Goal: Information Seeking & Learning: Learn about a topic

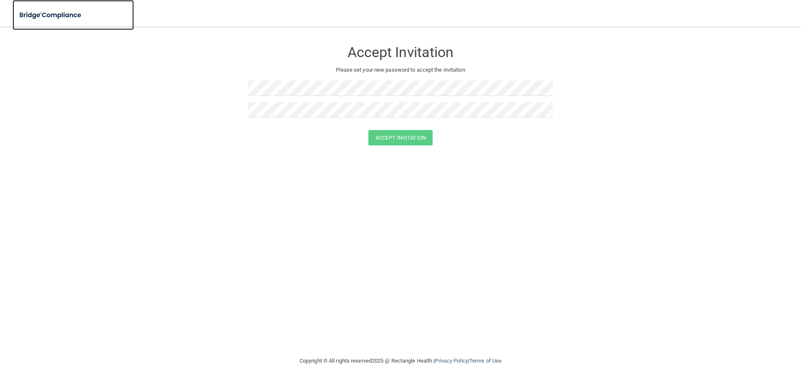
click at [60, 12] on img at bounding box center [51, 15] width 77 height 17
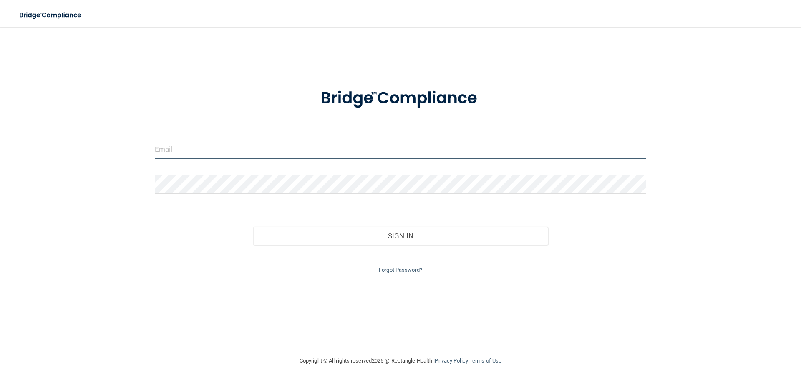
click at [318, 148] on input "email" at bounding box center [401, 149] width 492 height 19
type input "[PERSON_NAME][EMAIL_ADDRESS][DOMAIN_NAME]"
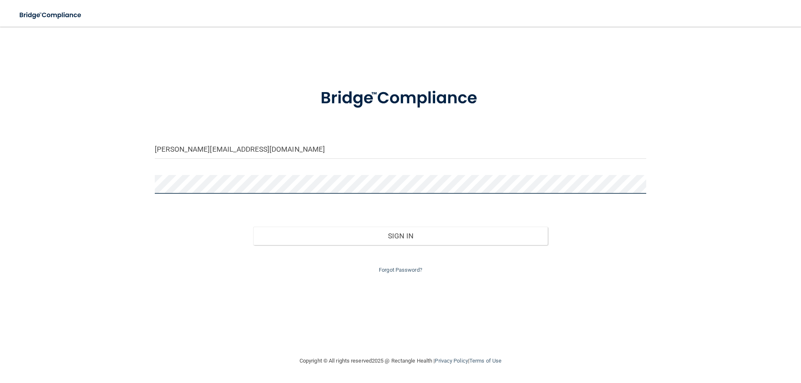
click at [253, 227] on button "Sign In" at bounding box center [400, 236] width 295 height 18
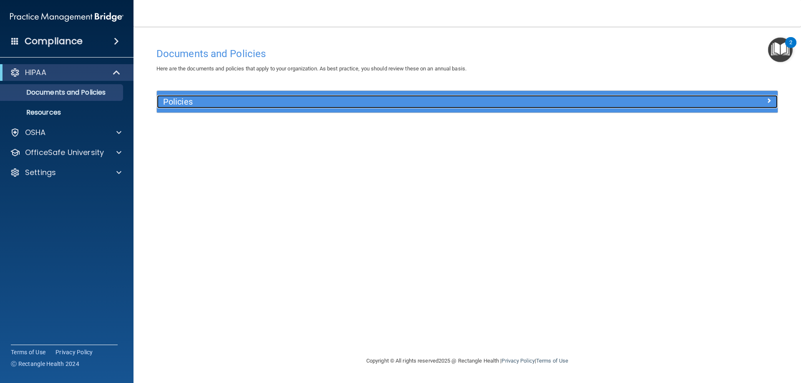
click at [251, 103] on h5 "Policies" at bounding box center [389, 101] width 453 height 9
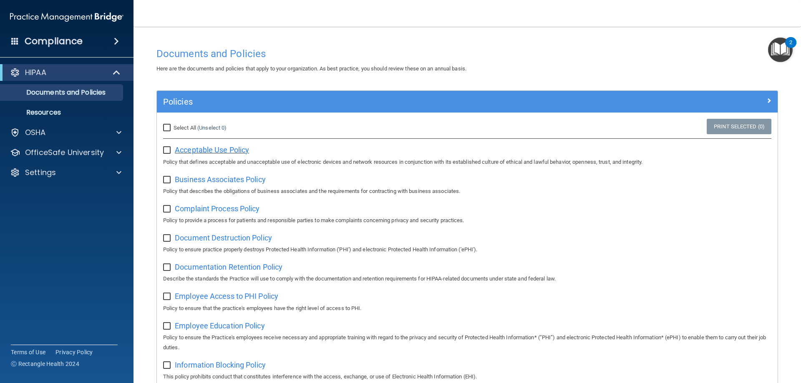
click at [186, 145] on div "Acceptable Use Policy Policy that defines acceptable and unacceptable use of el…" at bounding box center [467, 155] width 608 height 24
click at [189, 152] on span "Acceptable Use Policy" at bounding box center [212, 150] width 74 height 9
drag, startPoint x: 399, startPoint y: 67, endPoint x: 517, endPoint y: 68, distance: 118.5
click at [517, 68] on div "Here are the documents and policies that apply to your organization. As best pr…" at bounding box center [467, 69] width 634 height 10
click at [170, 131] on input "Select All (Unselect 0) Unselect All" at bounding box center [168, 128] width 10 height 7
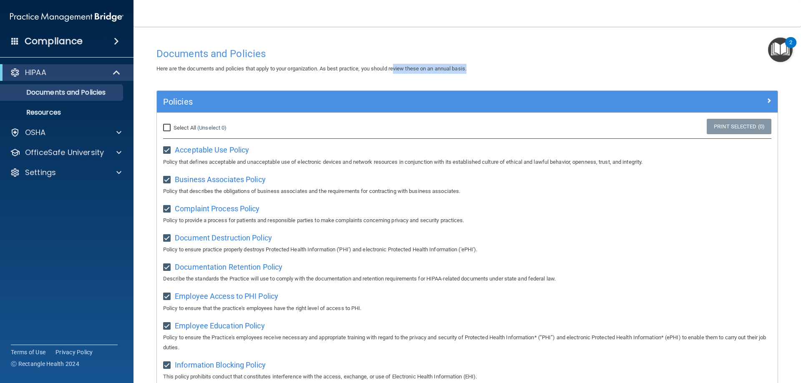
checkbox input "true"
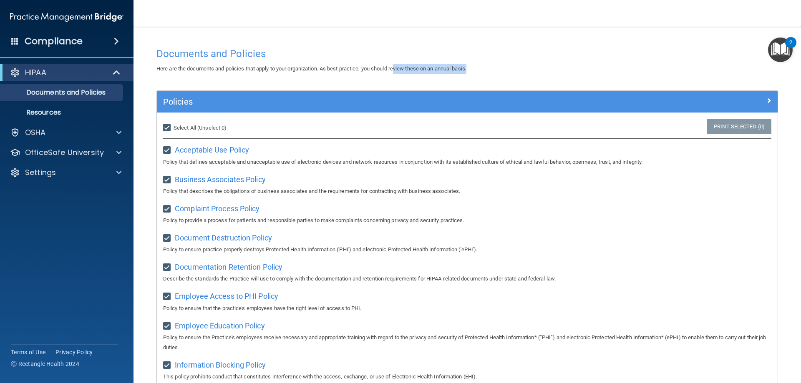
checkbox input "true"
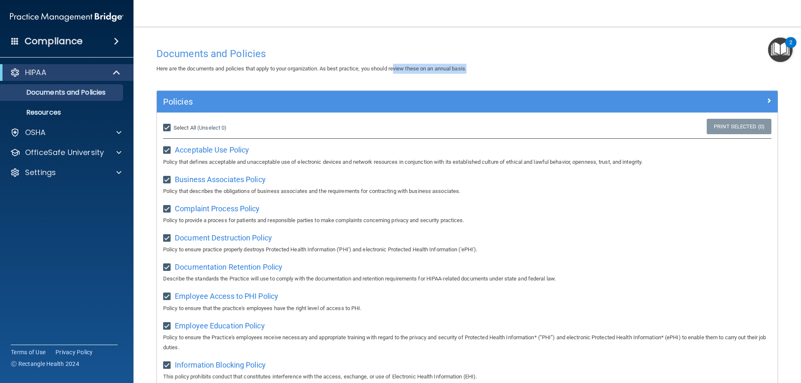
checkbox input "true"
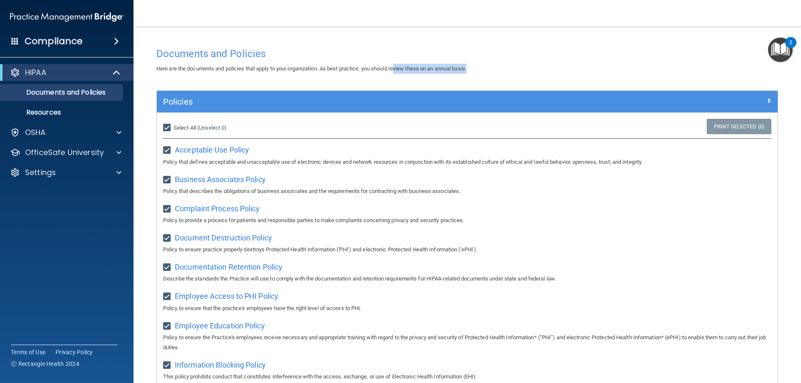
checkbox input "true"
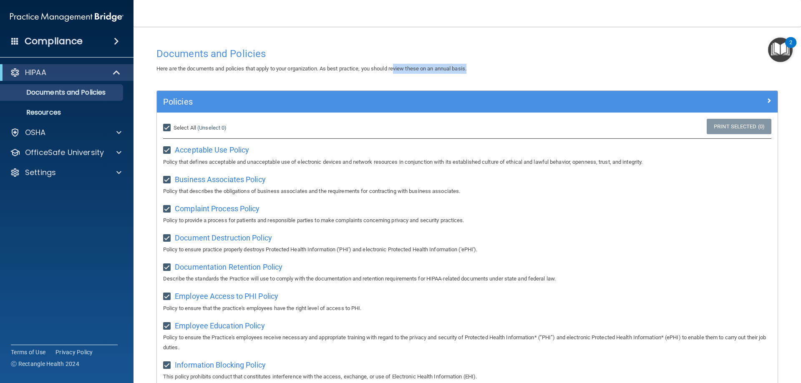
checkbox input "true"
click at [59, 111] on p "Resources" at bounding box center [62, 112] width 114 height 8
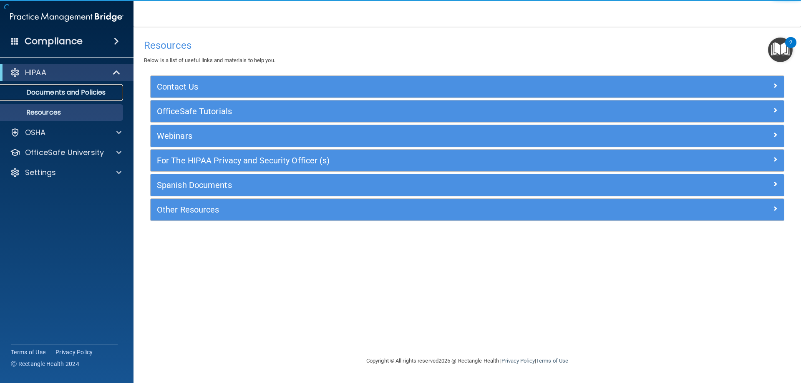
click at [71, 98] on link "Documents and Policies" at bounding box center [57, 92] width 131 height 17
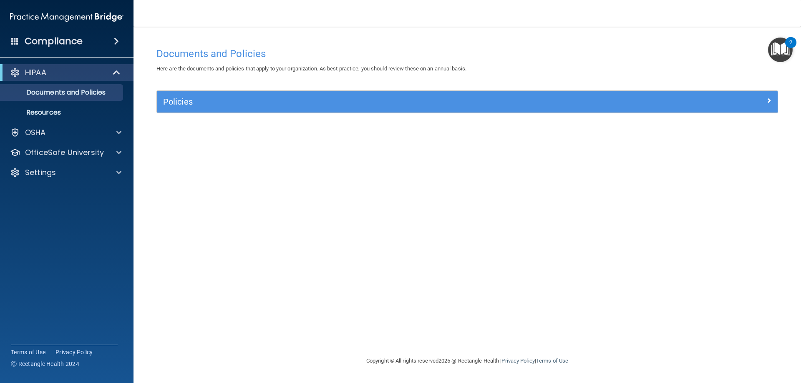
click at [318, 111] on div "Policies" at bounding box center [467, 102] width 621 height 22
click at [779, 53] on img "Open Resource Center, 2 new notifications" at bounding box center [780, 50] width 25 height 25
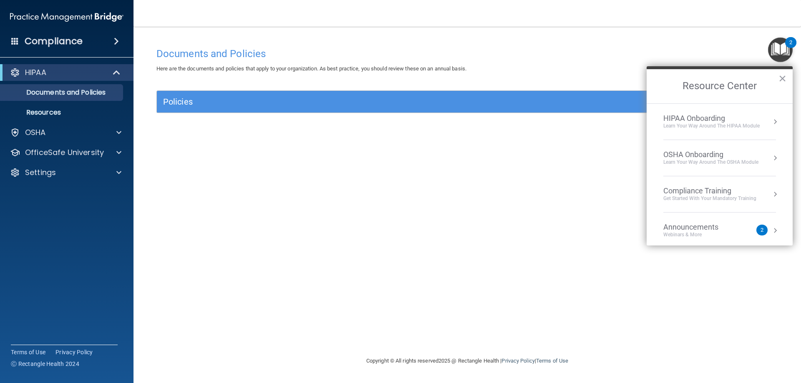
click at [677, 126] on div "Learn Your Way around the HIPAA module" at bounding box center [711, 126] width 96 height 7
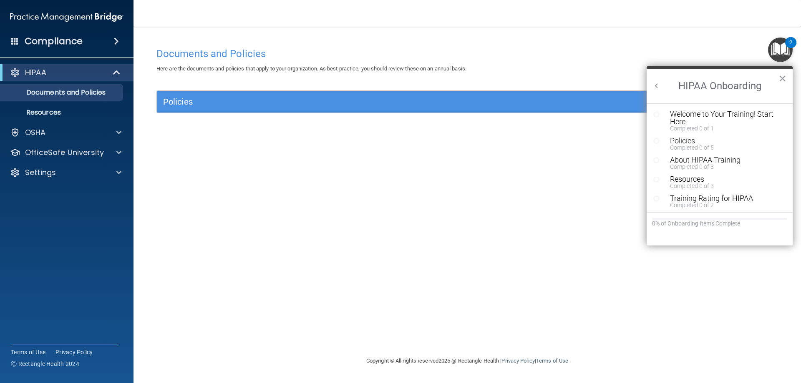
click at [460, 109] on div "Policies" at bounding box center [467, 102] width 621 height 22
click at [782, 79] on button "×" at bounding box center [783, 78] width 8 height 13
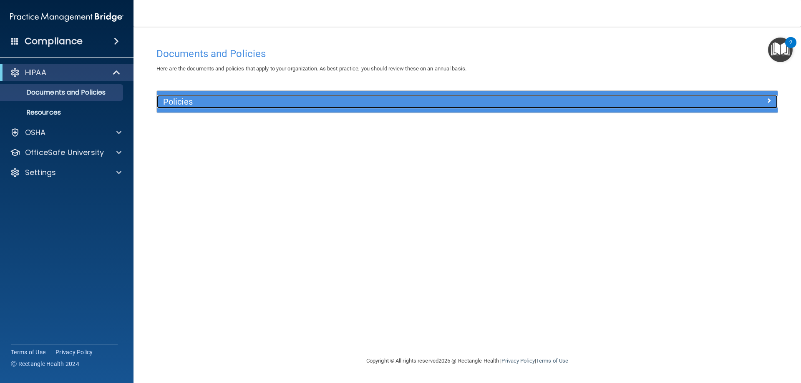
click at [712, 104] on div at bounding box center [700, 100] width 155 height 10
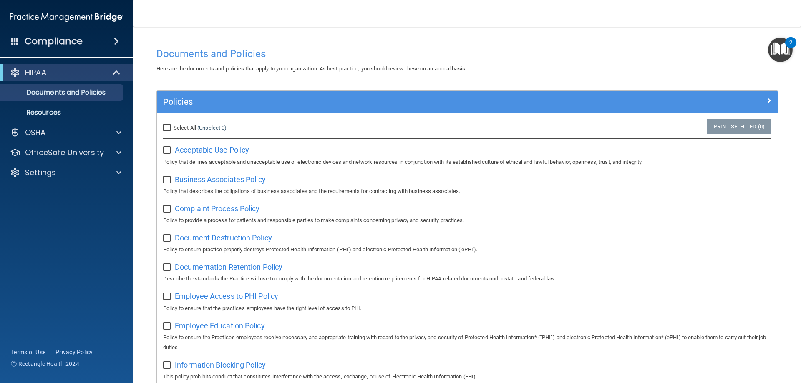
click at [195, 148] on span "Acceptable Use Policy" at bounding box center [212, 150] width 74 height 9
click at [782, 47] on img "Open Resource Center, 2 new notifications" at bounding box center [780, 50] width 25 height 25
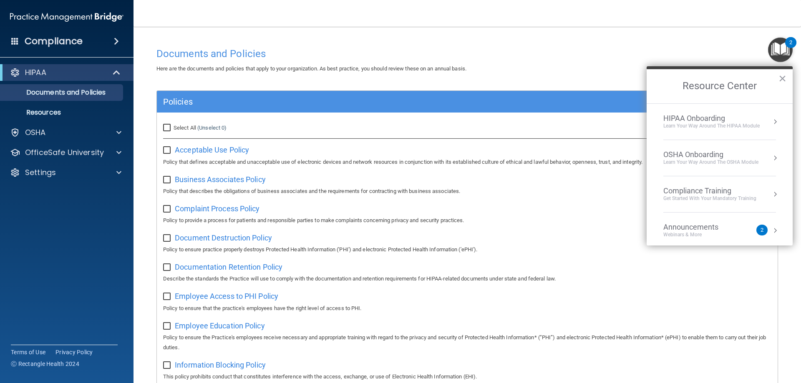
click at [121, 66] on div "HIPAA" at bounding box center [67, 72] width 134 height 17
click at [115, 41] on span at bounding box center [116, 41] width 5 height 10
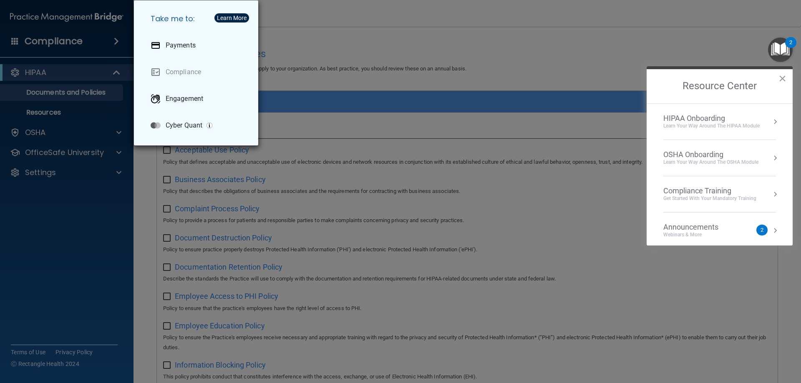
click at [389, 57] on div "Take me to: Payments Compliance Engagement Cyber Quant" at bounding box center [400, 191] width 801 height 383
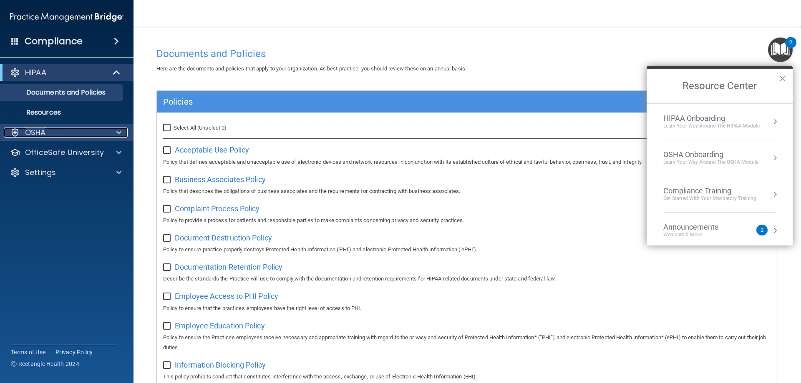
click at [74, 133] on div "OSHA" at bounding box center [55, 133] width 103 height 10
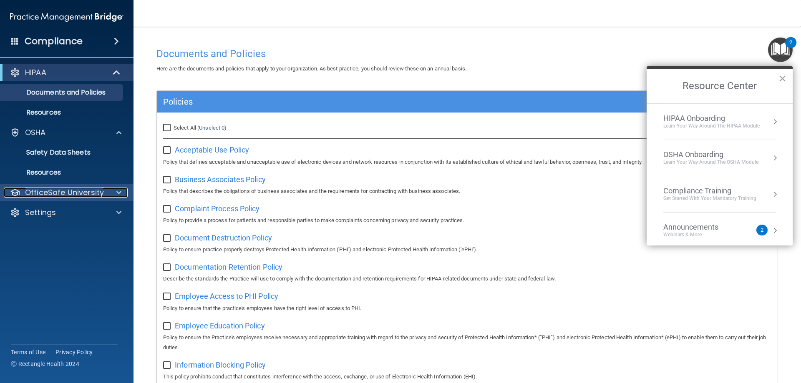
click at [64, 194] on p "OfficeSafe University" at bounding box center [64, 193] width 79 height 10
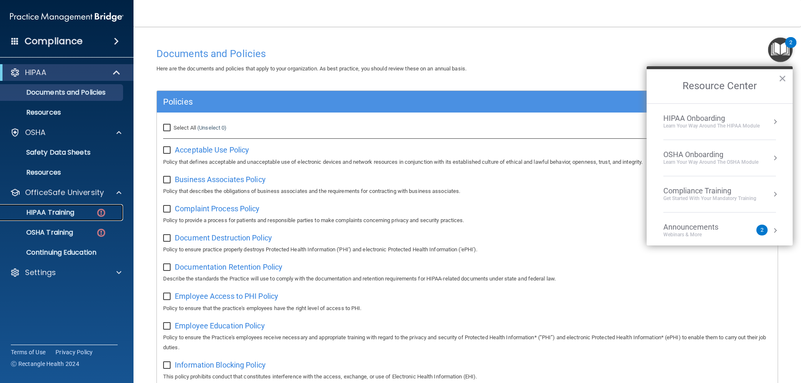
click at [60, 209] on p "HIPAA Training" at bounding box center [39, 213] width 69 height 8
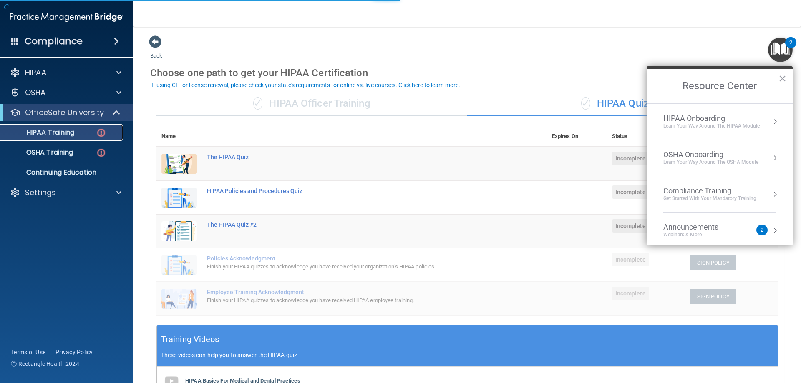
click at [102, 133] on img at bounding box center [101, 133] width 10 height 10
click at [785, 78] on button "×" at bounding box center [783, 78] width 8 height 13
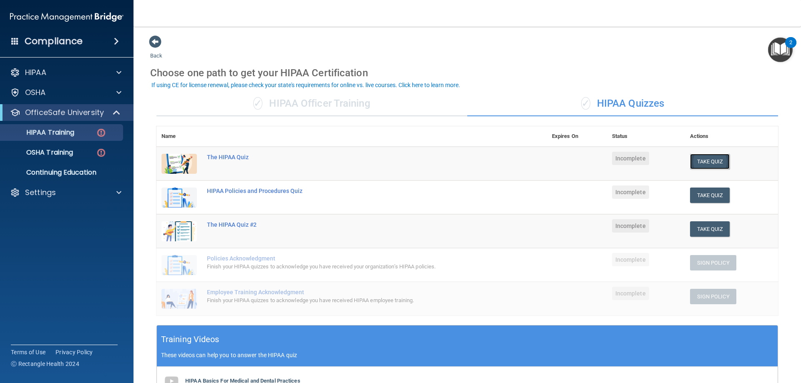
click at [706, 164] on button "Take Quiz" at bounding box center [710, 161] width 40 height 15
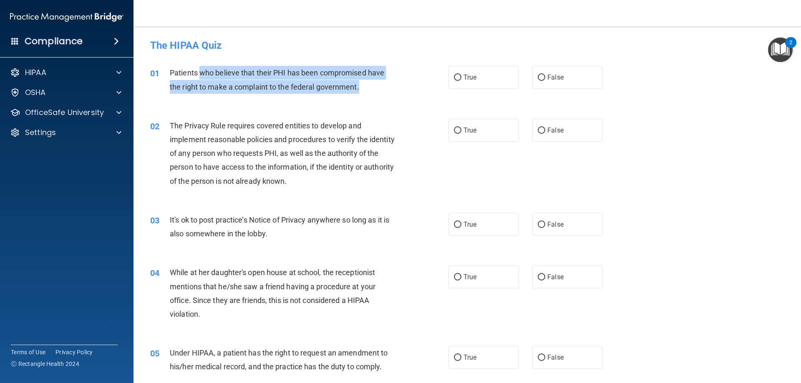
drag, startPoint x: 199, startPoint y: 70, endPoint x: 388, endPoint y: 83, distance: 189.5
click at [388, 83] on div "Patients who believe that their PHI has been compromised have the right to make…" at bounding box center [286, 80] width 233 height 28
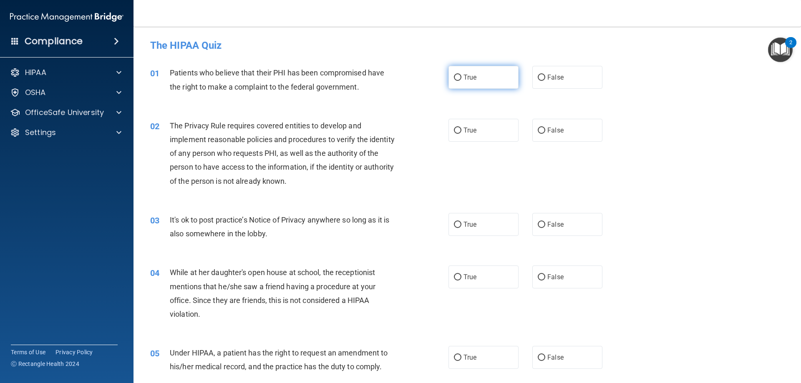
click at [449, 77] on label "True" at bounding box center [484, 77] width 70 height 23
click at [454, 77] on input "True" at bounding box center [458, 78] width 8 height 6
radio input "true"
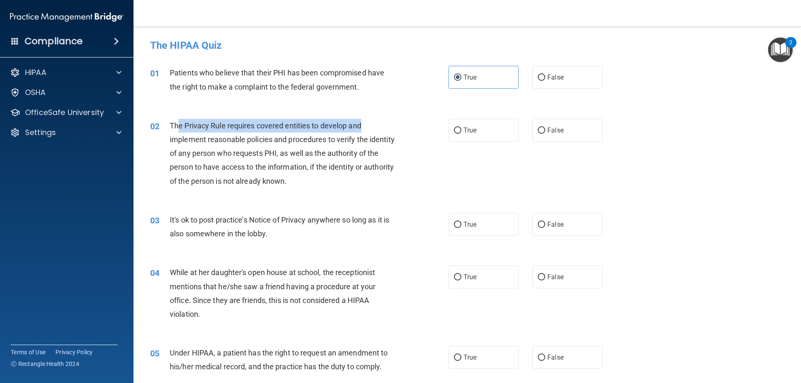
drag, startPoint x: 178, startPoint y: 125, endPoint x: 392, endPoint y: 124, distance: 214.1
click at [392, 124] on div "The Privacy Rule requires covered entities to develop and implement reasonable …" at bounding box center [286, 153] width 233 height 69
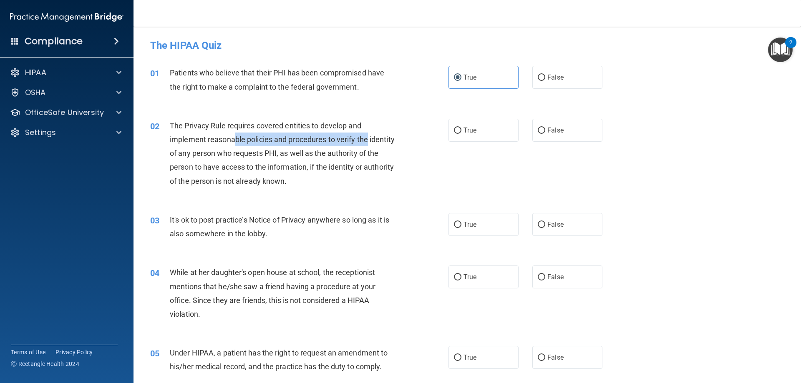
drag, startPoint x: 238, startPoint y: 140, endPoint x: 348, endPoint y: 153, distance: 110.5
click at [375, 140] on div "The Privacy Rule requires covered entities to develop and implement reasonable …" at bounding box center [286, 153] width 233 height 69
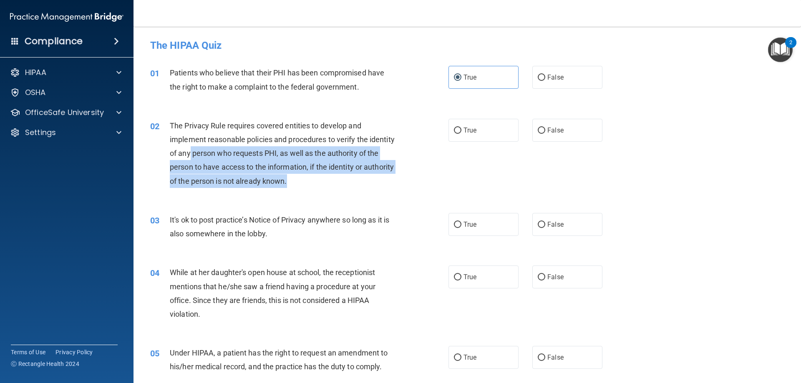
drag, startPoint x: 216, startPoint y: 151, endPoint x: 439, endPoint y: 162, distance: 224.0
click at [411, 182] on div "02 The Privacy Rule requires covered entities to develop and implement reasonab…" at bounding box center [299, 155] width 323 height 73
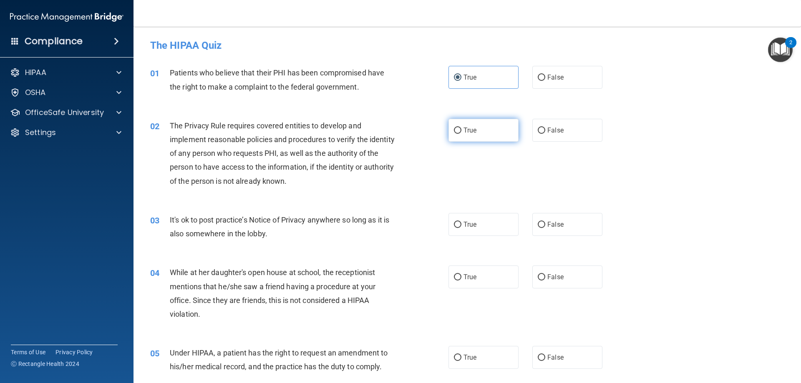
click at [462, 136] on label "True" at bounding box center [484, 130] width 70 height 23
click at [462, 134] on input "True" at bounding box center [458, 131] width 8 height 6
radio input "true"
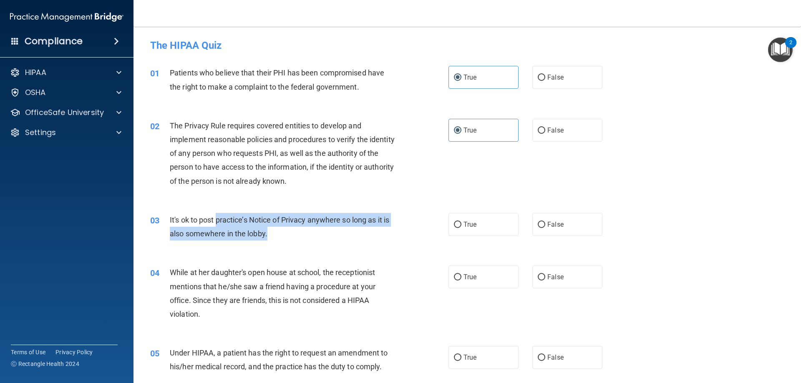
drag, startPoint x: 218, startPoint y: 223, endPoint x: 417, endPoint y: 230, distance: 199.2
click at [417, 230] on div "03 It's ok to post practice’s Notice of Privacy anywhere so long as it is also …" at bounding box center [299, 229] width 323 height 32
click at [311, 243] on div "03 It's ok to post practice’s Notice of Privacy anywhere so long as it is also …" at bounding box center [299, 229] width 323 height 32
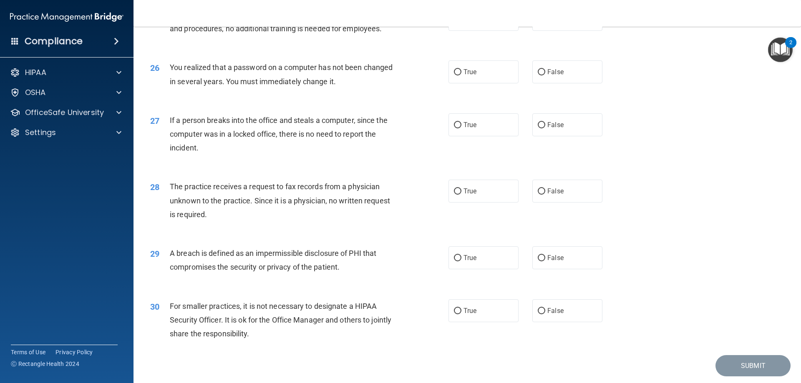
scroll to position [1592, 0]
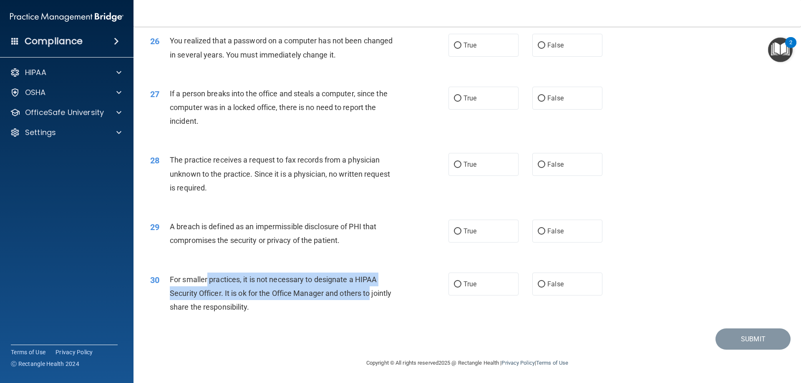
drag, startPoint x: 218, startPoint y: 276, endPoint x: 388, endPoint y: 298, distance: 171.7
click at [388, 298] on div "For smaller practices, it is not necessary to designate a HIPAA Security Office…" at bounding box center [286, 294] width 233 height 42
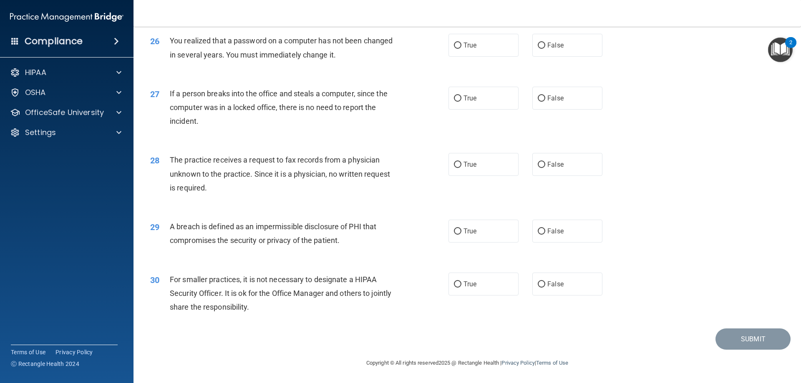
click at [217, 309] on span "For smaller practices, it is not necessary to designate a HIPAA Security Office…" at bounding box center [281, 293] width 222 height 36
drag, startPoint x: 199, startPoint y: 293, endPoint x: 270, endPoint y: 288, distance: 72.0
click at [270, 288] on div "For smaller practices, it is not necessary to designate a HIPAA Security Office…" at bounding box center [286, 294] width 233 height 42
click at [547, 287] on span "False" at bounding box center [555, 284] width 16 height 8
click at [535, 281] on label "False" at bounding box center [567, 284] width 70 height 23
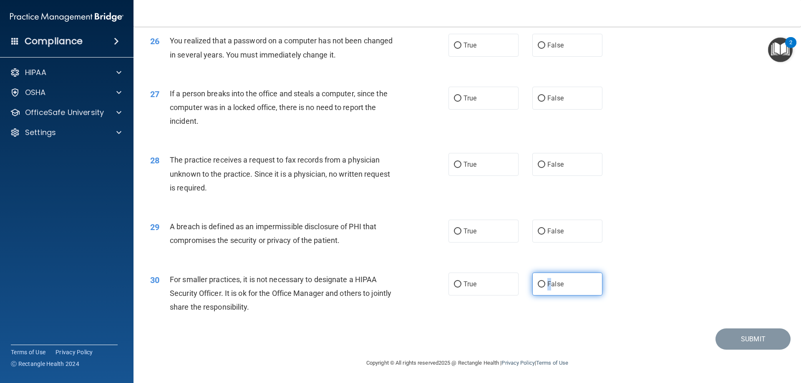
click at [538, 282] on input "False" at bounding box center [542, 285] width 8 height 6
radio input "true"
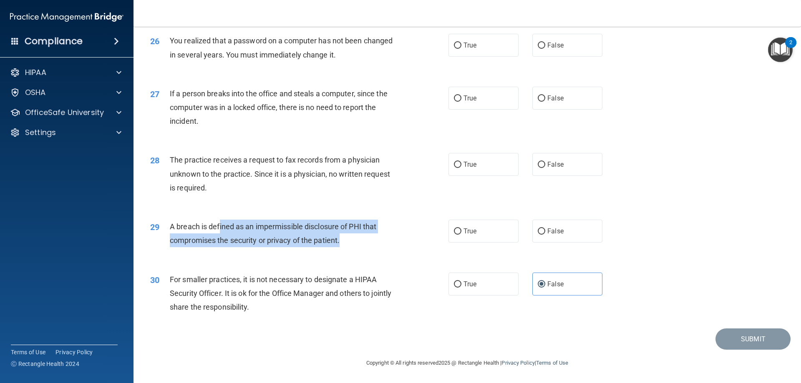
drag, startPoint x: 243, startPoint y: 230, endPoint x: 398, endPoint y: 242, distance: 155.4
click at [398, 242] on div "A breach is defined as an impermissible disclosure of PHI that compromises the …" at bounding box center [286, 234] width 233 height 28
click at [123, 72] on div at bounding box center [117, 73] width 21 height 10
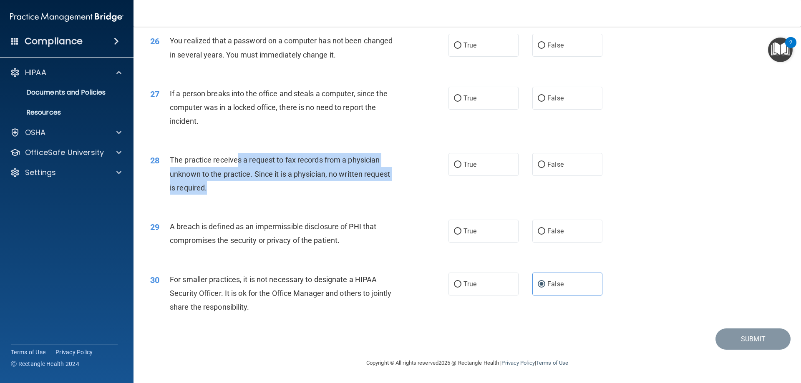
drag, startPoint x: 236, startPoint y: 159, endPoint x: 327, endPoint y: 187, distance: 94.8
click at [327, 187] on div "The practice receives a request to fax records from a physician unknown to the …" at bounding box center [286, 174] width 233 height 42
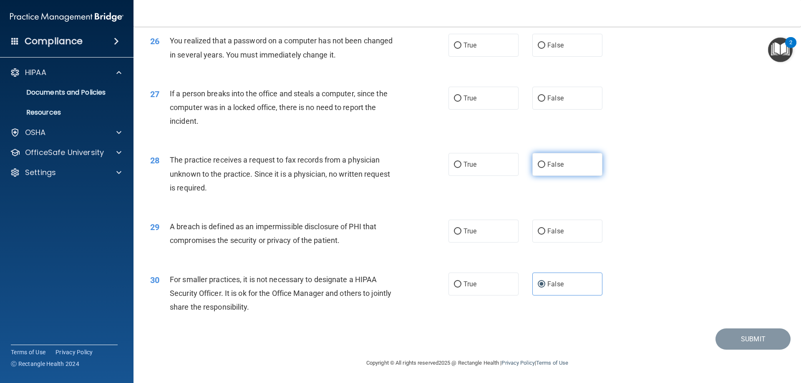
click at [574, 159] on label "False" at bounding box center [567, 164] width 70 height 23
click at [545, 162] on input "False" at bounding box center [542, 165] width 8 height 6
radio input "true"
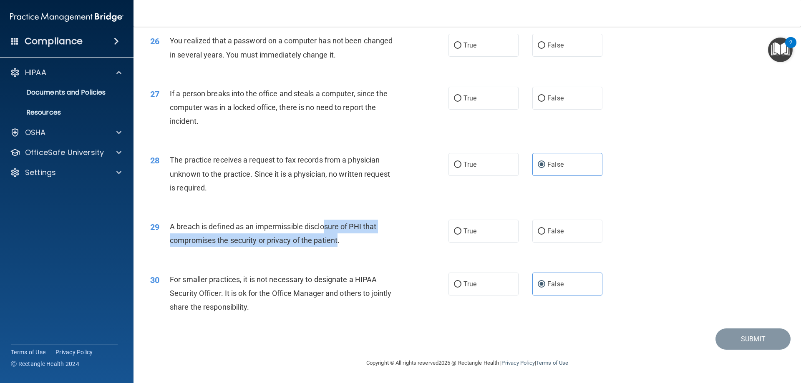
drag, startPoint x: 326, startPoint y: 222, endPoint x: 339, endPoint y: 247, distance: 28.2
click at [339, 247] on div "A breach is defined as an impermissible disclosure of PHI that compromises the …" at bounding box center [286, 234] width 233 height 28
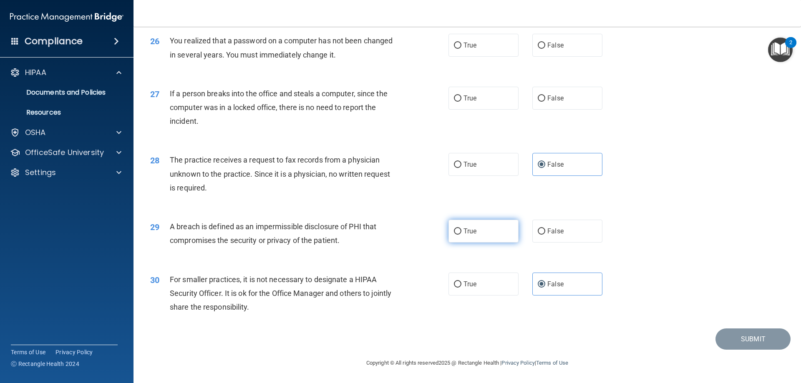
click at [474, 232] on label "True" at bounding box center [484, 231] width 70 height 23
click at [462, 232] on input "True" at bounding box center [458, 232] width 8 height 6
radio input "true"
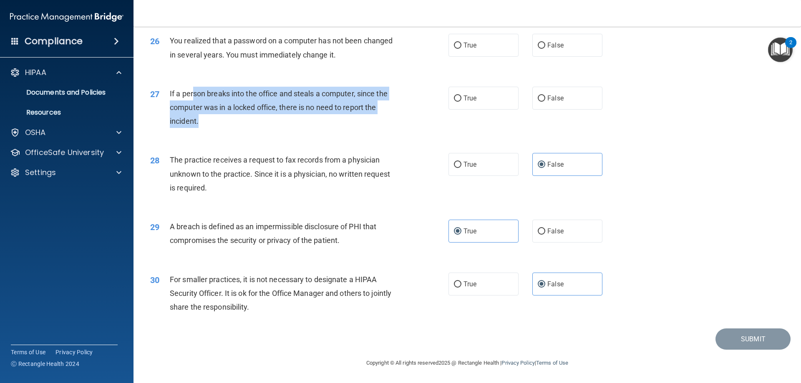
drag, startPoint x: 197, startPoint y: 90, endPoint x: 399, endPoint y: 127, distance: 204.6
click at [399, 127] on div "If a person breaks into the office and steals a computer, since the computer wa…" at bounding box center [286, 108] width 233 height 42
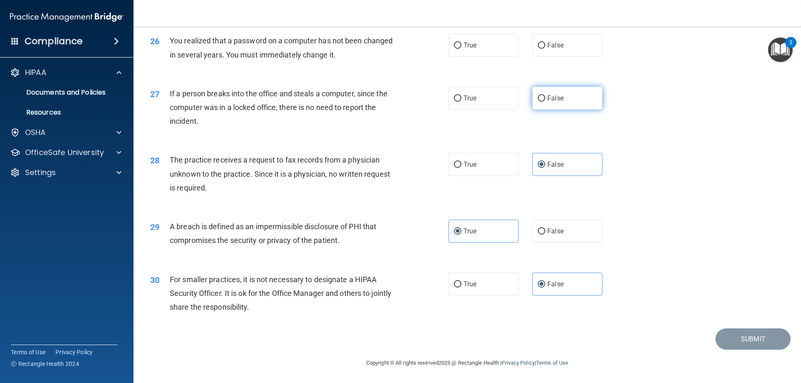
click at [569, 96] on label "False" at bounding box center [567, 98] width 70 height 23
click at [545, 96] on input "False" at bounding box center [542, 99] width 8 height 6
radio input "true"
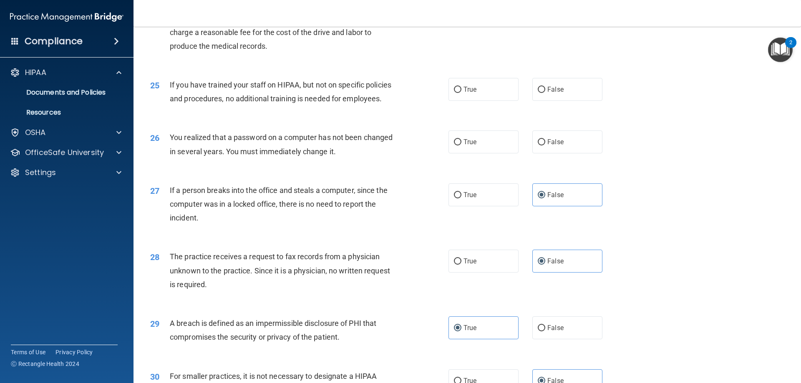
scroll to position [1466, 0]
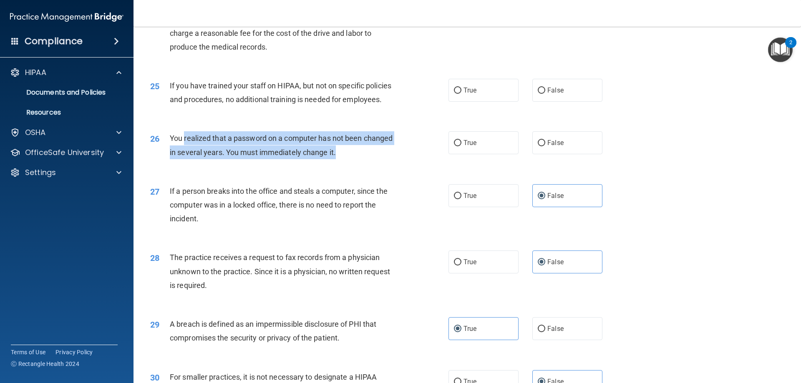
drag, startPoint x: 264, startPoint y: 162, endPoint x: 350, endPoint y: 183, distance: 88.5
click at [350, 159] on div "You realized that a password on a computer has not been changed in several year…" at bounding box center [286, 145] width 233 height 28
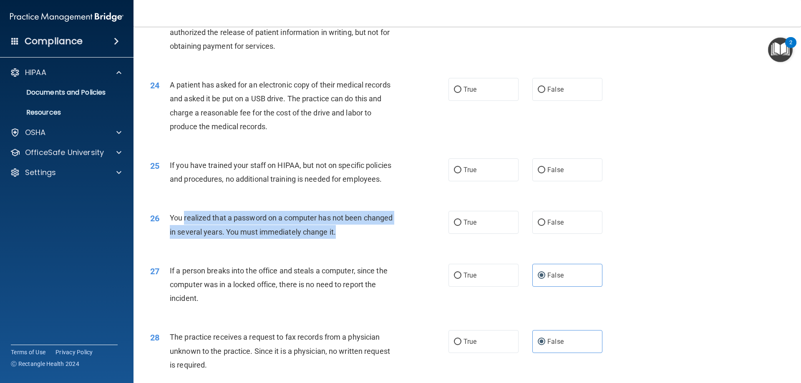
scroll to position [1383, 0]
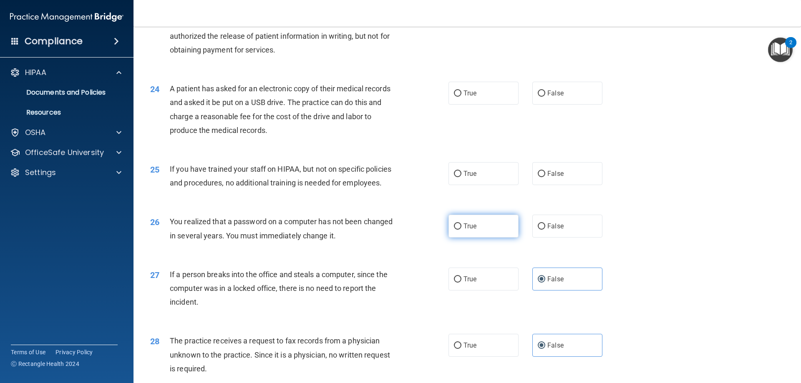
click at [486, 238] on label "True" at bounding box center [484, 226] width 70 height 23
click at [462, 230] on input "True" at bounding box center [458, 227] width 8 height 6
radio input "true"
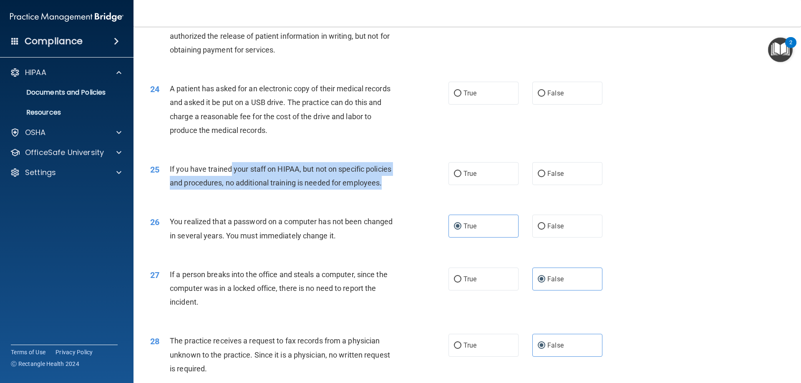
drag, startPoint x: 230, startPoint y: 201, endPoint x: 416, endPoint y: 210, distance: 187.2
click at [383, 187] on span "If you have trained your staff on HIPAA, but not on specific policies and proce…" at bounding box center [281, 176] width 222 height 23
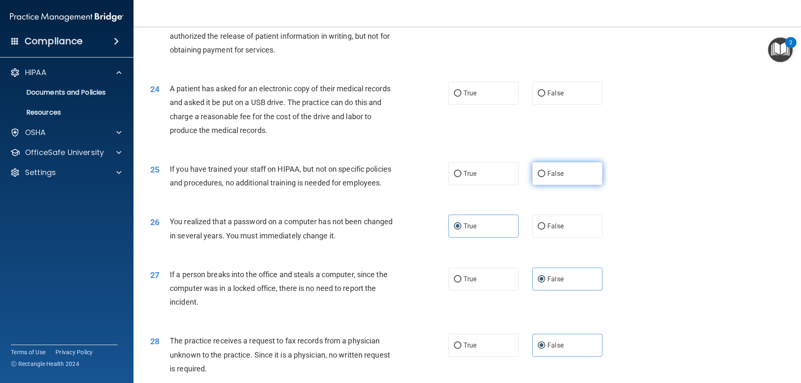
click at [596, 185] on label "False" at bounding box center [567, 173] width 70 height 23
click at [545, 177] on input "False" at bounding box center [542, 174] width 8 height 6
radio input "true"
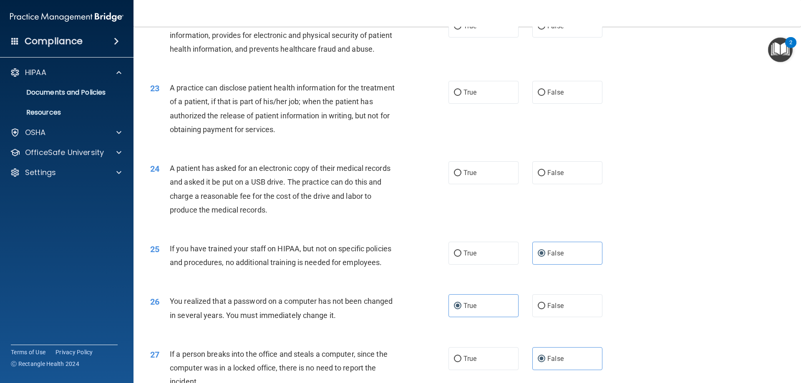
scroll to position [1299, 0]
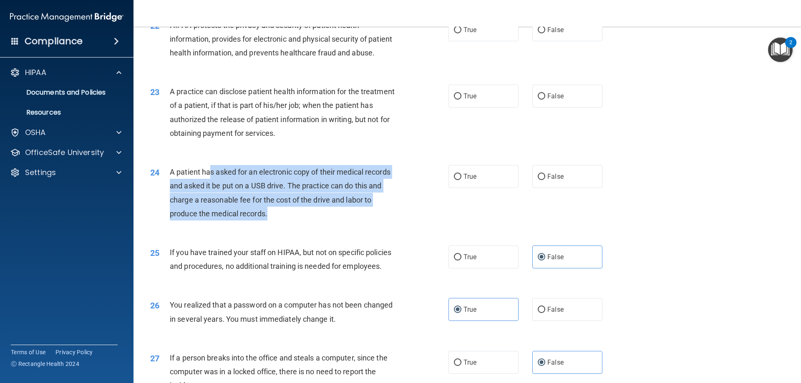
drag, startPoint x: 209, startPoint y: 195, endPoint x: 378, endPoint y: 237, distance: 173.5
click at [376, 221] on div "A patient has asked for an electronic copy of their medical records and asked i…" at bounding box center [286, 192] width 233 height 55
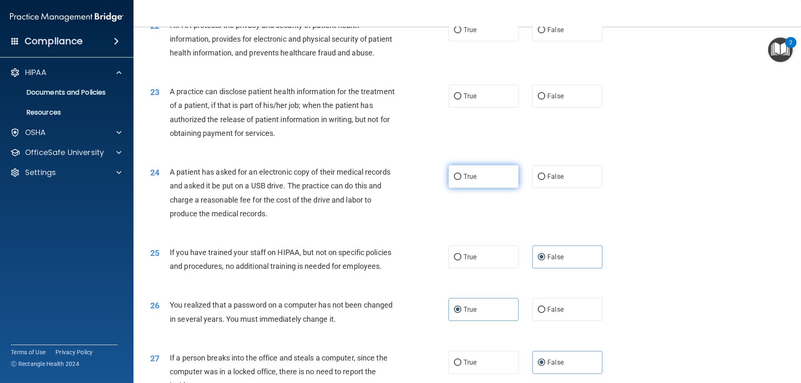
click at [466, 188] on label "True" at bounding box center [484, 176] width 70 height 23
click at [462, 180] on input "True" at bounding box center [458, 177] width 8 height 6
radio input "true"
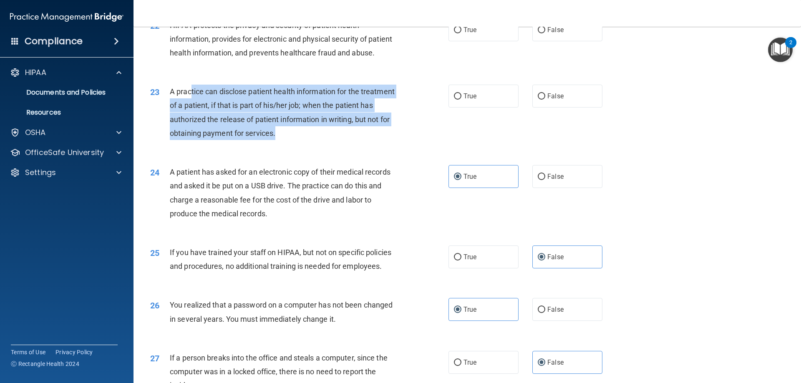
drag, startPoint x: 192, startPoint y: 123, endPoint x: 316, endPoint y: 157, distance: 128.9
click at [316, 140] on div "A practice can disclose patient health information for the treatment of a patie…" at bounding box center [286, 112] width 233 height 55
click at [277, 138] on span "A practice can disclose patient health information for the treatment of a patie…" at bounding box center [282, 112] width 225 height 50
click at [217, 118] on span "A practice can disclose patient health information for the treatment of a patie…" at bounding box center [282, 112] width 225 height 50
drag, startPoint x: 234, startPoint y: 120, endPoint x: 383, endPoint y: 164, distance: 155.5
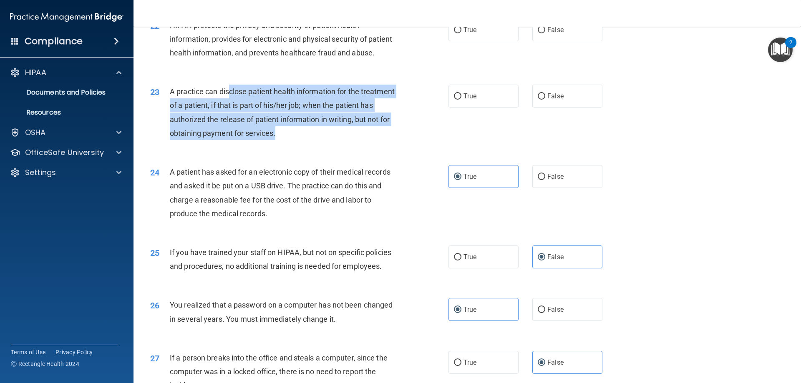
click at [383, 140] on div "A practice can disclose patient health information for the treatment of a patie…" at bounding box center [286, 112] width 233 height 55
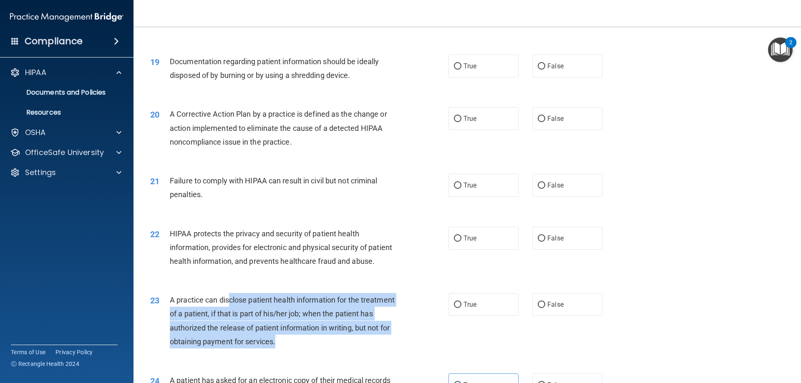
scroll to position [1133, 0]
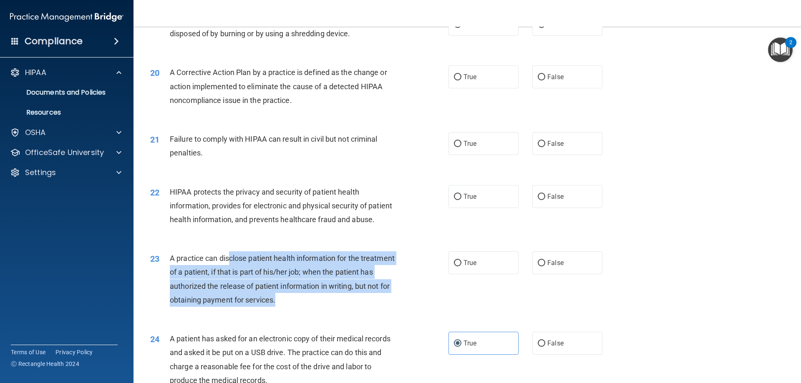
click at [329, 307] on div "A practice can disclose patient health information for the treatment of a patie…" at bounding box center [286, 279] width 233 height 55
click at [228, 305] on span "A practice can disclose patient health information for the treatment of a patie…" at bounding box center [282, 279] width 225 height 50
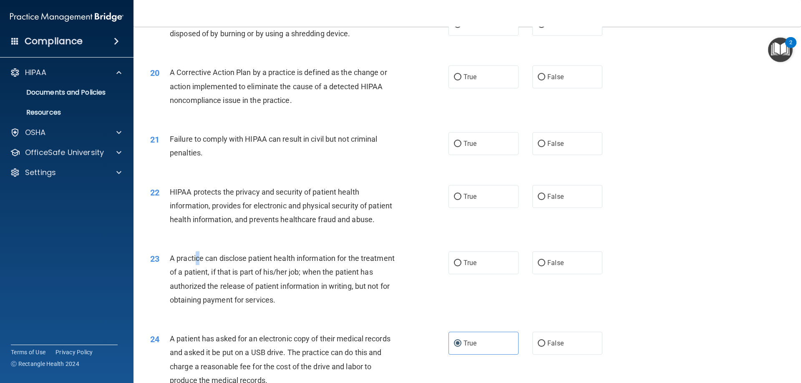
click at [198, 288] on span "A practice can disclose patient health information for the treatment of a patie…" at bounding box center [282, 279] width 225 height 50
drag, startPoint x: 289, startPoint y: 288, endPoint x: 386, endPoint y: 287, distance: 97.2
click at [386, 287] on div "A practice can disclose patient health information for the treatment of a patie…" at bounding box center [286, 279] width 233 height 55
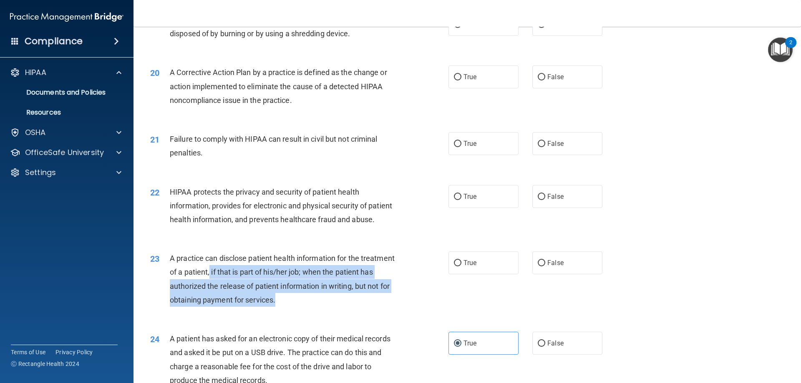
drag, startPoint x: 291, startPoint y: 305, endPoint x: 391, endPoint y: 332, distance: 103.4
click at [386, 311] on div "23 A practice can disclose patient health information for the treatment of a pa…" at bounding box center [299, 282] width 323 height 60
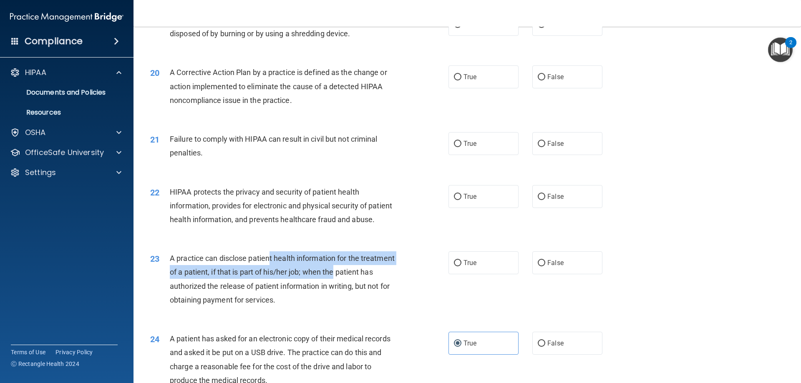
drag, startPoint x: 271, startPoint y: 287, endPoint x: 378, endPoint y: 300, distance: 108.0
click at [378, 300] on div "A practice can disclose patient health information for the treatment of a patie…" at bounding box center [286, 279] width 233 height 55
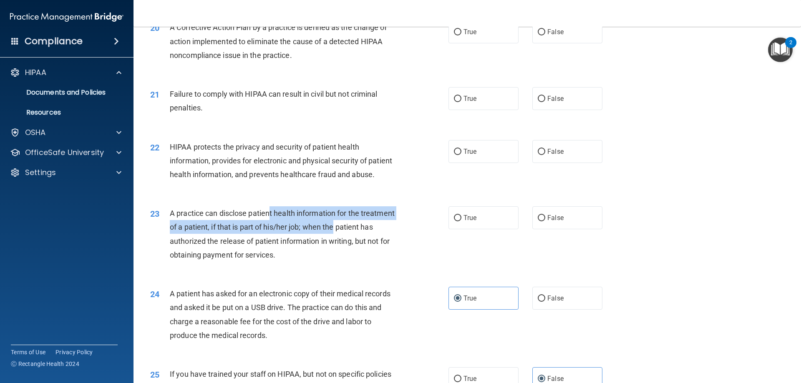
scroll to position [1174, 0]
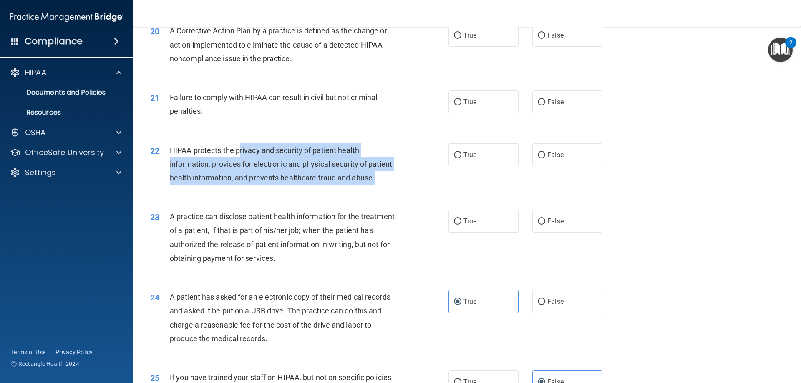
drag, startPoint x: 244, startPoint y: 164, endPoint x: 375, endPoint y: 208, distance: 138.3
click at [375, 185] on div "HIPAA protects the privacy and security of patient health information, provides…" at bounding box center [286, 165] width 233 height 42
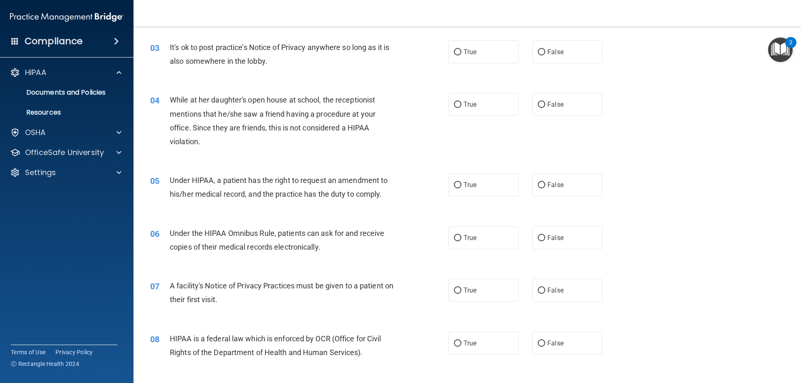
scroll to position [0, 0]
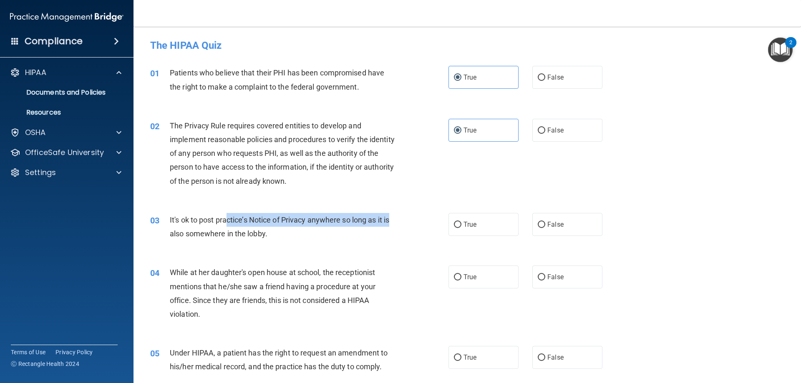
drag, startPoint x: 228, startPoint y: 220, endPoint x: 431, endPoint y: 222, distance: 202.8
click at [431, 222] on div "03 It's ok to post practice’s Notice of Privacy anywhere so long as it is also …" at bounding box center [299, 229] width 323 height 32
click at [454, 223] on input "True" at bounding box center [458, 225] width 8 height 6
radio input "true"
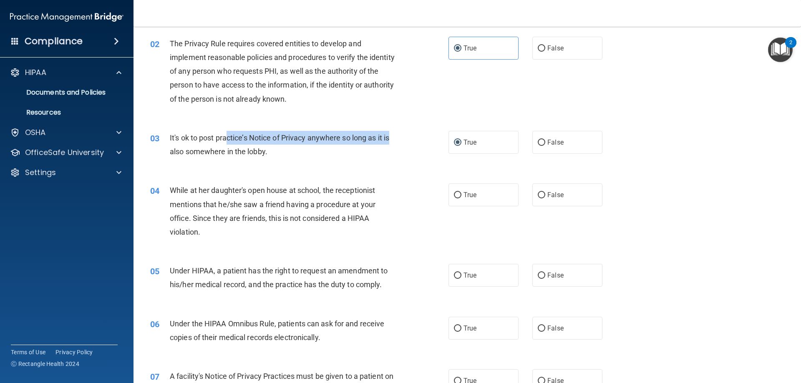
scroll to position [83, 0]
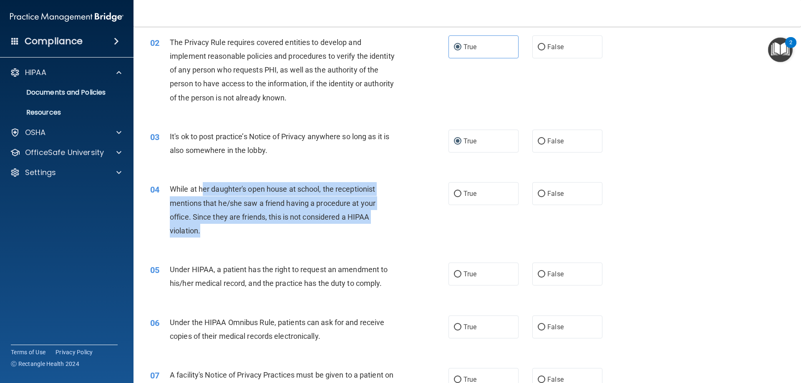
drag, startPoint x: 204, startPoint y: 191, endPoint x: 312, endPoint y: 231, distance: 114.7
click at [250, 232] on div "While at her daughter's open house at school, the receptionist mentions that he…" at bounding box center [286, 209] width 233 height 55
click at [208, 217] on span "While at her daughter's open house at school, the receptionist mentions that he…" at bounding box center [273, 210] width 206 height 50
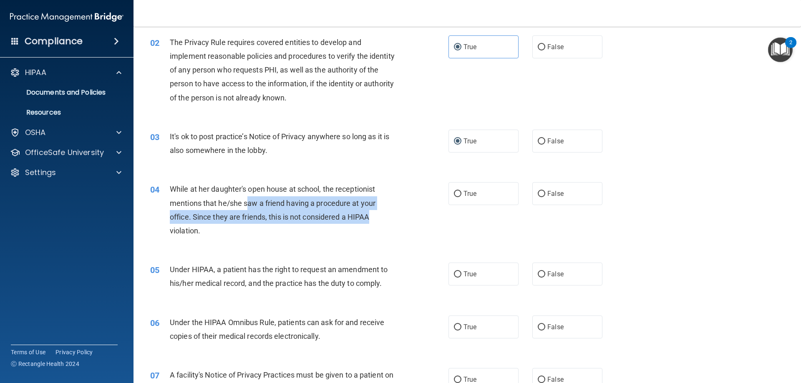
drag, startPoint x: 308, startPoint y: 212, endPoint x: 414, endPoint y: 219, distance: 106.6
click at [414, 219] on div "04 While at her daughter's open house at school, the receptionist mentions that…" at bounding box center [299, 212] width 323 height 60
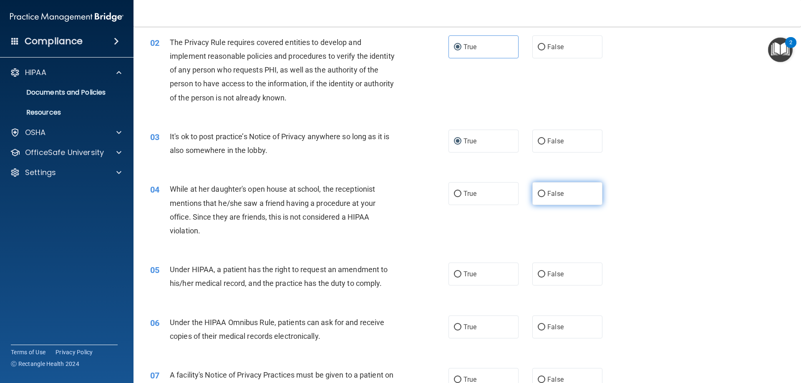
click at [542, 194] on label "False" at bounding box center [567, 193] width 70 height 23
click at [542, 194] on input "False" at bounding box center [542, 194] width 8 height 6
radio input "true"
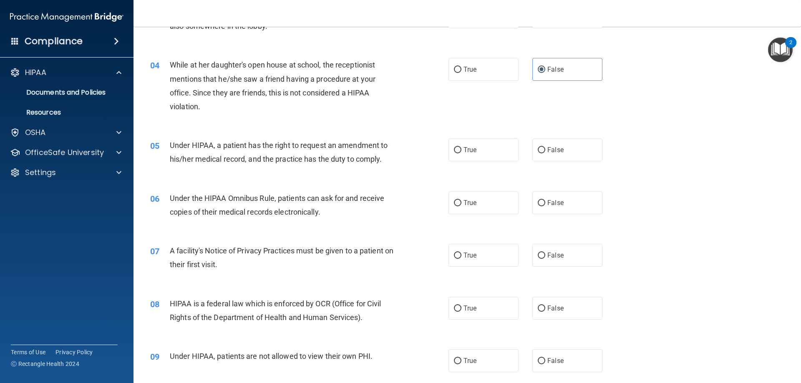
scroll to position [209, 0]
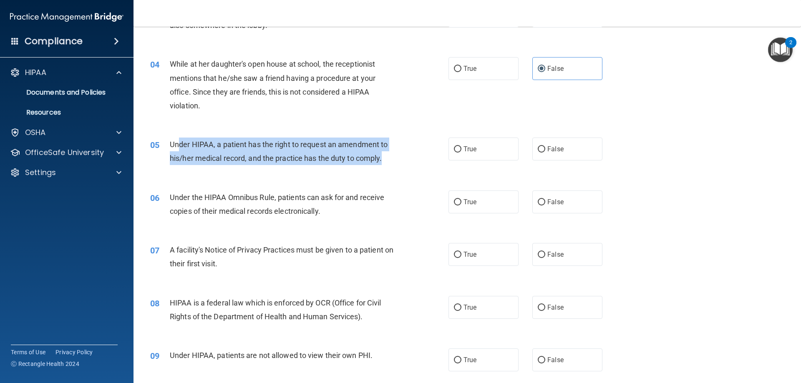
drag, startPoint x: 179, startPoint y: 149, endPoint x: 387, endPoint y: 161, distance: 208.2
click at [387, 161] on div "Under HIPAA, a patient has the right to request an amendment to his/her medical…" at bounding box center [286, 152] width 233 height 28
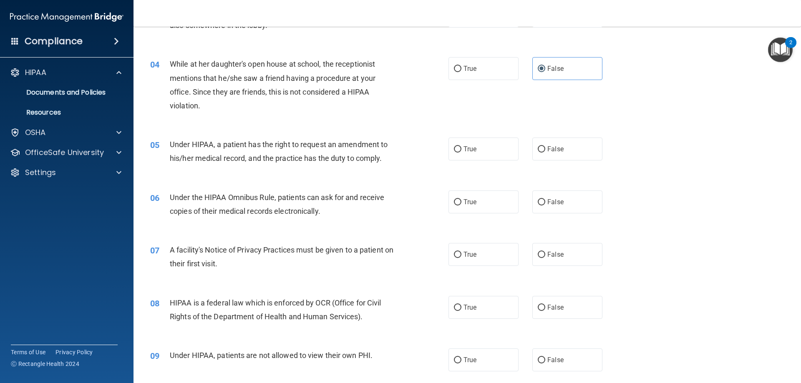
click at [177, 135] on div "05 Under HIPAA, a patient has the right to request an amendment to his/her medi…" at bounding box center [467, 153] width 647 height 53
click at [252, 142] on div "Under HIPAA, a patient has the right to request an amendment to his/her medical…" at bounding box center [286, 152] width 233 height 28
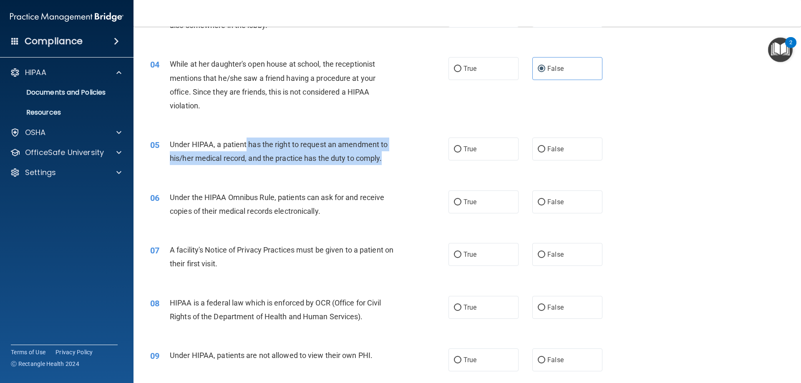
drag, startPoint x: 246, startPoint y: 146, endPoint x: 618, endPoint y: 169, distance: 372.9
click at [395, 169] on div "05 Under HIPAA, a patient has the right to request an amendment to his/her medi…" at bounding box center [299, 154] width 323 height 32
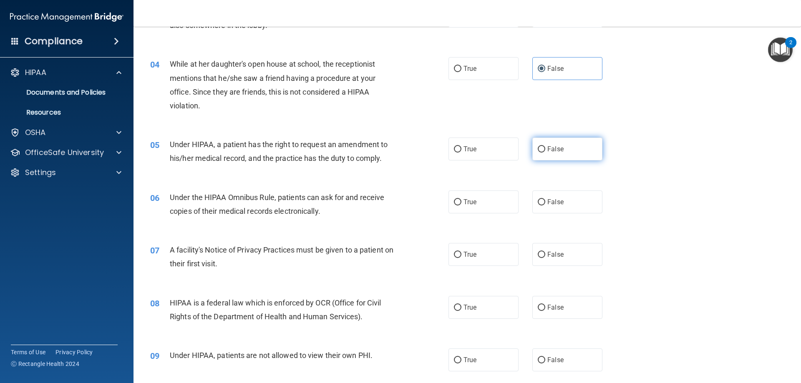
click at [551, 149] on span "False" at bounding box center [555, 149] width 16 height 8
click at [545, 149] on input "False" at bounding box center [542, 149] width 8 height 6
radio input "true"
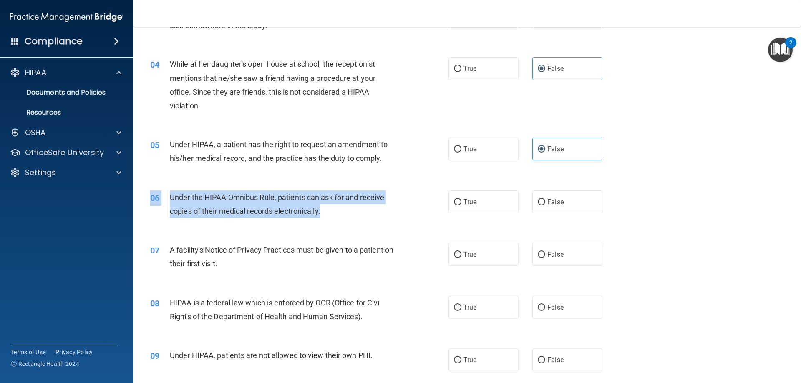
drag, startPoint x: 216, startPoint y: 188, endPoint x: 403, endPoint y: 209, distance: 188.6
click at [403, 209] on div "06 Under the HIPAA Omnibus Rule, patients can ask for and receive copies of the…" at bounding box center [467, 206] width 647 height 53
click at [455, 202] on input "True" at bounding box center [458, 202] width 8 height 6
radio input "true"
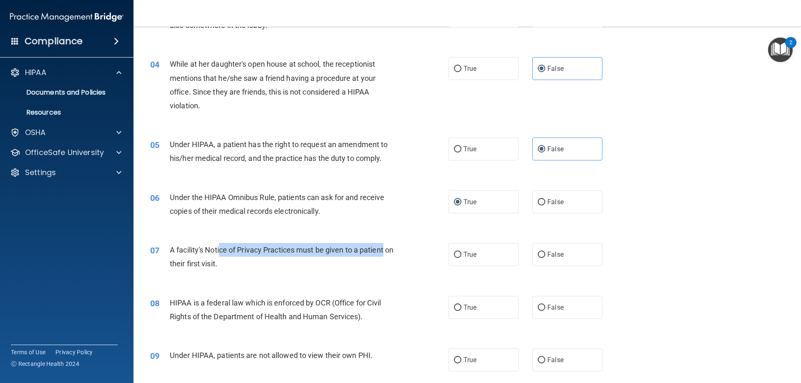
drag, startPoint x: 220, startPoint y: 254, endPoint x: 414, endPoint y: 246, distance: 193.8
click at [414, 246] on div "07 A facility's Notice of Privacy Practices must be given to a patient on their…" at bounding box center [299, 259] width 323 height 32
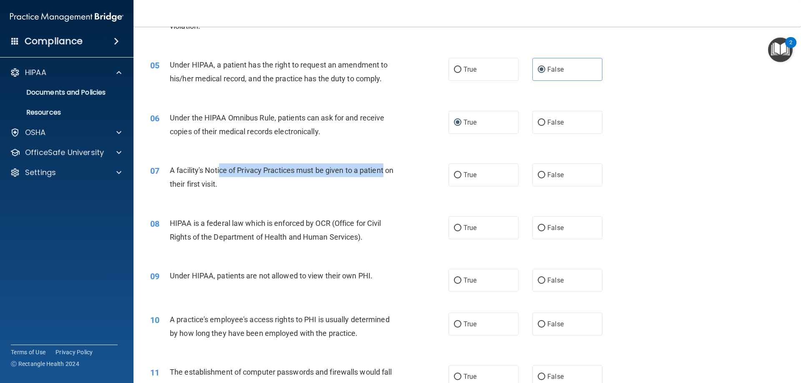
scroll to position [292, 0]
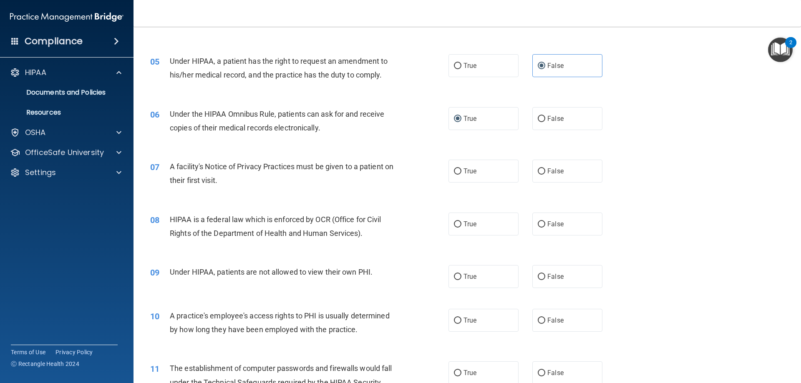
click at [181, 175] on div "A facility's Notice of Privacy Practices must be given to a patient on their fi…" at bounding box center [286, 174] width 233 height 28
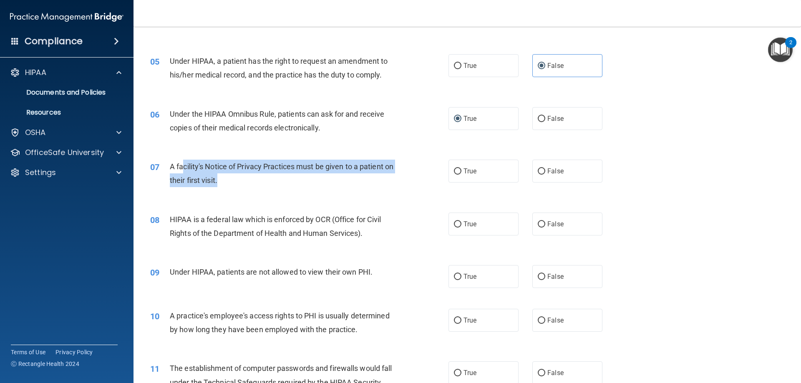
drag, startPoint x: 183, startPoint y: 169, endPoint x: 394, endPoint y: 187, distance: 211.5
click at [394, 187] on div "A facility's Notice of Privacy Practices must be given to a patient on their fi…" at bounding box center [286, 174] width 233 height 28
click at [392, 190] on div "07 A facility's Notice of Privacy Practices must be given to a patient on their…" at bounding box center [299, 176] width 323 height 32
drag, startPoint x: 211, startPoint y: 164, endPoint x: 332, endPoint y: 167, distance: 121.1
click at [310, 167] on span "A facility's Notice of Privacy Practices must be given to a patient on their fi…" at bounding box center [282, 173] width 224 height 23
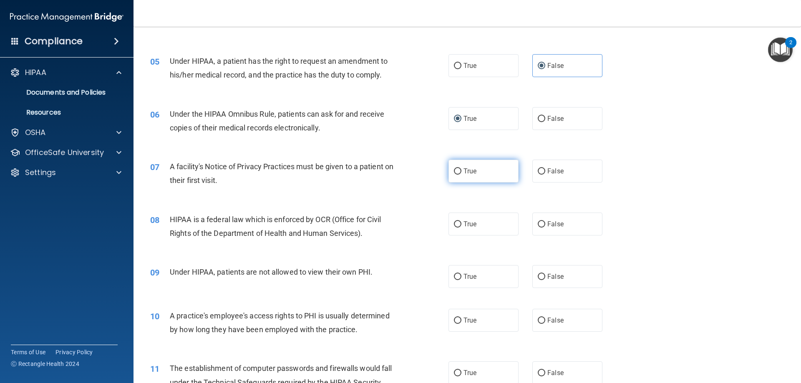
click at [460, 164] on label "True" at bounding box center [484, 171] width 70 height 23
click at [460, 169] on input "True" at bounding box center [458, 172] width 8 height 6
radio input "true"
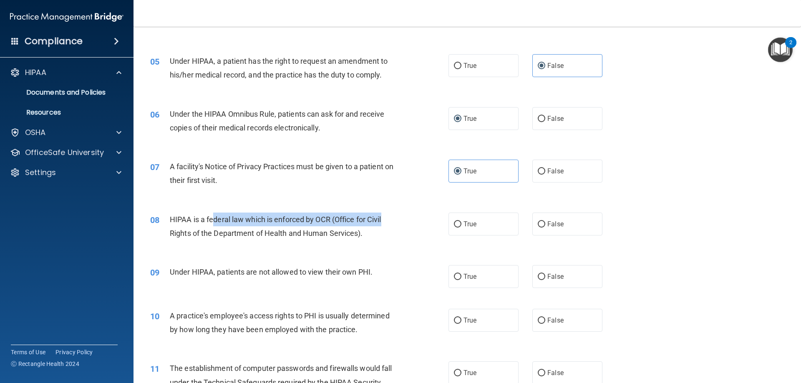
drag, startPoint x: 212, startPoint y: 222, endPoint x: 408, endPoint y: 222, distance: 196.1
click at [408, 222] on div "08 HIPAA is a federal law which is enforced by OCR (Office for Civil Rights of …" at bounding box center [299, 229] width 323 height 32
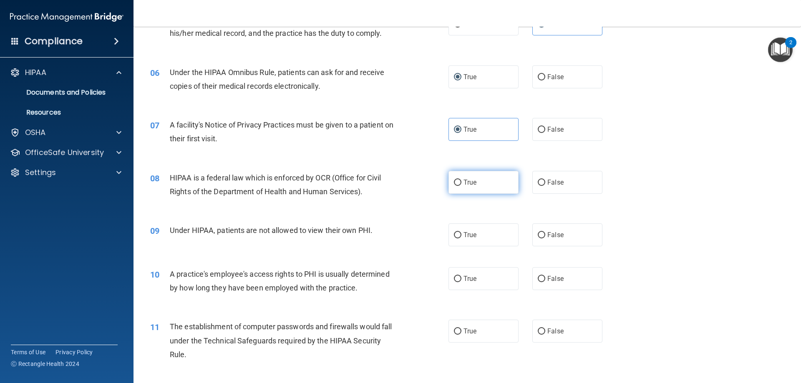
click at [484, 190] on label "True" at bounding box center [484, 182] width 70 height 23
click at [462, 186] on input "True" at bounding box center [458, 183] width 8 height 6
radio input "true"
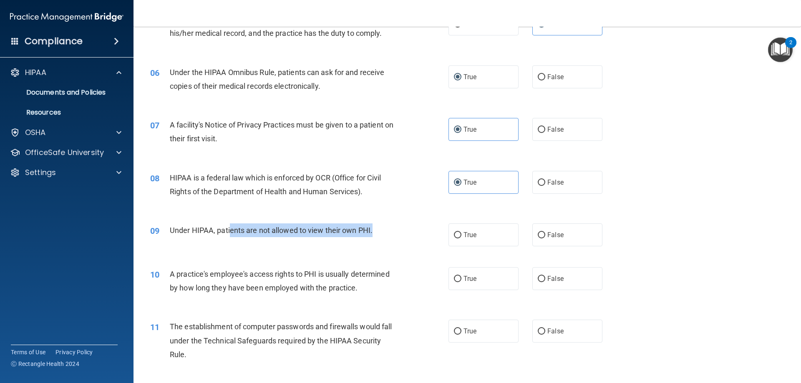
drag, startPoint x: 230, startPoint y: 236, endPoint x: 421, endPoint y: 240, distance: 191.2
click at [421, 240] on div "09 Under HIPAA, patients are not allowed to view their own PHI." at bounding box center [299, 233] width 323 height 18
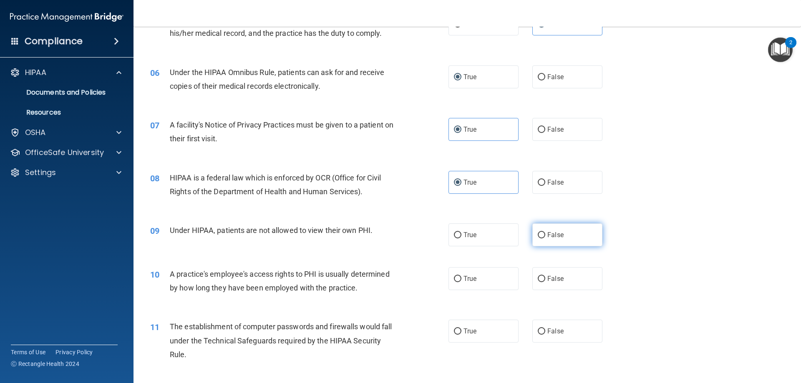
click at [551, 233] on span "False" at bounding box center [555, 235] width 16 height 8
click at [545, 233] on input "False" at bounding box center [542, 235] width 8 height 6
radio input "true"
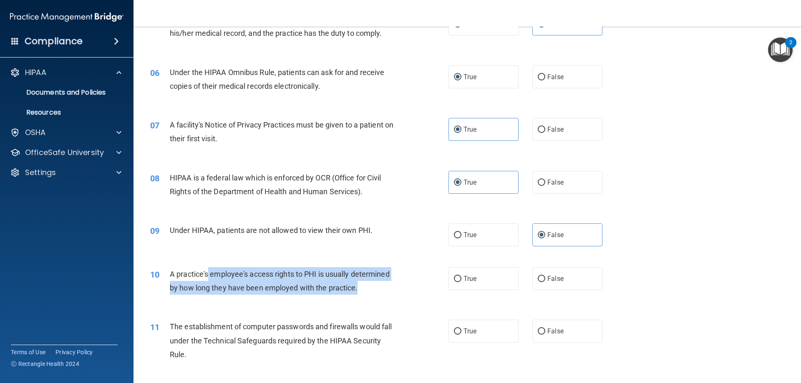
drag, startPoint x: 220, startPoint y: 276, endPoint x: 390, endPoint y: 288, distance: 170.7
click at [390, 288] on div "A practice's employee's access rights to PHI is usually determined by how long …" at bounding box center [286, 281] width 233 height 28
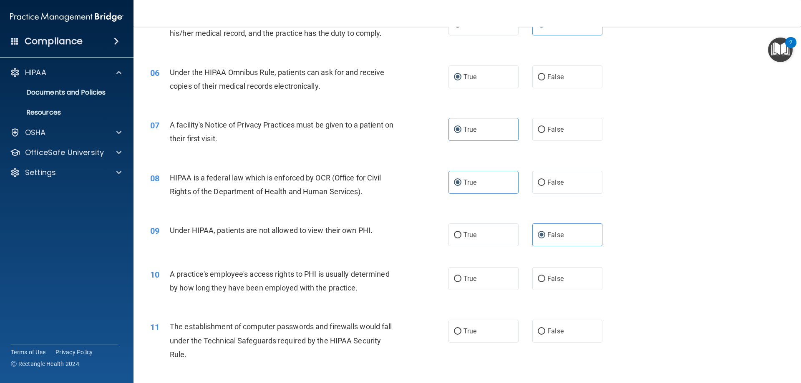
click at [278, 302] on div "10 A practice's employee's access rights to PHI is usually determined by how lo…" at bounding box center [467, 283] width 647 height 53
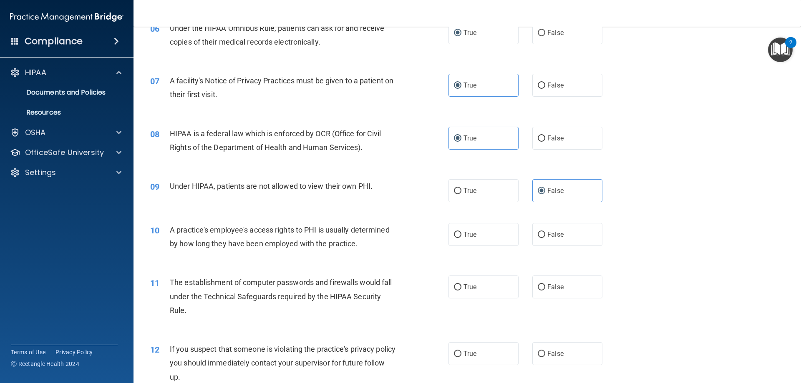
scroll to position [417, 0]
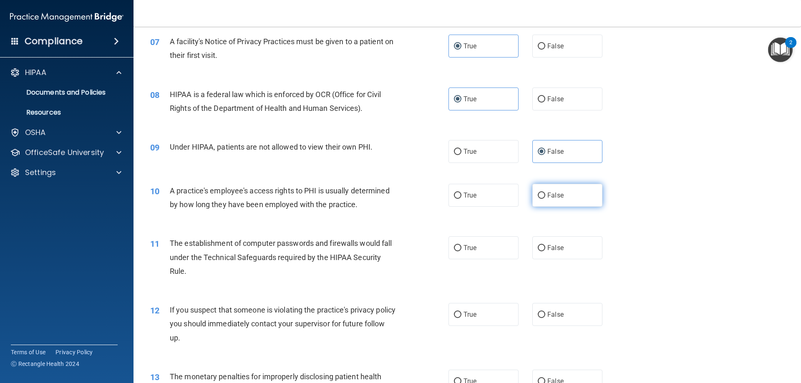
click at [544, 199] on label "False" at bounding box center [567, 195] width 70 height 23
click at [544, 199] on input "False" at bounding box center [542, 196] width 8 height 6
radio input "true"
drag, startPoint x: 225, startPoint y: 247, endPoint x: 440, endPoint y: 246, distance: 214.9
click at [432, 246] on div "11 The establishment of computer passwords and firewalls would fall under the T…" at bounding box center [299, 260] width 323 height 46
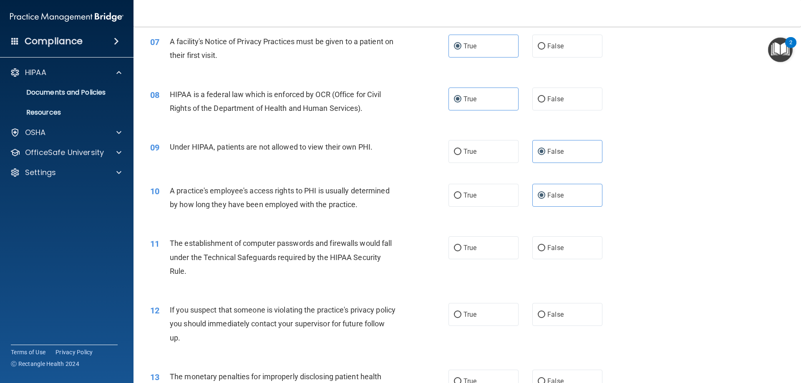
drag, startPoint x: 270, startPoint y: 258, endPoint x: 443, endPoint y: 258, distance: 172.8
click at [377, 258] on span "The establishment of computer passwords and firewalls would fall under the Tech…" at bounding box center [281, 257] width 222 height 36
drag, startPoint x: 179, startPoint y: 271, endPoint x: 297, endPoint y: 276, distance: 117.8
click at [225, 272] on div "The establishment of computer passwords and firewalls would fall under the Tech…" at bounding box center [286, 258] width 233 height 42
click at [476, 247] on label "True" at bounding box center [484, 248] width 70 height 23
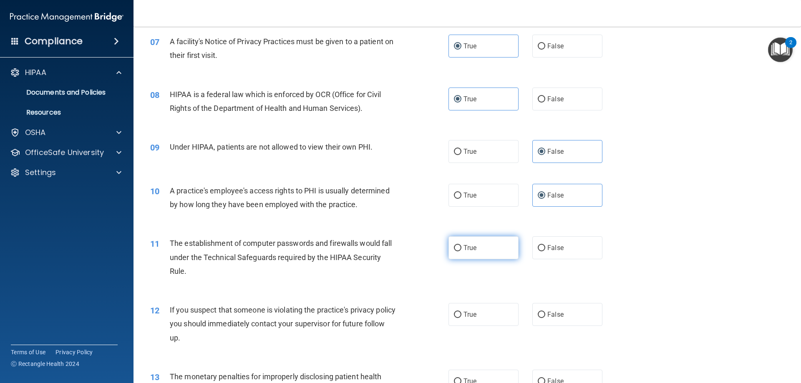
click at [462, 247] on input "True" at bounding box center [458, 248] width 8 height 6
radio input "true"
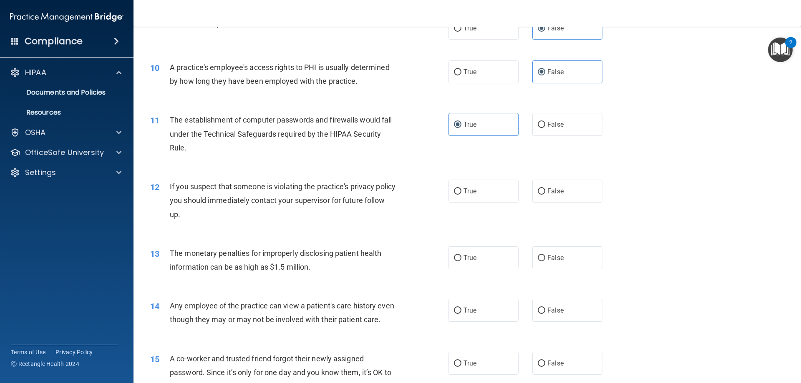
scroll to position [542, 0]
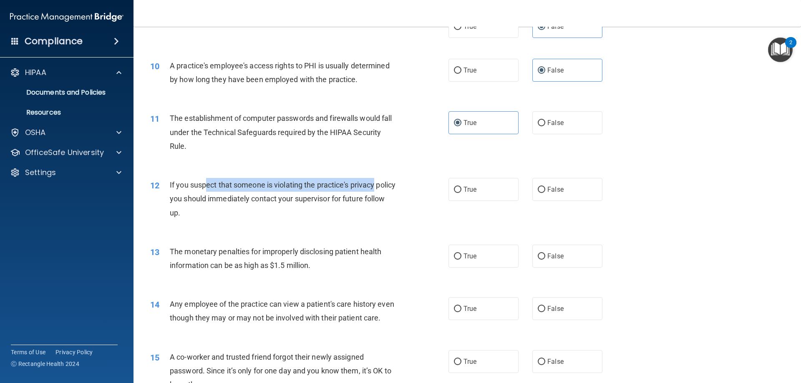
drag, startPoint x: 205, startPoint y: 188, endPoint x: 421, endPoint y: 188, distance: 215.7
click at [421, 188] on div "12 If you suspect that someone is violating the practice's privacy policy you s…" at bounding box center [299, 201] width 323 height 46
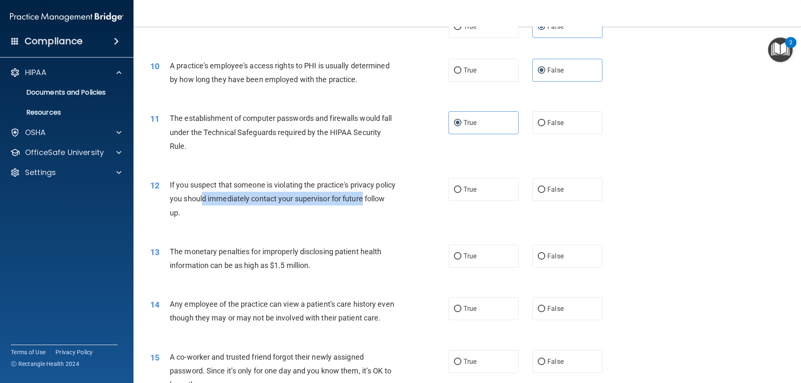
drag, startPoint x: 223, startPoint y: 202, endPoint x: 430, endPoint y: 200, distance: 207.0
click at [416, 201] on div "12 If you suspect that someone is violating the practice's privacy policy you s…" at bounding box center [299, 201] width 323 height 46
drag, startPoint x: 174, startPoint y: 211, endPoint x: 215, endPoint y: 211, distance: 41.3
click at [215, 211] on div "If you suspect that someone is violating the practice's privacy policy you shou…" at bounding box center [286, 199] width 233 height 42
drag, startPoint x: 232, startPoint y: 189, endPoint x: 359, endPoint y: 184, distance: 127.8
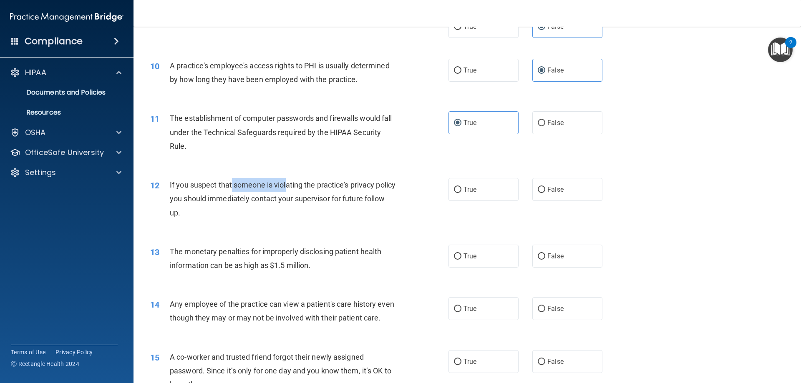
click at [311, 189] on span "If you suspect that someone is violating the practice's privacy policy you shou…" at bounding box center [283, 199] width 226 height 36
drag, startPoint x: 249, startPoint y: 202, endPoint x: 300, endPoint y: 202, distance: 50.5
click at [290, 202] on span "If you suspect that someone is violating the practice's privacy policy you shou…" at bounding box center [283, 199] width 226 height 36
click at [450, 190] on label "True" at bounding box center [484, 189] width 70 height 23
click at [454, 190] on input "True" at bounding box center [458, 190] width 8 height 6
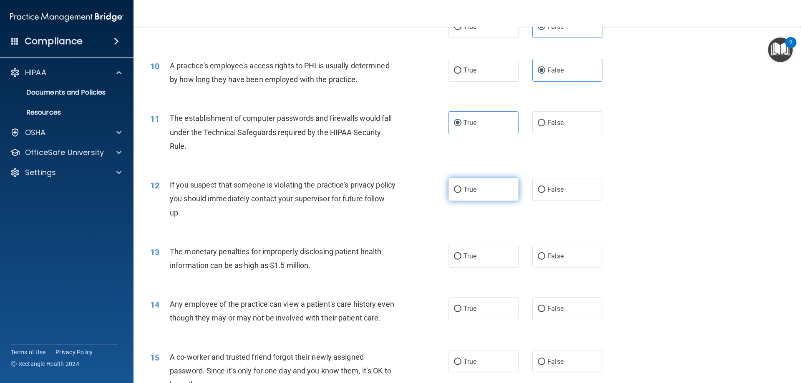
radio input "true"
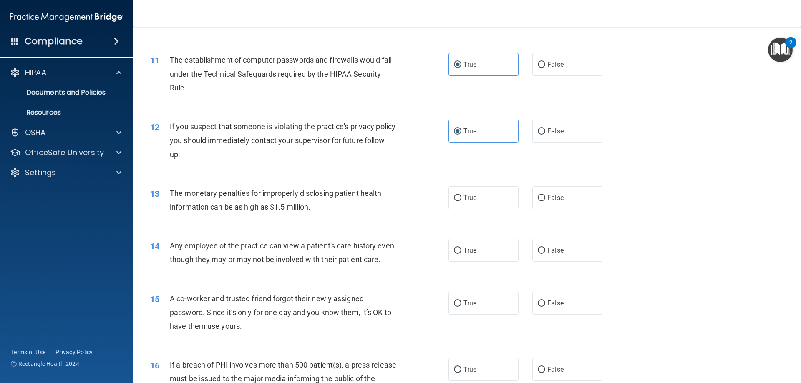
scroll to position [668, 0]
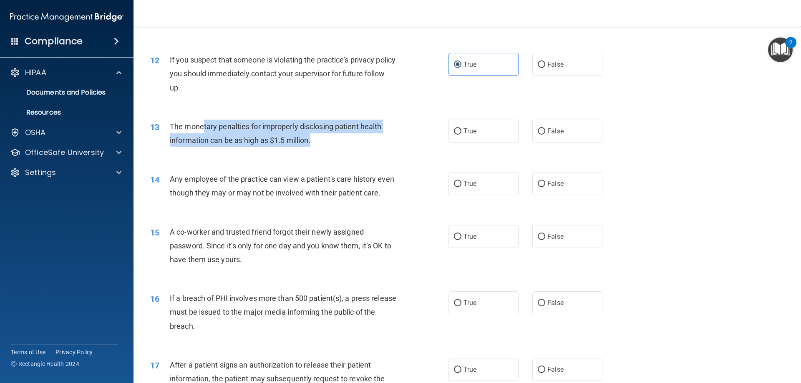
drag, startPoint x: 219, startPoint y: 127, endPoint x: 410, endPoint y: 141, distance: 191.2
click at [410, 141] on div "13 The monetary penalties for improperly disclosing patient health information …" at bounding box center [299, 136] width 323 height 32
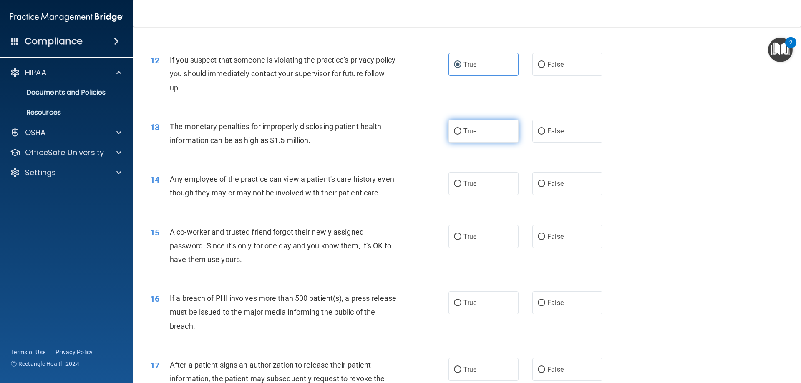
click at [461, 141] on label "True" at bounding box center [484, 131] width 70 height 23
click at [461, 135] on input "True" at bounding box center [458, 132] width 8 height 6
radio input "true"
click at [573, 135] on label "False" at bounding box center [567, 131] width 70 height 23
click at [545, 135] on input "False" at bounding box center [542, 132] width 8 height 6
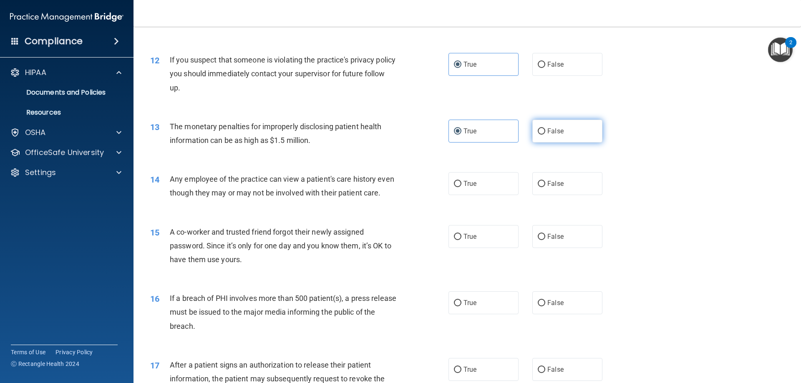
radio input "true"
click at [502, 141] on label "True" at bounding box center [484, 131] width 70 height 23
click at [462, 135] on input "True" at bounding box center [458, 132] width 8 height 6
radio input "true"
radio input "false"
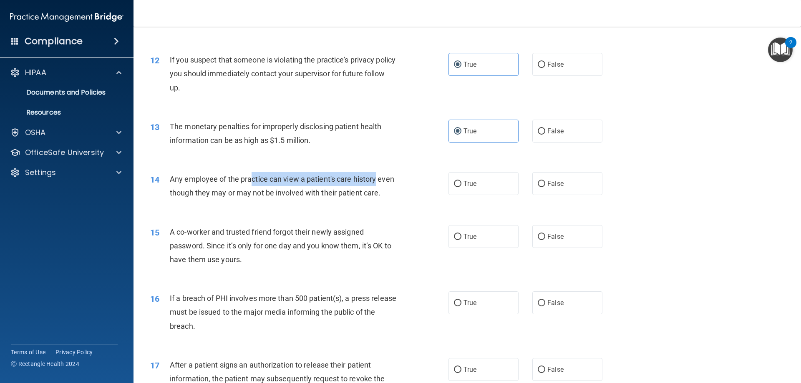
drag, startPoint x: 250, startPoint y: 180, endPoint x: 403, endPoint y: 178, distance: 153.6
click at [403, 178] on div "14 Any employee of the practice can view a patient's care history even though t…" at bounding box center [299, 188] width 323 height 32
drag, startPoint x: 299, startPoint y: 197, endPoint x: 427, endPoint y: 197, distance: 127.7
click at [427, 197] on div "14 Any employee of the practice can view a patient's care history even though t…" at bounding box center [299, 188] width 323 height 32
drag, startPoint x: 179, startPoint y: 208, endPoint x: 261, endPoint y: 204, distance: 81.9
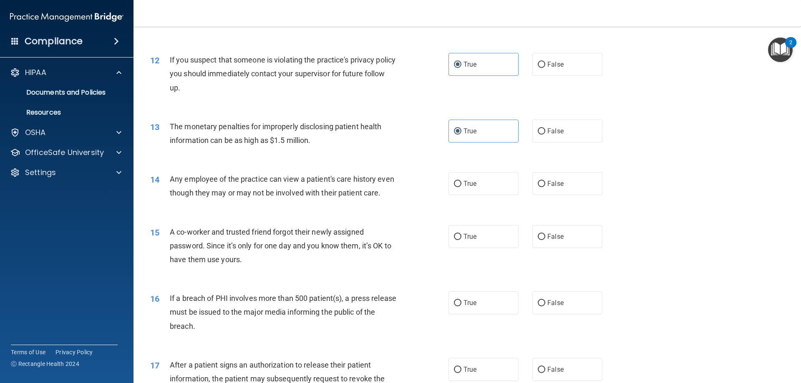
click at [196, 200] on div "Any employee of the practice can view a patient's care history even though they…" at bounding box center [286, 186] width 233 height 28
click at [553, 185] on span "False" at bounding box center [555, 184] width 16 height 8
click at [545, 185] on input "False" at bounding box center [542, 184] width 8 height 6
radio input "true"
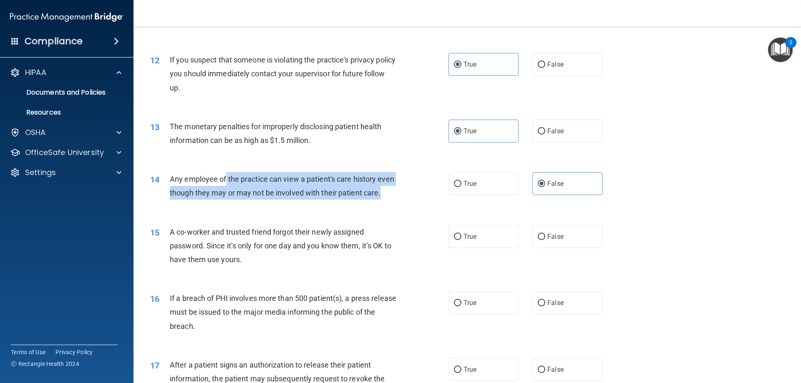
drag, startPoint x: 225, startPoint y: 174, endPoint x: 393, endPoint y: 217, distance: 174.1
click at [393, 204] on div "14 Any employee of the practice can view a patient's care history even though t…" at bounding box center [299, 188] width 323 height 32
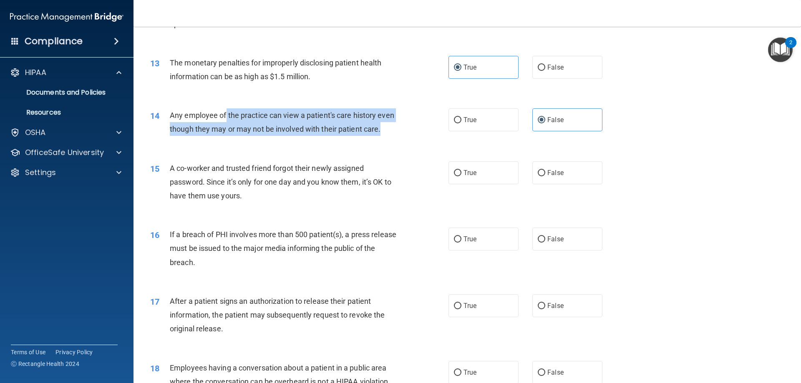
scroll to position [793, 0]
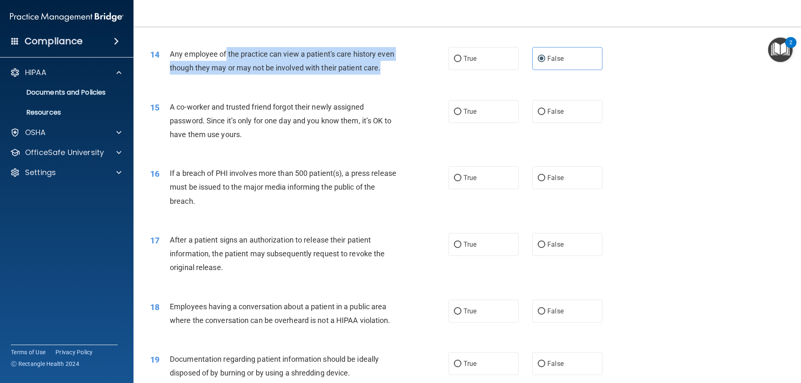
click at [182, 72] on span "Any employee of the practice can view a patient's care history even though they…" at bounding box center [282, 61] width 225 height 23
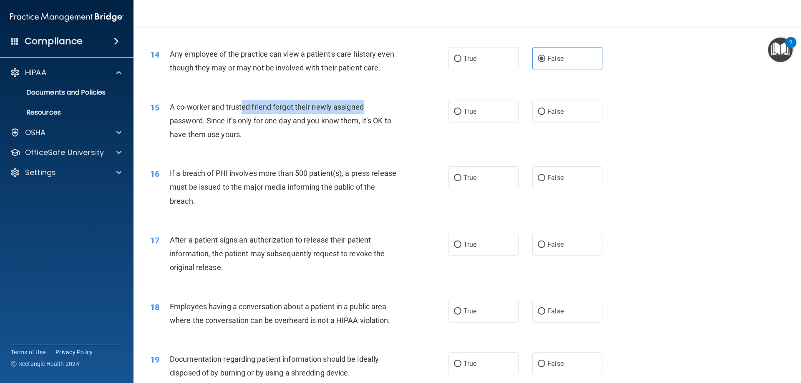
drag, startPoint x: 241, startPoint y: 122, endPoint x: 398, endPoint y: 121, distance: 156.5
click at [398, 121] on div "A co-worker and trusted friend forgot their newly assigned password. Since it’s…" at bounding box center [286, 121] width 233 height 42
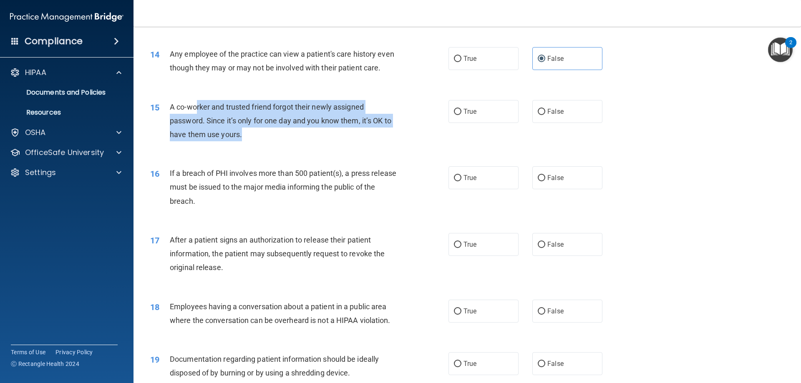
drag, startPoint x: 225, startPoint y: 127, endPoint x: 407, endPoint y: 154, distance: 184.3
click at [407, 146] on div "15 A co-worker and trusted friend forgot their newly assigned password. Since i…" at bounding box center [299, 123] width 323 height 46
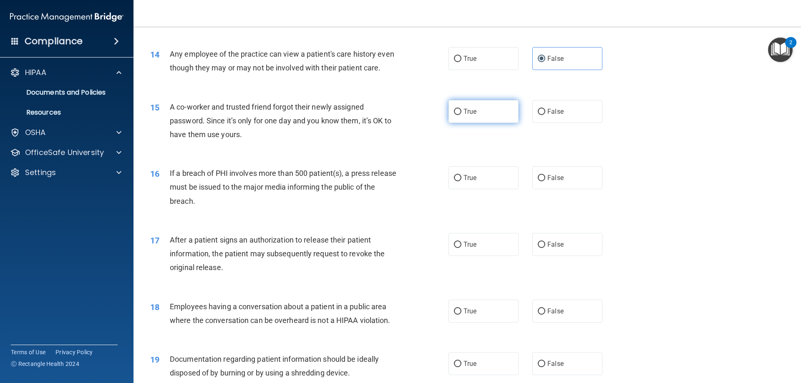
drag, startPoint x: 547, startPoint y: 121, endPoint x: 512, endPoint y: 135, distance: 37.7
click at [547, 121] on label "False" at bounding box center [567, 111] width 70 height 23
click at [545, 115] on input "False" at bounding box center [542, 112] width 8 height 6
radio input "true"
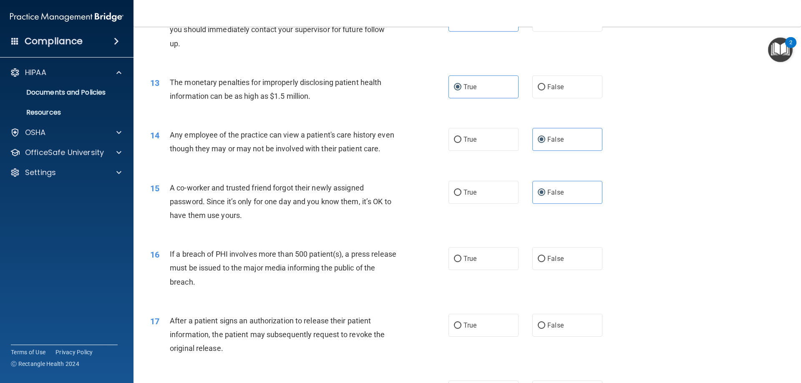
scroll to position [709, 0]
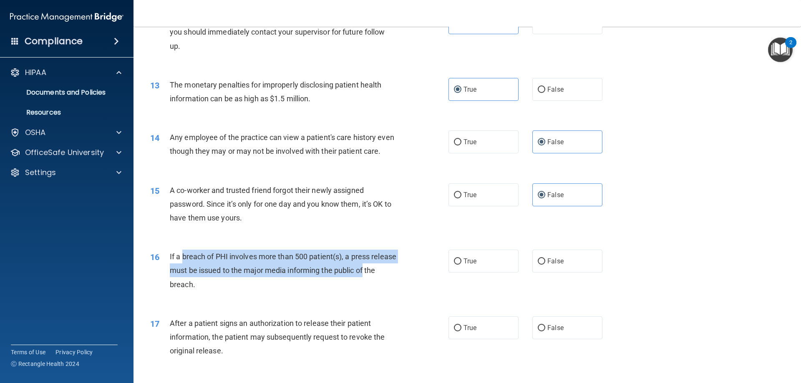
drag, startPoint x: 182, startPoint y: 272, endPoint x: 427, endPoint y: 286, distance: 245.8
click at [427, 286] on div "16 If a breach of PHI involves more than 500 patient(s), a press release must b…" at bounding box center [299, 273] width 323 height 46
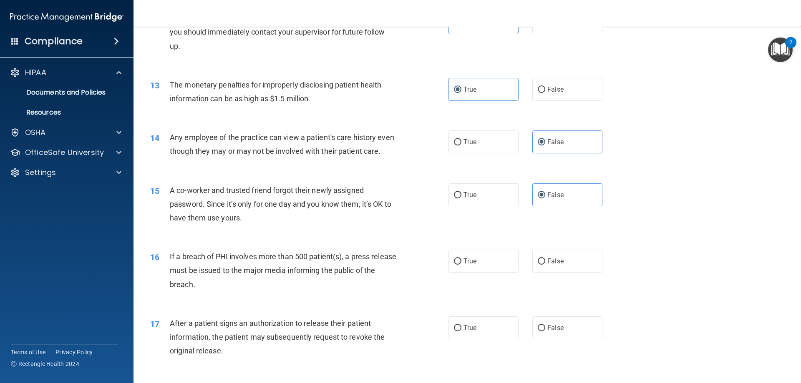
click at [265, 330] on div "17 After a patient signs an authorization to release their patient information,…" at bounding box center [467, 339] width 647 height 67
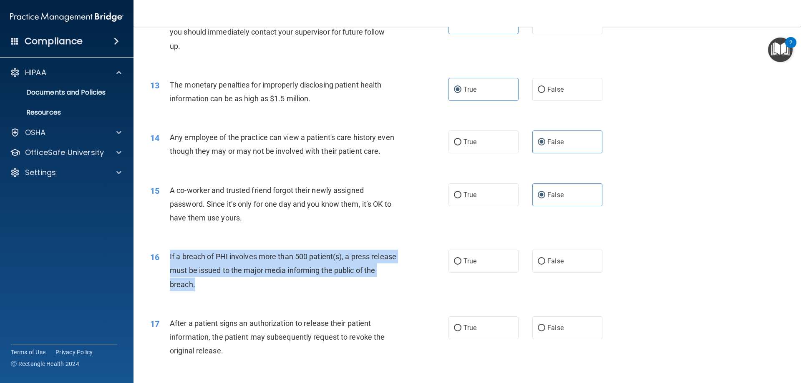
drag, startPoint x: 222, startPoint y: 305, endPoint x: 165, endPoint y: 269, distance: 67.4
click at [165, 269] on div "16 If a breach of PHI involves more than 500 patient(s), a press release must b…" at bounding box center [299, 273] width 323 height 46
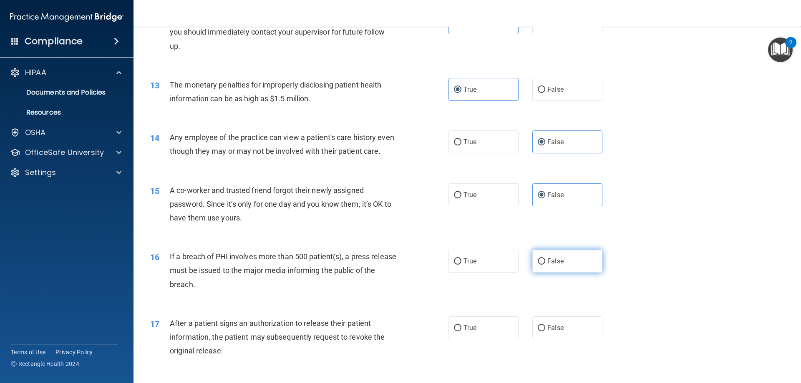
click at [552, 265] on span "False" at bounding box center [555, 261] width 16 height 8
click at [545, 265] on input "False" at bounding box center [542, 262] width 8 height 6
radio input "true"
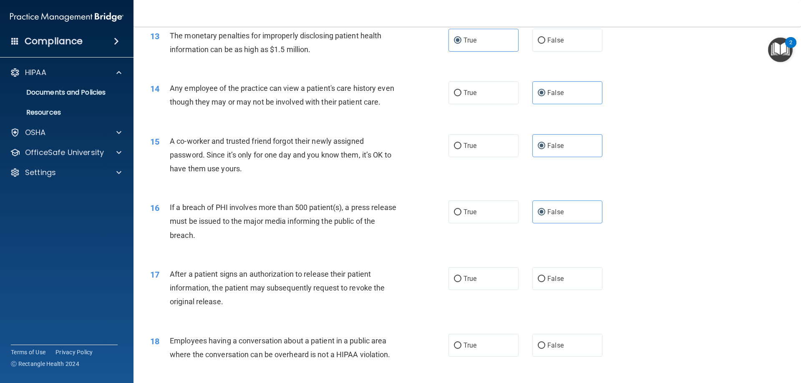
scroll to position [793, 0]
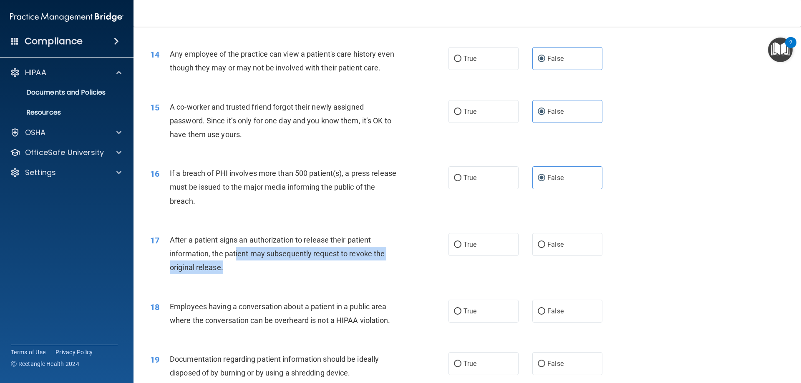
drag, startPoint x: 235, startPoint y: 263, endPoint x: 394, endPoint y: 278, distance: 158.9
click at [394, 275] on div "After a patient signs an authorization to release their patient information, th…" at bounding box center [286, 254] width 233 height 42
click at [456, 248] on input "True" at bounding box center [458, 245] width 8 height 6
radio input "true"
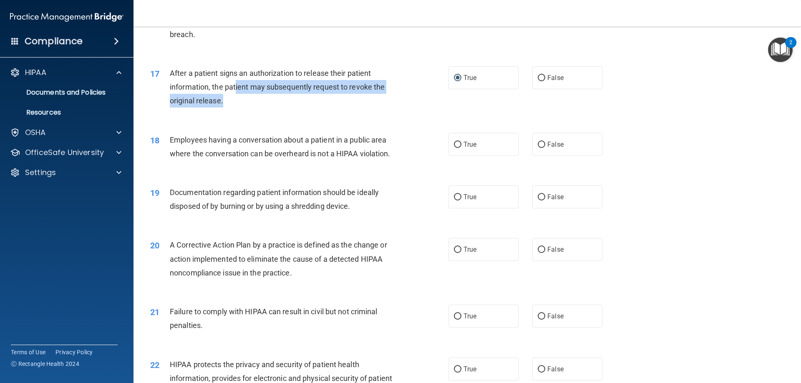
scroll to position [1001, 0]
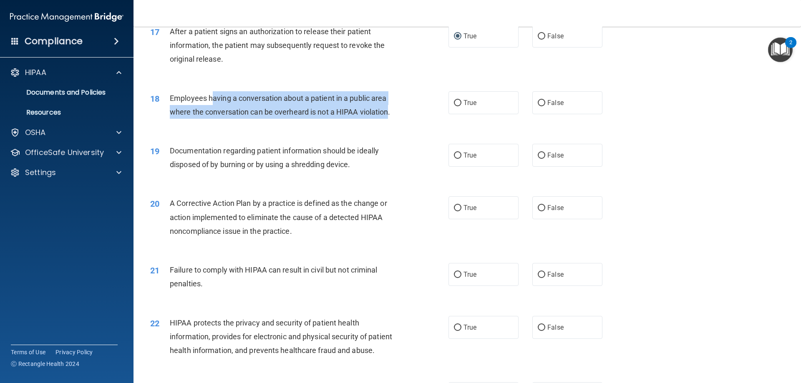
drag, startPoint x: 211, startPoint y: 106, endPoint x: 390, endPoint y: 123, distance: 179.9
click at [390, 119] on div "Employees having a conversation about a patient in a public area where the conv…" at bounding box center [286, 105] width 233 height 28
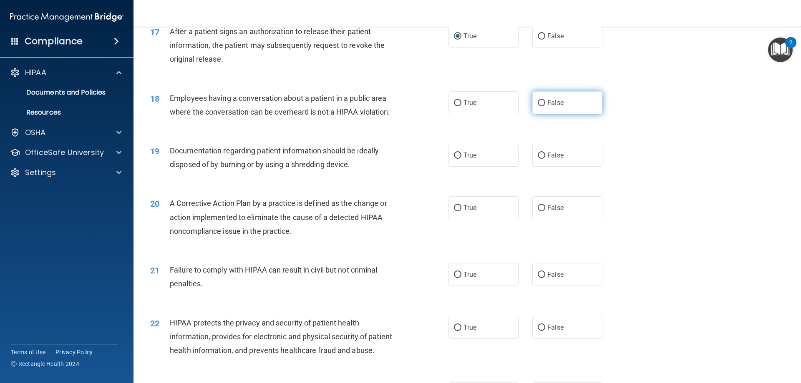
click at [554, 114] on label "False" at bounding box center [567, 102] width 70 height 23
click at [545, 106] on input "False" at bounding box center [542, 103] width 8 height 6
radio input "true"
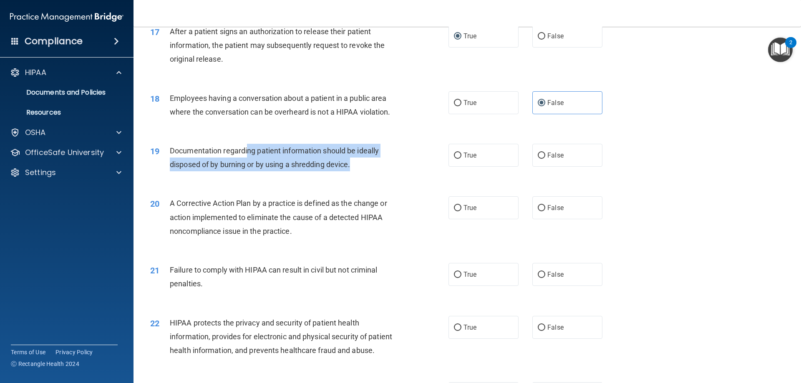
drag, startPoint x: 248, startPoint y: 164, endPoint x: 366, endPoint y: 174, distance: 118.6
click at [366, 172] on div "Documentation regarding patient information should be ideally disposed of by bu…" at bounding box center [286, 158] width 233 height 28
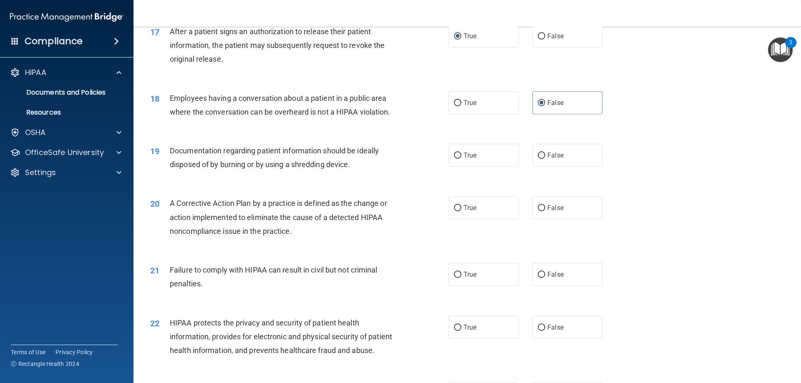
click at [208, 162] on span "Documentation regarding patient information should be ideally disposed of by bu…" at bounding box center [274, 157] width 209 height 23
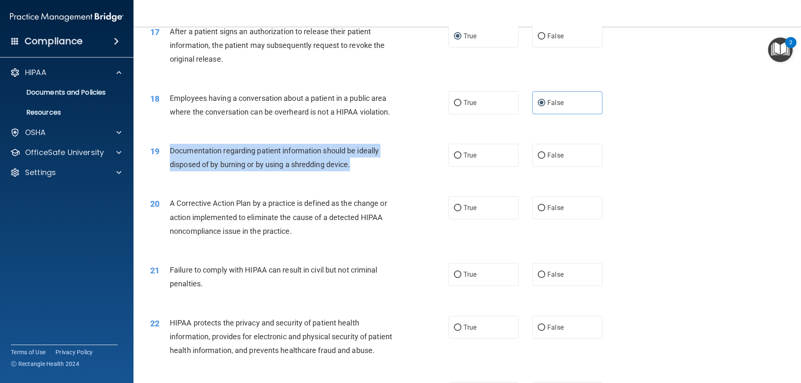
drag, startPoint x: 169, startPoint y: 159, endPoint x: 371, endPoint y: 176, distance: 202.7
click at [371, 172] on div "Documentation regarding patient information should be ideally disposed of by bu…" at bounding box center [286, 158] width 233 height 28
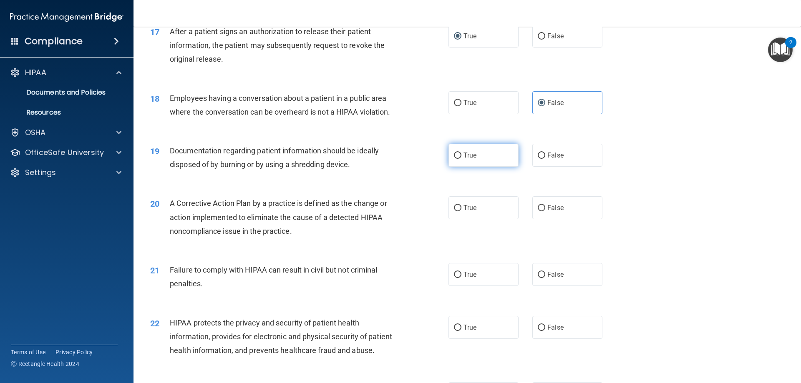
click at [485, 163] on label "True" at bounding box center [484, 155] width 70 height 23
click at [462, 159] on input "True" at bounding box center [458, 156] width 8 height 6
radio input "true"
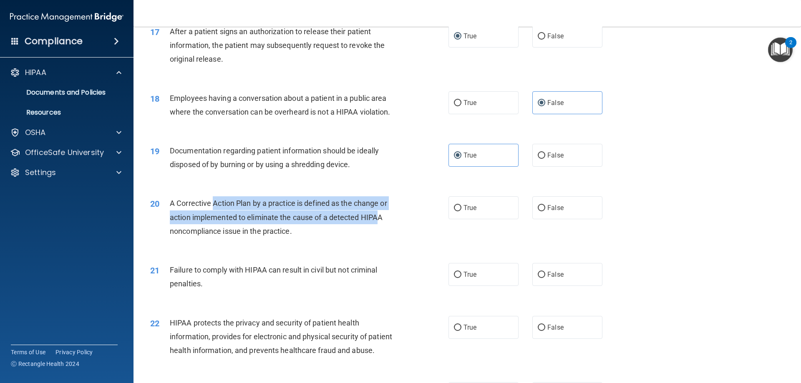
drag, startPoint x: 225, startPoint y: 220, endPoint x: 377, endPoint y: 231, distance: 152.3
click at [377, 231] on span "A Corrective Action Plan by a practice is defined as the change or action imple…" at bounding box center [278, 217] width 217 height 36
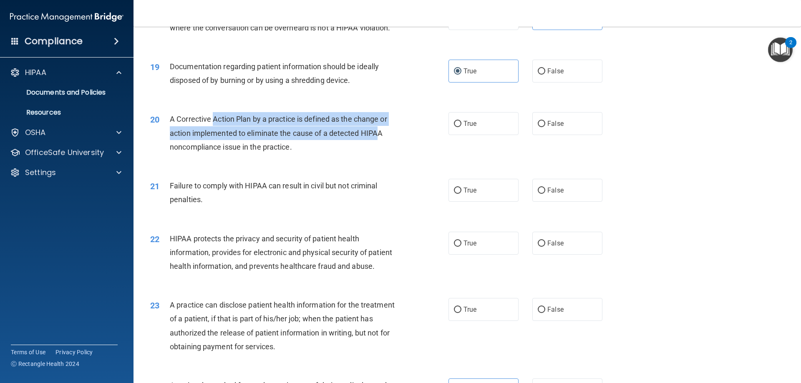
scroll to position [1085, 0]
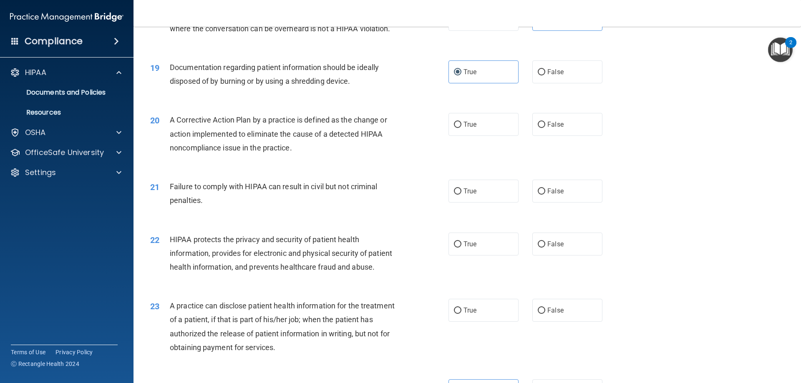
click at [181, 152] on span "A Corrective Action Plan by a practice is defined as the change or action imple…" at bounding box center [278, 134] width 217 height 36
drag, startPoint x: 234, startPoint y: 129, endPoint x: 398, endPoint y: 174, distance: 169.9
click at [398, 169] on div "20 A Corrective Action Plan by a practice is defined as the change or action im…" at bounding box center [467, 136] width 647 height 67
drag, startPoint x: 257, startPoint y: 202, endPoint x: 409, endPoint y: 222, distance: 154.1
click at [409, 212] on div "21 Failure to comply with HIPAA can result in civil but not criminal penalties." at bounding box center [299, 196] width 323 height 32
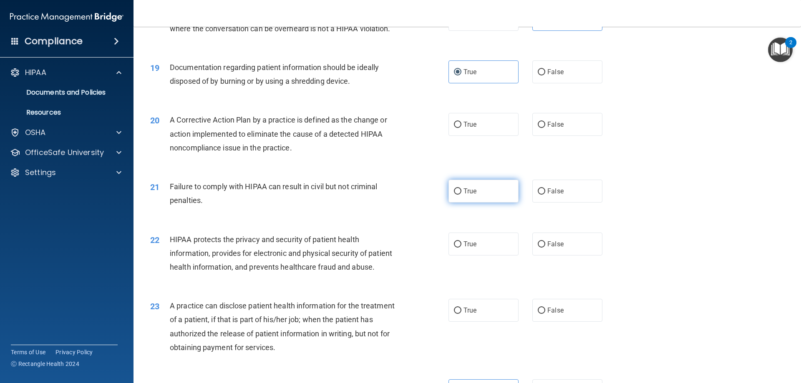
click at [456, 201] on label "True" at bounding box center [484, 191] width 70 height 23
click at [456, 195] on input "True" at bounding box center [458, 192] width 8 height 6
radio input "true"
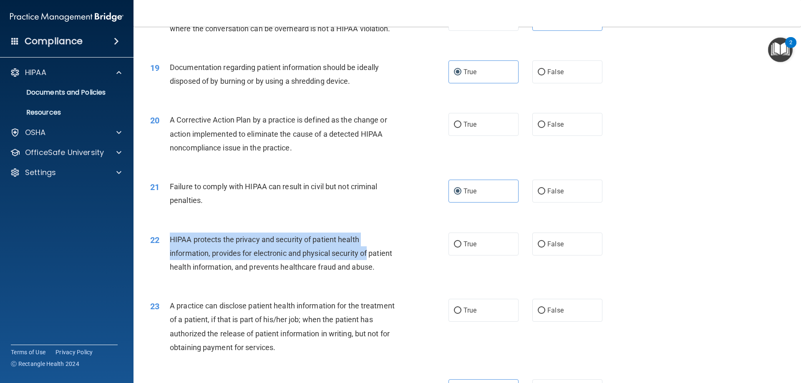
drag, startPoint x: 173, startPoint y: 253, endPoint x: 393, endPoint y: 273, distance: 220.4
click at [393, 273] on div "22 HIPAA protects the privacy and security of patient health information, provi…" at bounding box center [299, 256] width 323 height 46
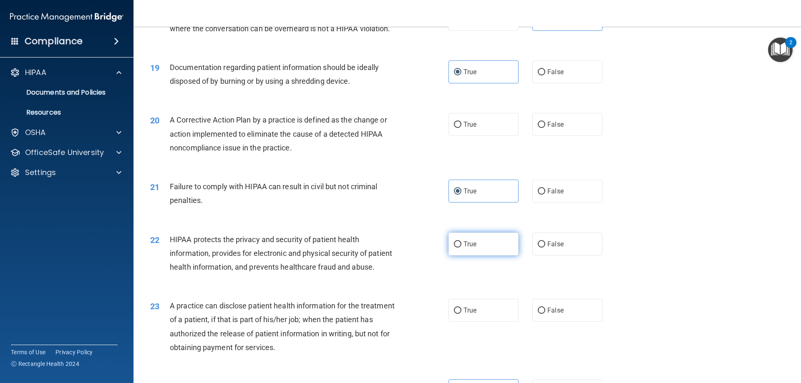
click at [470, 253] on label "True" at bounding box center [484, 244] width 70 height 23
click at [462, 248] on input "True" at bounding box center [458, 245] width 8 height 6
radio input "true"
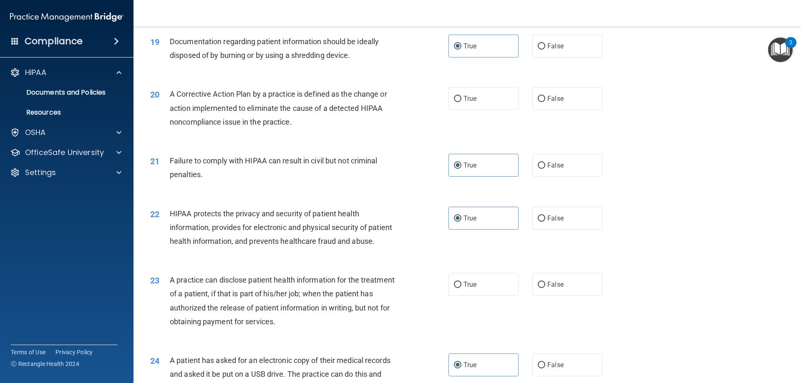
scroll to position [1210, 0]
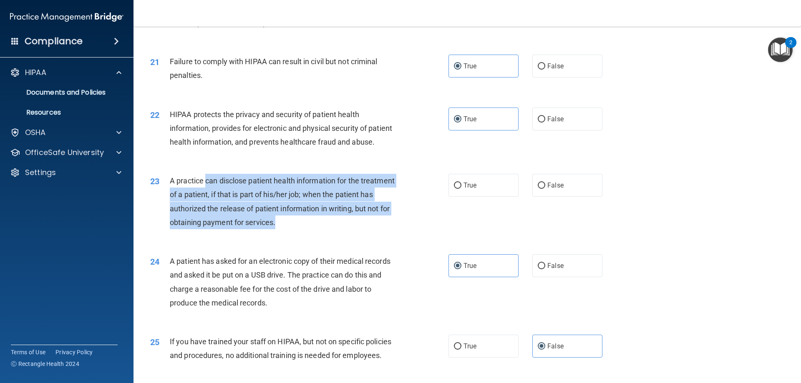
drag, startPoint x: 270, startPoint y: 217, endPoint x: 374, endPoint y: 247, distance: 109.1
click at [374, 230] on div "A practice can disclose patient health information for the treatment of a patie…" at bounding box center [286, 201] width 233 height 55
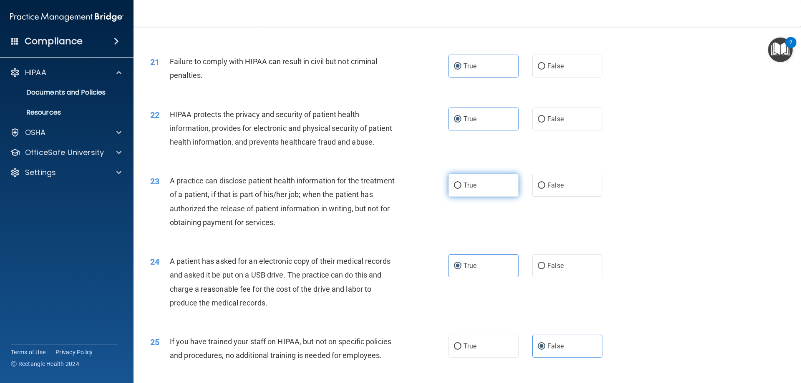
click at [462, 197] on label "True" at bounding box center [484, 185] width 70 height 23
click at [462, 189] on input "True" at bounding box center [458, 186] width 8 height 6
radio input "true"
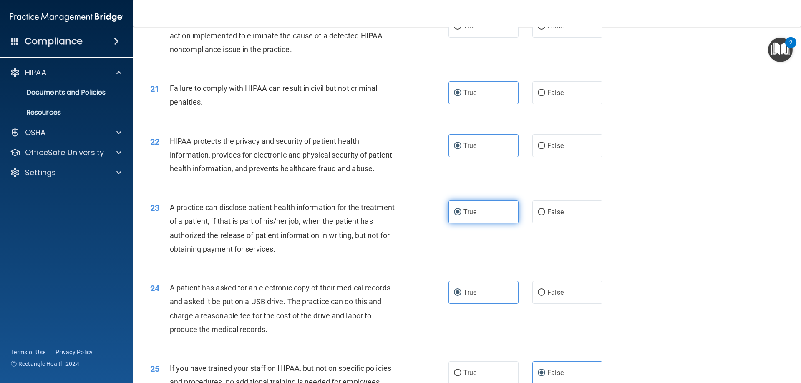
scroll to position [1085, 0]
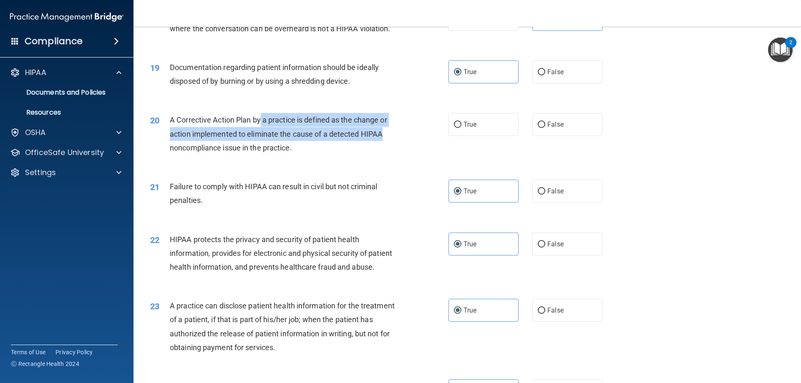
drag, startPoint x: 294, startPoint y: 143, endPoint x: 452, endPoint y: 154, distance: 158.2
click at [432, 155] on div "20 A Corrective Action Plan by a practice is defined as the change or action im…" at bounding box center [299, 136] width 323 height 46
click at [259, 155] on div "A Corrective Action Plan by a practice is defined as the change or action imple…" at bounding box center [286, 134] width 233 height 42
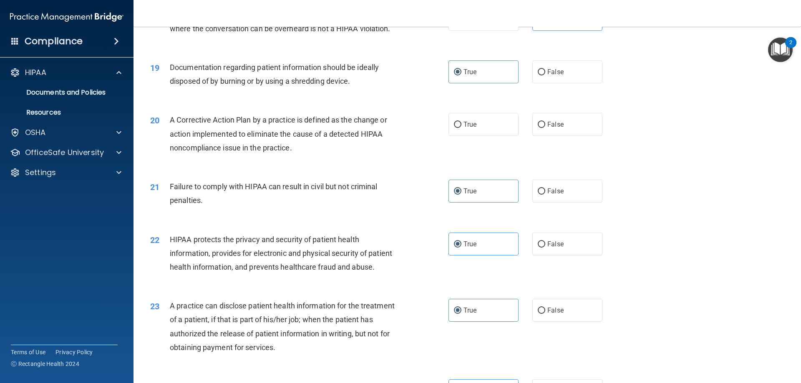
click at [225, 135] on span "A Corrective Action Plan by a practice is defined as the change or action imple…" at bounding box center [278, 134] width 217 height 36
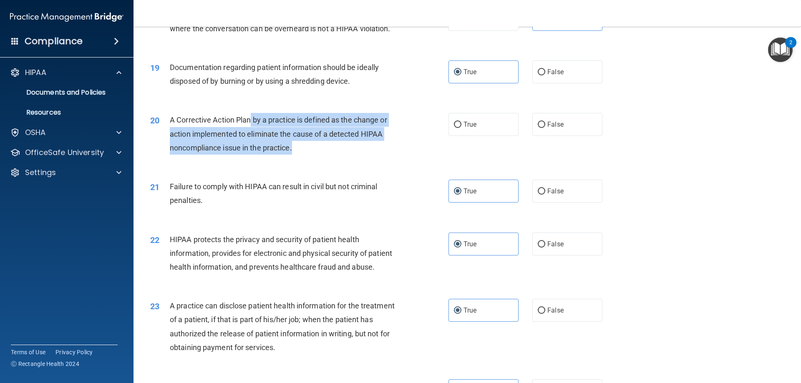
drag, startPoint x: 252, startPoint y: 133, endPoint x: 384, endPoint y: 159, distance: 134.4
click at [384, 155] on div "A Corrective Action Plan by a practice is defined as the change or action imple…" at bounding box center [286, 134] width 233 height 42
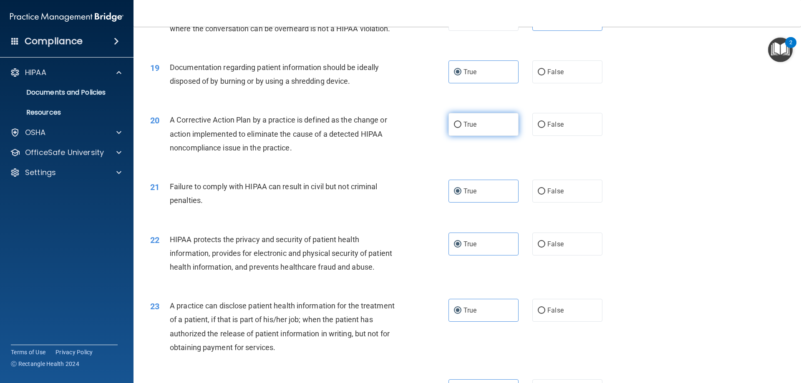
click at [484, 134] on label "True" at bounding box center [484, 124] width 70 height 23
click at [462, 128] on input "True" at bounding box center [458, 125] width 8 height 6
radio input "true"
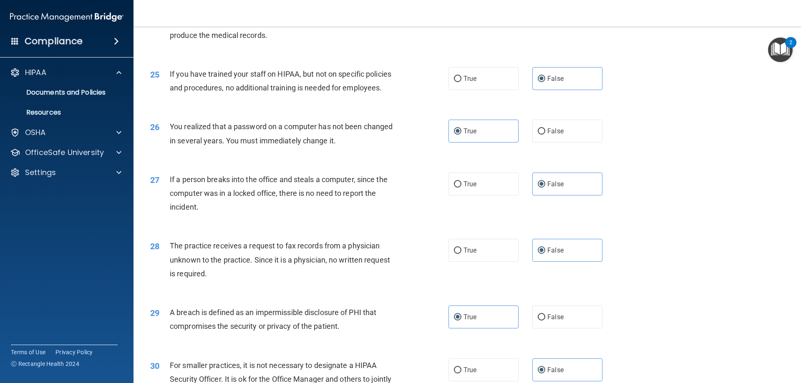
scroll to position [1592, 0]
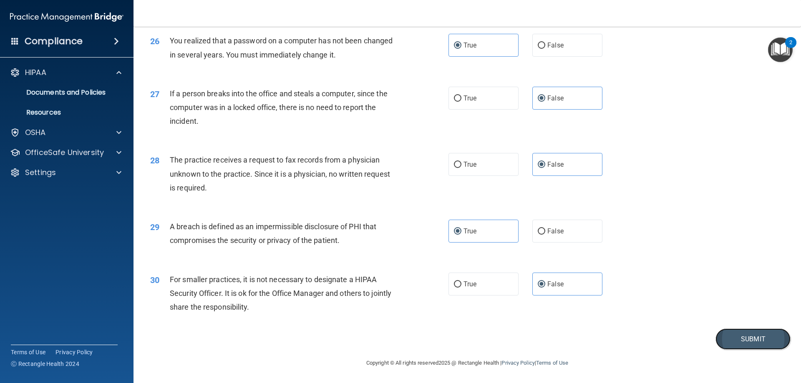
click at [741, 330] on button "Submit" at bounding box center [753, 339] width 75 height 21
click at [752, 338] on button "Submit" at bounding box center [753, 339] width 75 height 21
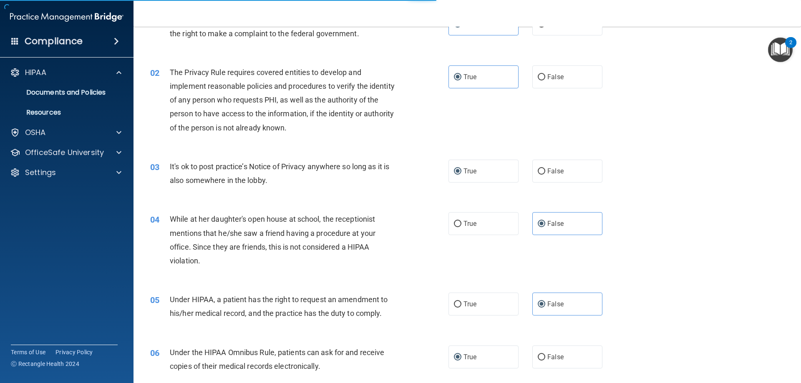
scroll to position [0, 0]
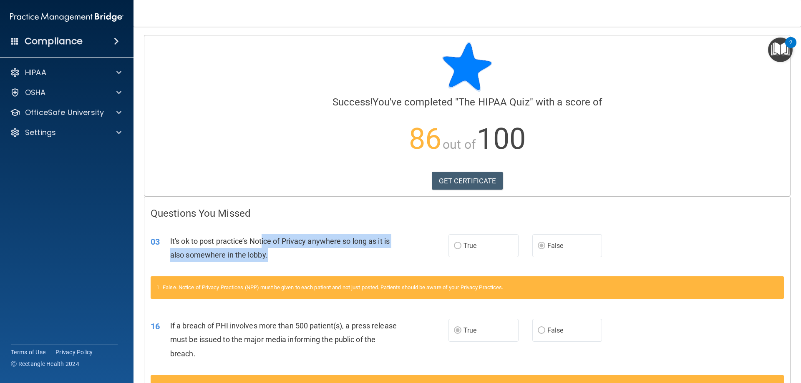
drag, startPoint x: 264, startPoint y: 237, endPoint x: 426, endPoint y: 257, distance: 163.6
click at [398, 255] on div "It's ok to post practice’s Notice of Privacy anywhere so long as it is also som…" at bounding box center [286, 249] width 233 height 28
click at [394, 260] on div "It's ok to post practice’s Notice of Privacy anywhere so long as it is also som…" at bounding box center [286, 249] width 233 height 28
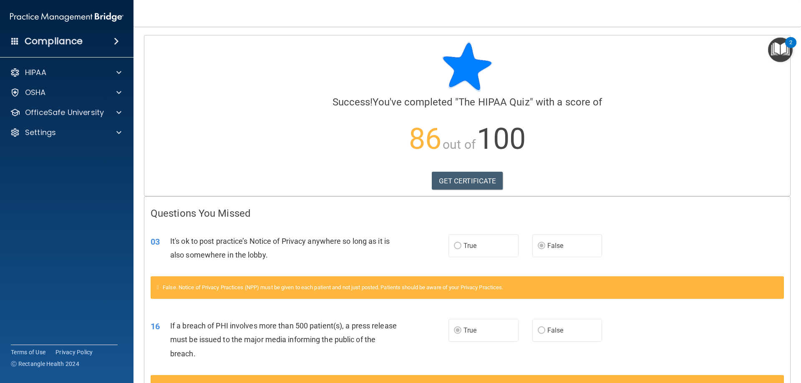
click at [514, 251] on label "True" at bounding box center [484, 246] width 70 height 23
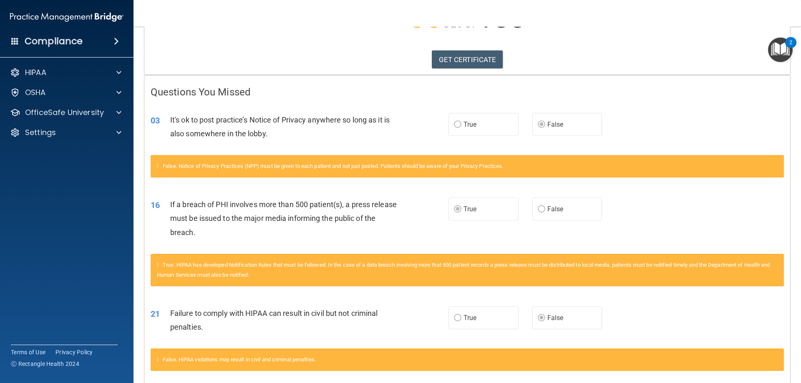
scroll to position [125, 0]
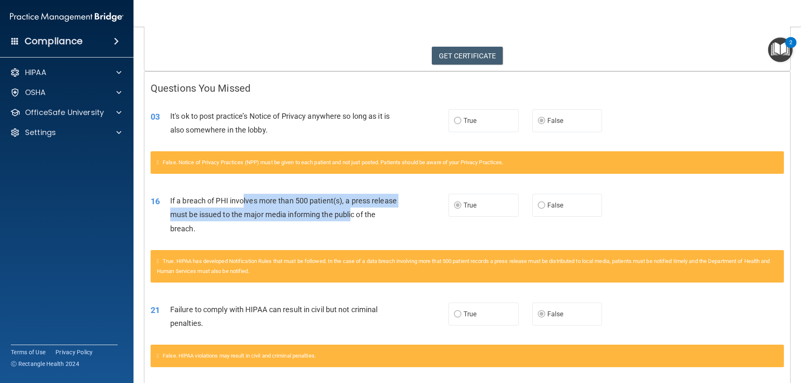
drag, startPoint x: 245, startPoint y: 203, endPoint x: 382, endPoint y: 209, distance: 137.8
click at [380, 209] on div "If a breach of PHI involves more than 500 patient(s), a press release must be i…" at bounding box center [286, 215] width 233 height 42
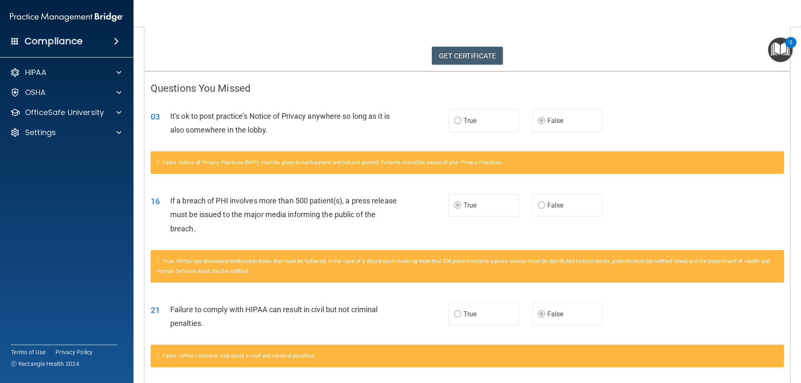
click at [251, 222] on div "If a breach of PHI involves more than 500 patient(s), a press release must be i…" at bounding box center [286, 215] width 233 height 42
click at [486, 219] on div "16 If a breach of PHI involves more than 500 patient(s), a press release must b…" at bounding box center [467, 217] width 646 height 67
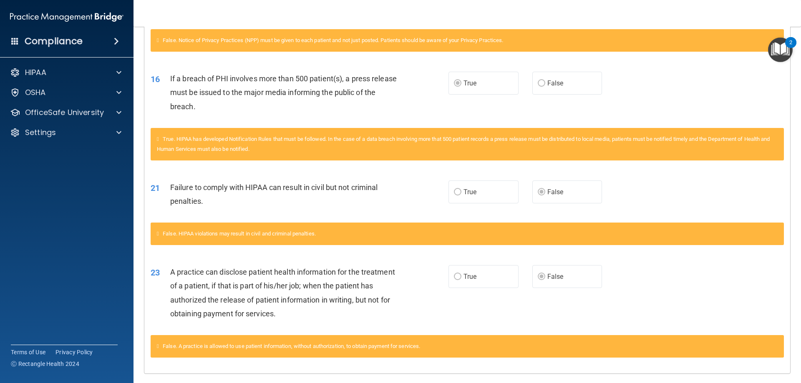
scroll to position [250, 0]
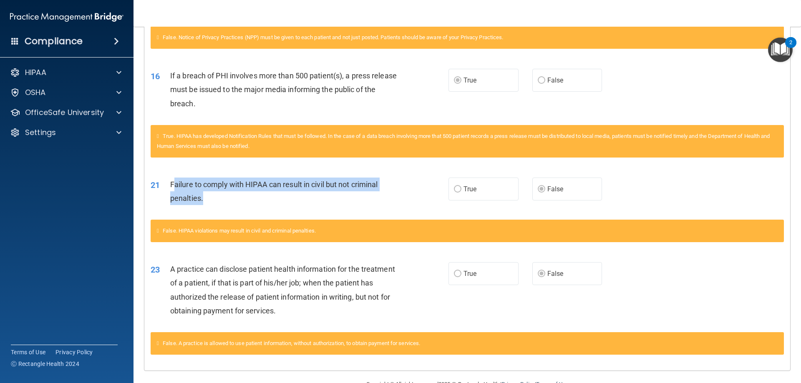
drag, startPoint x: 173, startPoint y: 177, endPoint x: 364, endPoint y: 194, distance: 191.8
click at [361, 194] on div "Failure to comply with HIPAA can result in civil but not criminal penalties." at bounding box center [286, 192] width 233 height 28
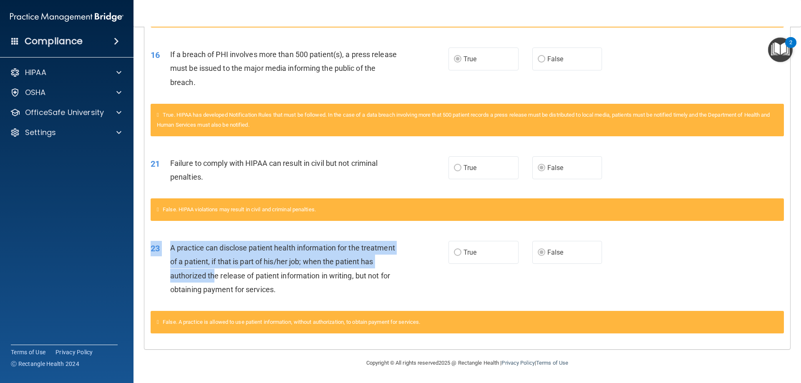
drag, startPoint x: 274, startPoint y: 275, endPoint x: 414, endPoint y: 267, distance: 140.9
click at [414, 283] on div "23 A practice can disclose patient health information for the treatment of a pa…" at bounding box center [299, 271] width 323 height 60
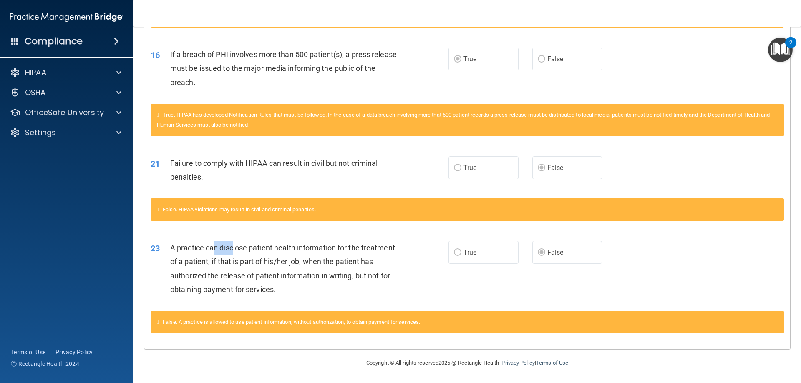
click at [330, 254] on div "A practice can disclose patient health information for the treatment of a patie…" at bounding box center [286, 268] width 233 height 55
click at [400, 280] on div "A practice can disclose patient health information for the treatment of a patie…" at bounding box center [286, 268] width 233 height 55
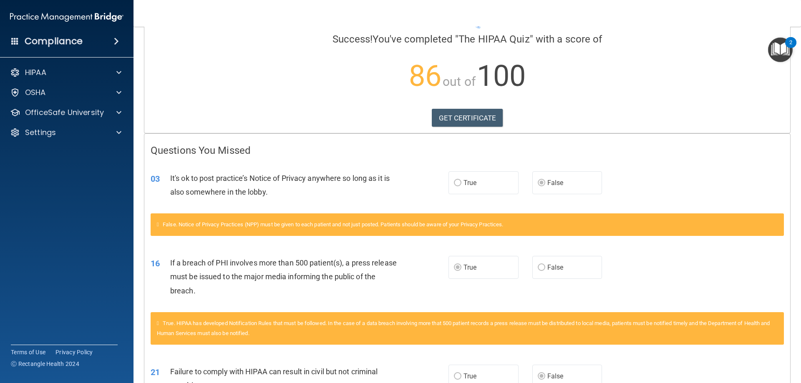
scroll to position [0, 0]
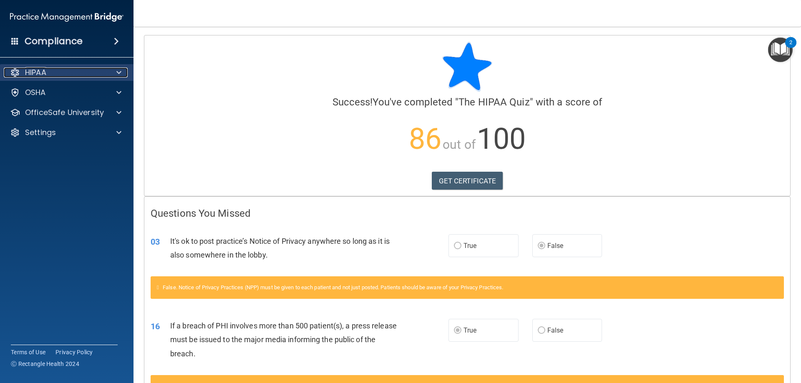
click at [100, 73] on div "HIPAA" at bounding box center [55, 73] width 103 height 10
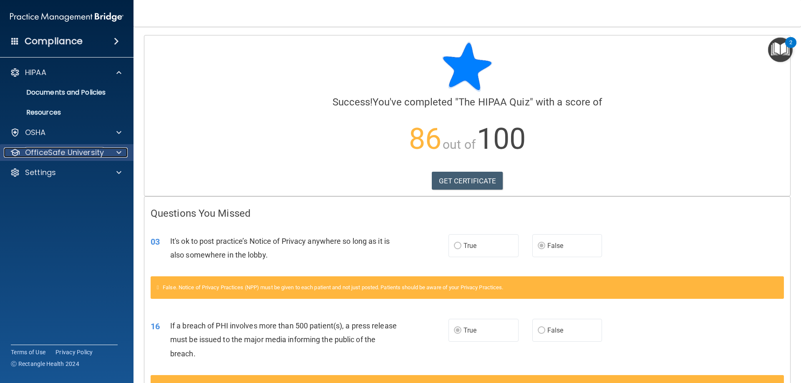
click at [107, 155] on div "OfficeSafe University" at bounding box center [66, 153] width 124 height 10
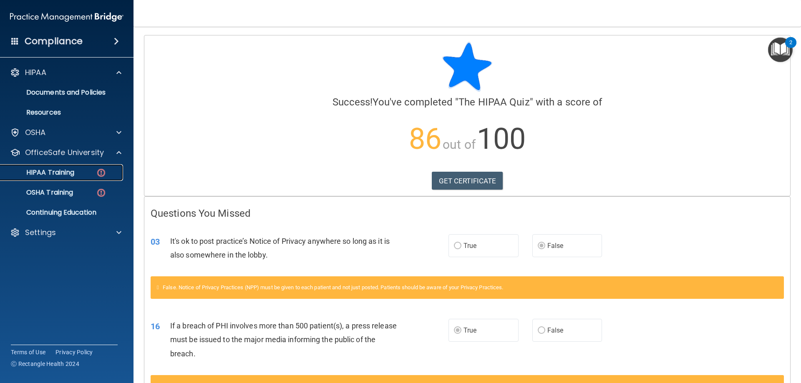
click at [85, 174] on div "HIPAA Training" at bounding box center [62, 173] width 114 height 8
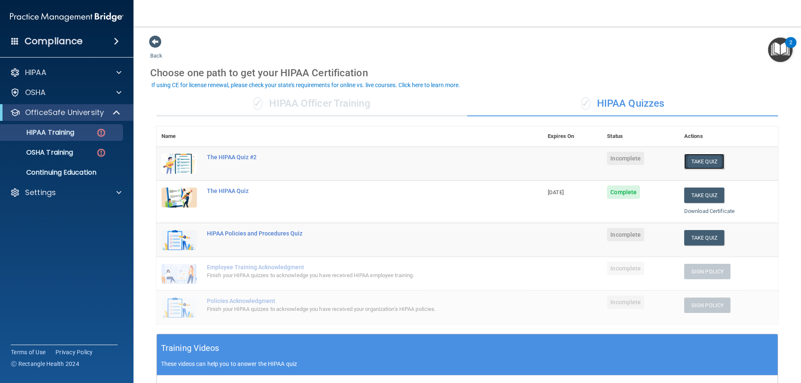
click at [716, 158] on button "Take Quiz" at bounding box center [704, 161] width 40 height 15
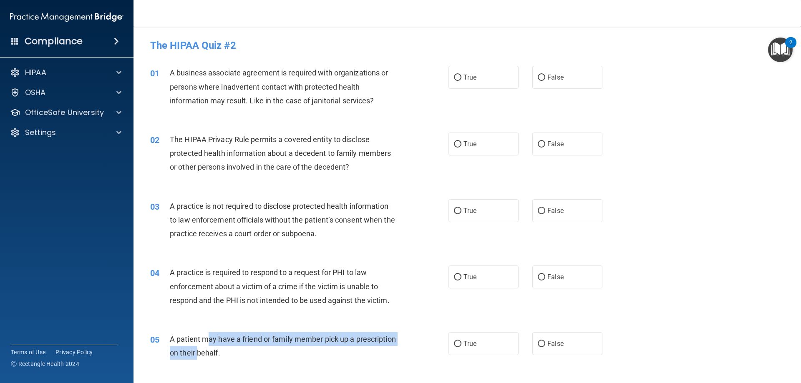
drag, startPoint x: 211, startPoint y: 342, endPoint x: 241, endPoint y: 363, distance: 36.6
click at [241, 363] on div "05 A patient may have a friend or family member pick up a prescription on their…" at bounding box center [299, 349] width 323 height 32
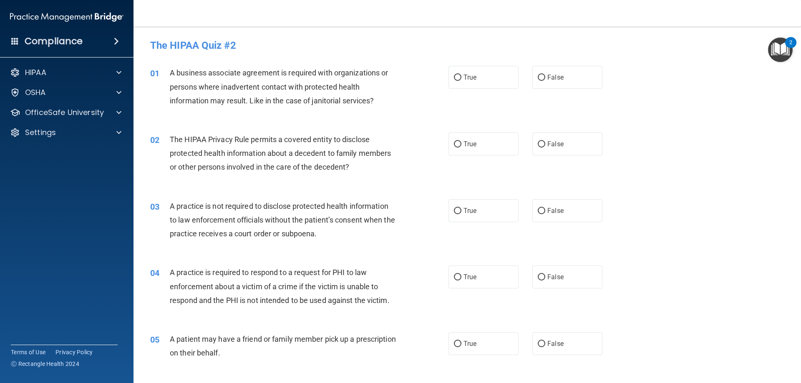
click at [285, 361] on div "05 A patient may have a friend or family member pick up a prescription on their…" at bounding box center [299, 349] width 323 height 32
drag, startPoint x: 232, startPoint y: 333, endPoint x: 278, endPoint y: 341, distance: 47.4
click at [277, 341] on div "A patient may have a friend or family member pick up a prescription on their be…" at bounding box center [286, 347] width 233 height 28
drag, startPoint x: 285, startPoint y: 341, endPoint x: 391, endPoint y: 344, distance: 106.0
click at [391, 344] on div "A patient may have a friend or family member pick up a prescription on their be…" at bounding box center [286, 347] width 233 height 28
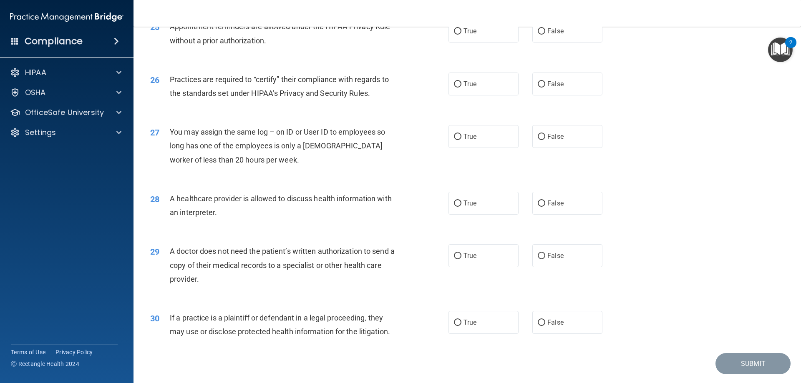
scroll to position [1559, 0]
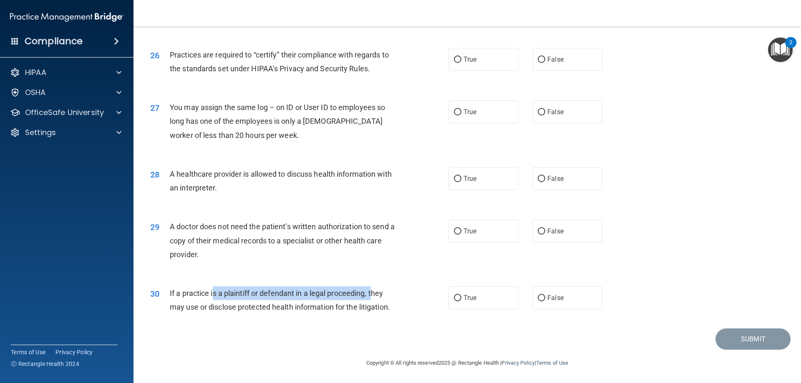
drag, startPoint x: 214, startPoint y: 291, endPoint x: 374, endPoint y: 296, distance: 160.3
click at [374, 296] on span "If a practice is a plaintiff or defendant in a legal proceeding, they may use o…" at bounding box center [280, 300] width 220 height 23
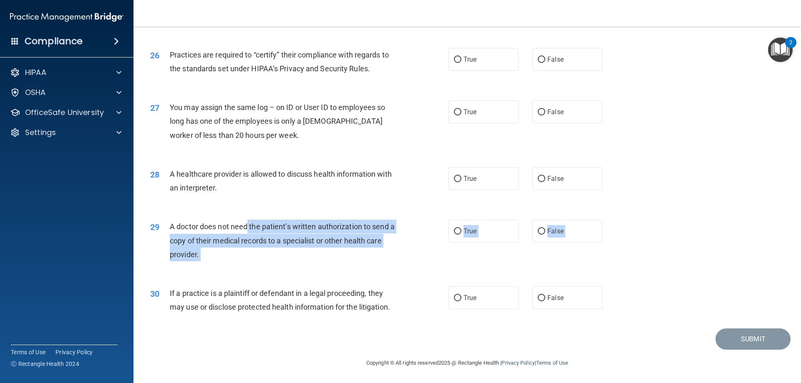
drag, startPoint x: 245, startPoint y: 225, endPoint x: 406, endPoint y: 277, distance: 169.3
drag, startPoint x: 167, startPoint y: 223, endPoint x: 337, endPoint y: 249, distance: 171.9
click at [337, 249] on div "29 A doctor does not need the patient’s written authorization to send a copy of…" at bounding box center [299, 243] width 323 height 46
copy div "A doctor does not need the patient’s written authorization to send a copy of th…"
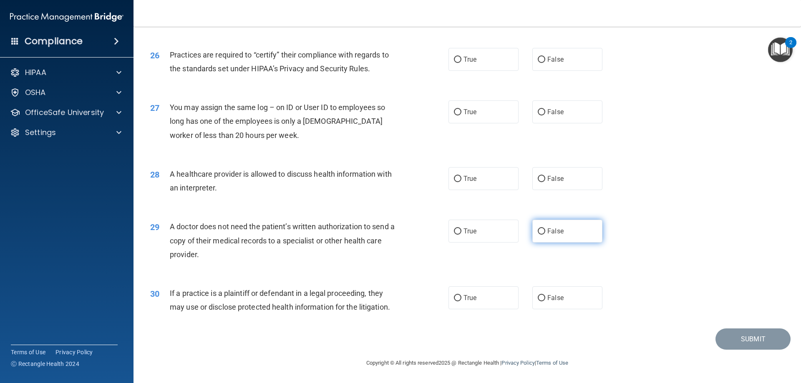
click at [540, 236] on label "False" at bounding box center [567, 231] width 70 height 23
click at [540, 235] on input "False" at bounding box center [542, 232] width 8 height 6
radio input "true"
drag, startPoint x: 199, startPoint y: 223, endPoint x: 250, endPoint y: 223, distance: 50.9
click at [250, 223] on span "A doctor does not need the patient’s written authorization to send a copy of th…" at bounding box center [282, 240] width 225 height 36
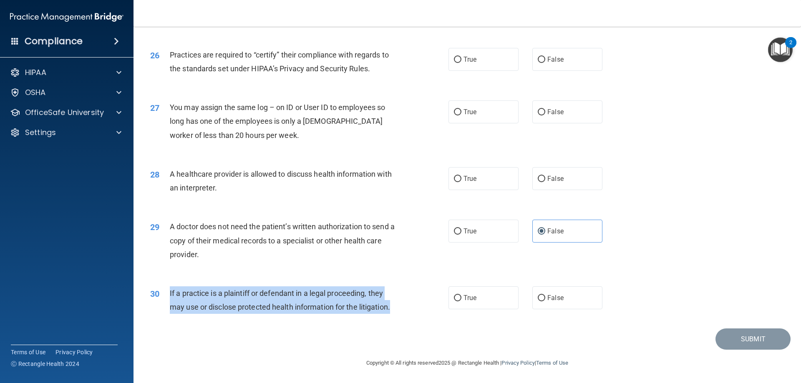
drag, startPoint x: 166, startPoint y: 291, endPoint x: 416, endPoint y: 310, distance: 249.9
click at [416, 310] on div "30 If a practice is a plaintiff or defendant in a legal proceeding, they may us…" at bounding box center [299, 303] width 323 height 32
copy div "If a practice is a plaintiff or defendant in a legal proceeding, they may use o…"
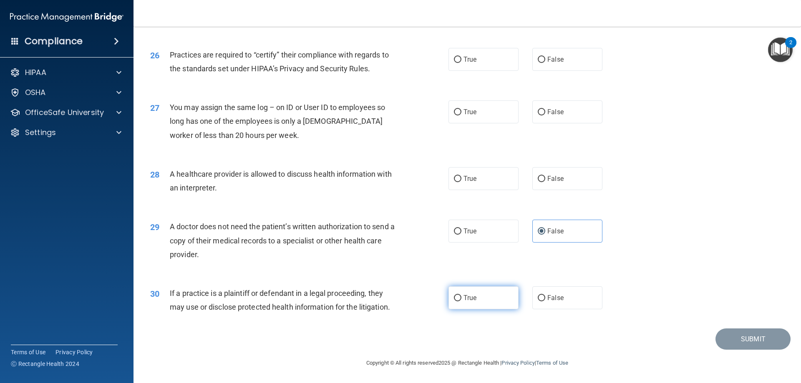
click at [489, 296] on label "True" at bounding box center [484, 298] width 70 height 23
click at [462, 296] on input "True" at bounding box center [458, 298] width 8 height 6
radio input "true"
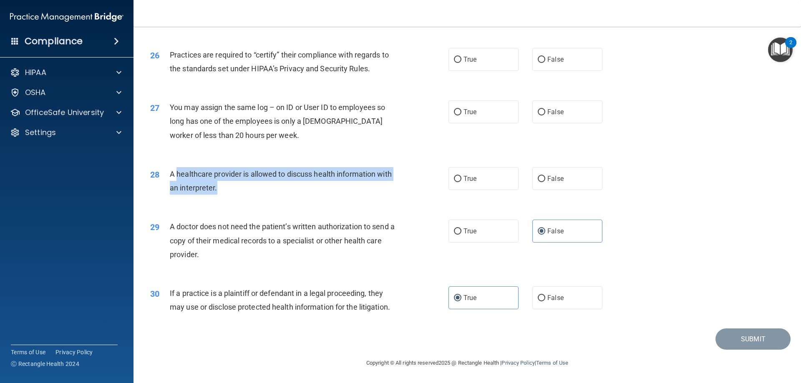
drag, startPoint x: 177, startPoint y: 174, endPoint x: 434, endPoint y: 188, distance: 257.4
click at [434, 188] on div "28 A healthcare provider is allowed to discuss health information with an inter…" at bounding box center [299, 183] width 323 height 32
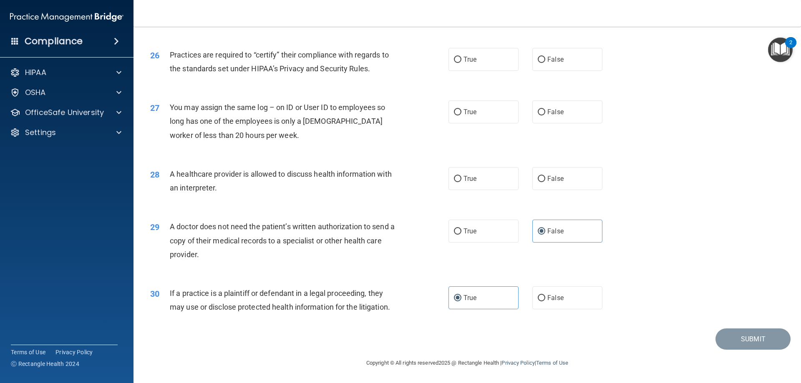
click at [316, 200] on div "28 A healthcare provider is allowed to discuss health information with an inter…" at bounding box center [467, 183] width 647 height 53
click at [168, 174] on div "28" at bounding box center [157, 174] width 26 height 15
click at [467, 180] on span "True" at bounding box center [470, 179] width 13 height 8
click at [462, 180] on input "True" at bounding box center [458, 179] width 8 height 6
radio input "true"
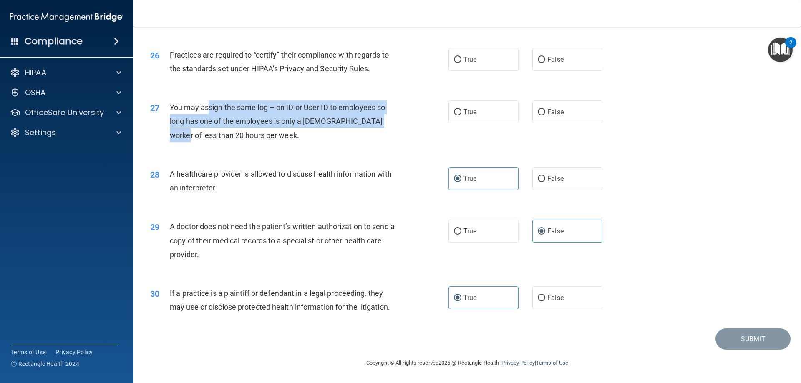
drag, startPoint x: 240, startPoint y: 110, endPoint x: 392, endPoint y: 123, distance: 153.3
click at [392, 123] on div "You may assign the same log – on ID or User ID to employees so long has one of …" at bounding box center [286, 122] width 233 height 42
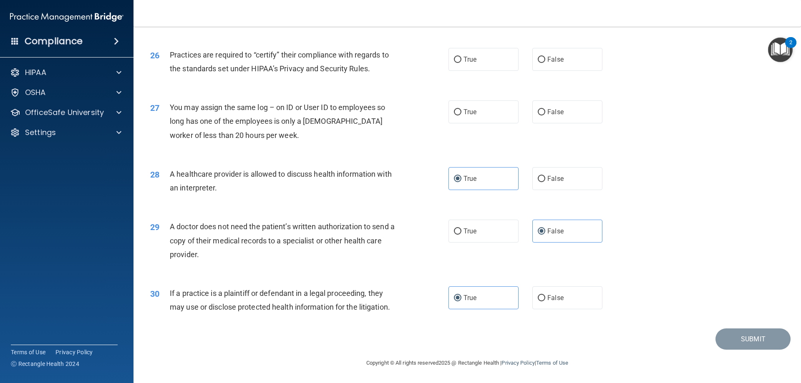
click at [170, 110] on span "You may assign the same log – on ID or User ID to employees so long has one of …" at bounding box center [277, 121] width 215 height 36
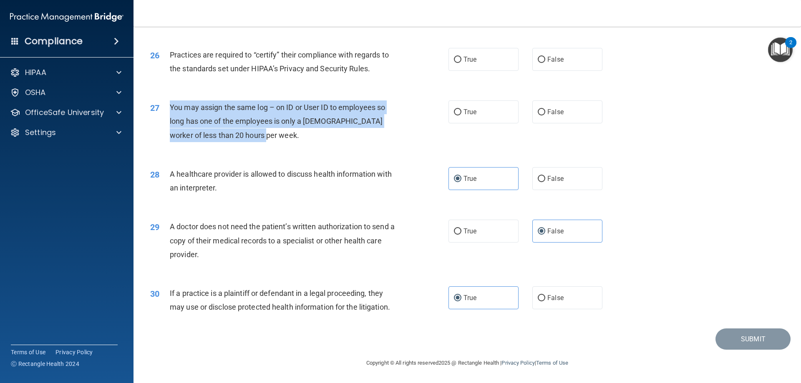
drag, startPoint x: 173, startPoint y: 104, endPoint x: 388, endPoint y: 133, distance: 217.2
click at [388, 133] on div "You may assign the same log – on ID or User ID to employees so long has one of …" at bounding box center [286, 122] width 233 height 42
copy span "You may assign the same log – on ID or User ID to employees so long has one of …"
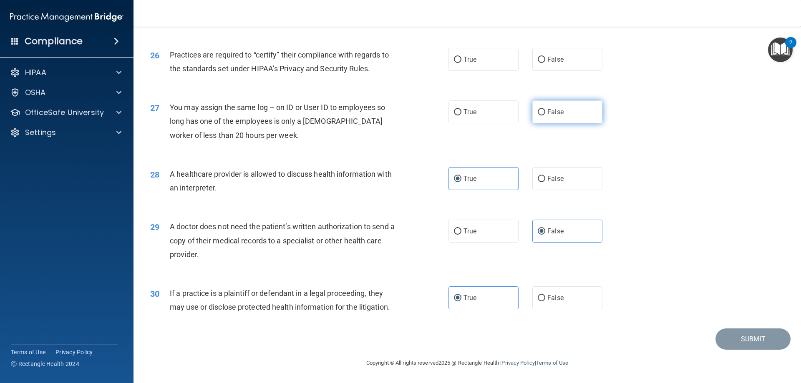
click at [578, 109] on label "False" at bounding box center [567, 112] width 70 height 23
click at [545, 109] on input "False" at bounding box center [542, 112] width 8 height 6
radio input "true"
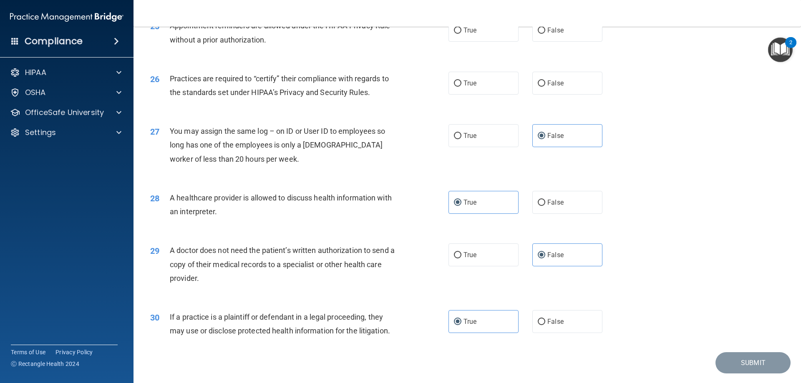
scroll to position [1517, 0]
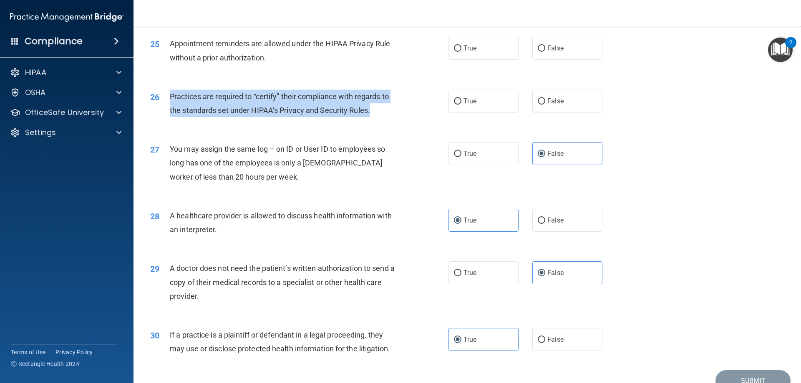
drag, startPoint x: 168, startPoint y: 94, endPoint x: 361, endPoint y: 110, distance: 193.4
click at [424, 111] on div "26 Practices are required to “certify” their compliance with regards to the sta…" at bounding box center [299, 106] width 323 height 32
copy div "Practices are required to “certify” their compliance with regards to the standa…"
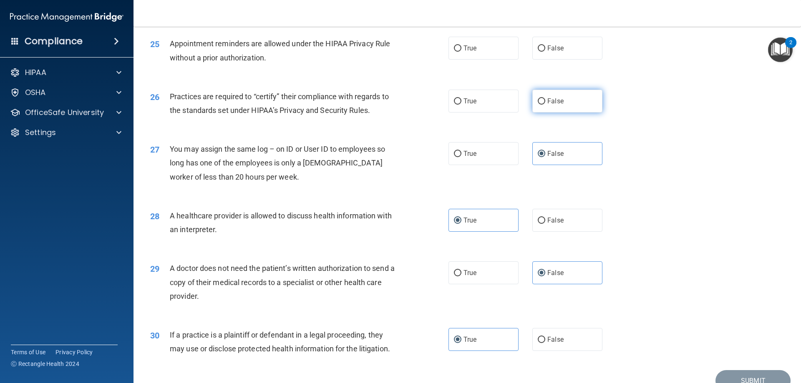
click at [567, 98] on label "False" at bounding box center [567, 101] width 70 height 23
click at [545, 98] on input "False" at bounding box center [542, 101] width 8 height 6
radio input "true"
click at [395, 101] on div "Practices are required to “certify” their compliance with regards to the standa…" at bounding box center [286, 104] width 233 height 28
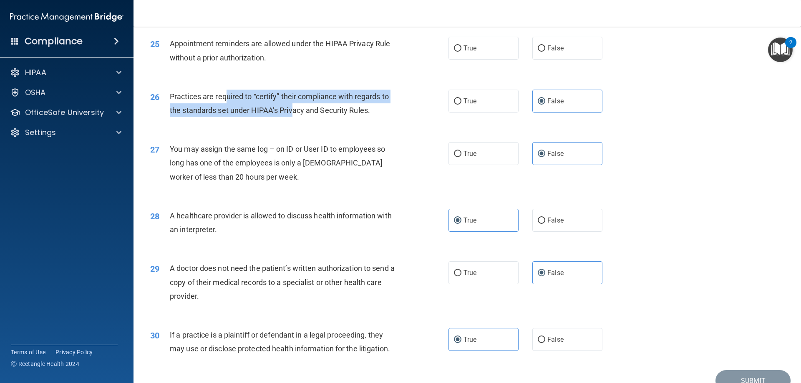
drag, startPoint x: 227, startPoint y: 99, endPoint x: 313, endPoint y: 108, distance: 87.2
click at [305, 108] on span "Practices are required to “certify” their compliance with regards to the standa…" at bounding box center [279, 103] width 219 height 23
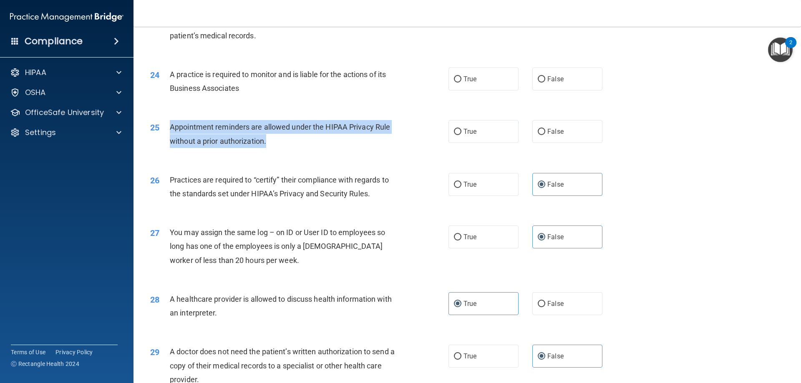
drag, startPoint x: 171, startPoint y: 128, endPoint x: 280, endPoint y: 148, distance: 110.8
click at [280, 148] on div "25 Appointment reminders are allowed under the HIPAA Privacy Rule without a pri…" at bounding box center [299, 136] width 323 height 32
click at [293, 138] on div "Appointment reminders are allowed under the HIPAA Privacy Rule without a prior …" at bounding box center [286, 134] width 233 height 28
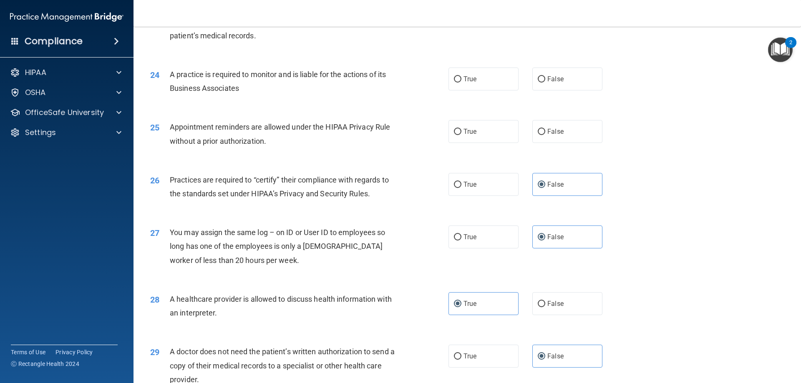
click at [341, 103] on div "24 A practice is required to monitor and is liable for the actions of its Busin…" at bounding box center [467, 83] width 647 height 53
click at [444, 132] on div "25 Appointment reminders are allowed under the HIPAA Privacy Rule without a pri…" at bounding box center [299, 136] width 323 height 32
click at [460, 130] on label "True" at bounding box center [484, 131] width 70 height 23
click at [460, 130] on input "True" at bounding box center [458, 132] width 8 height 6
radio input "true"
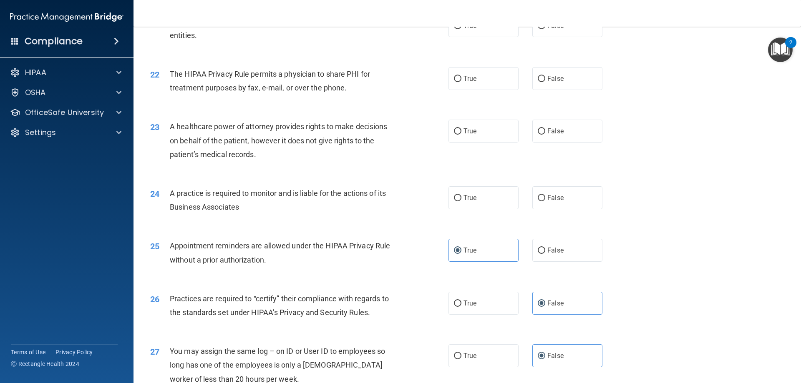
scroll to position [1267, 0]
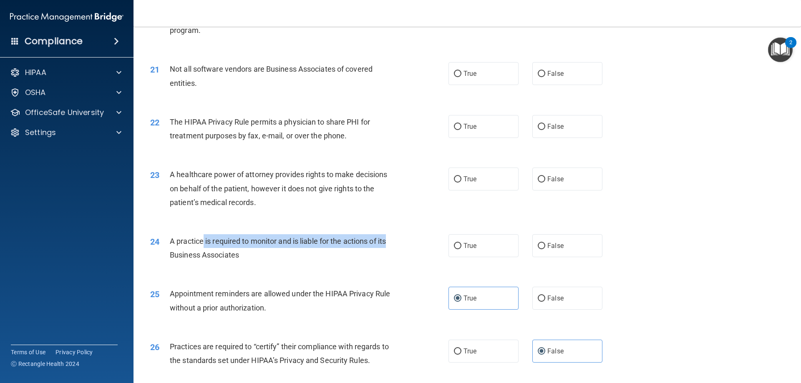
drag, startPoint x: 203, startPoint y: 242, endPoint x: 388, endPoint y: 240, distance: 185.7
click at [386, 240] on span "A practice is required to monitor and is liable for the actions of its Business…" at bounding box center [278, 248] width 216 height 23
click at [202, 255] on span "A practice is required to monitor and is liable for the actions of its Business…" at bounding box center [278, 248] width 216 height 23
drag, startPoint x: 170, startPoint y: 240, endPoint x: 243, endPoint y: 257, distance: 75.0
click at [243, 257] on div "24 A practice is required to monitor and is liable for the actions of its Busin…" at bounding box center [299, 251] width 323 height 32
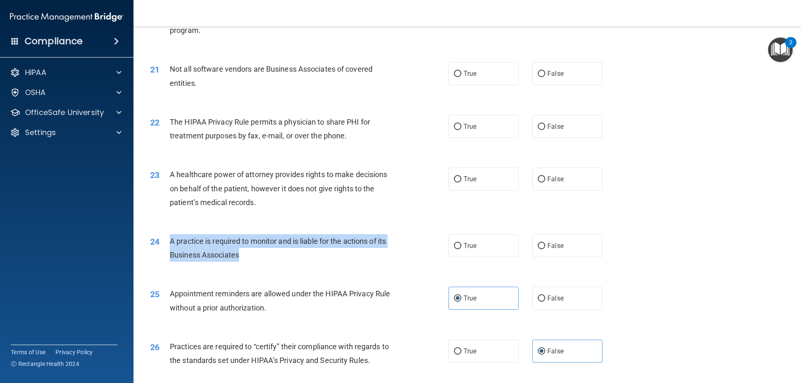
copy div "A practice is required to monitor and is liable for the actions of its Business…"
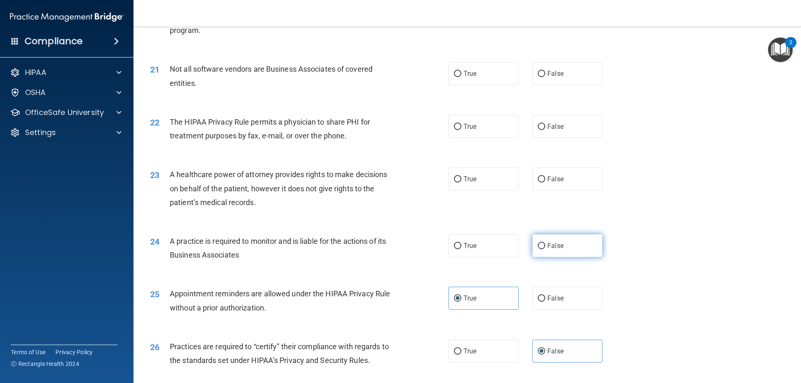
click at [560, 247] on label "False" at bounding box center [567, 246] width 70 height 23
click at [545, 247] on input "False" at bounding box center [542, 246] width 8 height 6
radio input "true"
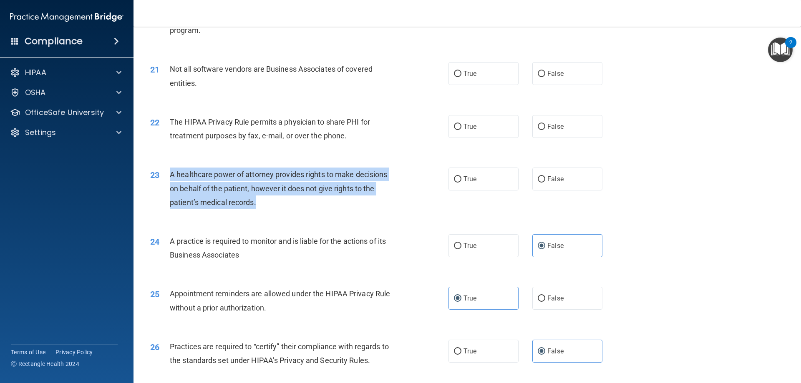
drag, startPoint x: 171, startPoint y: 174, endPoint x: 285, endPoint y: 212, distance: 120.1
click at [285, 212] on div "23 A healthcare power of attorney provides rights to make decisions on behalf o…" at bounding box center [299, 191] width 323 height 46
copy span "A healthcare power of attorney provides rights to make decisions on behalf of t…"
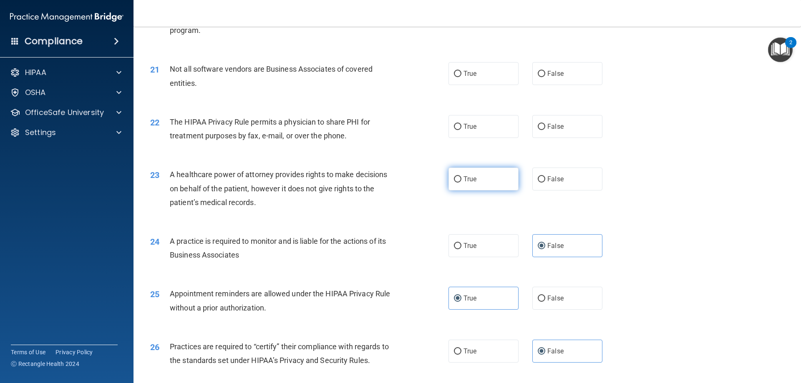
click at [481, 180] on label "True" at bounding box center [484, 179] width 70 height 23
click at [462, 180] on input "True" at bounding box center [458, 180] width 8 height 6
radio input "true"
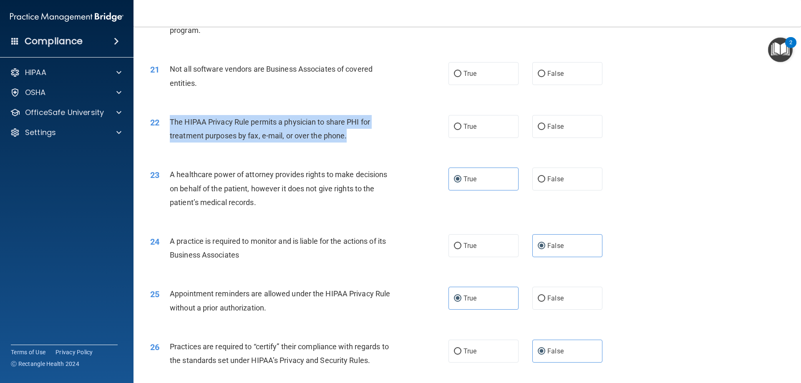
drag, startPoint x: 169, startPoint y: 121, endPoint x: 387, endPoint y: 132, distance: 219.0
click at [387, 132] on div "22 The HIPAA Privacy Rule permits a physician to share PHI for treatment purpos…" at bounding box center [299, 131] width 323 height 32
copy div "The HIPAA Privacy Rule permits a physician to share PHI for treatment purposes …"
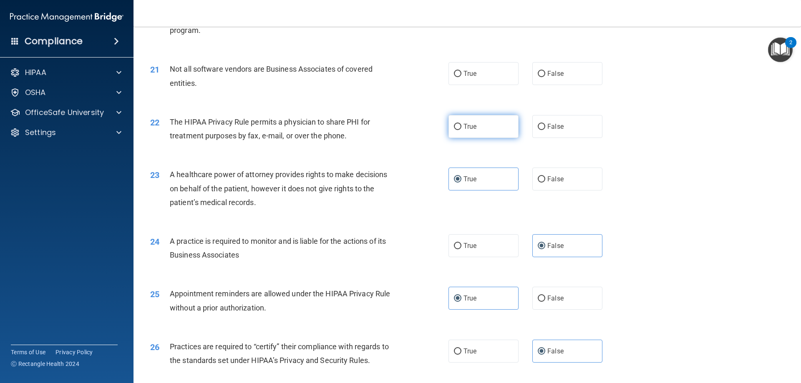
click at [467, 134] on label "True" at bounding box center [484, 126] width 70 height 23
click at [462, 130] on input "True" at bounding box center [458, 127] width 8 height 6
radio input "true"
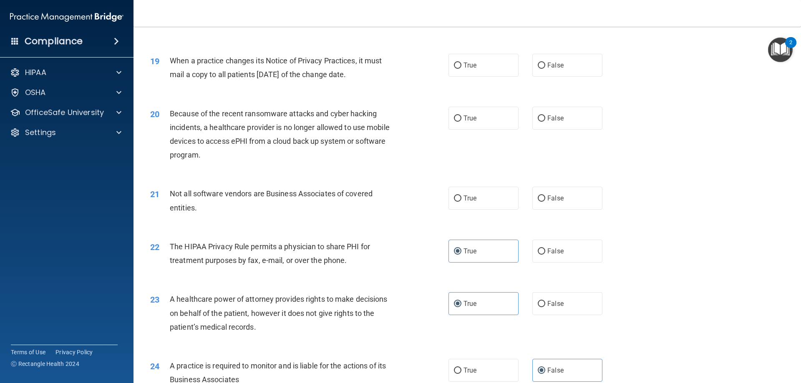
scroll to position [1142, 0]
drag, startPoint x: 257, startPoint y: 193, endPoint x: 344, endPoint y: 193, distance: 87.6
click at [410, 200] on div "21 Not all software vendors are Business Associates of covered entities." at bounding box center [299, 203] width 323 height 32
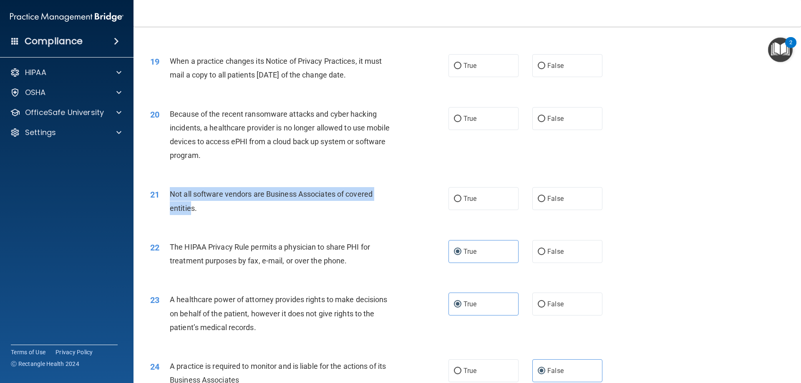
drag, startPoint x: 169, startPoint y: 194, endPoint x: 192, endPoint y: 214, distance: 30.2
click at [192, 214] on div "21 Not all software vendors are Business Associates of covered entities." at bounding box center [299, 203] width 323 height 32
drag, startPoint x: 204, startPoint y: 210, endPoint x: 170, endPoint y: 189, distance: 39.9
click at [170, 189] on div "Not all software vendors are Business Associates of covered entities." at bounding box center [286, 201] width 233 height 28
copy span "Not all software vendors are Business Associates of covered entities."
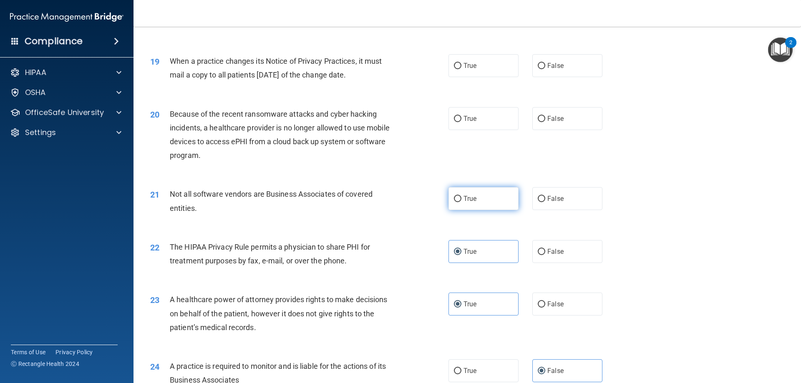
click at [464, 199] on span "True" at bounding box center [470, 199] width 13 height 8
click at [462, 199] on input "True" at bounding box center [458, 199] width 8 height 6
radio input "true"
click at [175, 115] on span "Because of the recent ransomware attacks and cyber hacking incidents, a healthc…" at bounding box center [280, 135] width 220 height 50
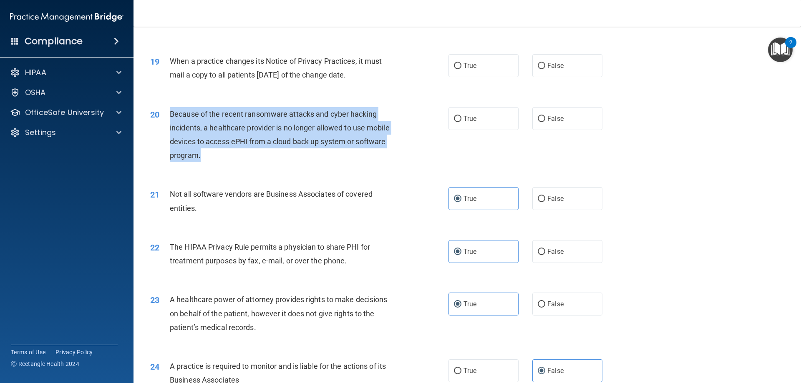
drag, startPoint x: 169, startPoint y: 113, endPoint x: 204, endPoint y: 156, distance: 55.5
click at [203, 160] on div "20 Because of the recent ransomware attacks and cyber hacking incidents, a heal…" at bounding box center [299, 137] width 323 height 60
copy div "Because of the recent ransomware attacks and cyber hacking incidents, a healthc…"
click at [235, 160] on div "Because of the recent ransomware attacks and cyber hacking incidents, a healthc…" at bounding box center [286, 134] width 233 height 55
drag, startPoint x: 201, startPoint y: 113, endPoint x: 382, endPoint y: 152, distance: 184.9
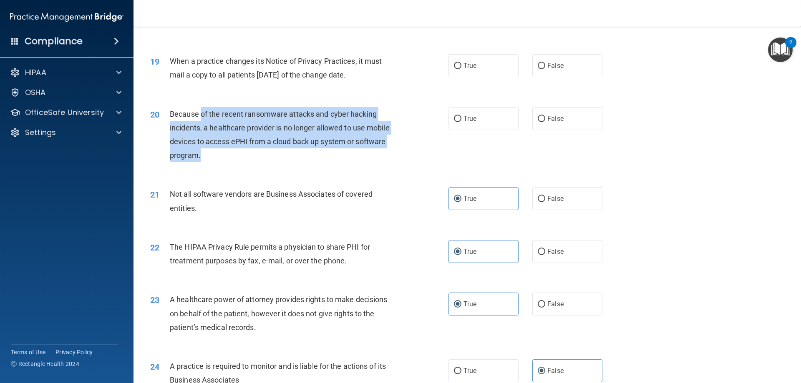
click at [382, 152] on div "Because of the recent ransomware attacks and cyber hacking incidents, a healthc…" at bounding box center [286, 134] width 233 height 55
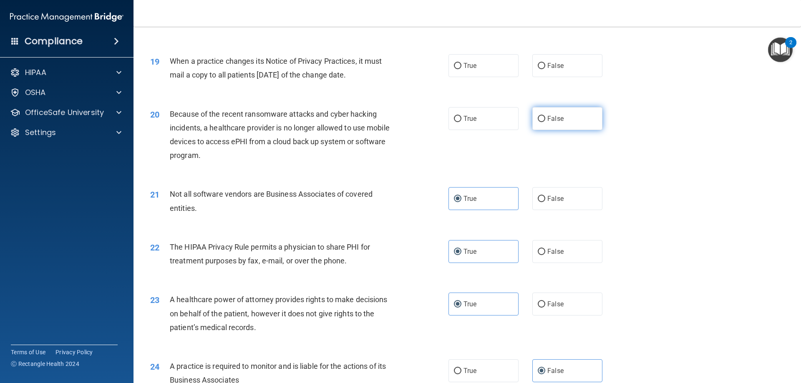
click at [589, 114] on label "False" at bounding box center [567, 118] width 70 height 23
click at [545, 116] on input "False" at bounding box center [542, 119] width 8 height 6
radio input "true"
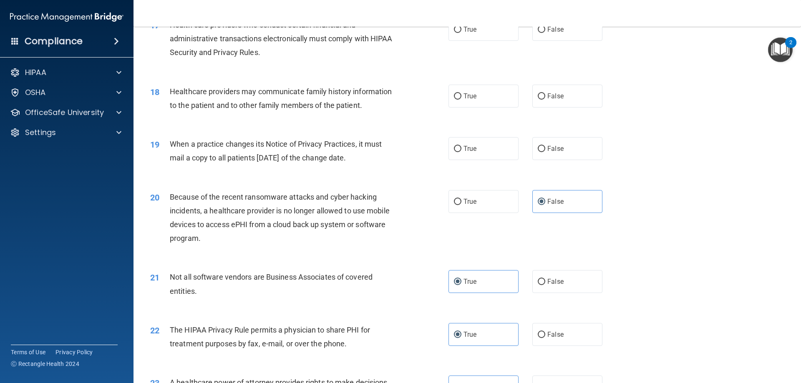
scroll to position [1058, 0]
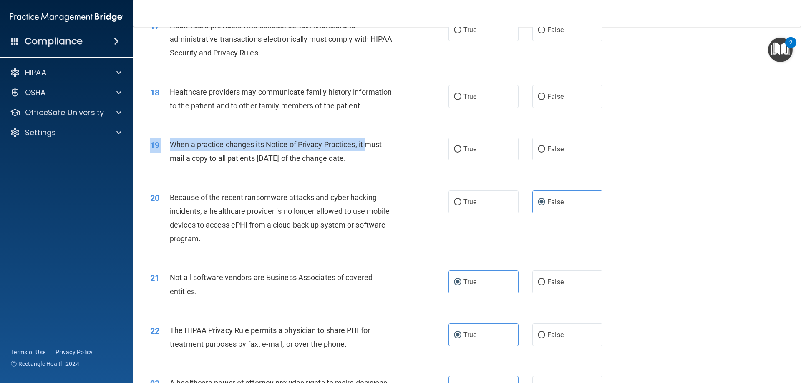
drag, startPoint x: 169, startPoint y: 135, endPoint x: 370, endPoint y: 149, distance: 202.0
click at [370, 149] on div "19 When a practice changes its Notice of Privacy Practices, it must mail a copy…" at bounding box center [467, 153] width 647 height 53
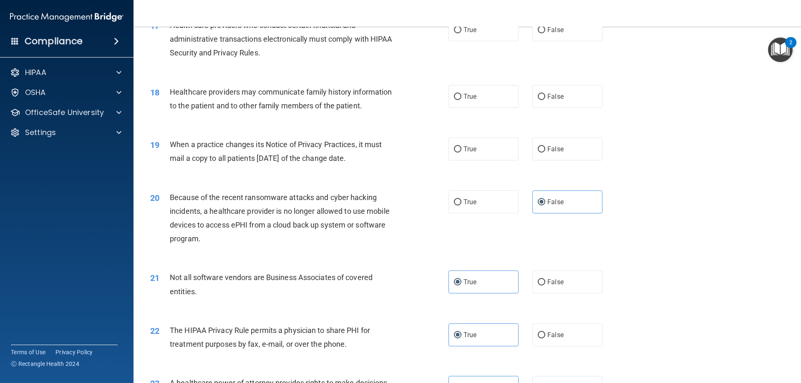
click at [304, 184] on div "20 Because of the recent ransomware attacks and cyber hacking incidents, a heal…" at bounding box center [467, 220] width 647 height 81
drag, startPoint x: 193, startPoint y: 162, endPoint x: 339, endPoint y: 169, distance: 146.6
click at [339, 169] on div "19 When a practice changes its Notice of Privacy Practices, it must mail a copy…" at bounding box center [299, 154] width 323 height 32
click at [467, 149] on span "True" at bounding box center [470, 149] width 13 height 8
click at [462, 149] on input "True" at bounding box center [458, 149] width 8 height 6
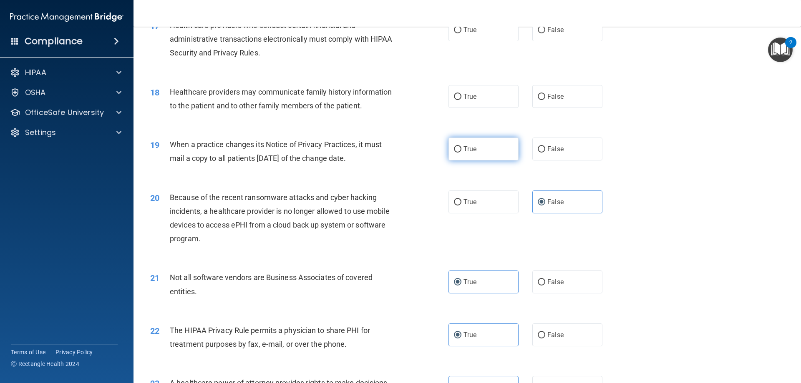
radio input "true"
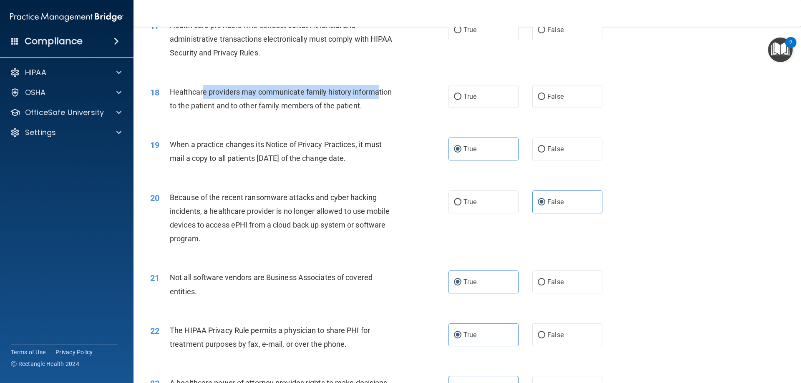
drag, startPoint x: 309, startPoint y: 94, endPoint x: 386, endPoint y: 92, distance: 77.6
click at [380, 92] on span "Healthcare providers may communicate family history information to the patient …" at bounding box center [281, 99] width 222 height 23
click at [372, 105] on div "Healthcare providers may communicate family history information to the patient …" at bounding box center [286, 99] width 233 height 28
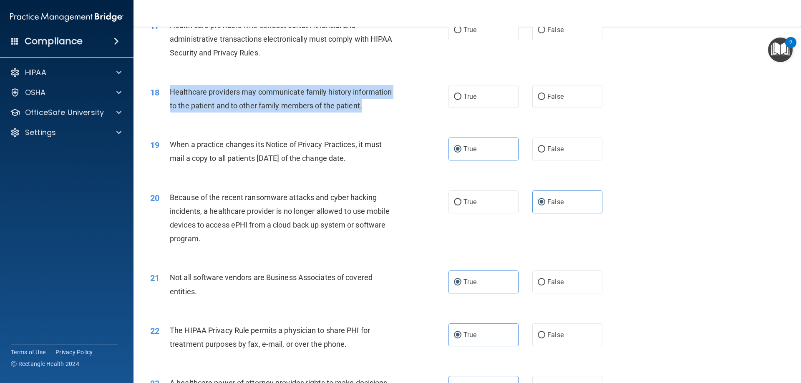
drag, startPoint x: 167, startPoint y: 91, endPoint x: 373, endPoint y: 101, distance: 206.4
click at [373, 101] on div "18 Healthcare providers may communicate family history information to the patie…" at bounding box center [299, 101] width 323 height 32
copy div "Healthcare providers may communicate family history information to the patient …"
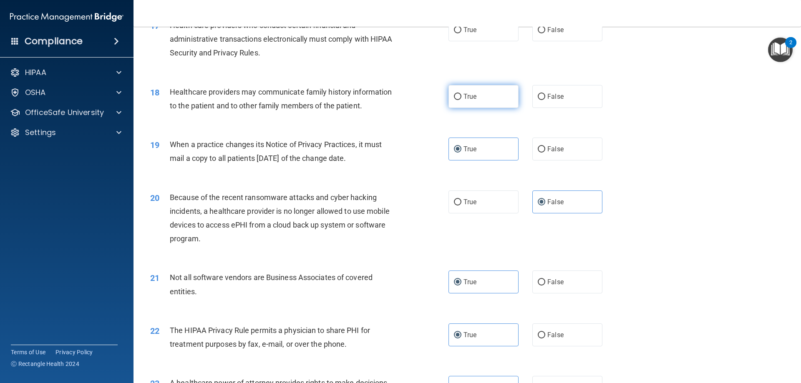
click at [473, 92] on label "True" at bounding box center [484, 96] width 70 height 23
click at [462, 94] on input "True" at bounding box center [458, 97] width 8 height 6
radio input "true"
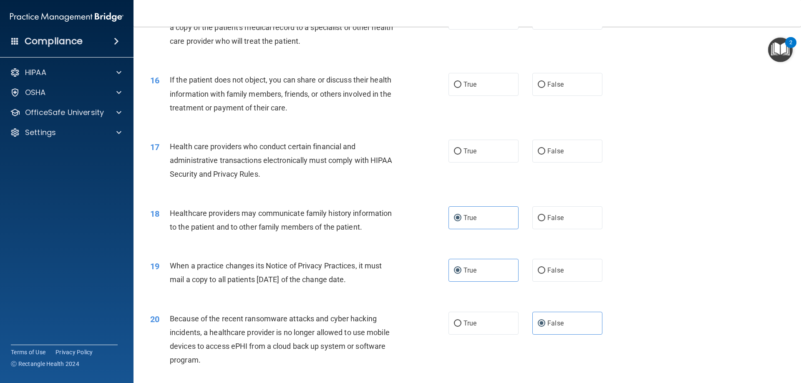
scroll to position [933, 0]
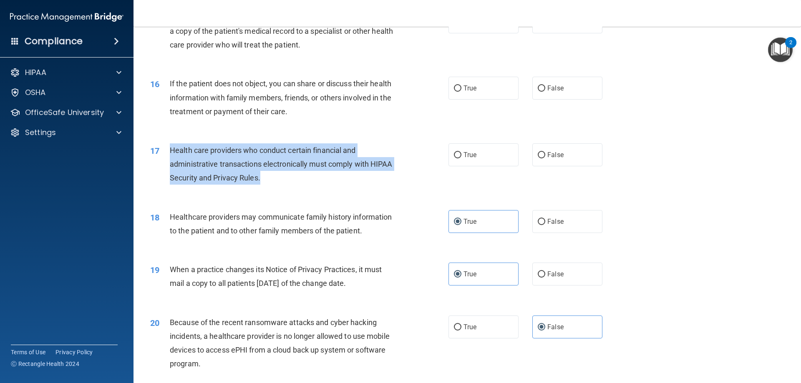
drag, startPoint x: 168, startPoint y: 150, endPoint x: 262, endPoint y: 177, distance: 98.1
click at [262, 177] on div "17 Health care providers who conduct certain financial and administrative trans…" at bounding box center [299, 167] width 323 height 46
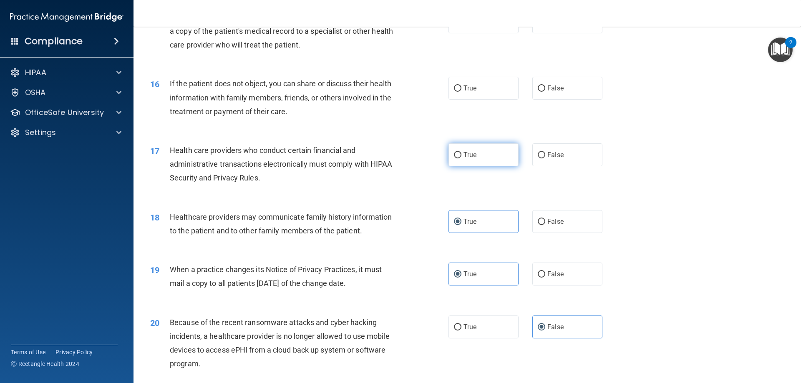
click at [466, 156] on span "True" at bounding box center [470, 155] width 13 height 8
click at [462, 156] on input "True" at bounding box center [458, 155] width 8 height 6
radio input "true"
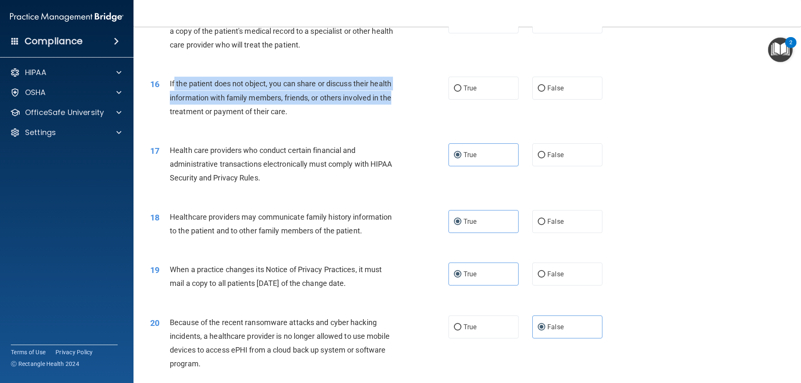
drag, startPoint x: 173, startPoint y: 83, endPoint x: 394, endPoint y: 97, distance: 221.6
click at [394, 97] on div "If the patient does not object, you can share or discuss their health informati…" at bounding box center [286, 98] width 233 height 42
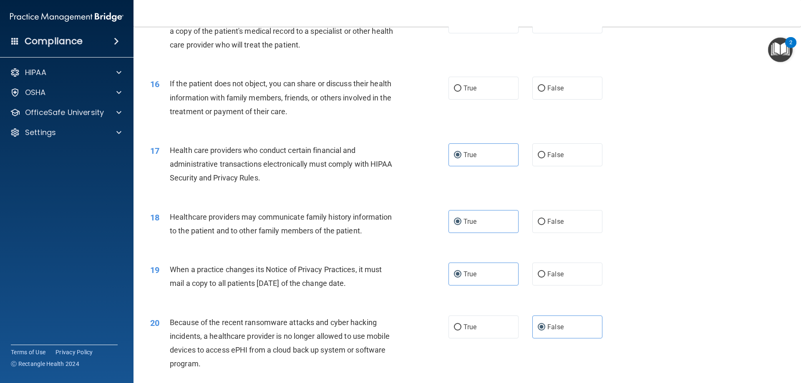
click at [394, 106] on div "If the patient does not object, you can share or discuss their health informati…" at bounding box center [286, 98] width 233 height 42
click at [479, 93] on label "True" at bounding box center [484, 88] width 70 height 23
click at [462, 92] on input "True" at bounding box center [458, 89] width 8 height 6
radio input "true"
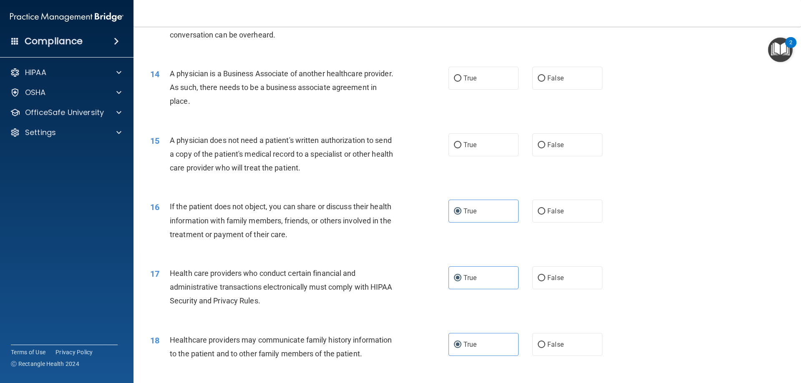
scroll to position [808, 0]
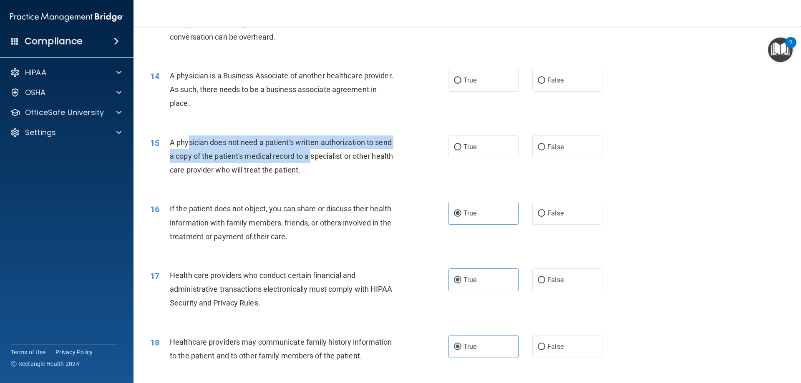
drag, startPoint x: 193, startPoint y: 136, endPoint x: 314, endPoint y: 153, distance: 122.2
click at [314, 153] on div "A physician does not need a patient's written authorization to send a copy of t…" at bounding box center [286, 157] width 233 height 42
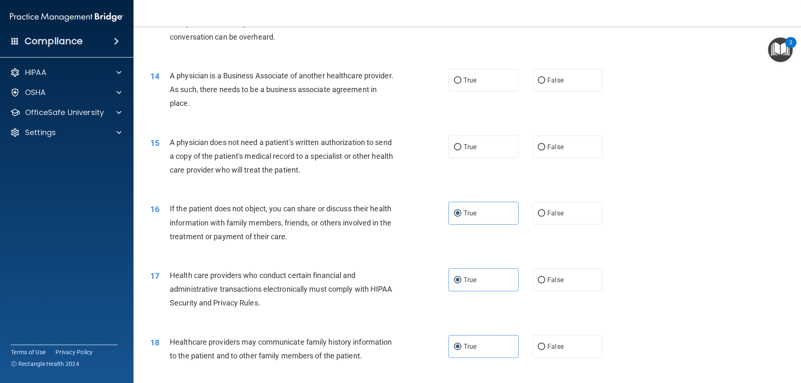
click at [315, 166] on span "A physician does not need a patient's written authorization to send a copy of t…" at bounding box center [281, 156] width 223 height 36
drag, startPoint x: 270, startPoint y: 141, endPoint x: 321, endPoint y: 164, distance: 56.2
click at [386, 150] on div "A physician does not need a patient's written authorization to send a copy of t…" at bounding box center [286, 157] width 233 height 42
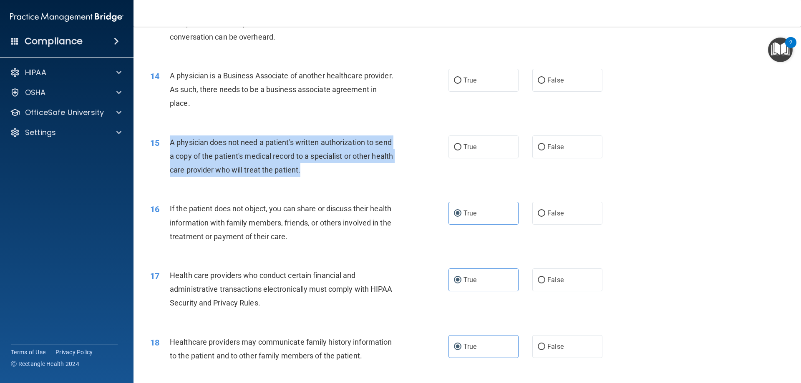
drag, startPoint x: 170, startPoint y: 141, endPoint x: 366, endPoint y: 166, distance: 197.8
click at [372, 168] on div "A physician does not need a patient's written authorization to send a copy of t…" at bounding box center [286, 157] width 233 height 42
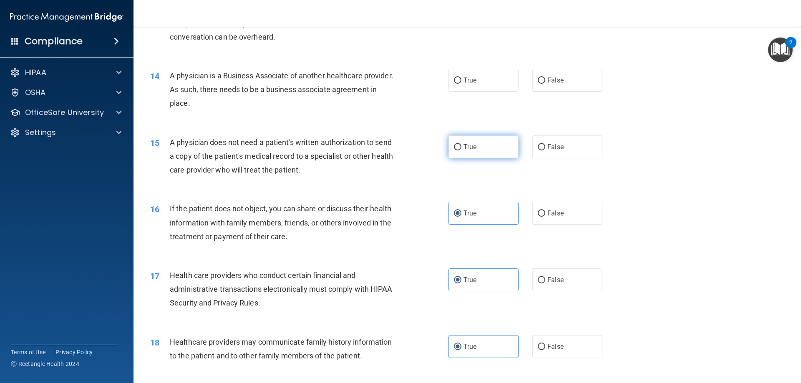
drag, startPoint x: 470, startPoint y: 159, endPoint x: 468, endPoint y: 149, distance: 10.6
click at [470, 159] on div "15 A physician does not need a patient's written authorization to send a copy o…" at bounding box center [467, 158] width 647 height 67
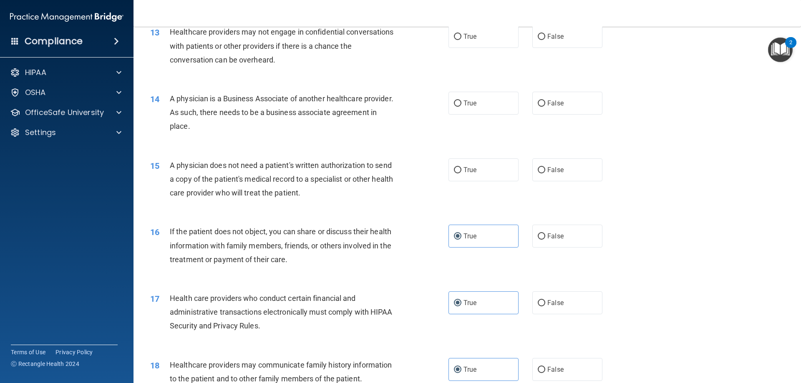
scroll to position [766, 0]
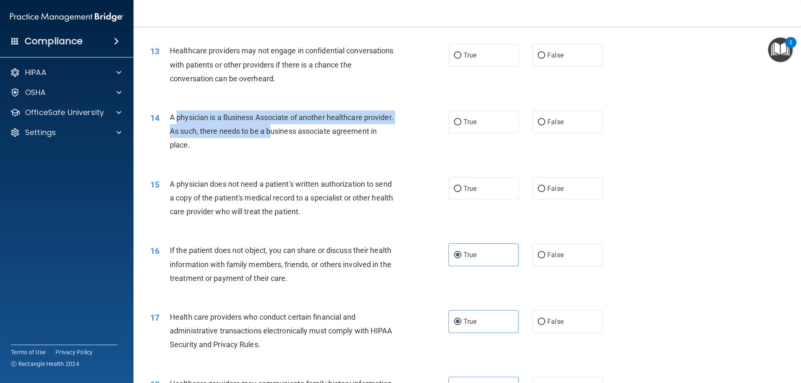
drag, startPoint x: 174, startPoint y: 117, endPoint x: 298, endPoint y: 128, distance: 124.4
click at [298, 128] on span "A physician is a Business Associate of another healthcare provider. As such, th…" at bounding box center [282, 131] width 224 height 36
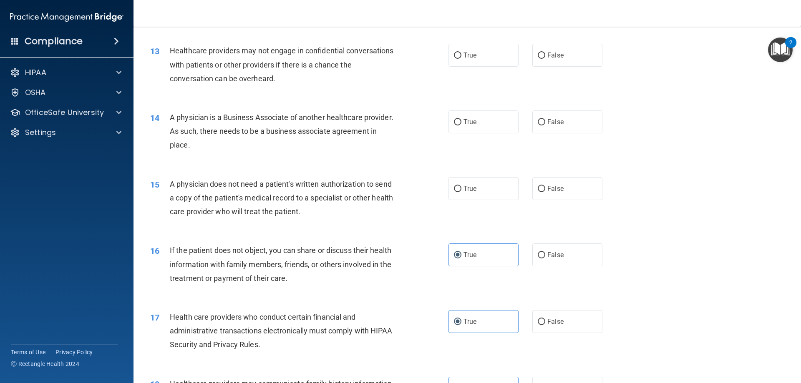
click at [303, 143] on div "A physician is a Business Associate of another healthcare provider. As such, th…" at bounding box center [286, 132] width 233 height 42
drag, startPoint x: 169, startPoint y: 118, endPoint x: 261, endPoint y: 152, distance: 98.5
click at [261, 152] on div "14 A physician is a Business Associate of another healthcare provider. As such,…" at bounding box center [299, 134] width 323 height 46
click at [255, 128] on span "A physician is a Business Associate of another healthcare provider. As such, th…" at bounding box center [282, 131] width 224 height 36
click at [346, 129] on div "A physician is a Business Associate of another healthcare provider. As such, th…" at bounding box center [286, 132] width 233 height 42
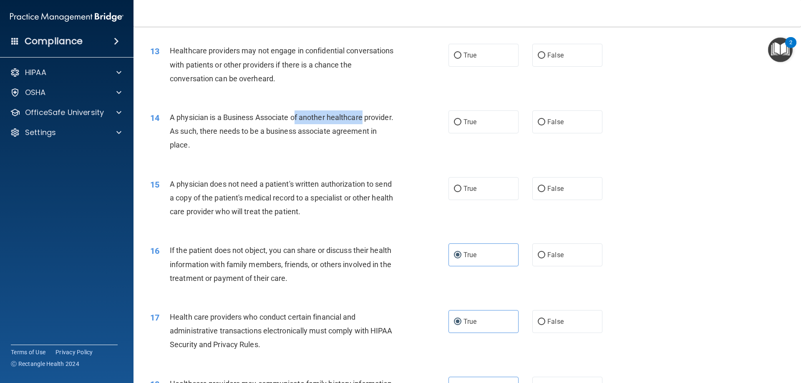
drag, startPoint x: 293, startPoint y: 114, endPoint x: 360, endPoint y: 122, distance: 67.3
click at [360, 122] on div "A physician is a Business Associate of another healthcare provider. As such, th…" at bounding box center [286, 132] width 233 height 42
click at [493, 120] on label "True" at bounding box center [484, 122] width 70 height 23
click at [462, 120] on input "True" at bounding box center [458, 122] width 8 height 6
radio input "true"
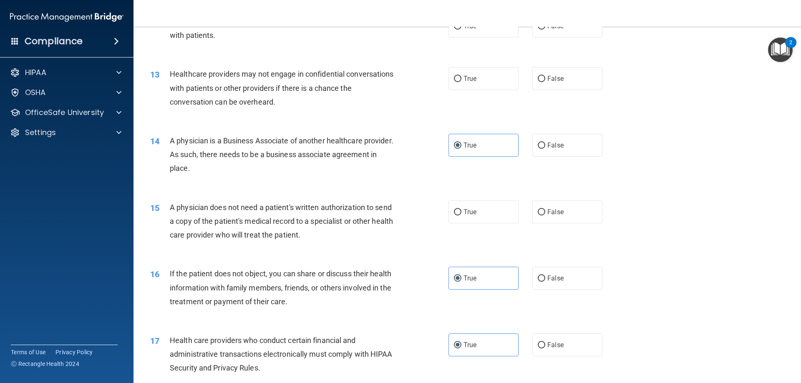
scroll to position [724, 0]
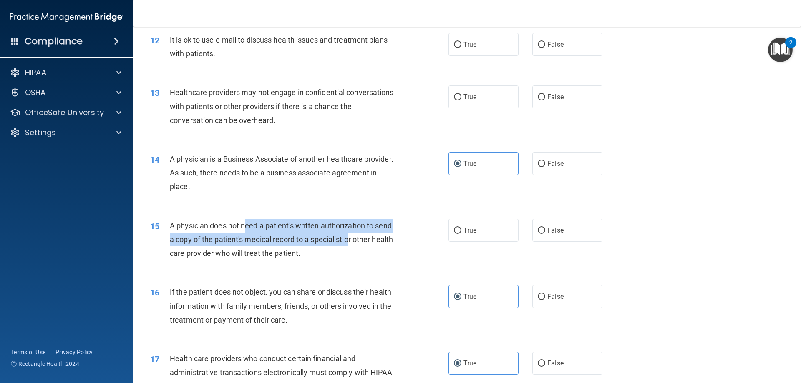
drag, startPoint x: 246, startPoint y: 225, endPoint x: 389, endPoint y: 246, distance: 145.1
click at [361, 245] on div "A physician does not need a patient's written authorization to send a copy of t…" at bounding box center [286, 240] width 233 height 42
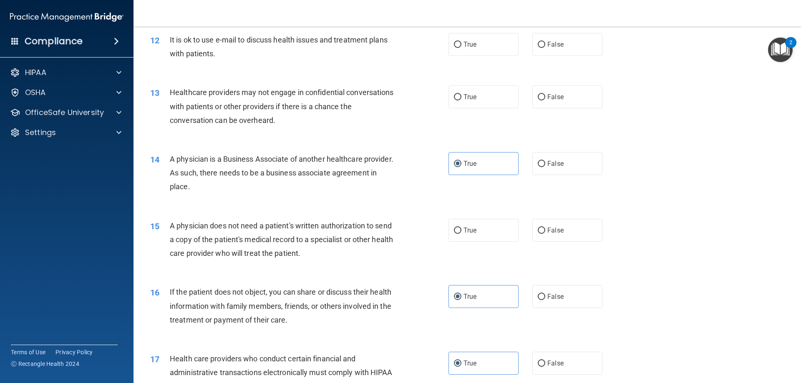
click at [265, 247] on div "A physician does not need a patient's written authorization to send a copy of t…" at bounding box center [286, 240] width 233 height 42
drag, startPoint x: 342, startPoint y: 228, endPoint x: 356, endPoint y: 228, distance: 14.6
click at [356, 228] on span "A physician does not need a patient's written authorization to send a copy of t…" at bounding box center [281, 240] width 223 height 36
click at [465, 232] on span "True" at bounding box center [470, 231] width 13 height 8
click at [462, 232] on input "True" at bounding box center [458, 231] width 8 height 6
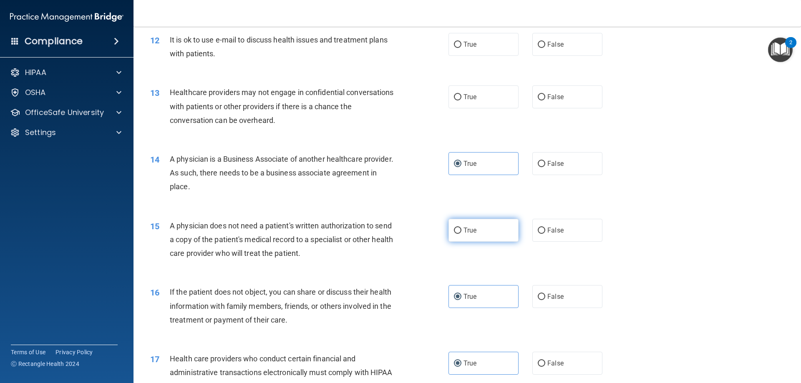
radio input "true"
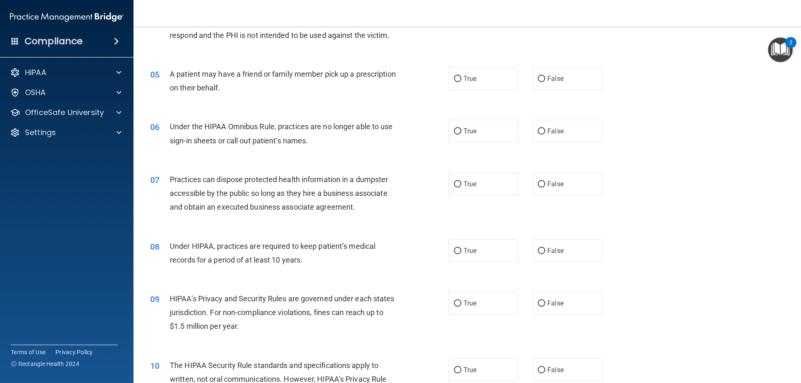
scroll to position [0, 0]
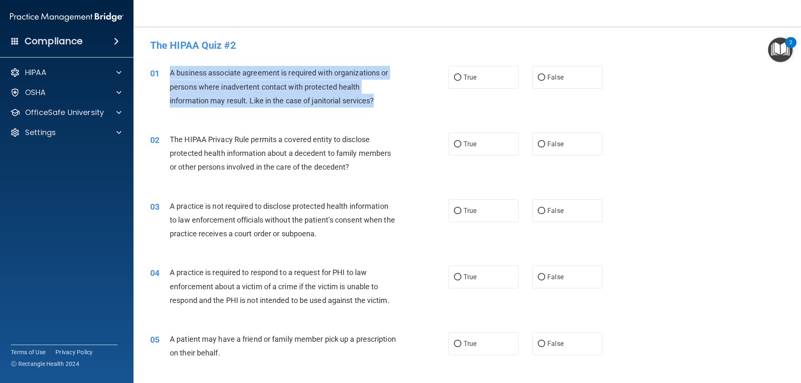
drag, startPoint x: 171, startPoint y: 73, endPoint x: 377, endPoint y: 99, distance: 207.8
click at [377, 99] on div "A business associate agreement is required with organizations or persons where …" at bounding box center [286, 87] width 233 height 42
click at [457, 79] on input "True" at bounding box center [458, 78] width 8 height 6
radio input "true"
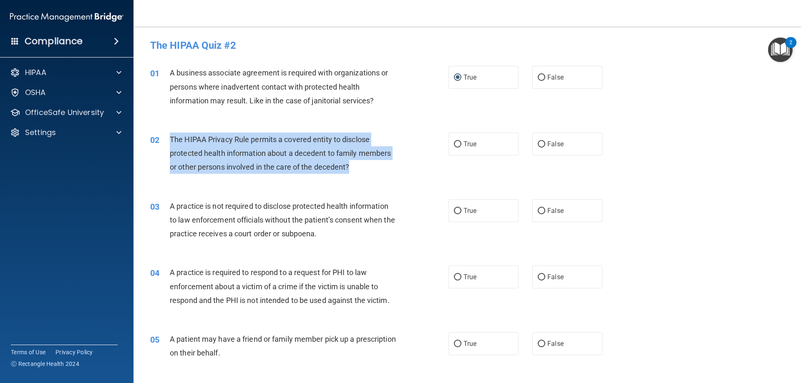
drag, startPoint x: 171, startPoint y: 136, endPoint x: 368, endPoint y: 164, distance: 199.2
click at [368, 164] on div "The HIPAA Privacy Rule permits a covered entity to disclose protected health in…" at bounding box center [286, 154] width 233 height 42
click at [454, 144] on input "True" at bounding box center [458, 144] width 8 height 6
radio input "true"
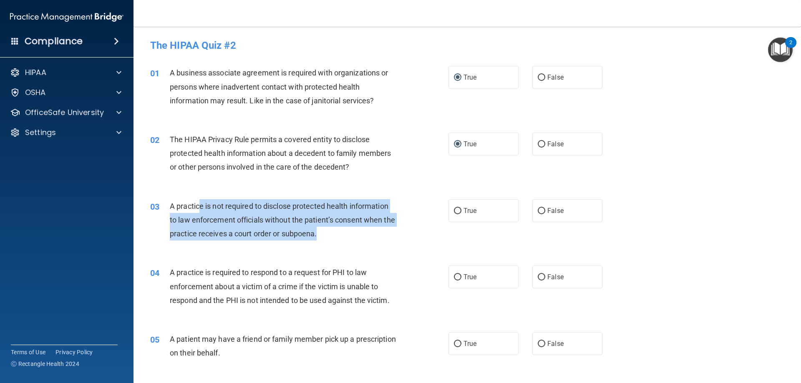
drag, startPoint x: 201, startPoint y: 210, endPoint x: 386, endPoint y: 229, distance: 185.8
click at [386, 229] on div "A practice is not required to disclose protected health information to law enfo…" at bounding box center [286, 220] width 233 height 42
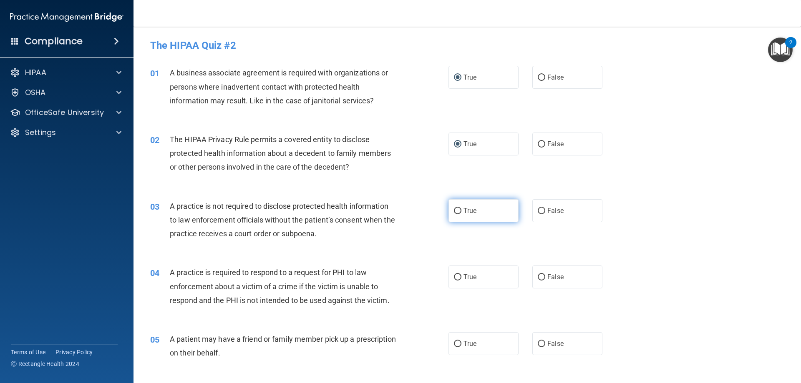
click at [458, 216] on label "True" at bounding box center [484, 210] width 70 height 23
click at [458, 214] on input "True" at bounding box center [458, 211] width 8 height 6
radio input "true"
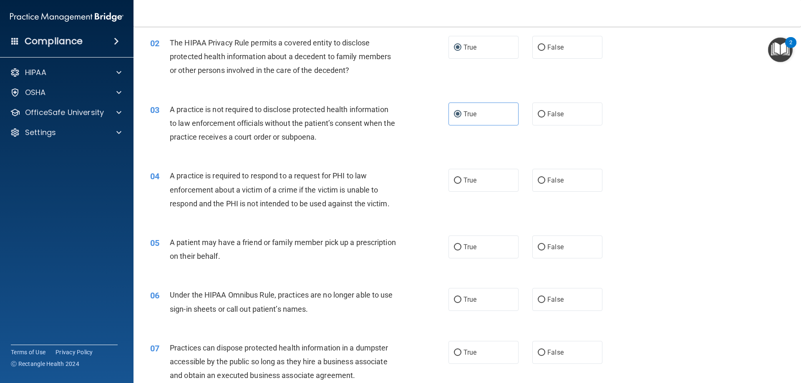
scroll to position [167, 0]
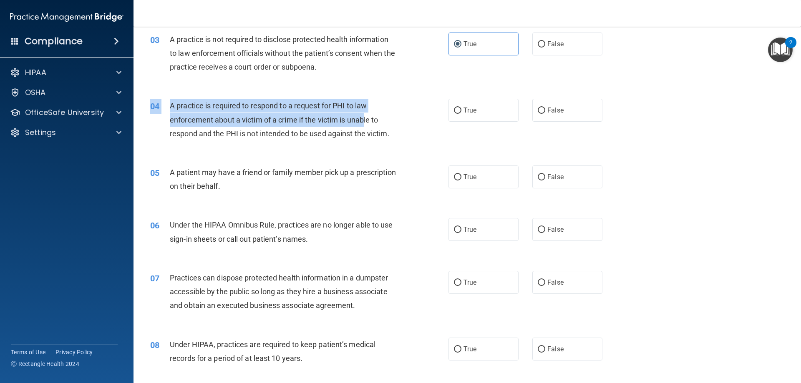
drag, startPoint x: 198, startPoint y: 95, endPoint x: 365, endPoint y: 119, distance: 168.2
click at [365, 119] on div "04 A practice is required to respond to a request for PHI to law enforcement ab…" at bounding box center [467, 121] width 647 height 67
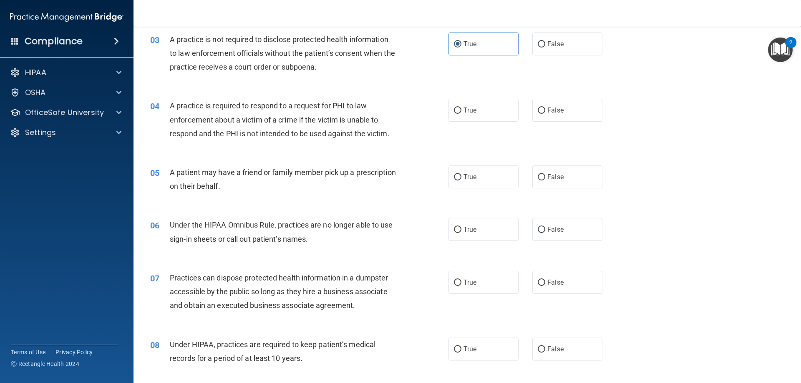
click at [358, 145] on div "04 A practice is required to respond to a request for PHI to law enforcement ab…" at bounding box center [467, 121] width 647 height 67
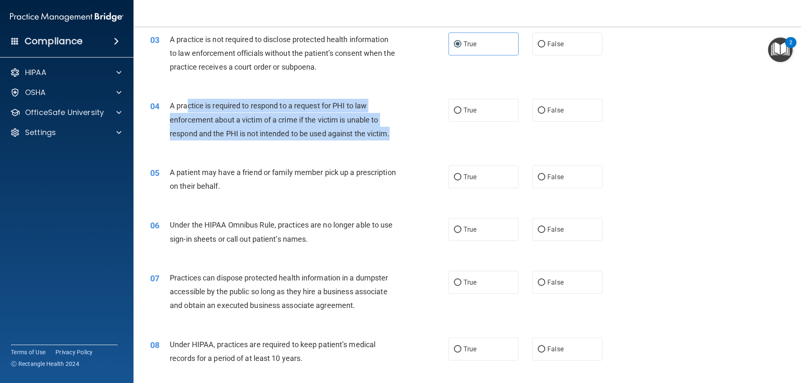
drag, startPoint x: 186, startPoint y: 104, endPoint x: 395, endPoint y: 138, distance: 212.2
click at [395, 138] on div "A practice is required to respond to a request for PHI to law enforcement about…" at bounding box center [286, 120] width 233 height 42
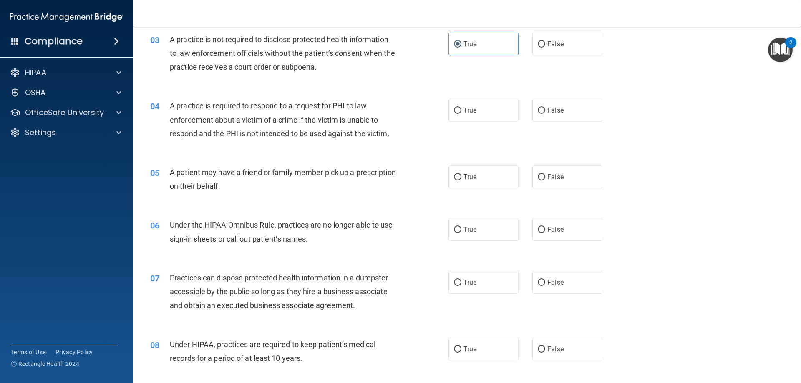
click at [250, 164] on div "05 A patient may have a friend or family member pick up a prescription on their…" at bounding box center [467, 181] width 647 height 53
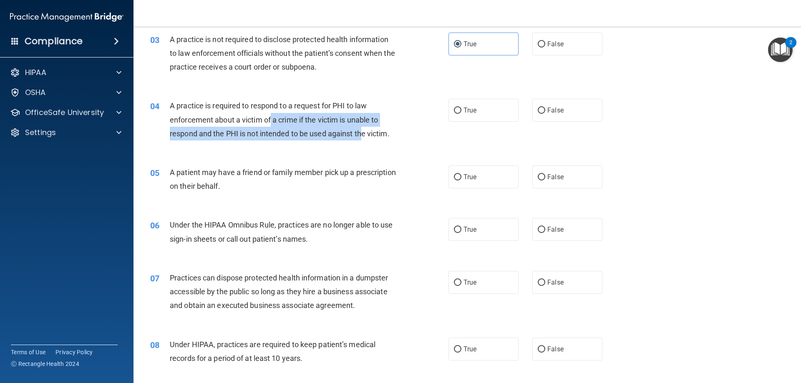
drag, startPoint x: 271, startPoint y: 117, endPoint x: 418, endPoint y: 144, distance: 149.6
click at [413, 145] on div "04 A practice is required to respond to a request for PHI to law enforcement ab…" at bounding box center [299, 122] width 323 height 46
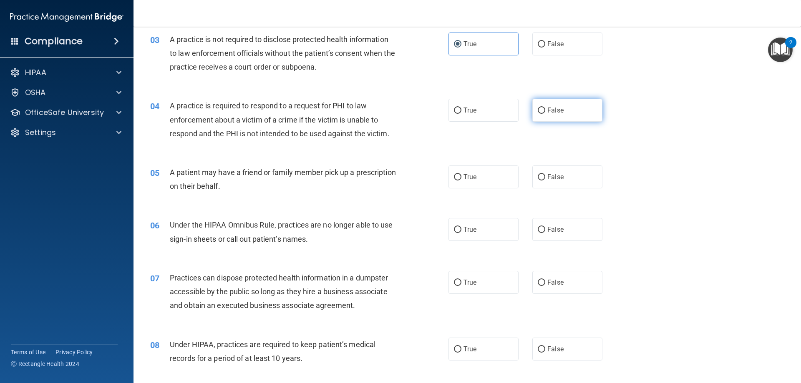
click at [544, 120] on label "False" at bounding box center [567, 110] width 70 height 23
click at [544, 114] on input "False" at bounding box center [542, 111] width 8 height 6
radio input "true"
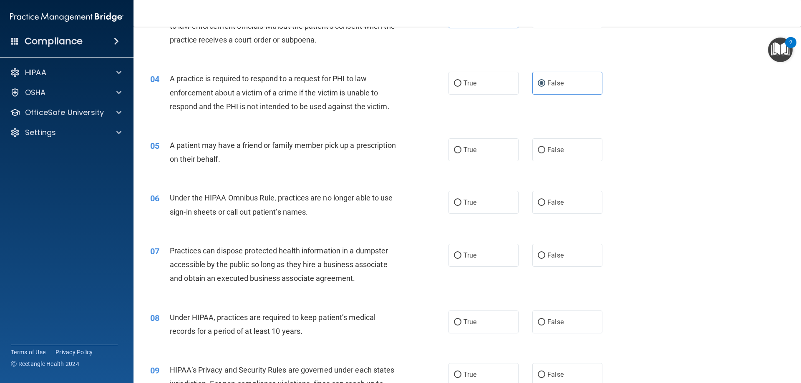
scroll to position [209, 0]
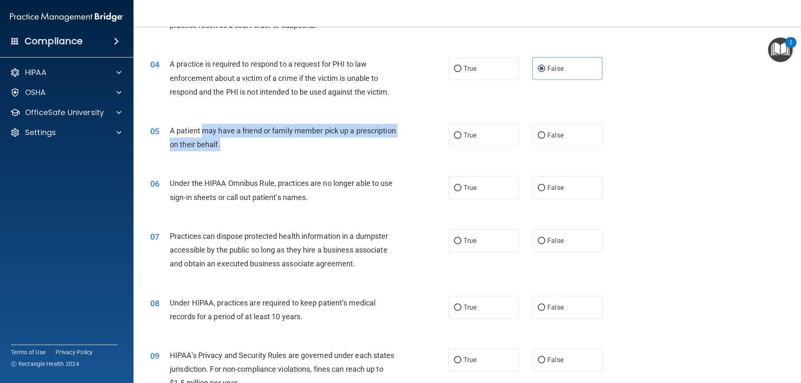
drag, startPoint x: 202, startPoint y: 126, endPoint x: 368, endPoint y: 145, distance: 167.6
click at [356, 144] on div "A patient may have a friend or family member pick up a prescription on their be…" at bounding box center [286, 138] width 233 height 28
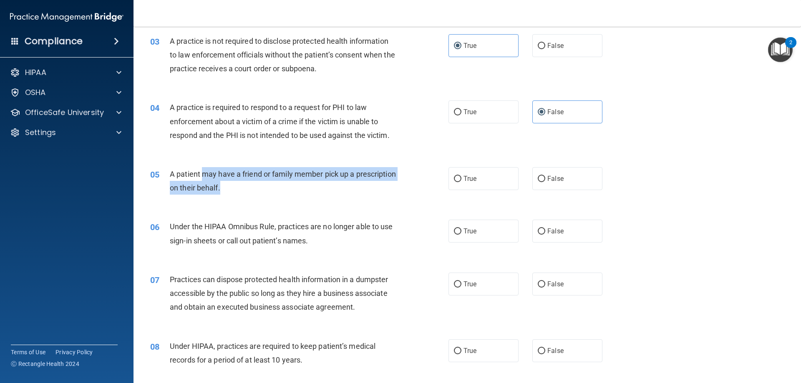
scroll to position [125, 0]
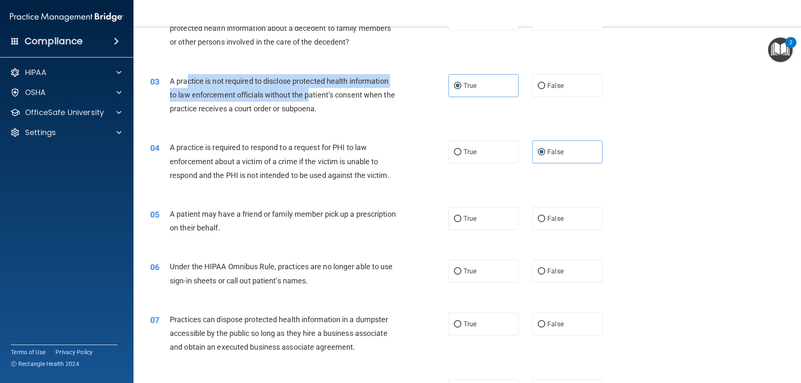
drag, startPoint x: 197, startPoint y: 84, endPoint x: 309, endPoint y: 90, distance: 111.6
click at [309, 90] on span "A practice is not required to disclose protected health information to law enfo…" at bounding box center [282, 95] width 225 height 36
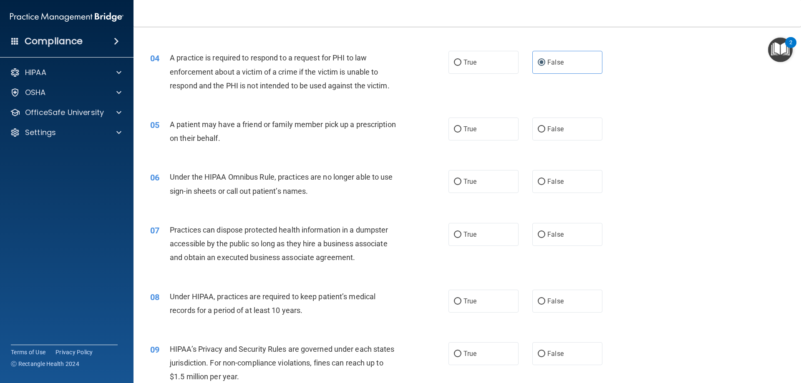
scroll to position [167, 0]
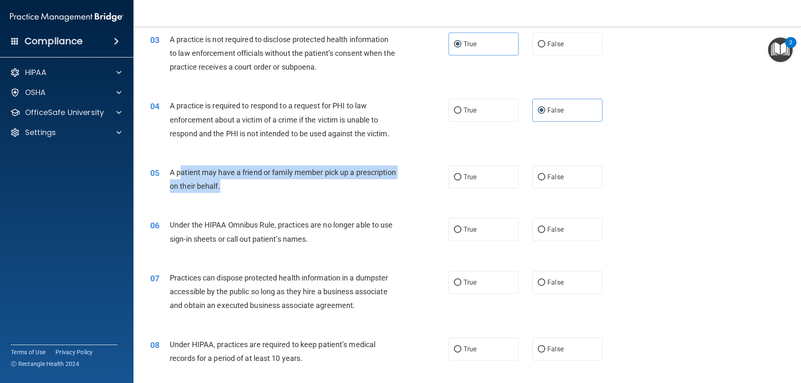
drag, startPoint x: 199, startPoint y: 176, endPoint x: 368, endPoint y: 182, distance: 169.5
click at [368, 182] on div "A patient may have a friend or family member pick up a prescription on their be…" at bounding box center [286, 180] width 233 height 28
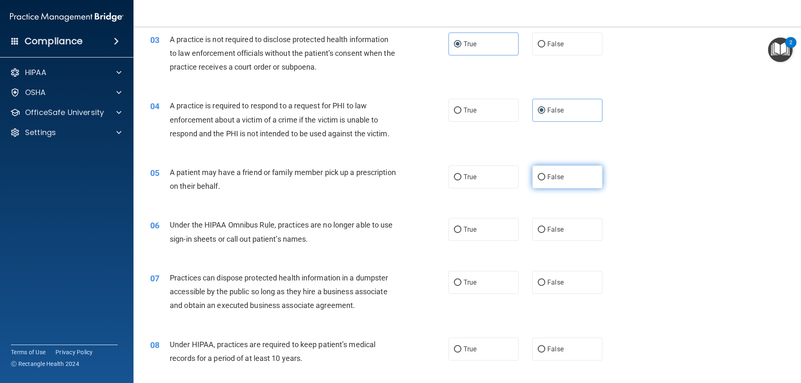
click at [550, 184] on label "False" at bounding box center [567, 177] width 70 height 23
click at [545, 181] on input "False" at bounding box center [542, 177] width 8 height 6
radio input "true"
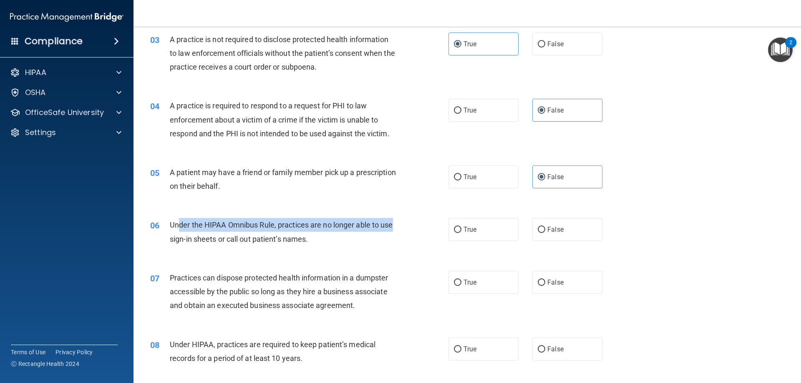
drag, startPoint x: 178, startPoint y: 221, endPoint x: 406, endPoint y: 230, distance: 228.0
click at [406, 230] on div "06 Under the HIPAA Omnibus Rule, practices are no longer able to use sign-in sh…" at bounding box center [299, 234] width 323 height 32
click at [349, 236] on div "Under the HIPAA Omnibus Rule, practices are no longer able to use sign-in sheet…" at bounding box center [286, 232] width 233 height 28
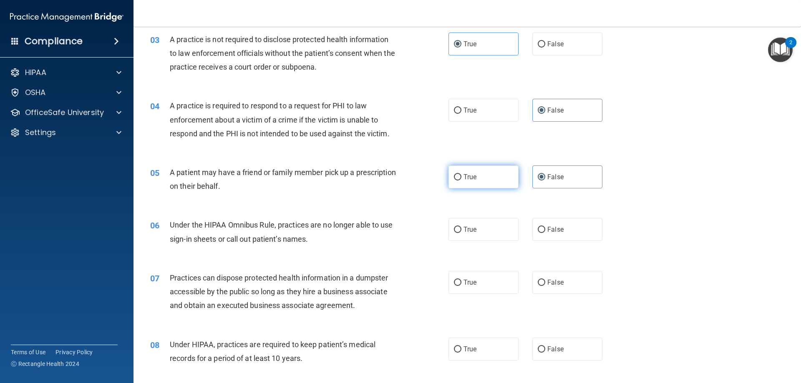
click at [474, 177] on span "True" at bounding box center [470, 177] width 13 height 8
click at [462, 177] on input "True" at bounding box center [458, 177] width 8 height 6
radio input "true"
click at [588, 178] on label "False" at bounding box center [567, 177] width 70 height 23
click at [545, 178] on input "False" at bounding box center [542, 177] width 8 height 6
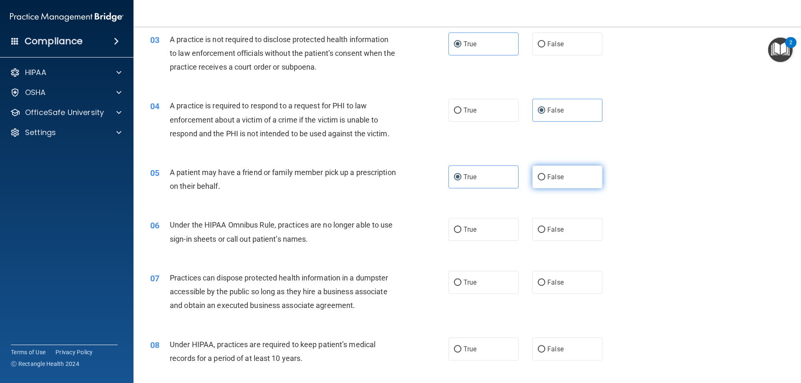
radio input "true"
radio input "false"
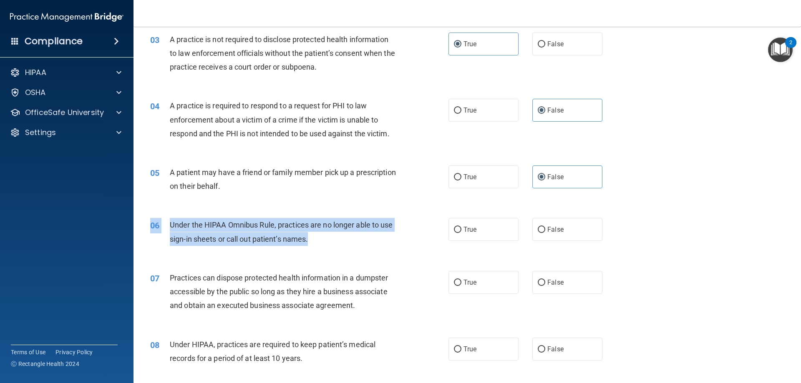
drag, startPoint x: 340, startPoint y: 249, endPoint x: 264, endPoint y: 227, distance: 78.7
click at [150, 222] on div "06 Under the HIPAA Omnibus Rule, practices are no longer able to use sign-in sh…" at bounding box center [299, 234] width 323 height 32
click at [308, 245] on div "Under the HIPAA Omnibus Rule, practices are no longer able to use sign-in sheet…" at bounding box center [286, 232] width 233 height 28
drag, startPoint x: 222, startPoint y: 218, endPoint x: 372, endPoint y: 245, distance: 152.2
click at [370, 245] on div "06 Under the HIPAA Omnibus Rule, practices are no longer able to use sign-in sh…" at bounding box center [467, 234] width 647 height 53
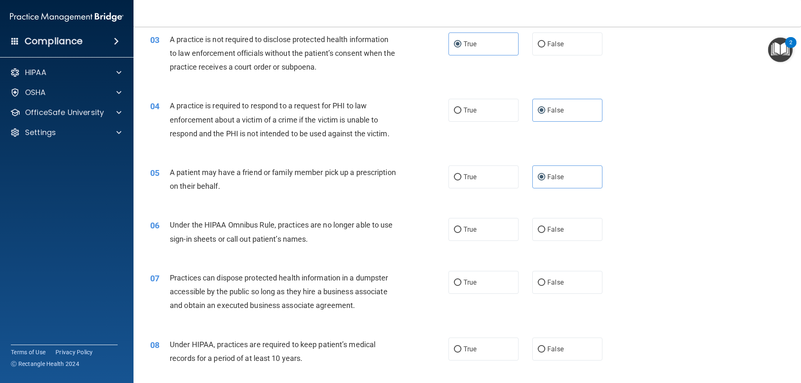
click at [528, 238] on div "True False" at bounding box center [533, 229] width 168 height 23
click at [553, 236] on label "False" at bounding box center [567, 229] width 70 height 23
click at [545, 233] on input "False" at bounding box center [542, 230] width 8 height 6
radio input "true"
click at [482, 182] on label "True" at bounding box center [484, 177] width 70 height 23
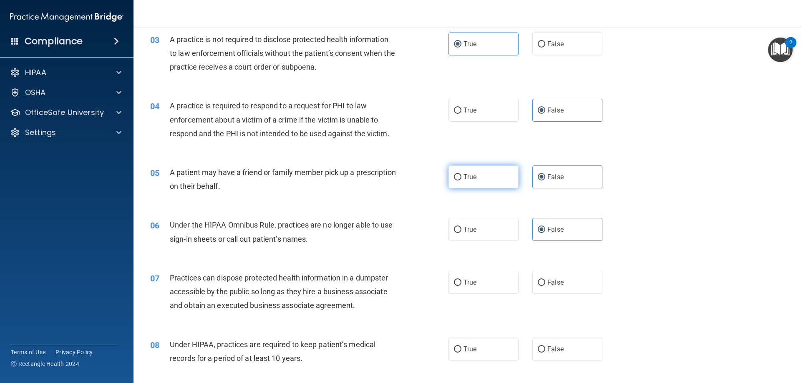
click at [462, 181] on input "True" at bounding box center [458, 177] width 8 height 6
radio input "true"
radio input "false"
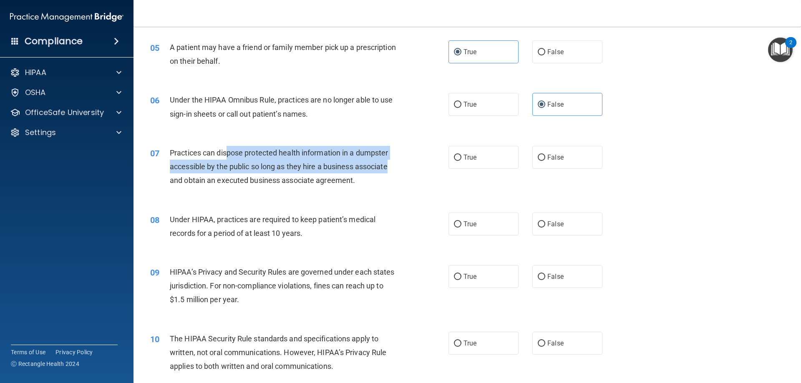
drag, startPoint x: 229, startPoint y: 148, endPoint x: 393, endPoint y: 173, distance: 166.2
click at [393, 173] on div "Practices can dispose protected health information in a dumpster accessible by …" at bounding box center [286, 167] width 233 height 42
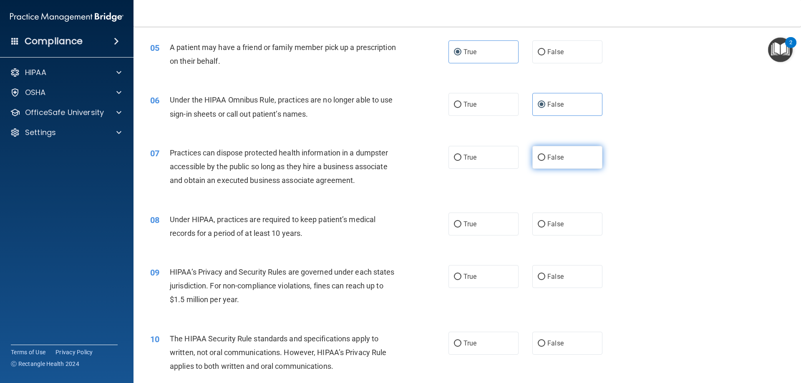
click at [554, 161] on span "False" at bounding box center [555, 158] width 16 height 8
click at [545, 161] on input "False" at bounding box center [542, 158] width 8 height 6
radio input "true"
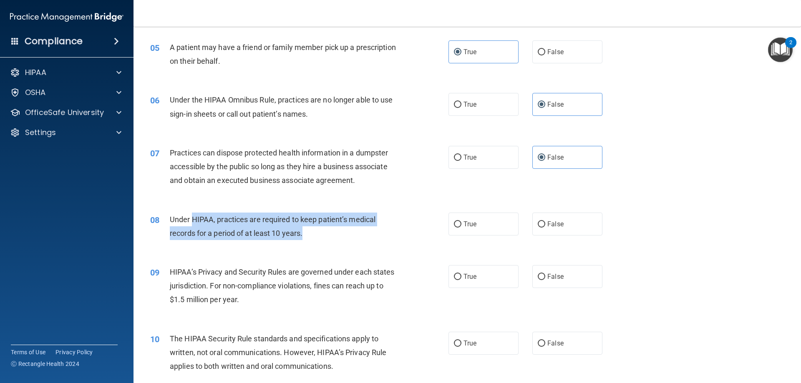
drag, startPoint x: 192, startPoint y: 221, endPoint x: 363, endPoint y: 233, distance: 172.0
click at [327, 233] on div "Under HIPAA, practices are required to keep patient’s medical records for a per…" at bounding box center [286, 227] width 233 height 28
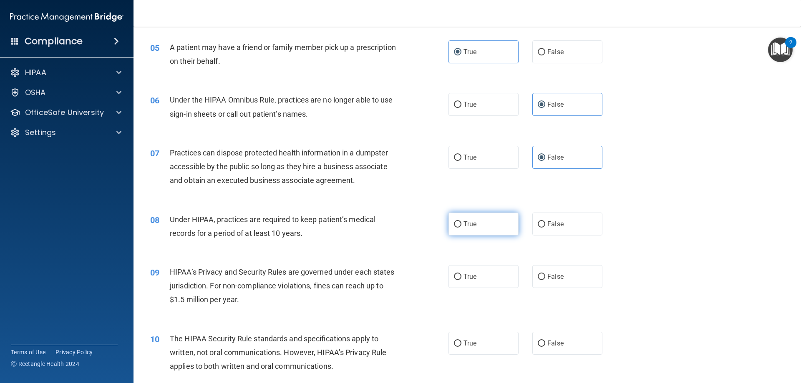
click at [451, 221] on label "True" at bounding box center [484, 224] width 70 height 23
click at [454, 222] on input "True" at bounding box center [458, 225] width 8 height 6
radio input "true"
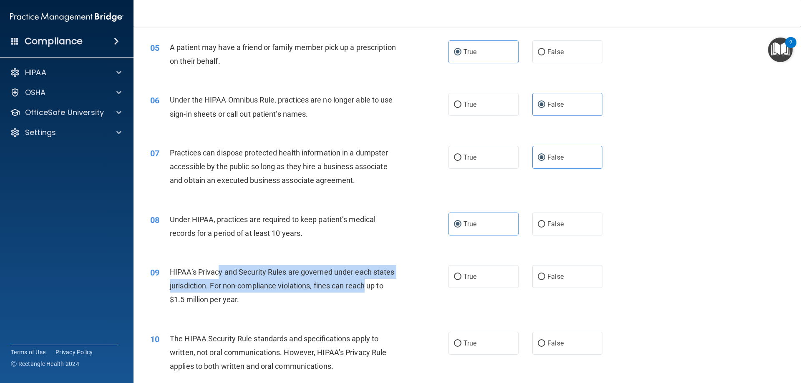
drag, startPoint x: 220, startPoint y: 268, endPoint x: 395, endPoint y: 288, distance: 176.4
click at [395, 288] on div "HIPAA’s Privacy and Security Rules are governed under each states jurisdiction.…" at bounding box center [286, 286] width 233 height 42
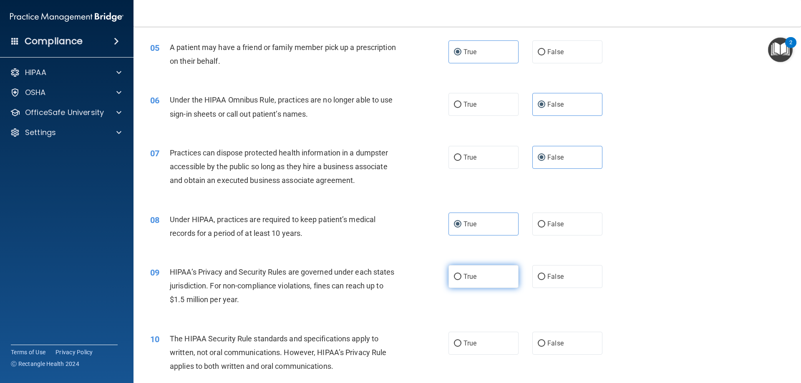
click at [482, 276] on label "True" at bounding box center [484, 276] width 70 height 23
click at [462, 276] on input "True" at bounding box center [458, 277] width 8 height 6
radio input "true"
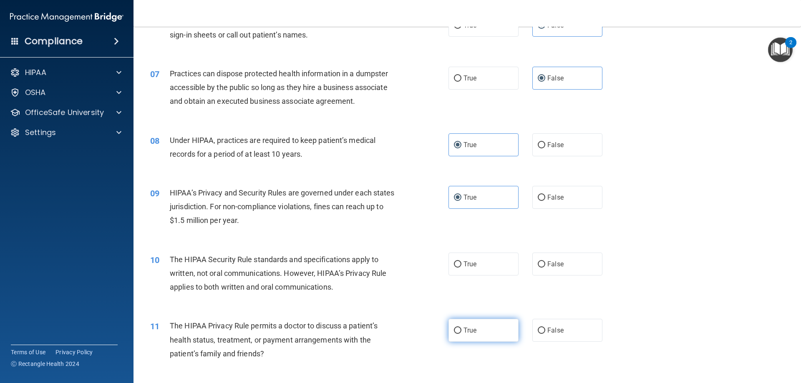
scroll to position [417, 0]
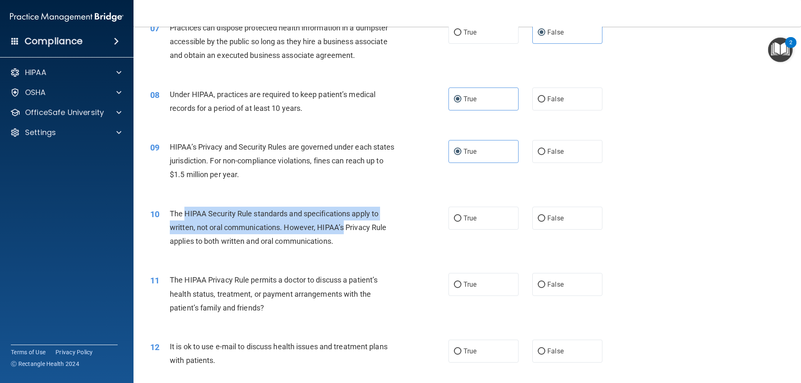
drag, startPoint x: 186, startPoint y: 212, endPoint x: 342, endPoint y: 230, distance: 156.7
click at [342, 230] on span "The HIPAA Security Rule standards and specifications apply to written, not oral…" at bounding box center [278, 227] width 217 height 36
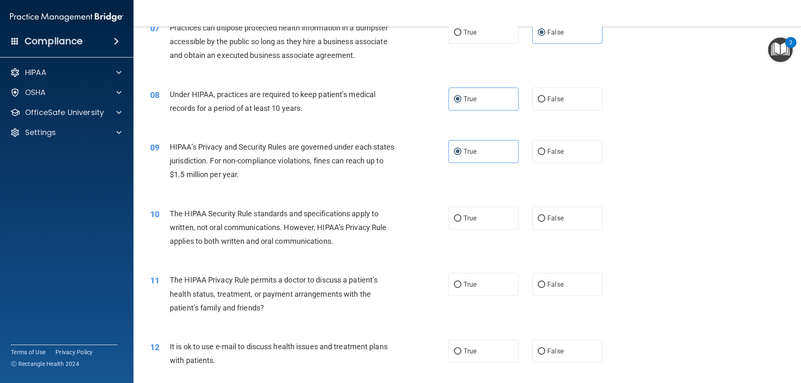
click at [342, 240] on div "The HIPAA Security Rule standards and specifications apply to written, not oral…" at bounding box center [286, 228] width 233 height 42
click at [479, 225] on label "True" at bounding box center [484, 218] width 70 height 23
click at [462, 222] on input "True" at bounding box center [458, 219] width 8 height 6
radio input "true"
drag, startPoint x: 219, startPoint y: 285, endPoint x: 388, endPoint y: 284, distance: 169.0
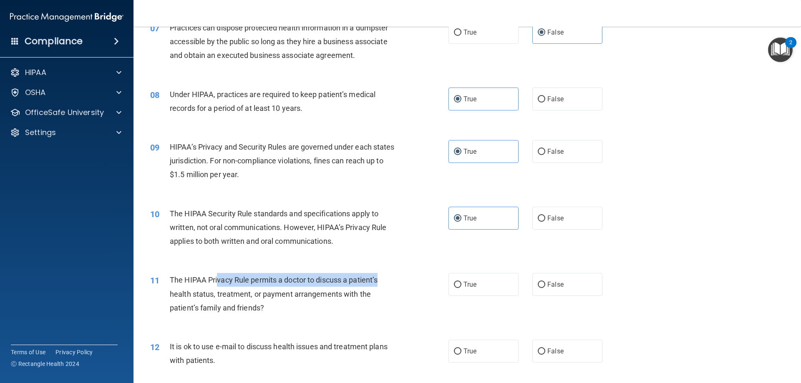
click at [388, 284] on div "The HIPAA Privacy Rule permits a doctor to discuss a patient’s health status, t…" at bounding box center [286, 294] width 233 height 42
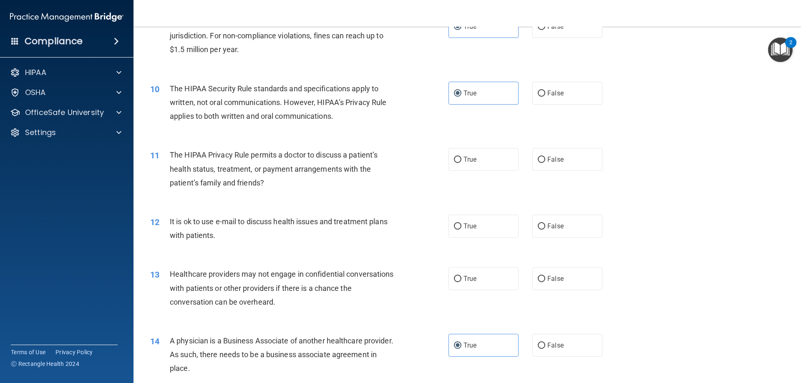
click at [207, 166] on span "The HIPAA Privacy Rule permits a doctor to discuss a patient’s health status, t…" at bounding box center [274, 169] width 208 height 36
drag, startPoint x: 268, startPoint y: 154, endPoint x: 392, endPoint y: 156, distance: 124.4
click at [392, 156] on div "The HIPAA Privacy Rule permits a doctor to discuss a patient’s health status, t…" at bounding box center [286, 169] width 233 height 42
drag, startPoint x: 249, startPoint y: 165, endPoint x: 373, endPoint y: 169, distance: 123.6
click at [373, 169] on div "The HIPAA Privacy Rule permits a doctor to discuss a patient’s health status, t…" at bounding box center [286, 169] width 233 height 42
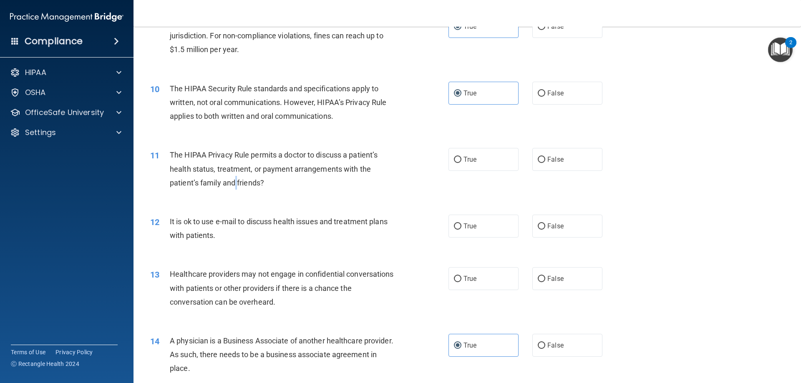
drag, startPoint x: 236, startPoint y: 181, endPoint x: 320, endPoint y: 179, distance: 83.5
click at [308, 179] on div "The HIPAA Privacy Rule permits a doctor to discuss a patient’s health status, t…" at bounding box center [286, 169] width 233 height 42
click at [464, 156] on span "True" at bounding box center [470, 160] width 13 height 8
click at [462, 157] on input "True" at bounding box center [458, 160] width 8 height 6
radio input "true"
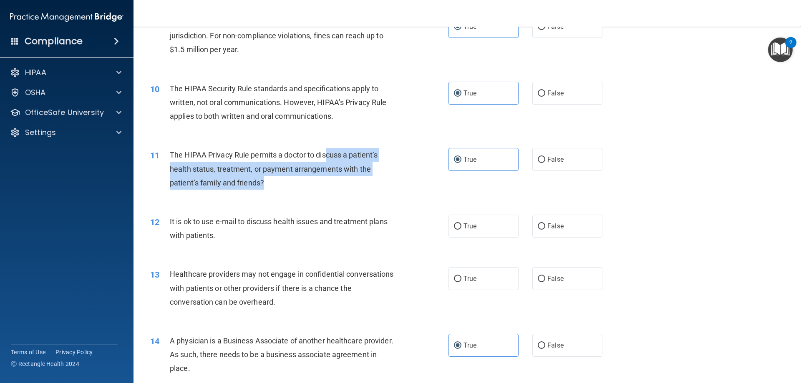
drag, startPoint x: 328, startPoint y: 158, endPoint x: 385, endPoint y: 178, distance: 59.8
click at [385, 178] on div "The HIPAA Privacy Rule permits a doctor to discuss a patient’s health status, t…" at bounding box center [286, 169] width 233 height 42
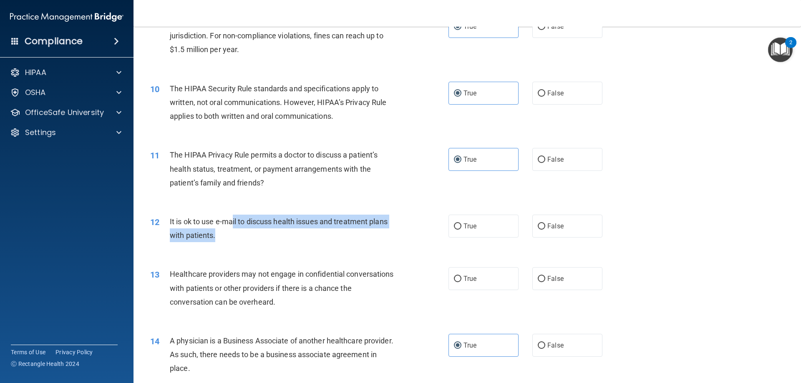
drag, startPoint x: 233, startPoint y: 217, endPoint x: 409, endPoint y: 231, distance: 176.2
click at [400, 231] on div "It is ok to use e-mail to discuss health issues and treatment plans with patien…" at bounding box center [286, 229] width 233 height 28
click at [539, 229] on input "False" at bounding box center [542, 227] width 8 height 6
radio input "true"
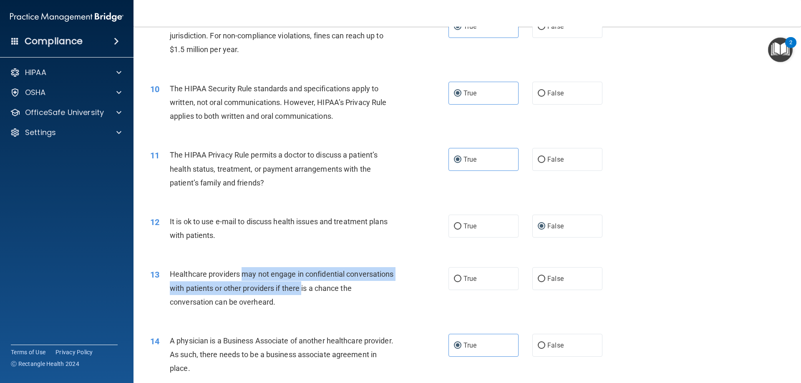
drag, startPoint x: 245, startPoint y: 276, endPoint x: 351, endPoint y: 287, distance: 106.5
click at [351, 287] on span "Healthcare providers may not engage in confidential conversations with patients…" at bounding box center [282, 288] width 224 height 36
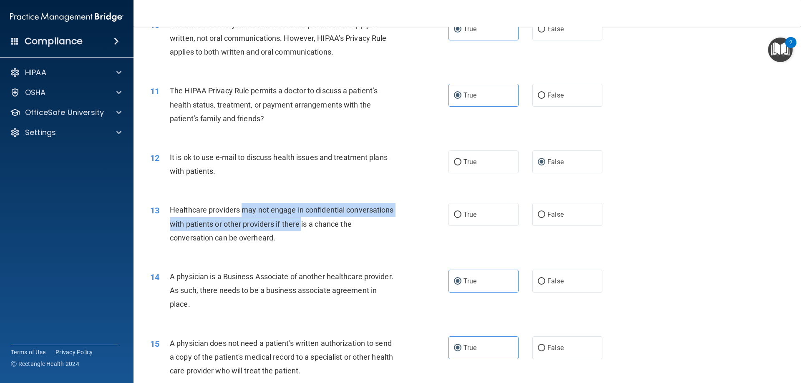
scroll to position [668, 0]
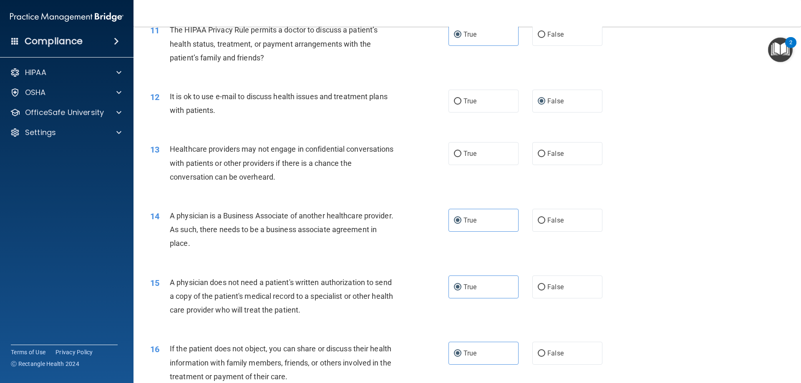
click at [278, 209] on div "14 A physician is a Business Associate of another healthcare provider. As such,…" at bounding box center [467, 232] width 647 height 67
drag, startPoint x: 308, startPoint y: 166, endPoint x: 364, endPoint y: 164, distance: 55.5
click at [363, 164] on div "Healthcare providers may not engage in confidential conversations with patients…" at bounding box center [286, 163] width 233 height 42
drag, startPoint x: 209, startPoint y: 172, endPoint x: 359, endPoint y: 179, distance: 150.0
click at [305, 179] on div "Healthcare providers may not engage in confidential conversations with patients…" at bounding box center [286, 163] width 233 height 42
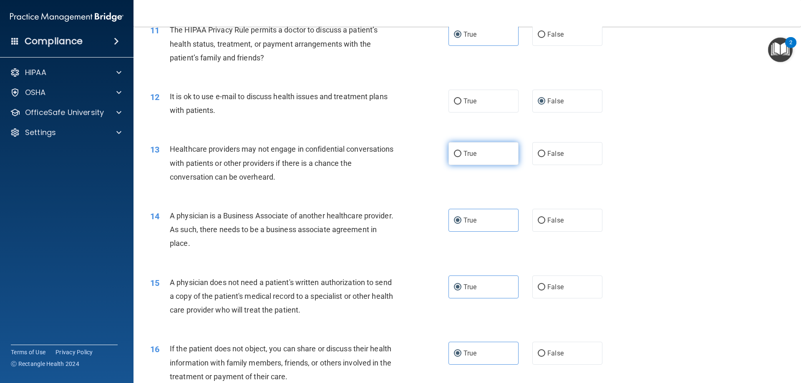
click at [469, 159] on label "True" at bounding box center [484, 153] width 70 height 23
click at [462, 157] on input "True" at bounding box center [458, 154] width 8 height 6
radio input "true"
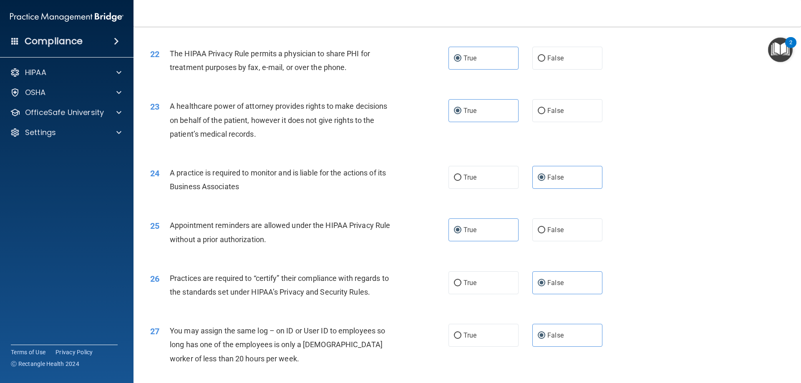
scroll to position [1559, 0]
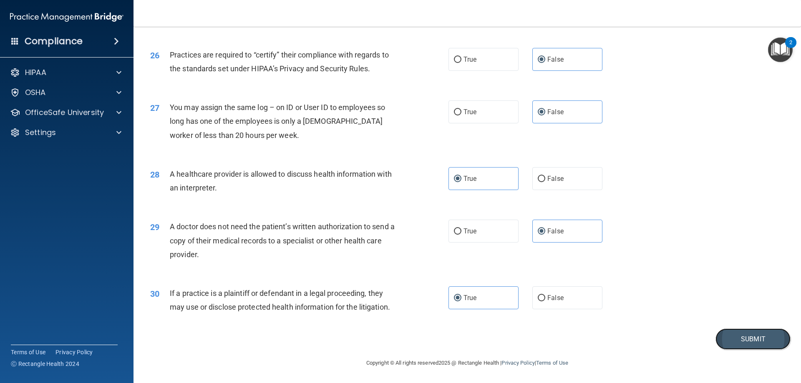
click at [736, 347] on button "Submit" at bounding box center [753, 339] width 75 height 21
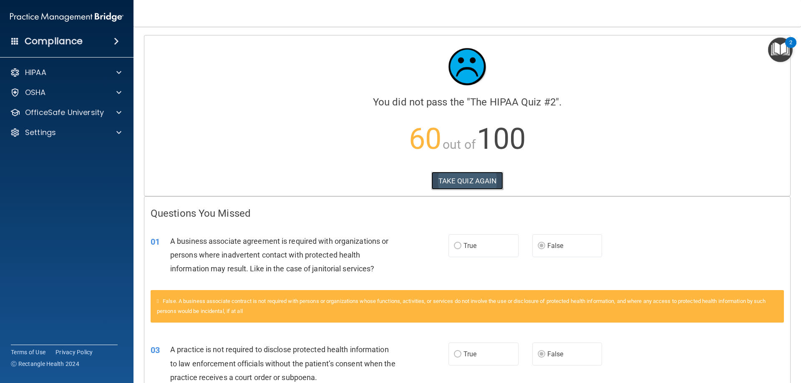
click at [455, 183] on button "TAKE QUIZ AGAIN" at bounding box center [467, 181] width 72 height 18
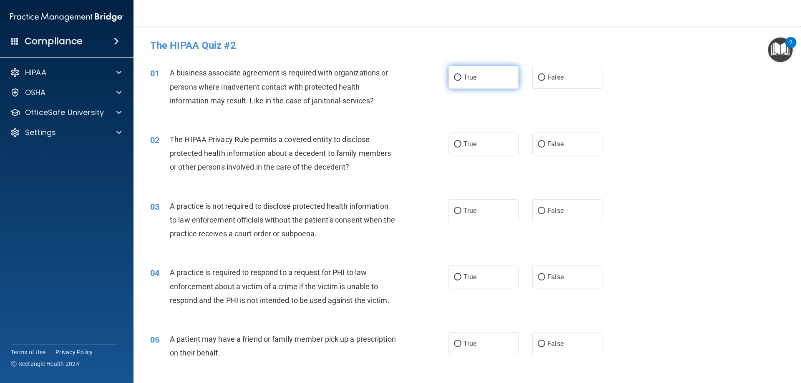
click at [497, 80] on label "True" at bounding box center [484, 77] width 70 height 23
click at [462, 80] on input "True" at bounding box center [458, 78] width 8 height 6
radio input "true"
drag, startPoint x: 302, startPoint y: 137, endPoint x: 382, endPoint y: 144, distance: 80.1
click at [382, 144] on div "The HIPAA Privacy Rule permits a covered entity to disclose protected health in…" at bounding box center [286, 154] width 233 height 42
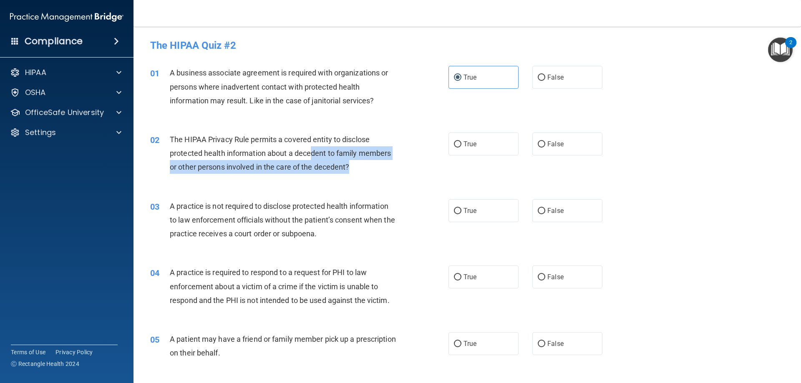
drag, startPoint x: 313, startPoint y: 154, endPoint x: 399, endPoint y: 161, distance: 86.3
click at [399, 161] on div "The HIPAA Privacy Rule permits a covered entity to disclose protected health in…" at bounding box center [286, 154] width 233 height 42
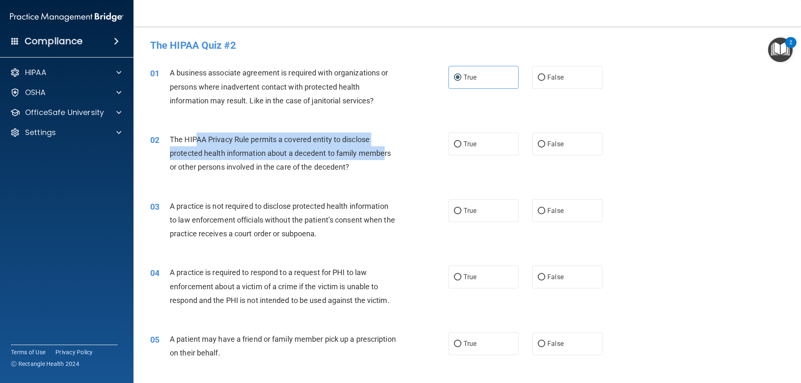
drag, startPoint x: 198, startPoint y: 139, endPoint x: 386, endPoint y: 151, distance: 188.6
click at [386, 151] on span "The HIPAA Privacy Rule permits a covered entity to disclose protected health in…" at bounding box center [280, 153] width 221 height 36
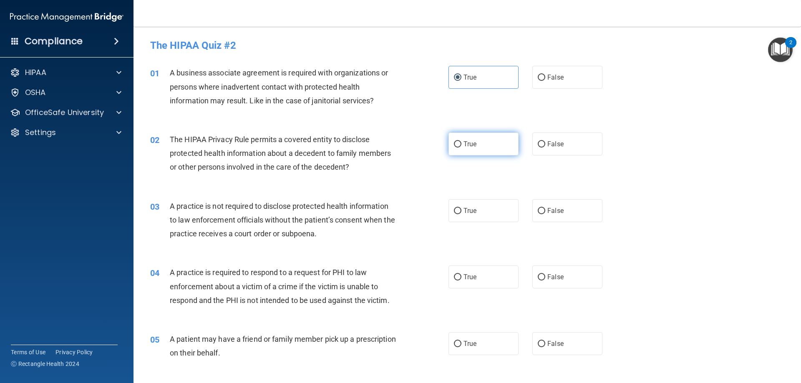
click at [454, 149] on label "True" at bounding box center [484, 144] width 70 height 23
click at [454, 148] on input "True" at bounding box center [458, 144] width 8 height 6
radio input "true"
click at [494, 213] on label "True" at bounding box center [484, 210] width 70 height 23
click at [462, 213] on input "True" at bounding box center [458, 211] width 8 height 6
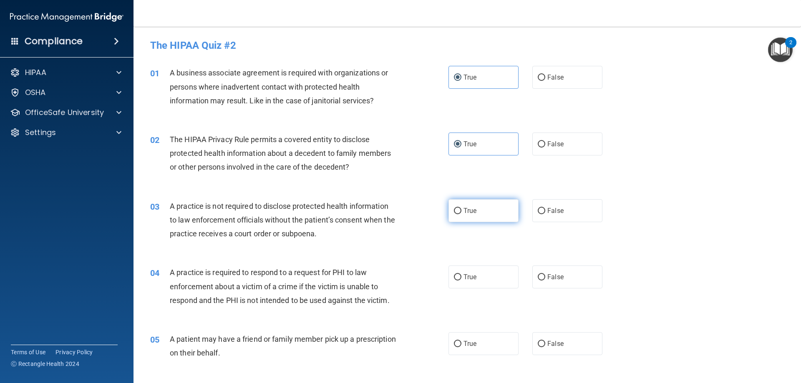
radio input "true"
click at [545, 271] on label "False" at bounding box center [567, 277] width 70 height 23
click at [545, 275] on input "False" at bounding box center [542, 278] width 8 height 6
radio input "true"
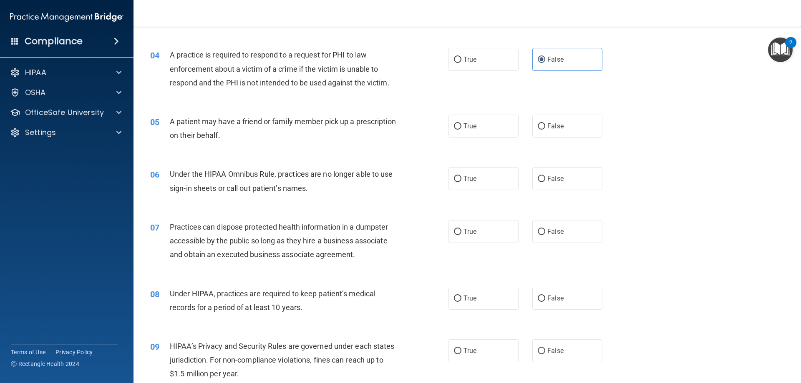
scroll to position [292, 0]
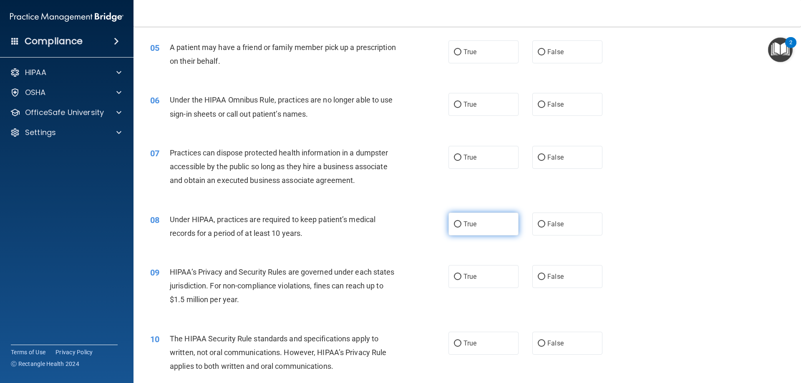
click at [473, 225] on span "True" at bounding box center [470, 224] width 13 height 8
click at [462, 225] on input "True" at bounding box center [458, 225] width 8 height 6
radio input "true"
click at [467, 282] on label "True" at bounding box center [484, 276] width 70 height 23
click at [462, 280] on input "True" at bounding box center [458, 277] width 8 height 6
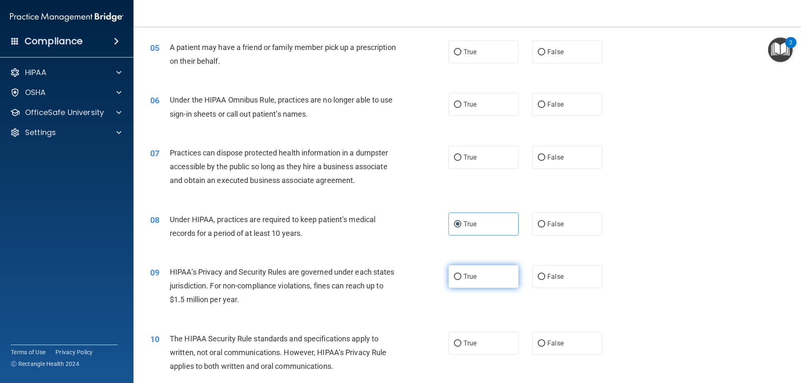
radio input "true"
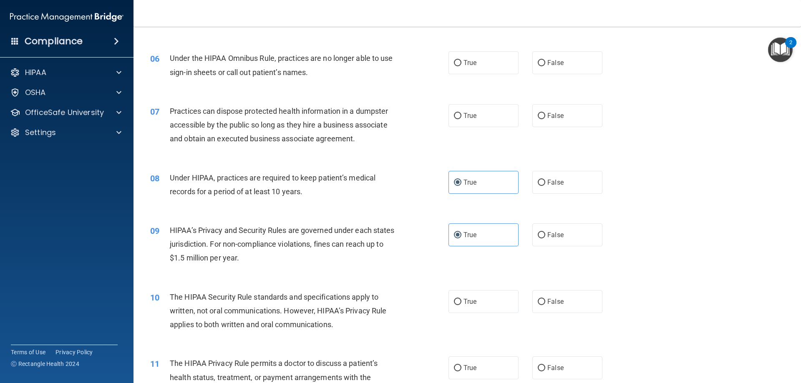
scroll to position [459, 0]
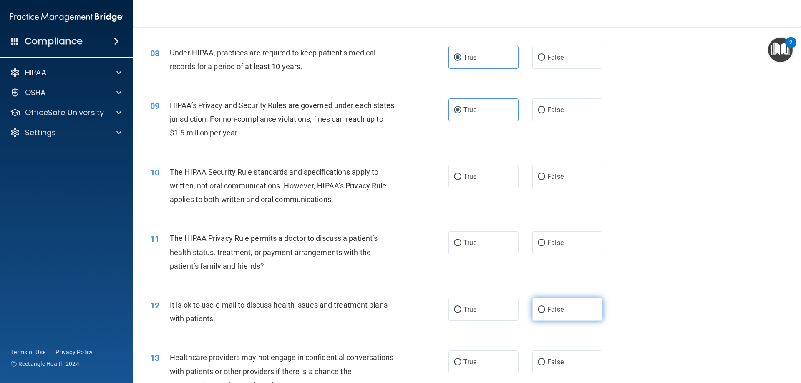
click at [555, 311] on span "False" at bounding box center [555, 310] width 16 height 8
click at [545, 311] on input "False" at bounding box center [542, 310] width 8 height 6
radio input "true"
click at [473, 359] on span "True" at bounding box center [470, 362] width 13 height 8
click at [470, 357] on label "True" at bounding box center [484, 362] width 70 height 23
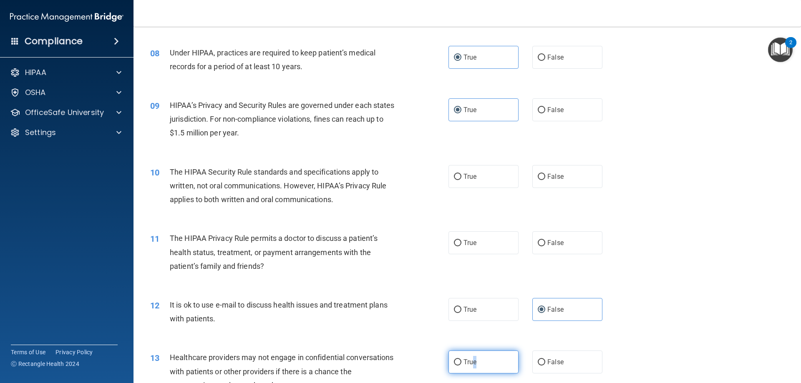
click at [462, 360] on input "True" at bounding box center [458, 363] width 8 height 6
radio input "true"
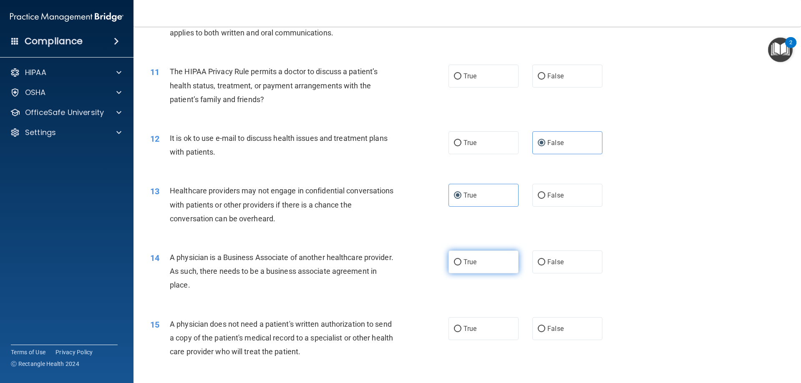
click at [463, 257] on label "True" at bounding box center [484, 262] width 70 height 23
click at [462, 260] on input "True" at bounding box center [458, 263] width 8 height 6
radio input "true"
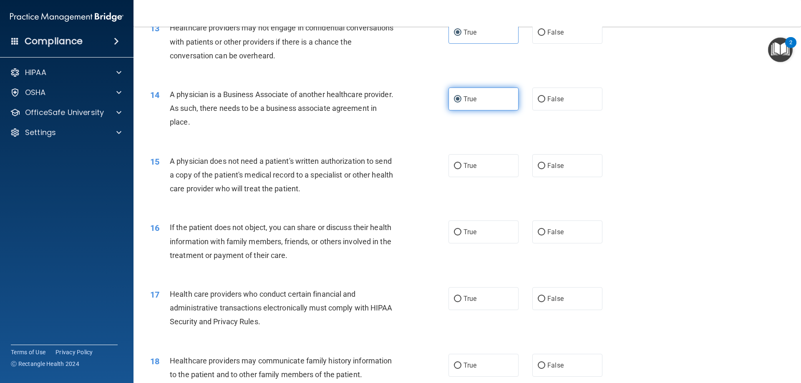
scroll to position [835, 0]
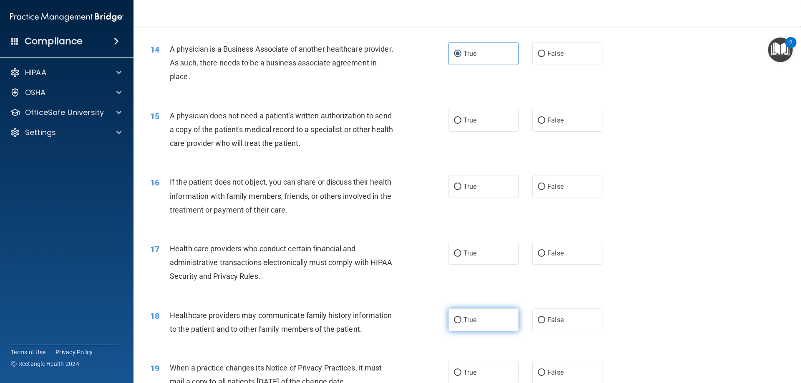
click at [505, 330] on label "True" at bounding box center [484, 320] width 70 height 23
click at [462, 324] on input "True" at bounding box center [458, 321] width 8 height 6
radio input "true"
click at [492, 375] on label "True" at bounding box center [484, 372] width 70 height 23
click at [462, 375] on input "True" at bounding box center [458, 373] width 8 height 6
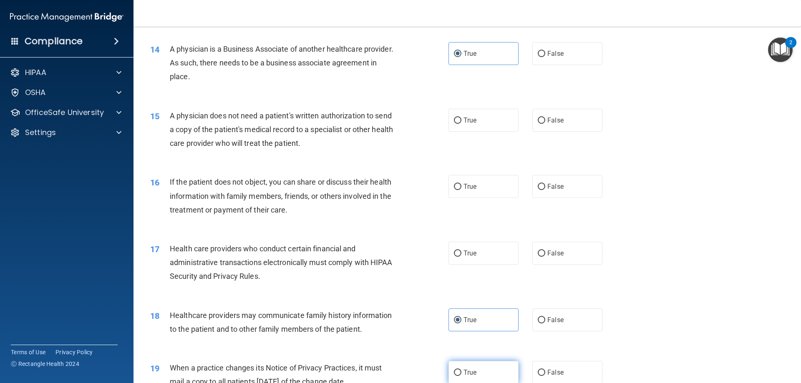
radio input "true"
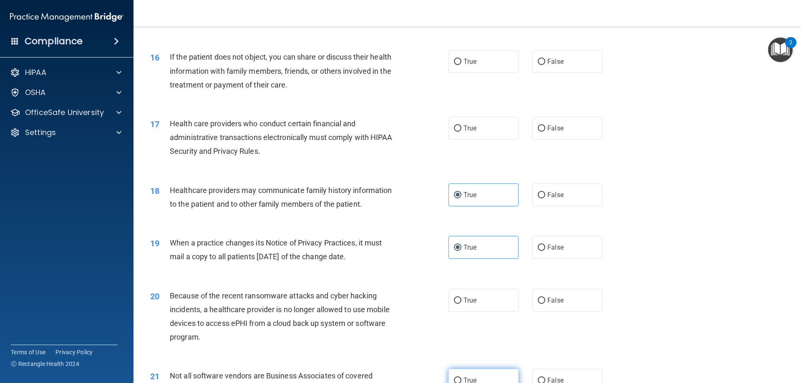
scroll to position [1085, 0]
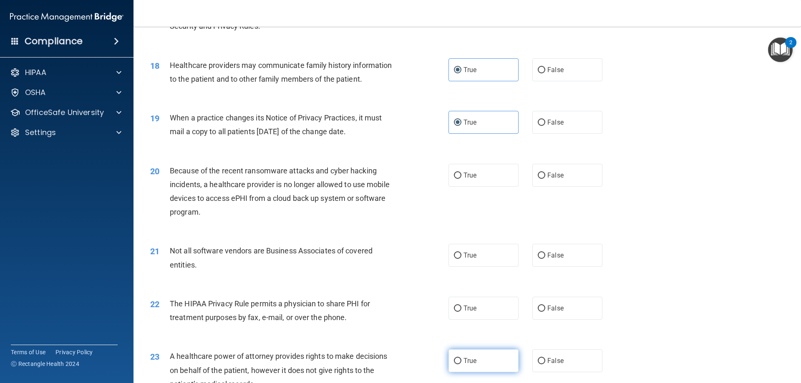
click at [486, 362] on label "True" at bounding box center [484, 361] width 70 height 23
click at [462, 362] on input "True" at bounding box center [458, 361] width 8 height 6
radio input "true"
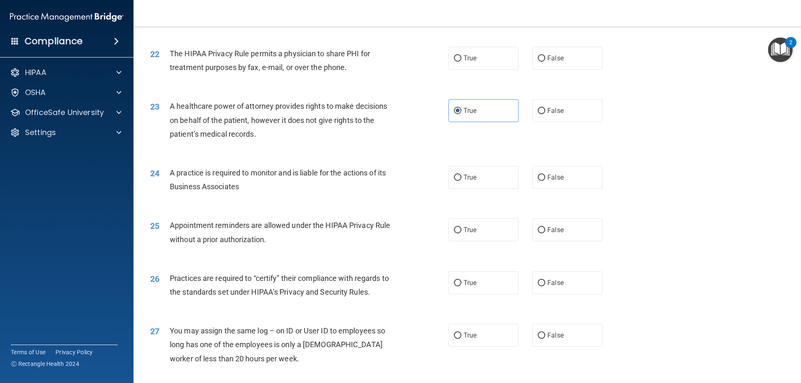
scroll to position [1559, 0]
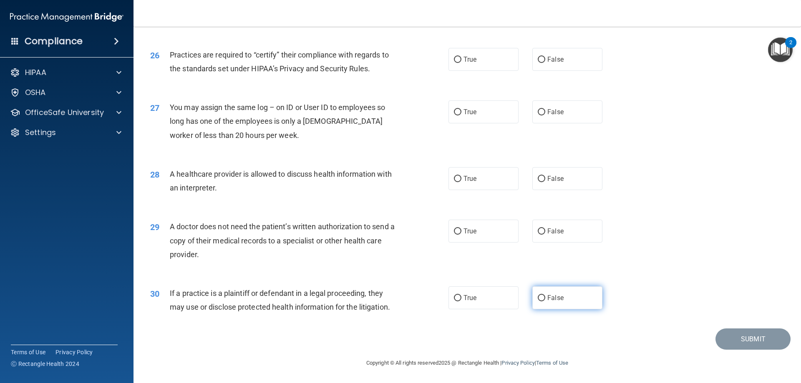
click at [556, 310] on label "False" at bounding box center [567, 298] width 70 height 23
click at [545, 302] on input "False" at bounding box center [542, 298] width 8 height 6
radio input "true"
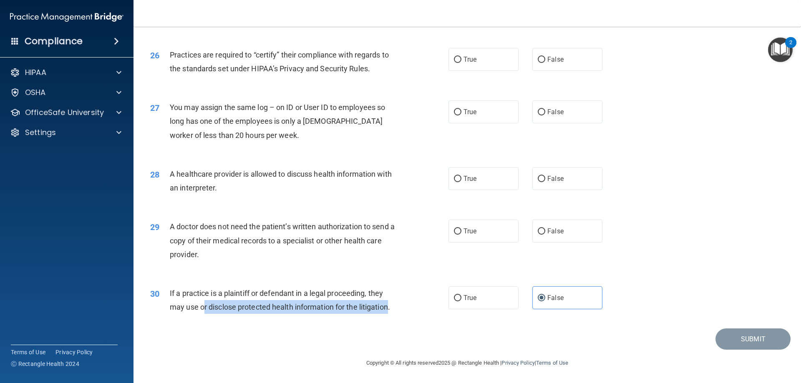
drag, startPoint x: 206, startPoint y: 305, endPoint x: 391, endPoint y: 305, distance: 185.3
click at [390, 305] on span "If a practice is a plaintiff or defendant in a legal proceeding, they may use o…" at bounding box center [280, 300] width 220 height 23
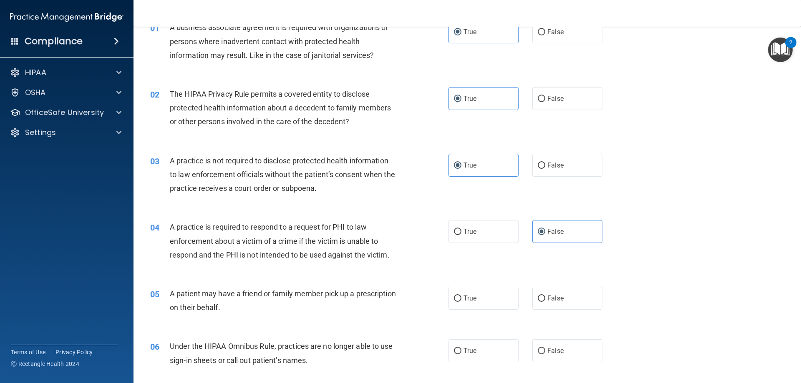
scroll to position [125, 0]
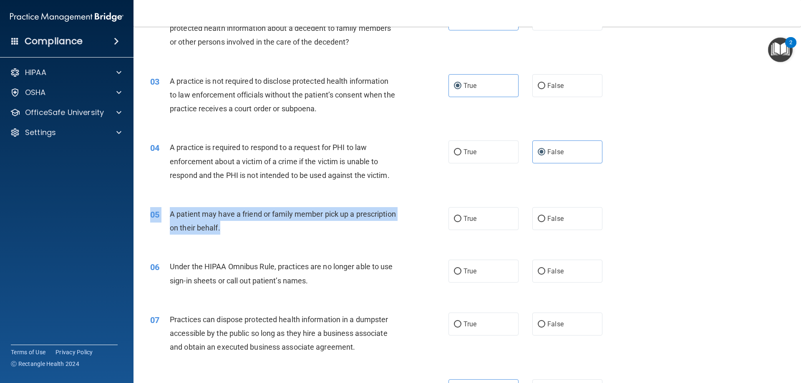
drag, startPoint x: 178, startPoint y: 207, endPoint x: 427, endPoint y: 232, distance: 250.8
click at [427, 232] on div "05 A patient may have a friend or family member pick up a prescription on their…" at bounding box center [467, 223] width 647 height 53
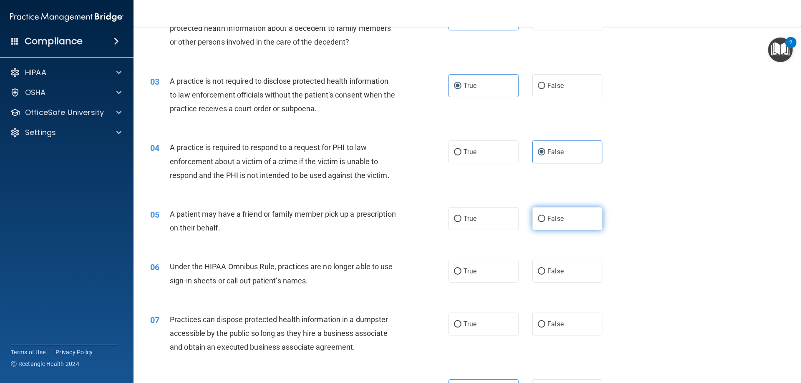
click at [560, 227] on label "False" at bounding box center [567, 218] width 70 height 23
click at [545, 222] on input "False" at bounding box center [542, 219] width 8 height 6
radio input "true"
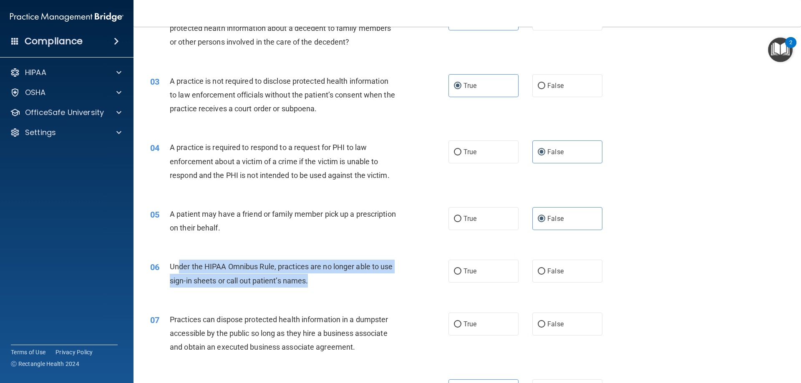
drag, startPoint x: 182, startPoint y: 270, endPoint x: 410, endPoint y: 277, distance: 227.9
click at [410, 277] on div "06 Under the HIPAA Omnibus Rule, practices are no longer able to use sign-in sh…" at bounding box center [299, 276] width 323 height 32
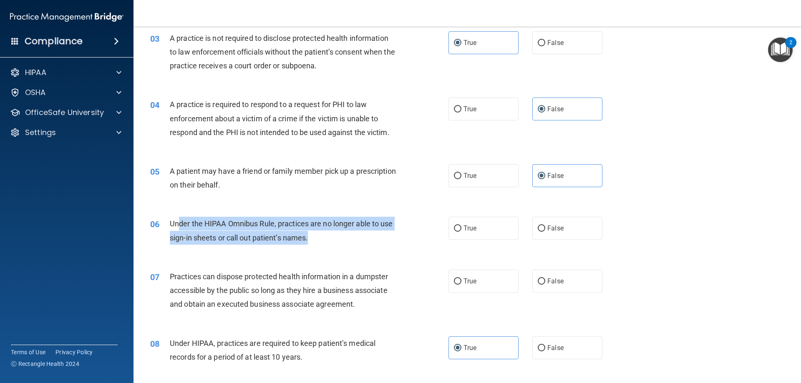
scroll to position [209, 0]
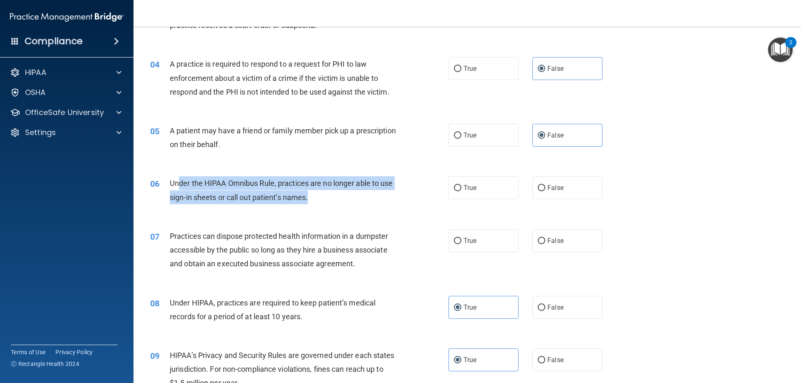
click at [234, 189] on div "Under the HIPAA Omnibus Rule, practices are no longer able to use sign-in sheet…" at bounding box center [286, 191] width 233 height 28
drag, startPoint x: 218, startPoint y: 187, endPoint x: 362, endPoint y: 199, distance: 144.4
click at [360, 198] on div "Under the HIPAA Omnibus Rule, practices are no longer able to use sign-in sheet…" at bounding box center [286, 191] width 233 height 28
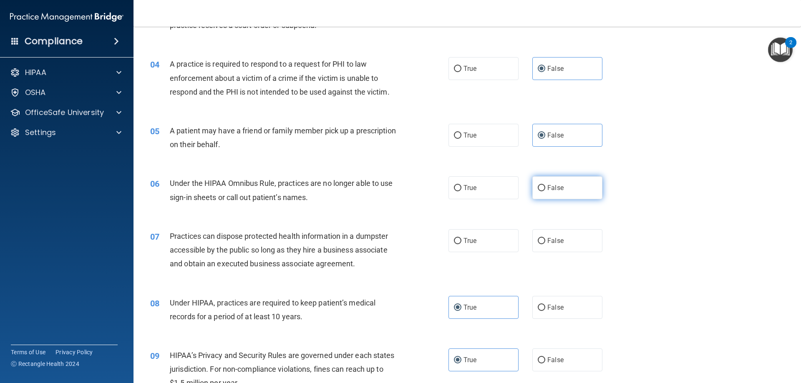
click at [532, 197] on label "False" at bounding box center [567, 188] width 70 height 23
click at [538, 192] on input "False" at bounding box center [542, 188] width 8 height 6
radio input "true"
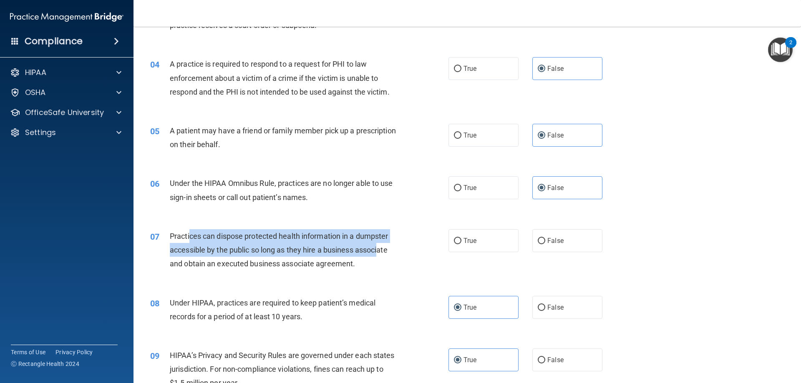
drag, startPoint x: 219, startPoint y: 237, endPoint x: 380, endPoint y: 245, distance: 161.3
click at [380, 245] on span "Practices can dispose protected health information in a dumpster accessible by …" at bounding box center [279, 250] width 218 height 36
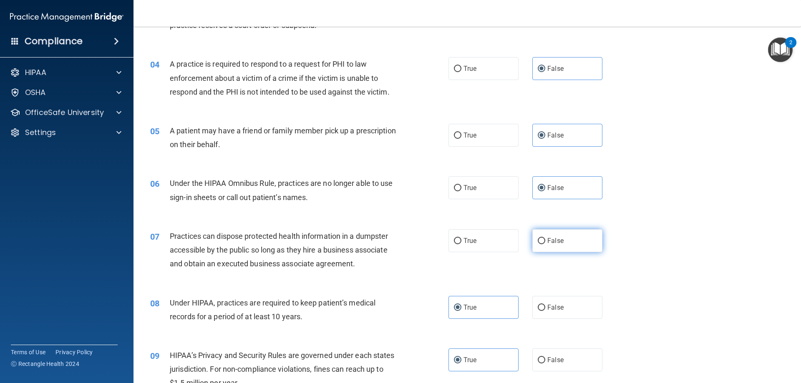
click at [557, 249] on label "False" at bounding box center [567, 241] width 70 height 23
click at [545, 245] on input "False" at bounding box center [542, 241] width 8 height 6
radio input "true"
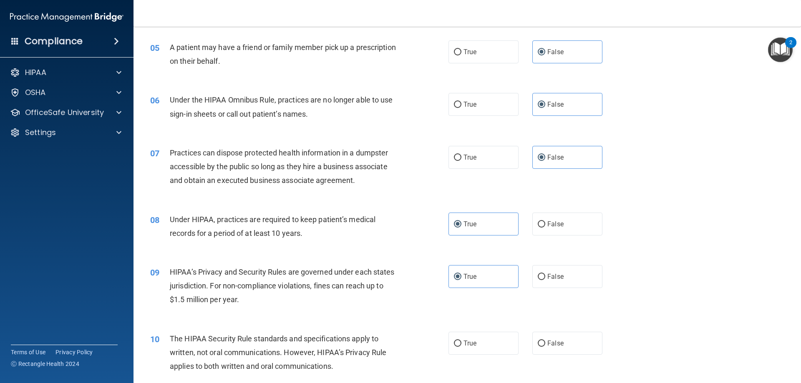
scroll to position [417, 0]
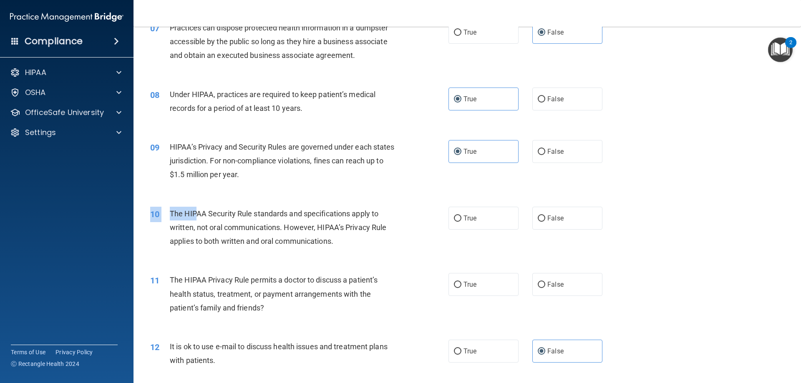
drag, startPoint x: 254, startPoint y: 211, endPoint x: 316, endPoint y: 202, distance: 62.9
click at [316, 202] on div "10 The HIPAA Security Rule standards and specifications apply to written, not o…" at bounding box center [467, 230] width 647 height 67
click at [454, 229] on label "True" at bounding box center [484, 218] width 70 height 23
click at [454, 222] on input "True" at bounding box center [458, 219] width 8 height 6
radio input "true"
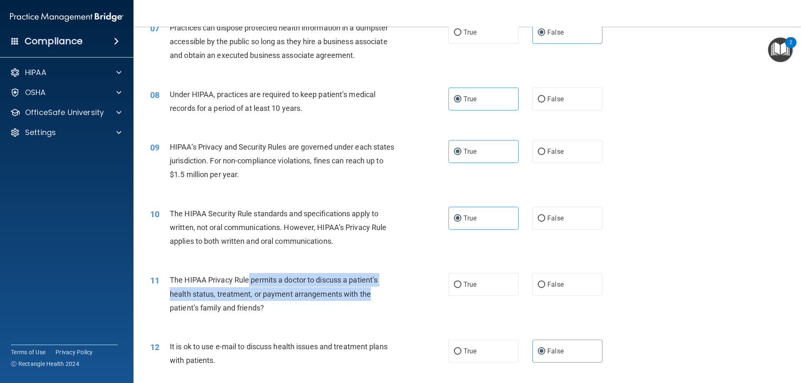
drag, startPoint x: 253, startPoint y: 278, endPoint x: 376, endPoint y: 291, distance: 123.8
click at [376, 291] on div "The HIPAA Privacy Rule permits a doctor to discuss a patient’s health status, t…" at bounding box center [286, 294] width 233 height 42
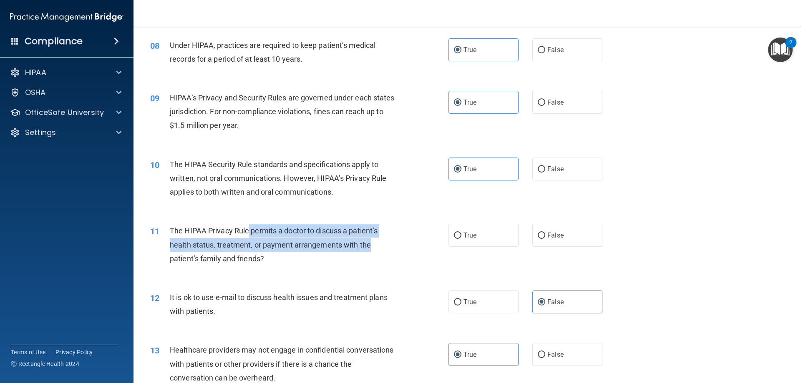
scroll to position [542, 0]
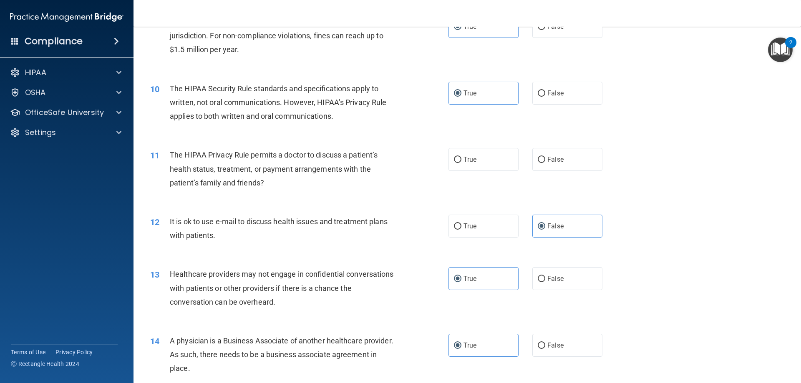
click at [372, 194] on div "11 The HIPAA Privacy Rule permits a doctor to discuss a patient’s health status…" at bounding box center [467, 171] width 647 height 67
drag, startPoint x: 231, startPoint y: 189, endPoint x: 372, endPoint y: 189, distance: 141.0
click at [376, 189] on div "11 The HIPAA Privacy Rule permits a doctor to discuss a patient’s health status…" at bounding box center [299, 171] width 323 height 46
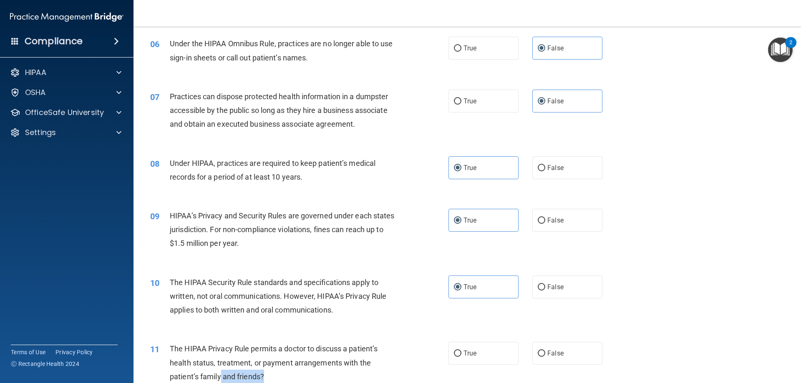
scroll to position [334, 0]
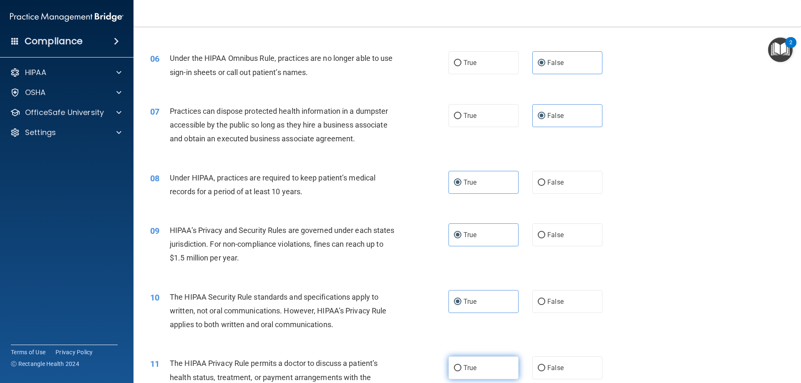
click at [479, 367] on label "True" at bounding box center [484, 368] width 70 height 23
click at [462, 367] on input "True" at bounding box center [458, 369] width 8 height 6
radio input "true"
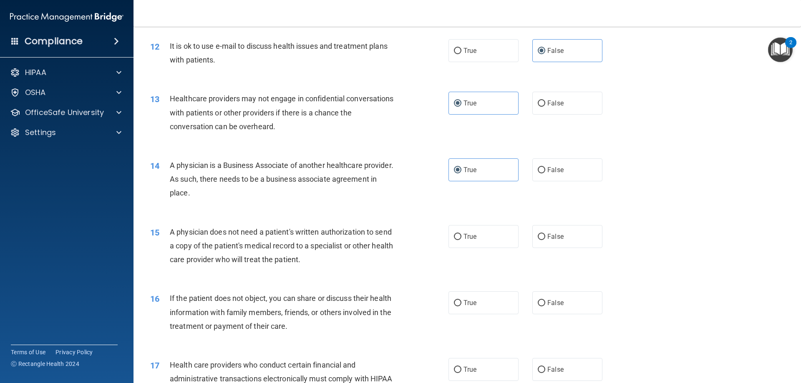
scroll to position [716, 0]
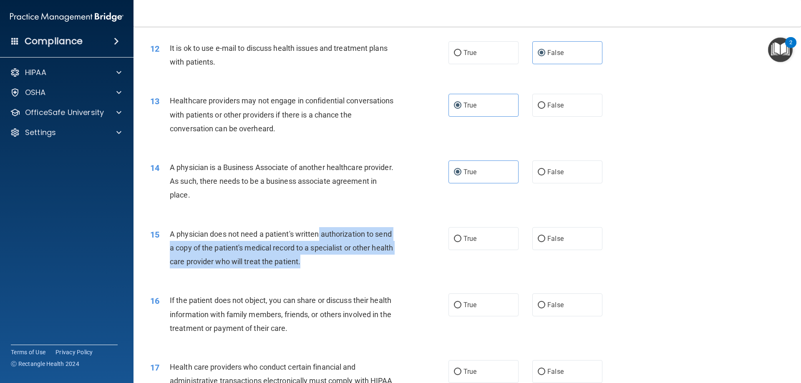
drag, startPoint x: 319, startPoint y: 234, endPoint x: 403, endPoint y: 258, distance: 87.3
click at [403, 258] on div "15 A physician does not need a patient's written authorization to send a copy o…" at bounding box center [299, 250] width 323 height 46
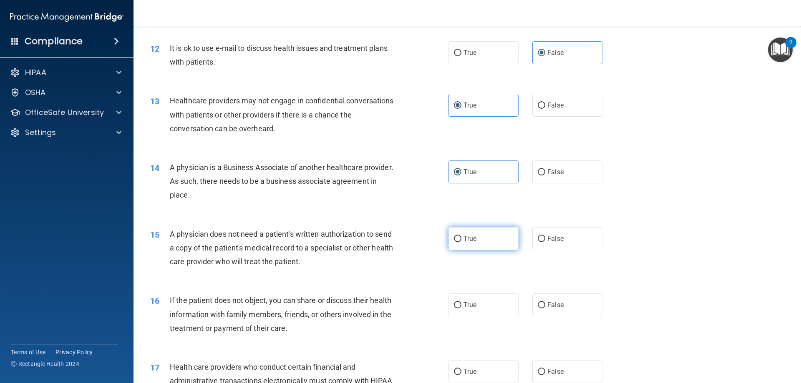
click at [469, 240] on span "True" at bounding box center [470, 239] width 13 height 8
click at [462, 240] on input "True" at bounding box center [458, 239] width 8 height 6
radio input "true"
drag, startPoint x: 174, startPoint y: 300, endPoint x: 270, endPoint y: 296, distance: 96.5
click at [270, 296] on span "If the patient does not object, you can share or discuss their health informati…" at bounding box center [281, 314] width 222 height 36
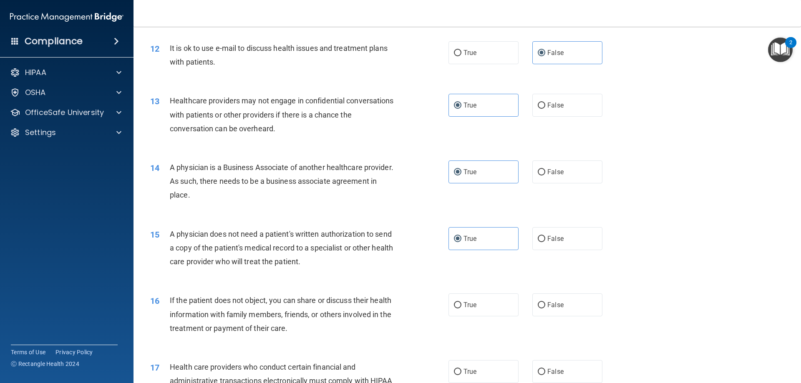
click at [201, 281] on div "15 A physician does not need a patient's written authorization to send a copy o…" at bounding box center [467, 250] width 647 height 67
click at [468, 310] on label "True" at bounding box center [484, 305] width 70 height 23
click at [462, 309] on input "True" at bounding box center [458, 306] width 8 height 6
radio input "true"
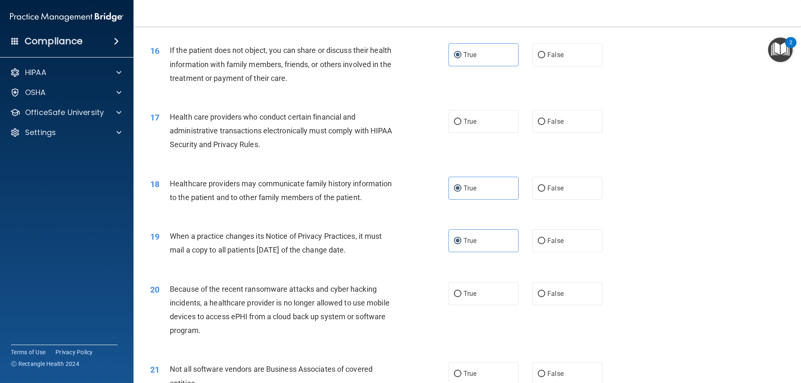
scroll to position [1008, 0]
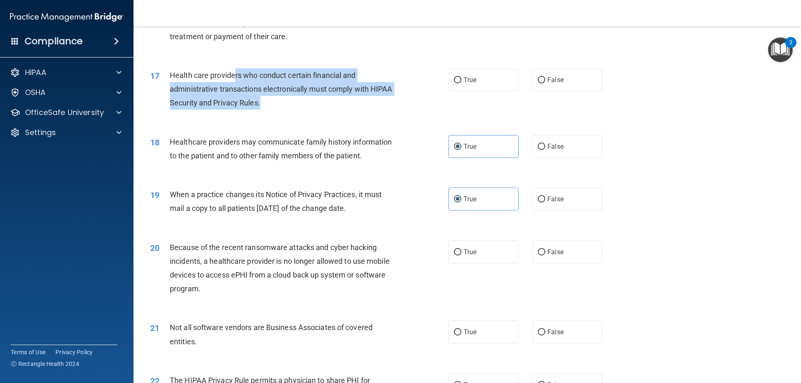
drag, startPoint x: 253, startPoint y: 73, endPoint x: 404, endPoint y: 98, distance: 152.3
click at [404, 98] on div "17 Health care providers who conduct certain financial and administrative trans…" at bounding box center [299, 91] width 323 height 46
drag, startPoint x: 163, startPoint y: 71, endPoint x: 262, endPoint y: 110, distance: 106.9
click at [262, 110] on div "17 Health care providers who conduct certain financial and administrative trans…" at bounding box center [299, 91] width 323 height 46
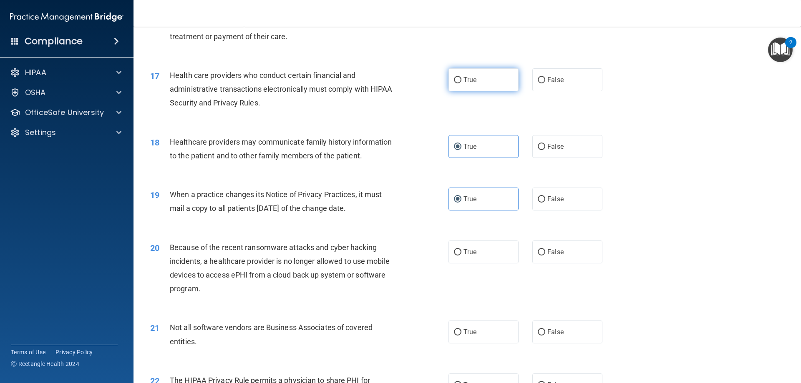
click at [471, 88] on label "True" at bounding box center [484, 79] width 70 height 23
click at [462, 83] on input "True" at bounding box center [458, 80] width 8 height 6
radio input "true"
drag, startPoint x: 229, startPoint y: 262, endPoint x: 329, endPoint y: 265, distance: 99.8
click at [329, 265] on span "Because of the recent ransomware attacks and cyber hacking incidents, a healthc…" at bounding box center [280, 268] width 220 height 50
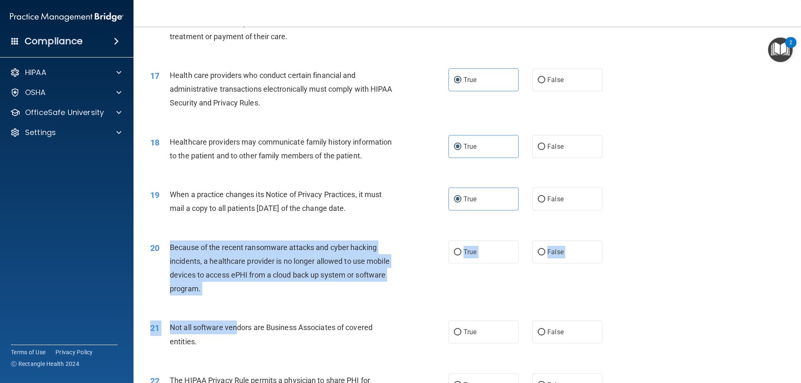
drag, startPoint x: 170, startPoint y: 248, endPoint x: 205, endPoint y: 302, distance: 64.6
click at [205, 298] on div "20 Because of the recent ransomware attacks and cyber hacking incidents, a heal…" at bounding box center [299, 271] width 323 height 60
click at [209, 286] on div "Because of the recent ransomware attacks and cyber hacking incidents, a healthc…" at bounding box center [286, 268] width 233 height 55
drag, startPoint x: 208, startPoint y: 286, endPoint x: 165, endPoint y: 241, distance: 62.6
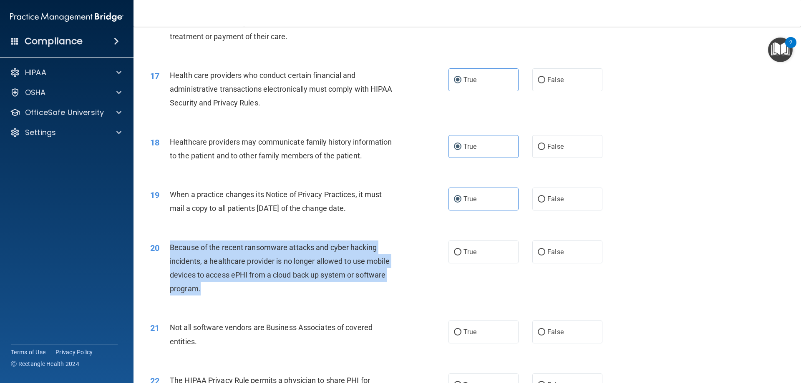
click at [165, 241] on div "20 Because of the recent ransomware attacks and cyber hacking incidents, a heal…" at bounding box center [299, 271] width 323 height 60
click at [244, 256] on div "Because of the recent ransomware attacks and cyber hacking incidents, a healthc…" at bounding box center [286, 268] width 233 height 55
click at [251, 262] on span "Because of the recent ransomware attacks and cyber hacking incidents, a healthc…" at bounding box center [280, 268] width 220 height 50
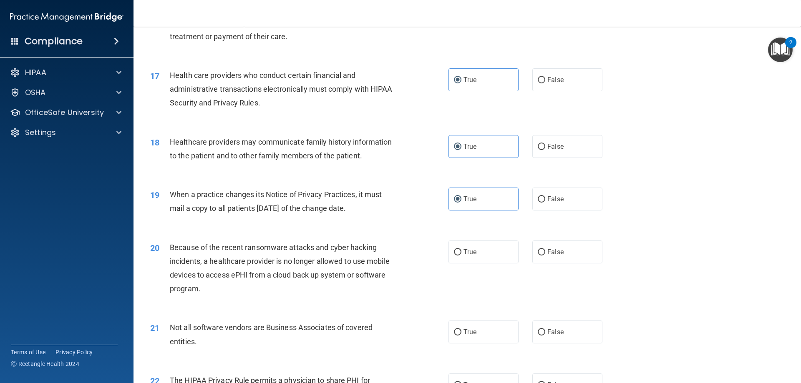
drag, startPoint x: 381, startPoint y: 265, endPoint x: 391, endPoint y: 265, distance: 10.0
click at [390, 265] on span "Because of the recent ransomware attacks and cyber hacking incidents, a healthc…" at bounding box center [280, 268] width 220 height 50
click at [551, 252] on span "False" at bounding box center [555, 252] width 16 height 8
click at [545, 252] on input "False" at bounding box center [542, 253] width 8 height 6
radio input "true"
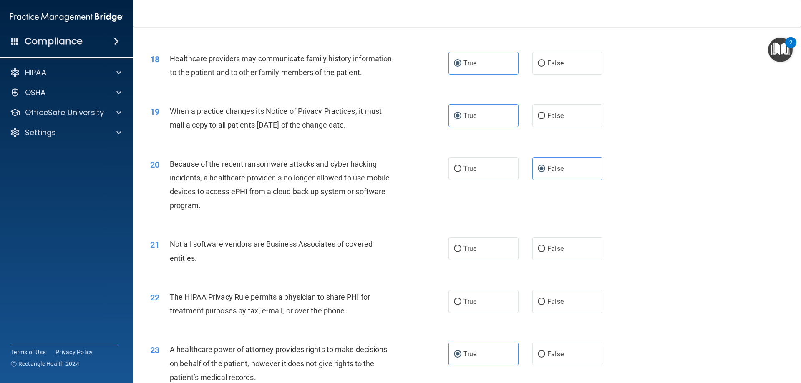
scroll to position [1050, 0]
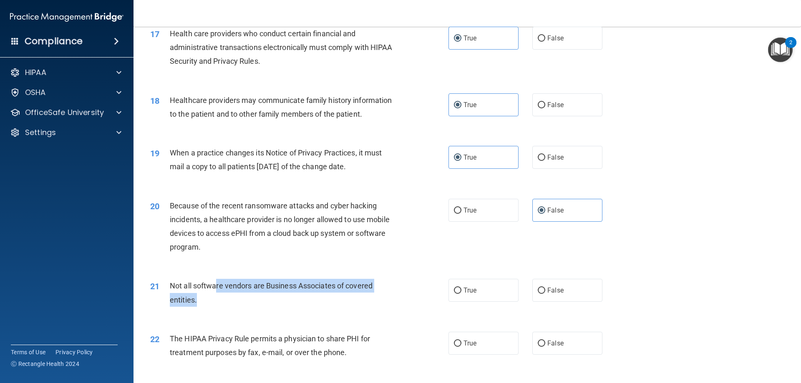
drag, startPoint x: 217, startPoint y: 285, endPoint x: 385, endPoint y: 294, distance: 168.4
click at [385, 294] on div "Not all software vendors are Business Associates of covered entities." at bounding box center [286, 293] width 233 height 28
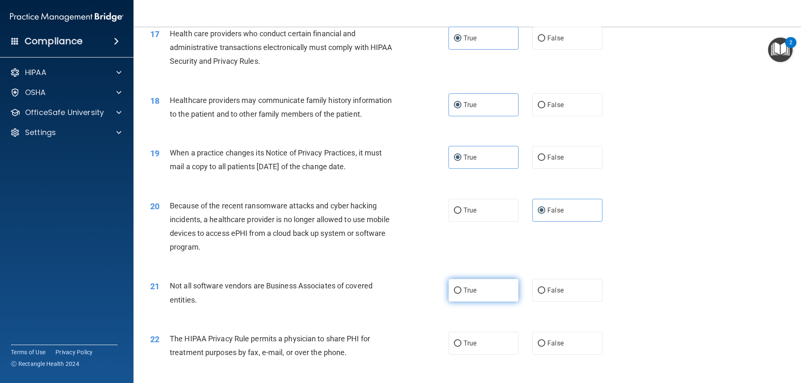
click at [468, 299] on label "True" at bounding box center [484, 290] width 70 height 23
click at [462, 294] on input "True" at bounding box center [458, 291] width 8 height 6
radio input "true"
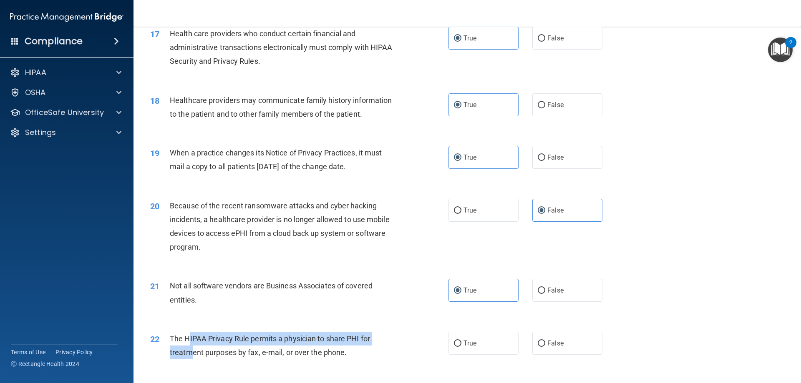
drag, startPoint x: 189, startPoint y: 338, endPoint x: 192, endPoint y: 362, distance: 24.3
click at [192, 362] on div "22 The HIPAA Privacy Rule permits a physician to share PHI for treatment purpos…" at bounding box center [299, 348] width 323 height 32
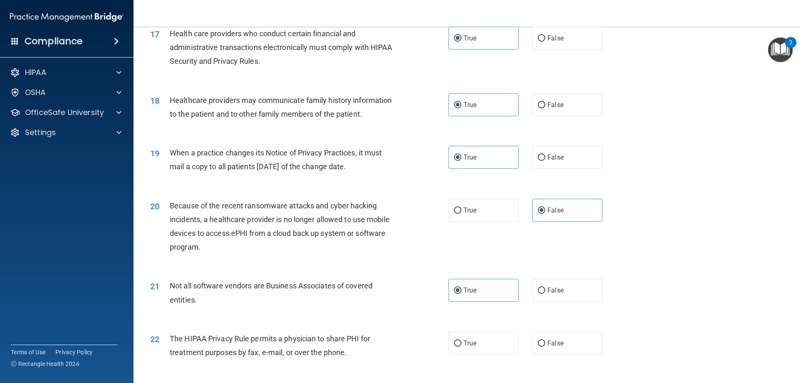
click at [171, 337] on span "The HIPAA Privacy Rule permits a physician to share PHI for treatment purposes …" at bounding box center [270, 346] width 200 height 23
drag, startPoint x: 171, startPoint y: 337, endPoint x: 352, endPoint y: 364, distance: 183.2
click at [352, 364] on div "22 The HIPAA Privacy Rule permits a physician to share PHI for treatment purpos…" at bounding box center [467, 348] width 647 height 53
click at [173, 337] on span "The HIPAA Privacy Rule permits a physician to share PHI for treatment purposes …" at bounding box center [270, 346] width 200 height 23
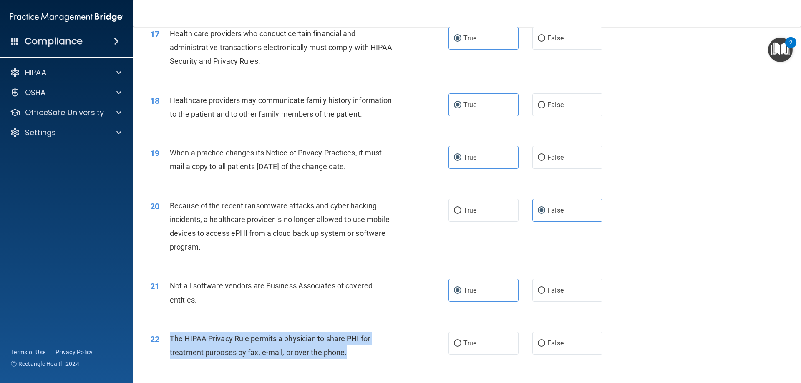
drag, startPoint x: 171, startPoint y: 338, endPoint x: 359, endPoint y: 356, distance: 189.1
click at [359, 356] on div "The HIPAA Privacy Rule permits a physician to share PHI for treatment purposes …" at bounding box center [286, 346] width 233 height 28
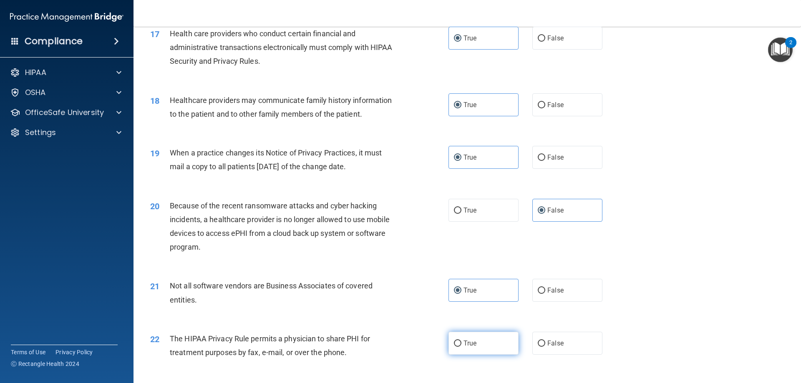
click at [481, 346] on label "True" at bounding box center [484, 343] width 70 height 23
click at [462, 346] on input "True" at bounding box center [458, 344] width 8 height 6
radio input "true"
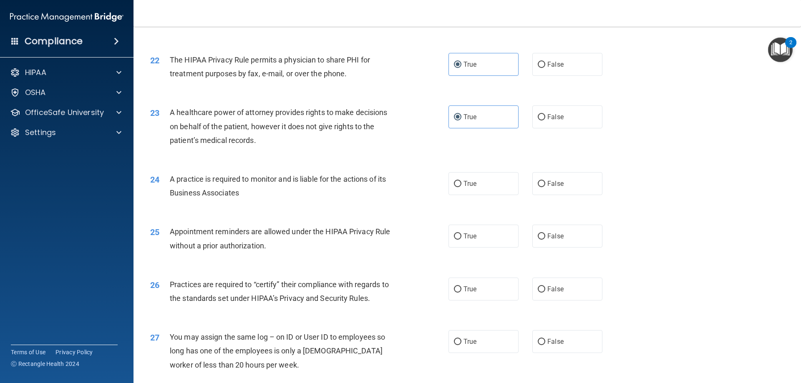
scroll to position [1384, 0]
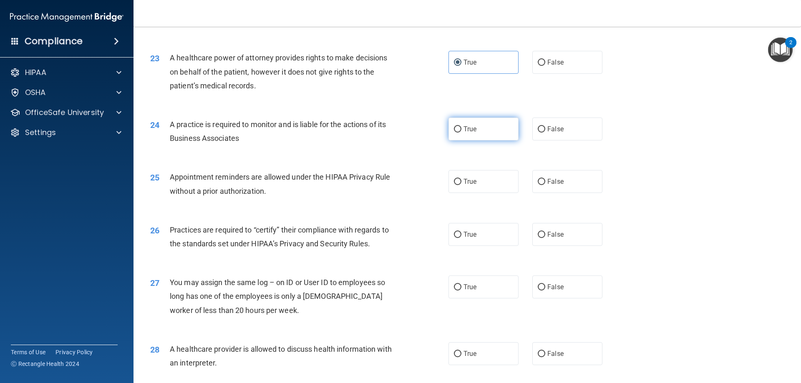
click at [454, 120] on label "True" at bounding box center [484, 129] width 70 height 23
click at [454, 126] on input "True" at bounding box center [458, 129] width 8 height 6
radio input "true"
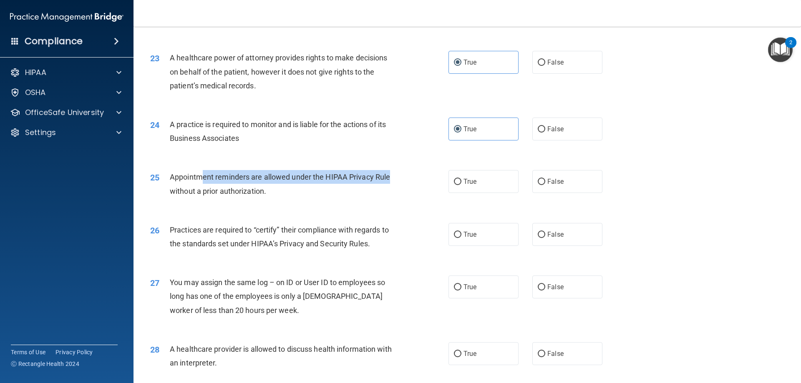
drag, startPoint x: 199, startPoint y: 178, endPoint x: 411, endPoint y: 179, distance: 211.6
click at [411, 179] on div "25 Appointment reminders are allowed under the HIPAA Privacy Rule without a pri…" at bounding box center [299, 186] width 323 height 32
click at [454, 184] on input "True" at bounding box center [458, 182] width 8 height 6
radio input "true"
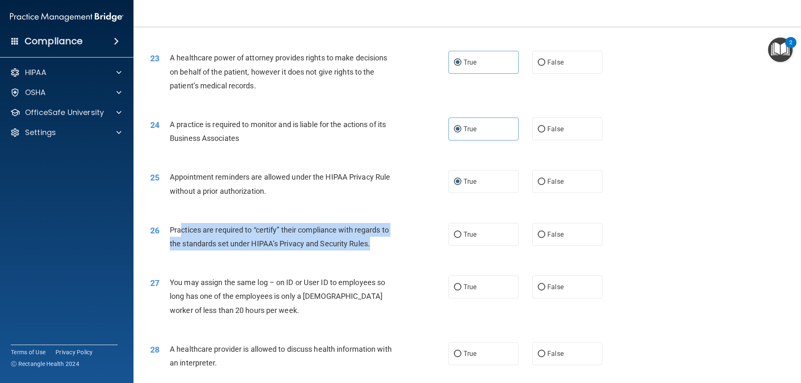
drag, startPoint x: 181, startPoint y: 236, endPoint x: 403, endPoint y: 243, distance: 221.7
click at [403, 243] on div "26 Practices are required to “certify” their compliance with regards to the sta…" at bounding box center [299, 239] width 323 height 32
click at [456, 235] on input "True" at bounding box center [458, 235] width 8 height 6
radio input "true"
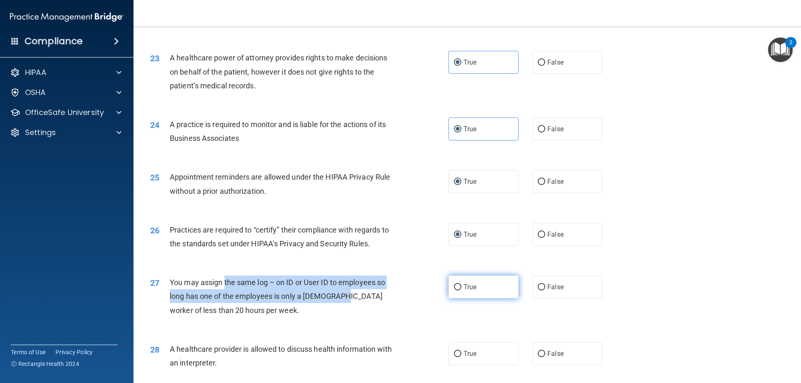
drag, startPoint x: 226, startPoint y: 288, endPoint x: 464, endPoint y: 296, distance: 238.4
click at [353, 293] on div "You may assign the same log – on ID or User ID to employees so long has one of …" at bounding box center [286, 297] width 233 height 42
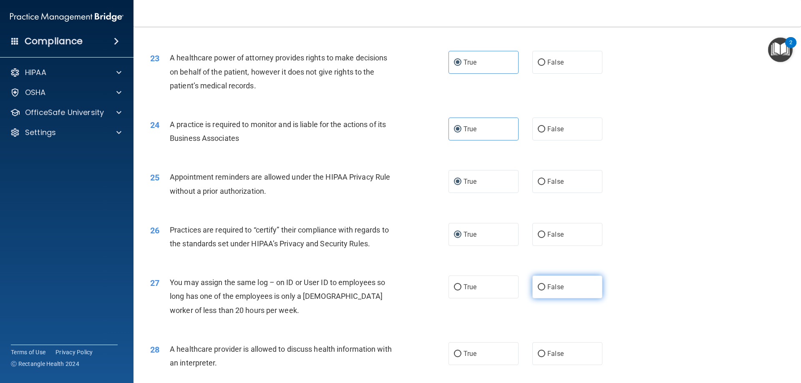
click at [547, 296] on label "False" at bounding box center [567, 287] width 70 height 23
click at [545, 291] on input "False" at bounding box center [542, 288] width 8 height 6
radio input "true"
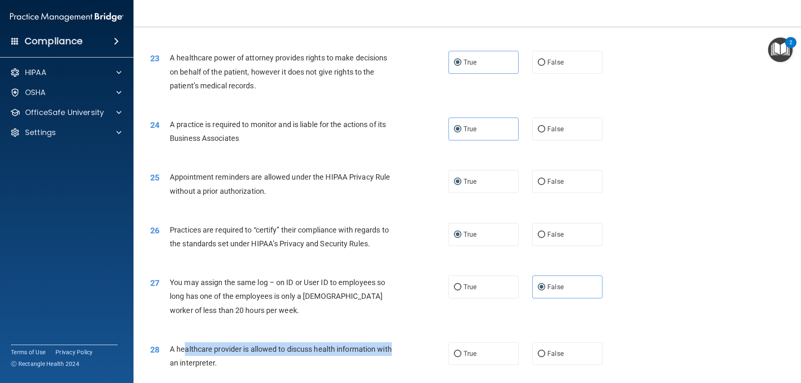
drag, startPoint x: 195, startPoint y: 349, endPoint x: 411, endPoint y: 356, distance: 215.9
click at [411, 356] on div "28 A healthcare provider is allowed to discuss health information with an inter…" at bounding box center [299, 359] width 323 height 32
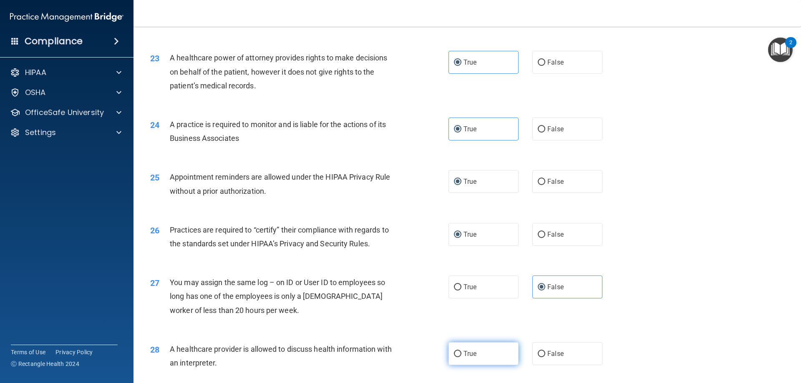
click at [465, 359] on label "True" at bounding box center [484, 354] width 70 height 23
click at [462, 358] on input "True" at bounding box center [458, 354] width 8 height 6
radio input "true"
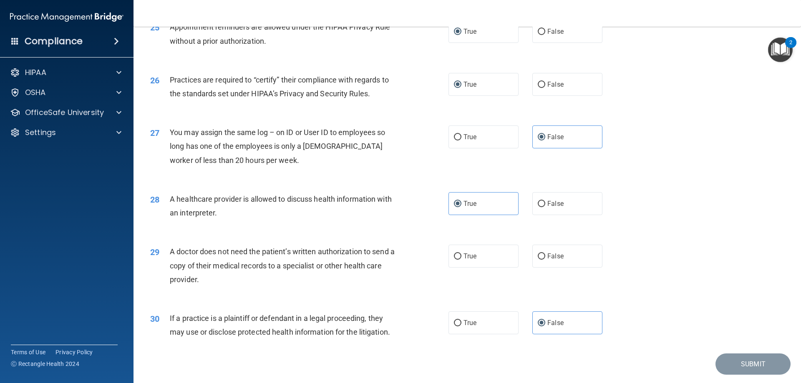
scroll to position [1559, 0]
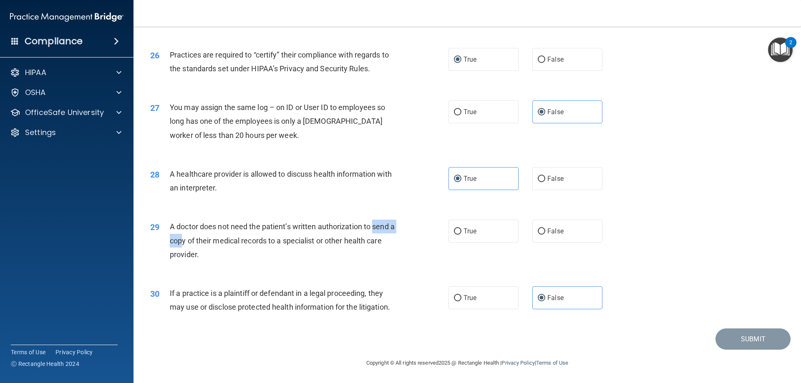
drag, startPoint x: 183, startPoint y: 234, endPoint x: 370, endPoint y: 233, distance: 186.5
click at [370, 233] on div "A doctor does not need the patient’s written authorization to send a copy of th…" at bounding box center [286, 241] width 233 height 42
click at [250, 229] on span "A doctor does not need the patient’s written authorization to send a copy of th…" at bounding box center [282, 240] width 225 height 36
drag, startPoint x: 218, startPoint y: 237, endPoint x: 386, endPoint y: 241, distance: 168.6
click at [378, 237] on span "A doctor does not need the patient’s written authorization to send a copy of th…" at bounding box center [282, 240] width 225 height 36
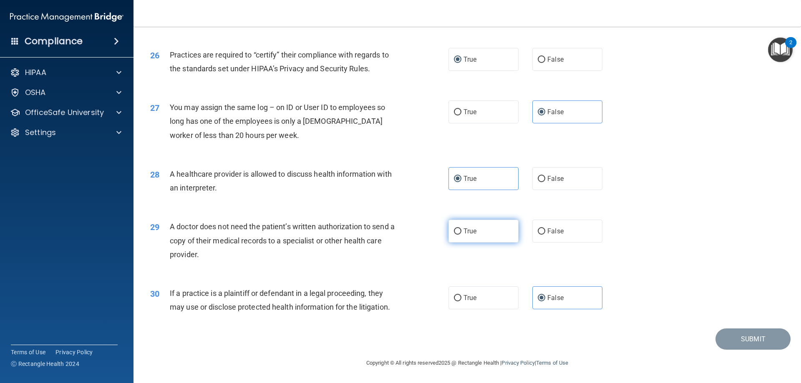
click at [482, 227] on label "True" at bounding box center [484, 231] width 70 height 23
click at [462, 229] on input "True" at bounding box center [458, 232] width 8 height 6
radio input "true"
click at [746, 343] on button "Submit" at bounding box center [753, 339] width 75 height 21
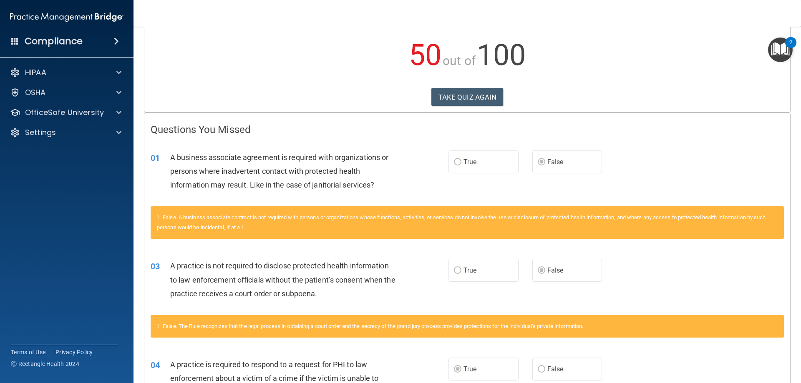
scroll to position [83, 0]
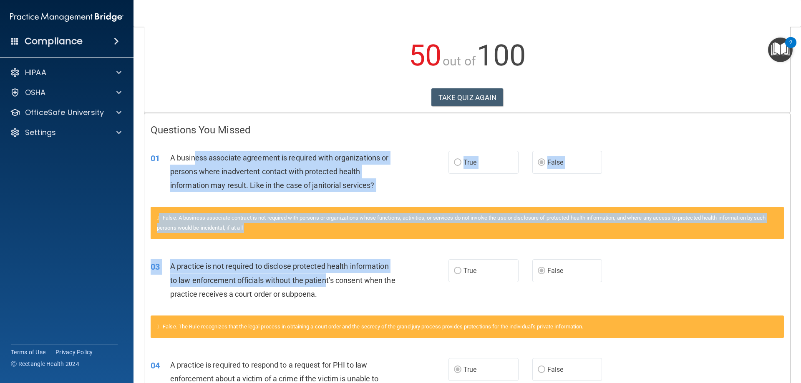
drag, startPoint x: 193, startPoint y: 155, endPoint x: 325, endPoint y: 277, distance: 180.1
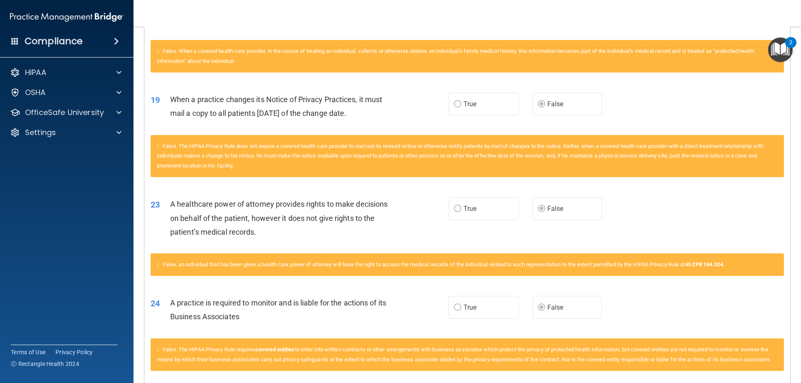
scroll to position [1252, 0]
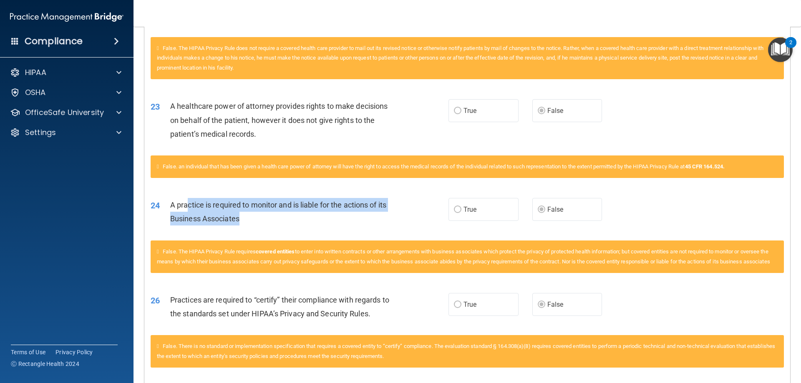
drag, startPoint x: 237, startPoint y: 200, endPoint x: 405, endPoint y: 224, distance: 169.4
click at [358, 217] on div "A practice is required to monitor and is liable for the actions of its Business…" at bounding box center [286, 212] width 233 height 28
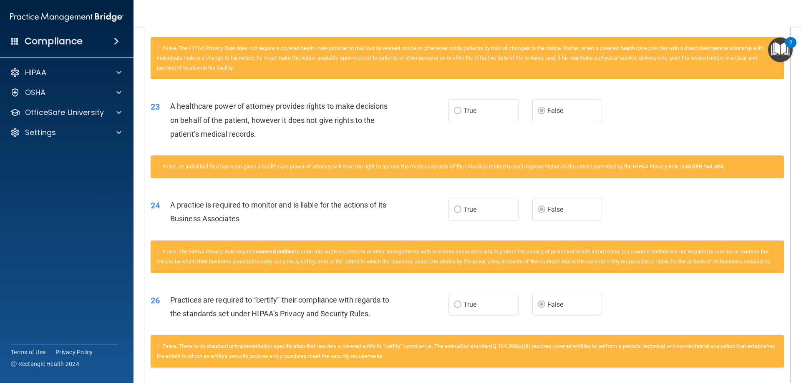
click at [356, 249] on span "False. The HIPAA Privacy Rule requires covered entities to enter into written c…" at bounding box center [463, 257] width 613 height 16
drag, startPoint x: 205, startPoint y: 308, endPoint x: 285, endPoint y: 318, distance: 81.2
click at [276, 318] on div "Practices are required to “certify” their compliance with regards to the standa…" at bounding box center [286, 307] width 233 height 28
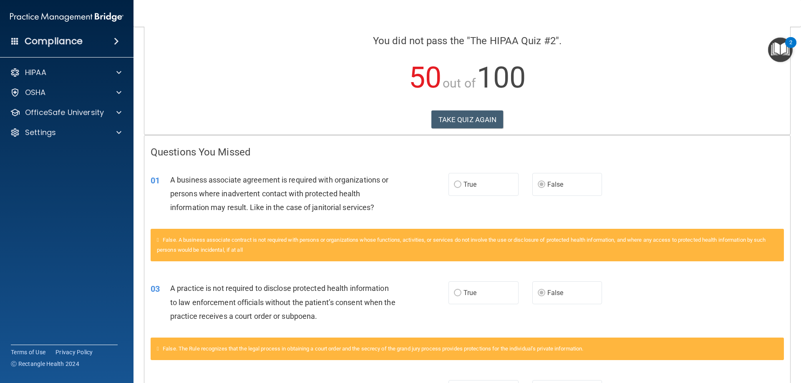
scroll to position [0, 0]
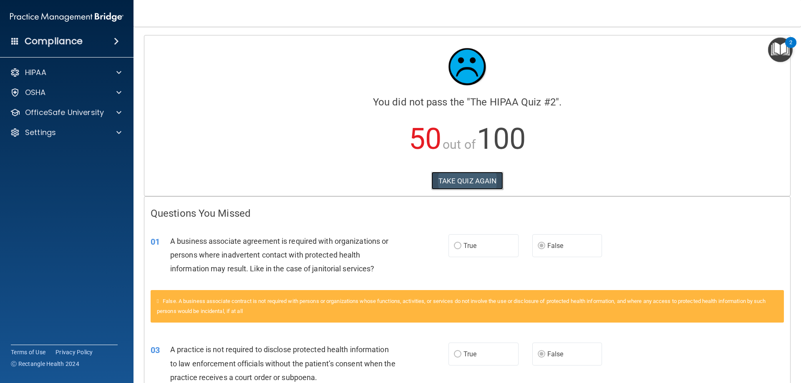
click at [463, 180] on button "TAKE QUIZ AGAIN" at bounding box center [467, 181] width 72 height 18
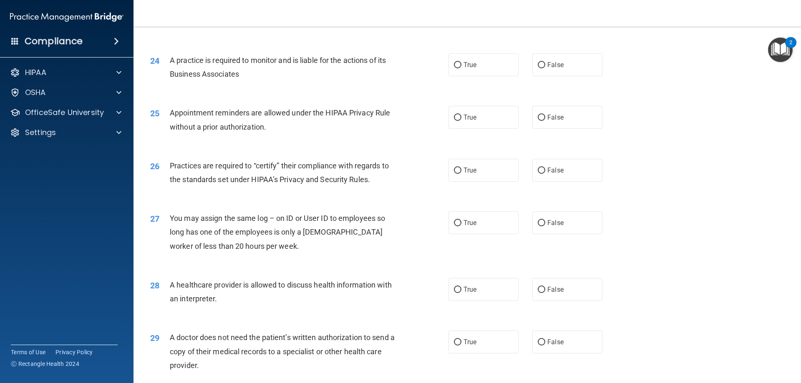
scroll to position [1559, 0]
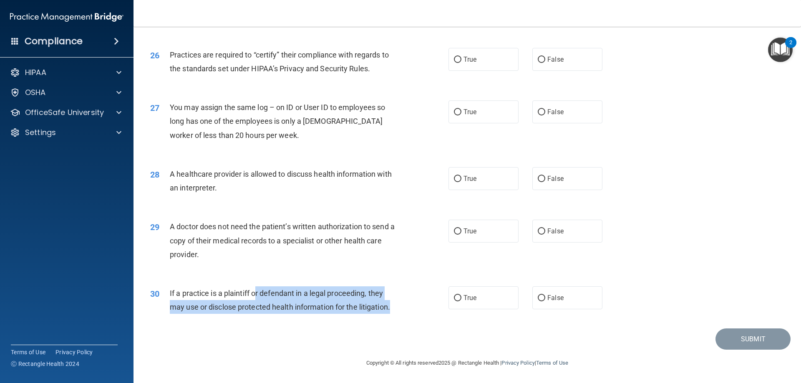
drag, startPoint x: 318, startPoint y: 298, endPoint x: 435, endPoint y: 310, distance: 117.5
click at [408, 310] on div "30 If a practice is a plaintiff or defendant in a legal proceeding, they may us…" at bounding box center [299, 303] width 323 height 32
click at [233, 305] on span "If a practice is a plaintiff or defendant in a legal proceeding, they may use o…" at bounding box center [280, 300] width 220 height 23
drag, startPoint x: 214, startPoint y: 293, endPoint x: 436, endPoint y: 309, distance: 223.4
click at [436, 309] on div "30 If a practice is a plaintiff or defendant in a legal proceeding, they may us…" at bounding box center [299, 303] width 323 height 32
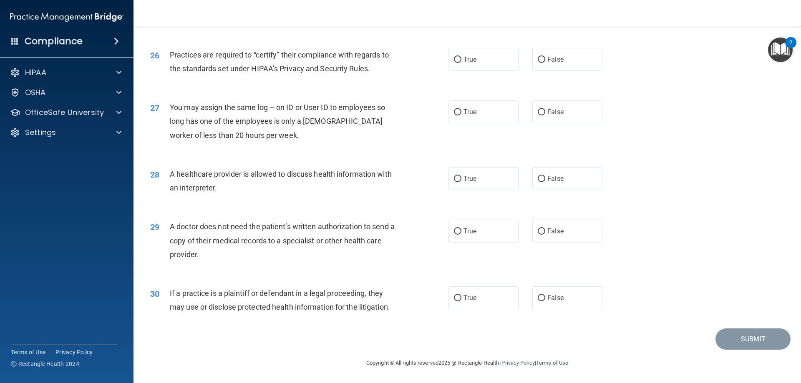
click at [419, 323] on div "30 If a practice is a plaintiff or defendant in a legal proceeding, they may us…" at bounding box center [467, 302] width 647 height 53
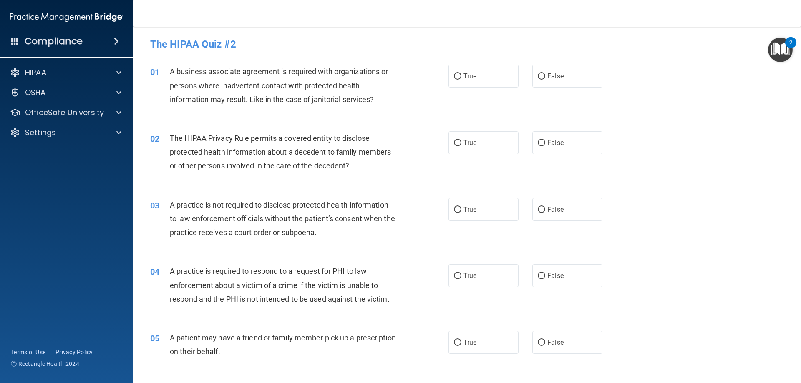
scroll to position [0, 0]
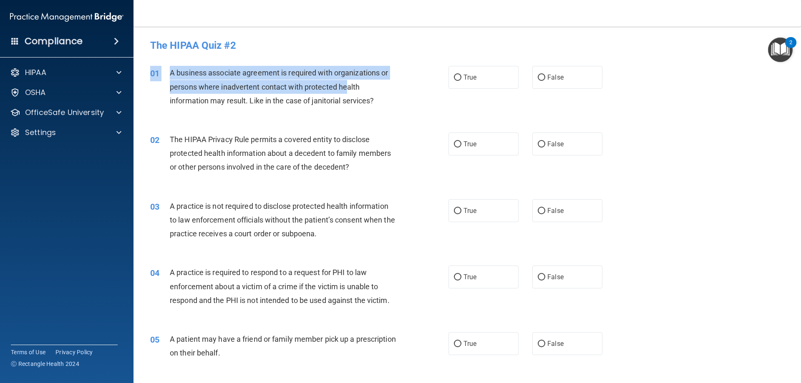
drag, startPoint x: 290, startPoint y: 78, endPoint x: 356, endPoint y: 83, distance: 67.0
click at [356, 83] on div "01 A business associate agreement is required with organizations or persons whe…" at bounding box center [467, 88] width 647 height 67
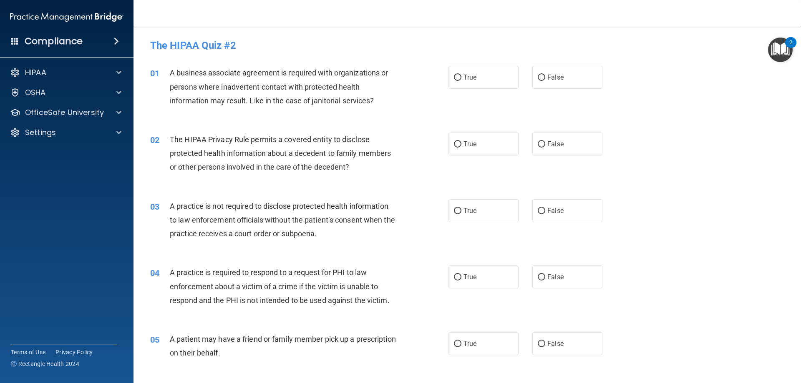
drag, startPoint x: 281, startPoint y: 103, endPoint x: 301, endPoint y: 106, distance: 20.1
click at [301, 106] on div "A business associate agreement is required with organizations or persons where …" at bounding box center [286, 87] width 233 height 42
click at [574, 77] on label "False" at bounding box center [567, 77] width 70 height 23
click at [545, 77] on input "False" at bounding box center [542, 78] width 8 height 6
radio input "true"
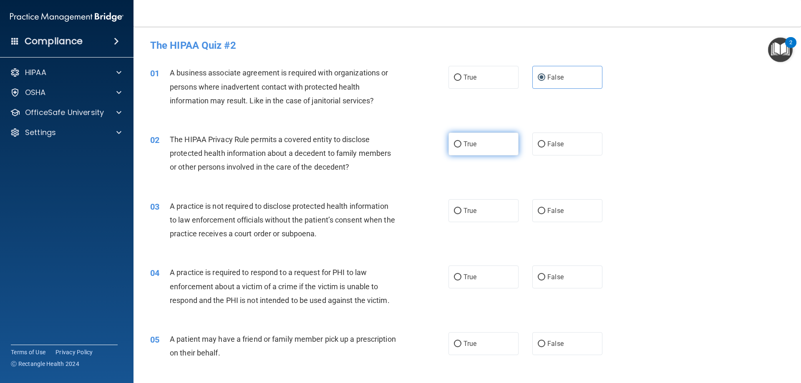
click at [485, 143] on label "True" at bounding box center [484, 144] width 70 height 23
click at [462, 143] on input "True" at bounding box center [458, 144] width 8 height 6
radio input "true"
click at [549, 199] on label "False" at bounding box center [567, 210] width 70 height 23
click at [545, 208] on input "False" at bounding box center [542, 211] width 8 height 6
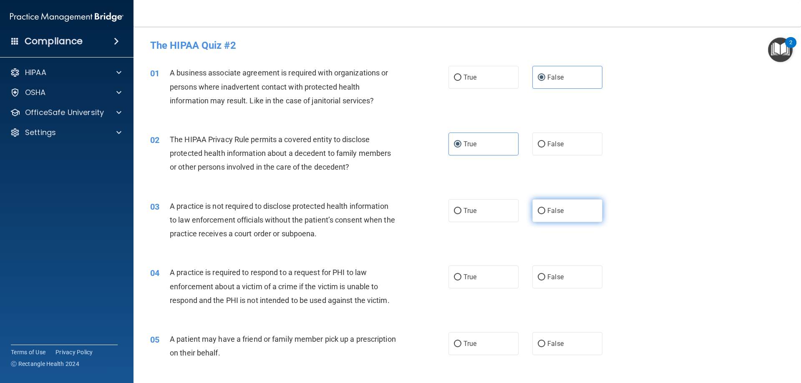
radio input "true"
click at [467, 275] on span "True" at bounding box center [470, 277] width 13 height 8
click at [462, 275] on input "True" at bounding box center [458, 278] width 8 height 6
radio input "true"
click at [470, 343] on span "True" at bounding box center [470, 344] width 13 height 8
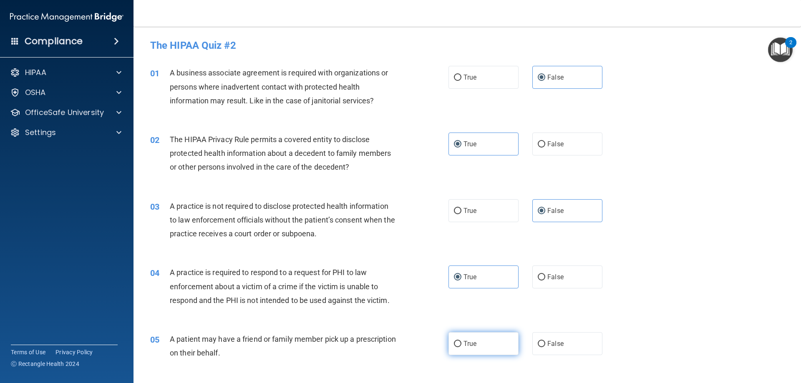
click at [462, 343] on input "True" at bounding box center [458, 344] width 8 height 6
radio input "true"
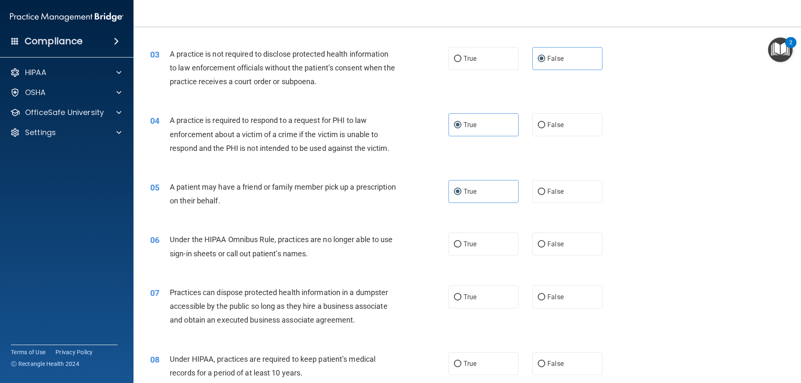
scroll to position [167, 0]
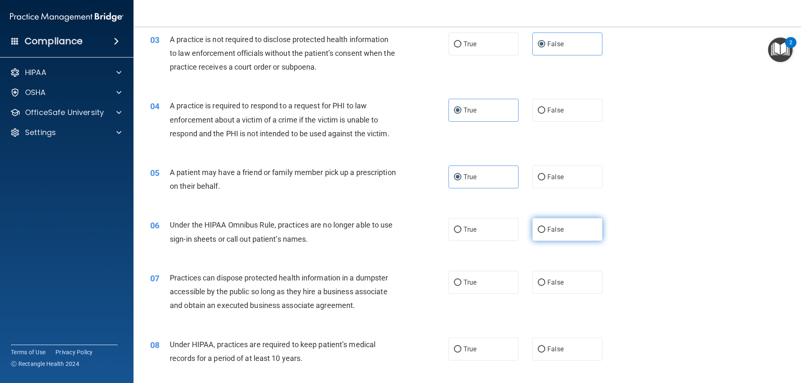
click at [548, 230] on span "False" at bounding box center [555, 230] width 16 height 8
click at [545, 230] on input "False" at bounding box center [542, 230] width 8 height 6
radio input "true"
click at [549, 284] on span "False" at bounding box center [555, 283] width 16 height 8
click at [549, 285] on span "False" at bounding box center [555, 283] width 16 height 8
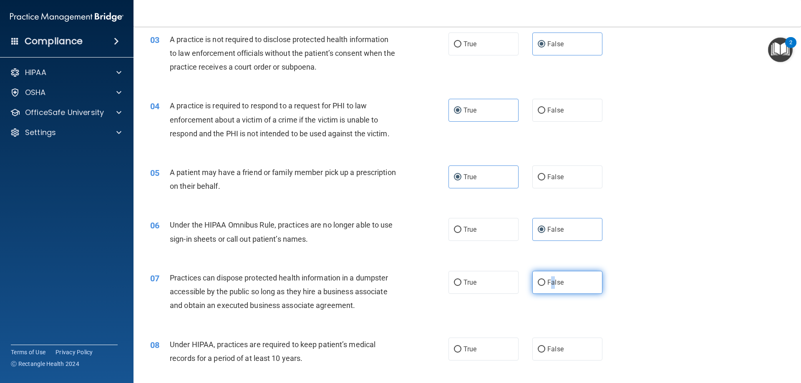
click at [545, 285] on input "False" at bounding box center [542, 283] width 8 height 6
radio input "true"
click at [566, 348] on label "False" at bounding box center [567, 349] width 70 height 23
click at [545, 348] on input "False" at bounding box center [542, 350] width 8 height 6
radio input "true"
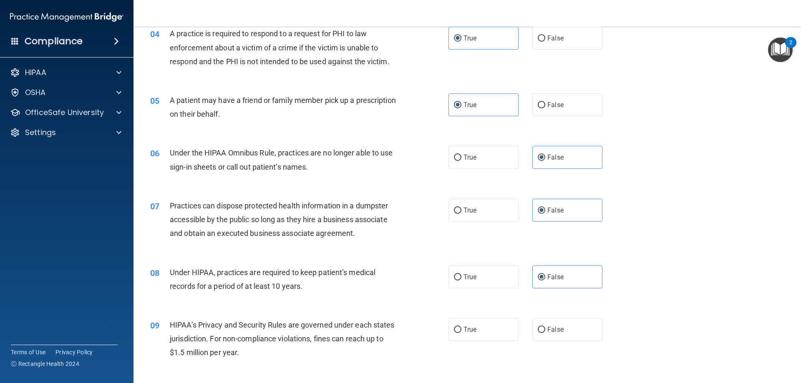
scroll to position [376, 0]
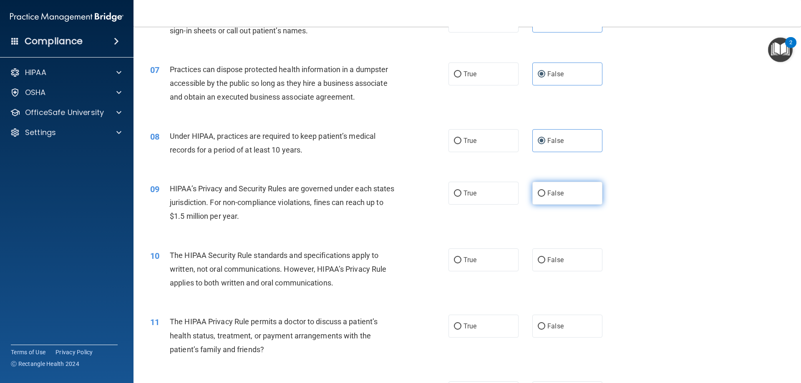
click at [554, 199] on label "False" at bounding box center [567, 193] width 70 height 23
click at [545, 197] on input "False" at bounding box center [542, 194] width 8 height 6
radio input "true"
click at [469, 264] on span "True" at bounding box center [470, 260] width 13 height 8
click at [462, 264] on input "True" at bounding box center [458, 260] width 8 height 6
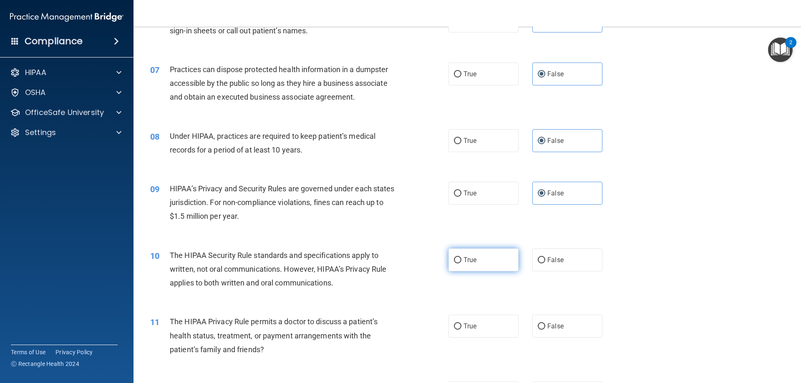
radio input "true"
click at [470, 330] on span "True" at bounding box center [470, 327] width 13 height 8
click at [462, 330] on input "True" at bounding box center [458, 327] width 8 height 6
radio input "true"
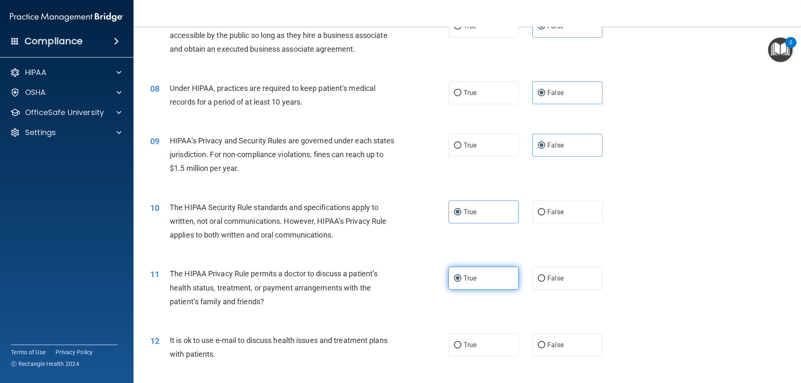
scroll to position [459, 0]
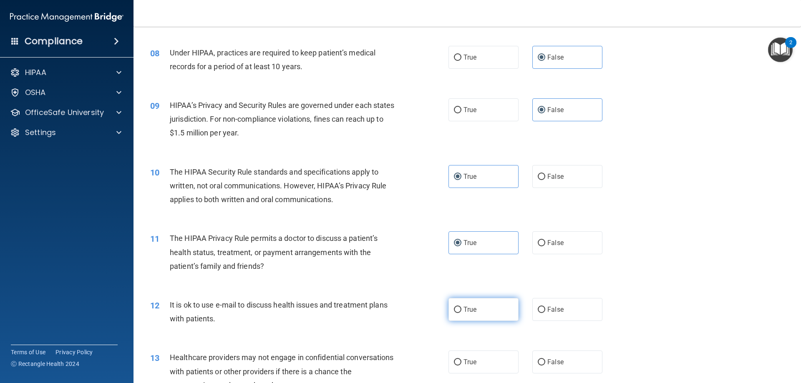
click at [482, 310] on label "True" at bounding box center [484, 309] width 70 height 23
click at [462, 310] on input "True" at bounding box center [458, 310] width 8 height 6
radio input "true"
click at [571, 370] on label "False" at bounding box center [567, 362] width 70 height 23
click at [545, 366] on input "False" at bounding box center [542, 363] width 8 height 6
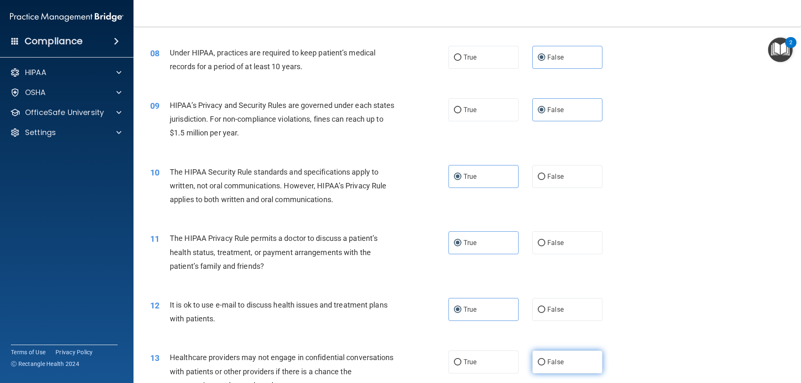
radio input "true"
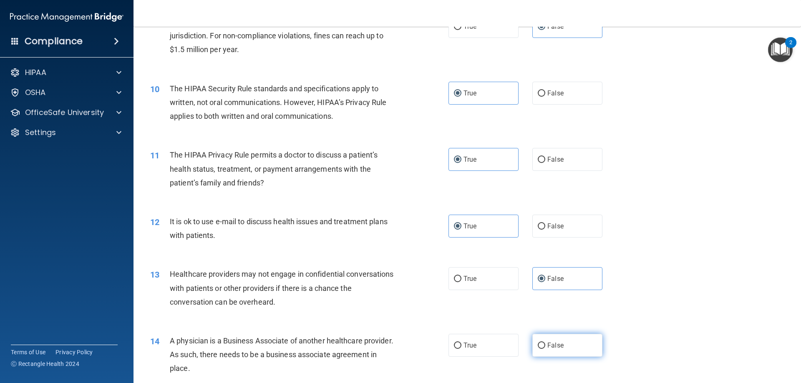
click at [566, 353] on label "False" at bounding box center [567, 345] width 70 height 23
click at [545, 349] on input "False" at bounding box center [542, 346] width 8 height 6
radio input "true"
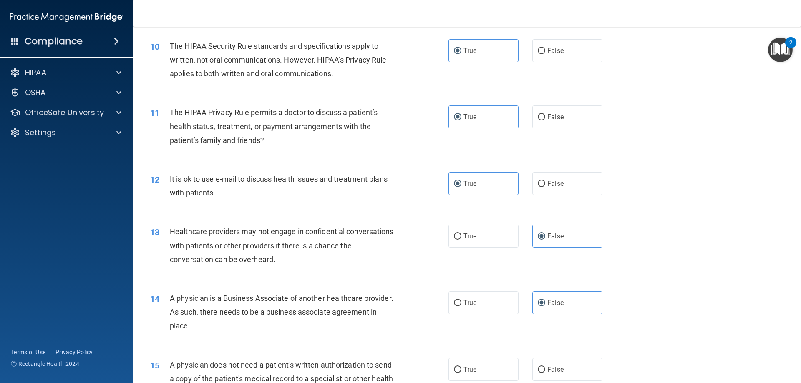
scroll to position [668, 0]
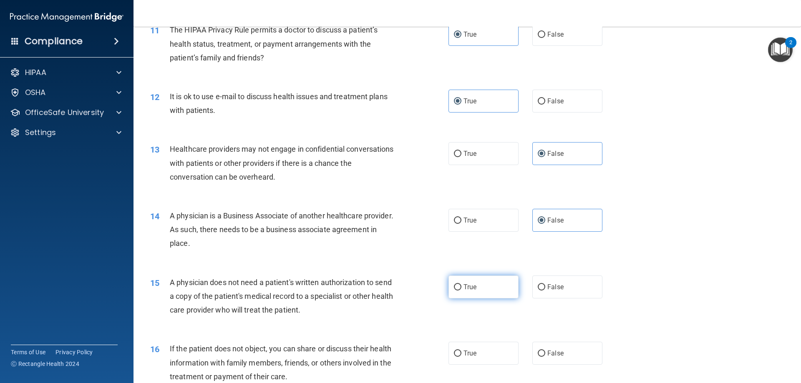
click at [473, 289] on span "True" at bounding box center [470, 287] width 13 height 8
click at [462, 289] on input "True" at bounding box center [458, 288] width 8 height 6
radio input "true"
click at [458, 365] on label "True" at bounding box center [484, 353] width 70 height 23
click at [458, 357] on input "True" at bounding box center [458, 354] width 8 height 6
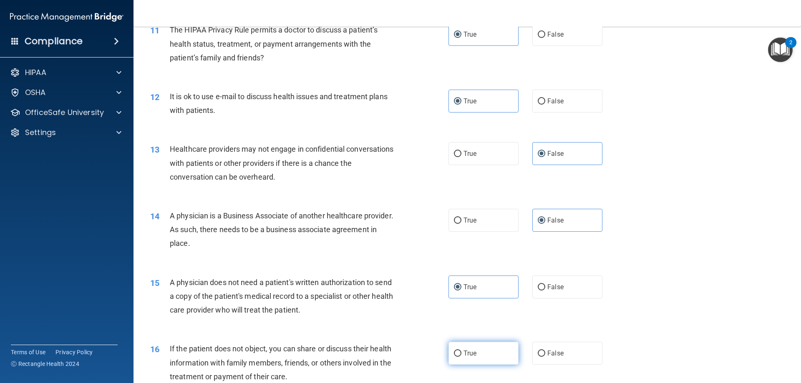
radio input "true"
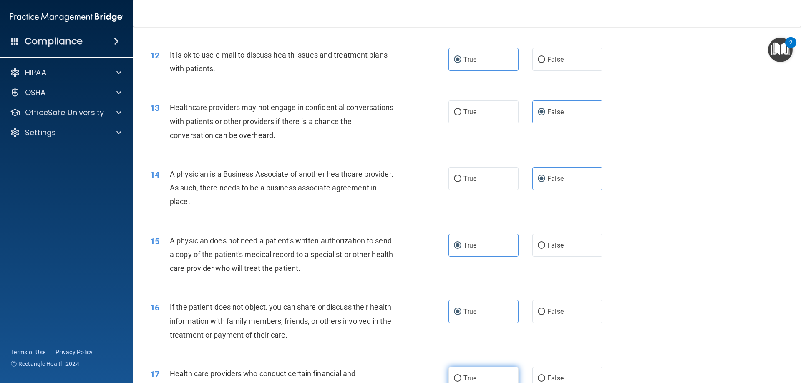
click at [470, 372] on label "True" at bounding box center [484, 378] width 70 height 23
click at [462, 376] on input "True" at bounding box center [458, 379] width 8 height 6
radio input "true"
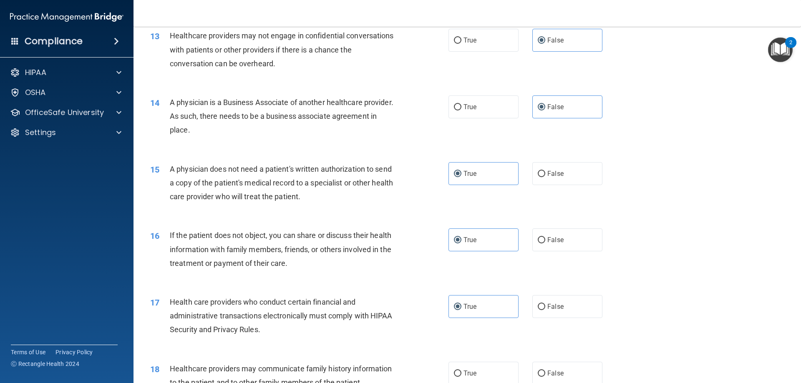
scroll to position [835, 0]
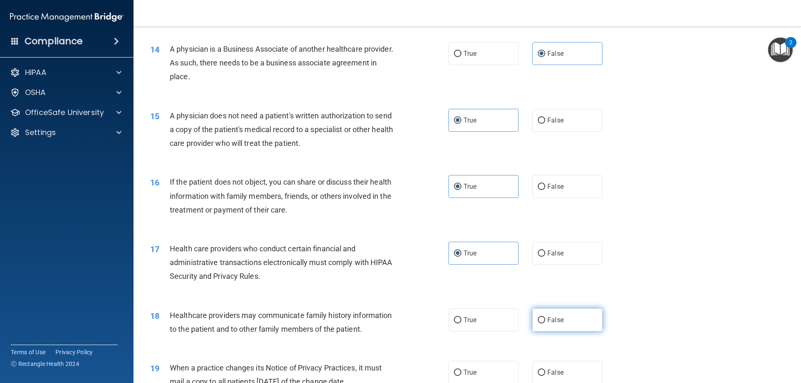
click at [547, 313] on label "False" at bounding box center [567, 320] width 70 height 23
click at [545, 318] on input "False" at bounding box center [542, 321] width 8 height 6
radio input "true"
click at [546, 366] on label "False" at bounding box center [567, 372] width 70 height 23
click at [545, 370] on input "False" at bounding box center [542, 373] width 8 height 6
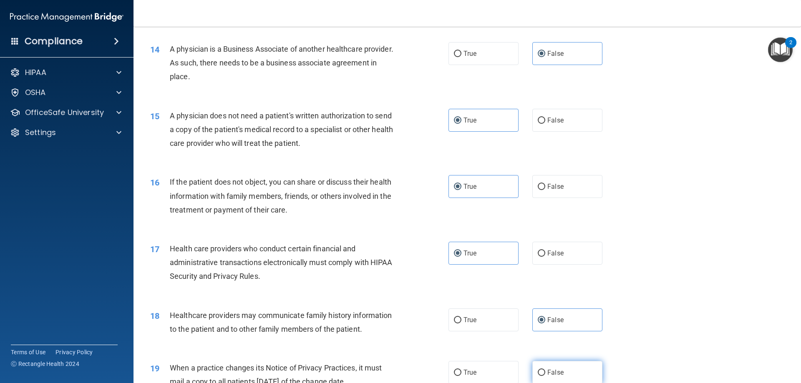
radio input "true"
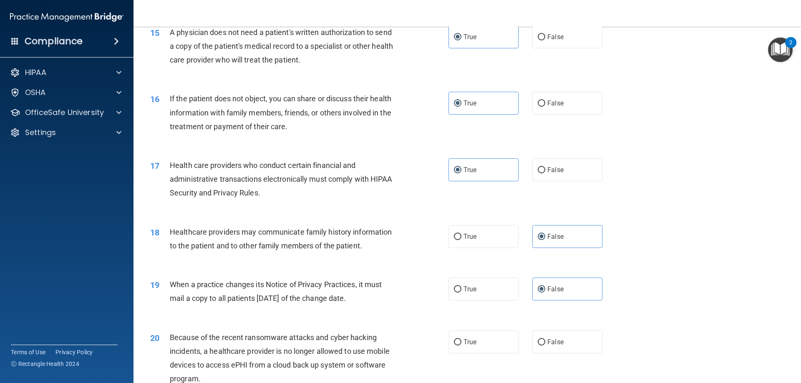
scroll to position [1043, 0]
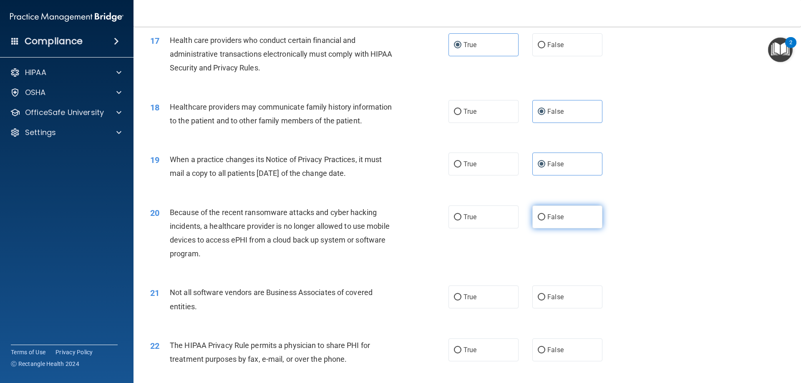
click at [590, 224] on label "False" at bounding box center [567, 217] width 70 height 23
click at [545, 221] on input "False" at bounding box center [542, 217] width 8 height 6
radio input "true"
click at [493, 294] on label "True" at bounding box center [484, 297] width 70 height 23
click at [462, 295] on input "True" at bounding box center [458, 298] width 8 height 6
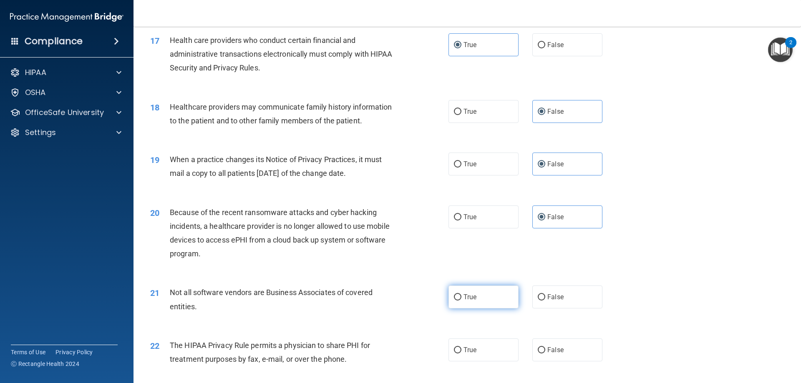
radio input "true"
click at [484, 350] on label "True" at bounding box center [484, 350] width 70 height 23
click at [462, 350] on input "True" at bounding box center [458, 351] width 8 height 6
radio input "true"
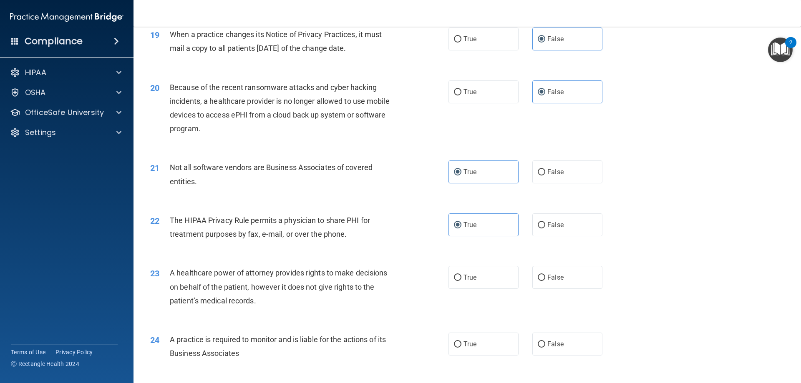
click at [555, 290] on div "23 A healthcare power of attorney provides rights to make decisions on behalf o…" at bounding box center [467, 289] width 647 height 67
click at [557, 279] on span "False" at bounding box center [555, 278] width 16 height 8
click at [545, 279] on input "False" at bounding box center [542, 278] width 8 height 6
radio input "true"
click at [550, 342] on span "False" at bounding box center [555, 345] width 16 height 8
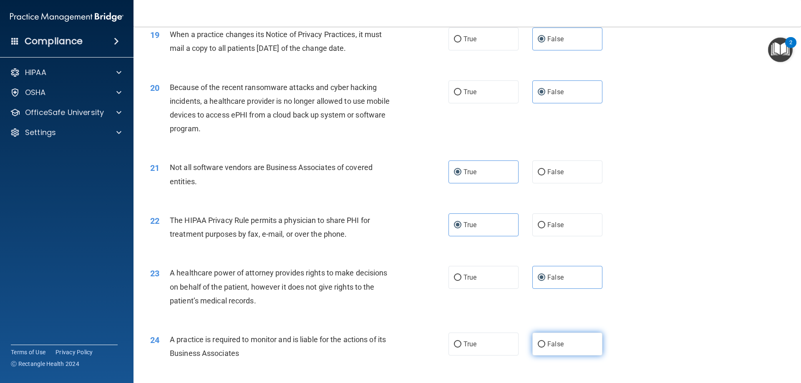
click at [545, 342] on input "False" at bounding box center [542, 345] width 8 height 6
radio input "true"
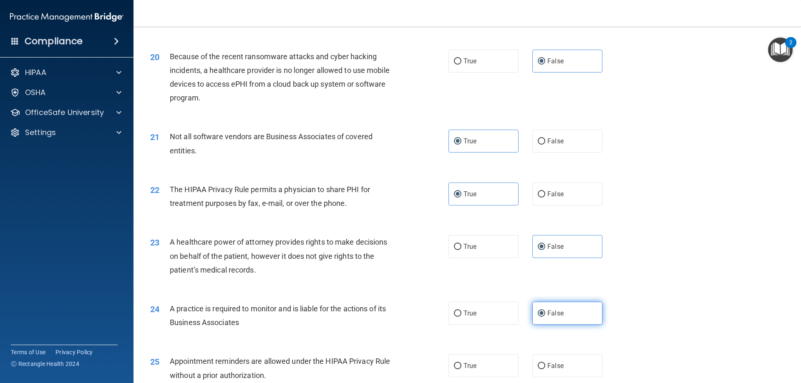
scroll to position [1252, 0]
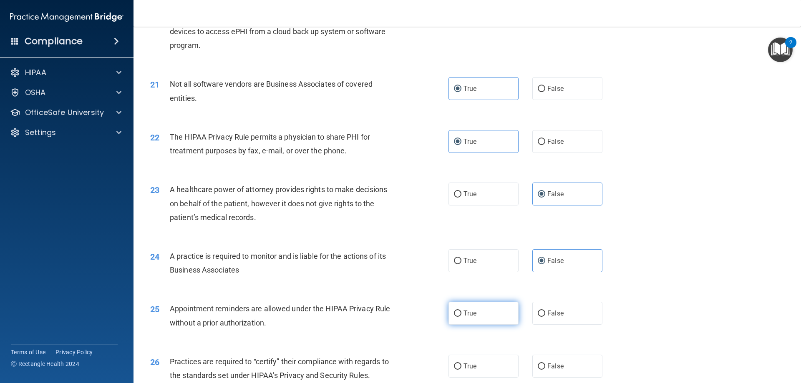
click at [489, 324] on label "True" at bounding box center [484, 313] width 70 height 23
click at [462, 317] on input "True" at bounding box center [458, 314] width 8 height 6
radio input "true"
click at [558, 367] on span "False" at bounding box center [555, 367] width 16 height 8
click at [545, 367] on input "False" at bounding box center [542, 367] width 8 height 6
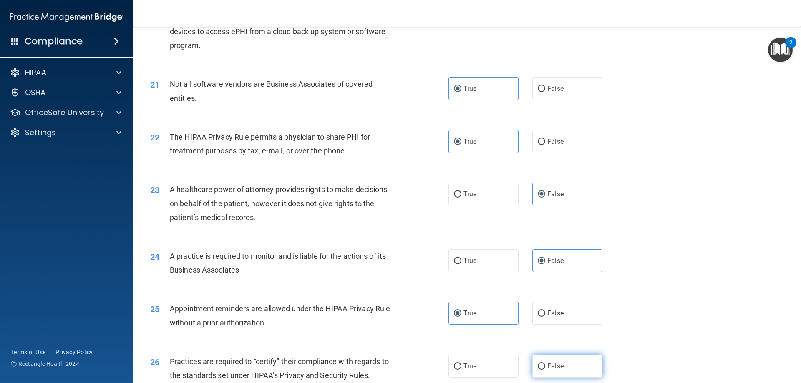
radio input "true"
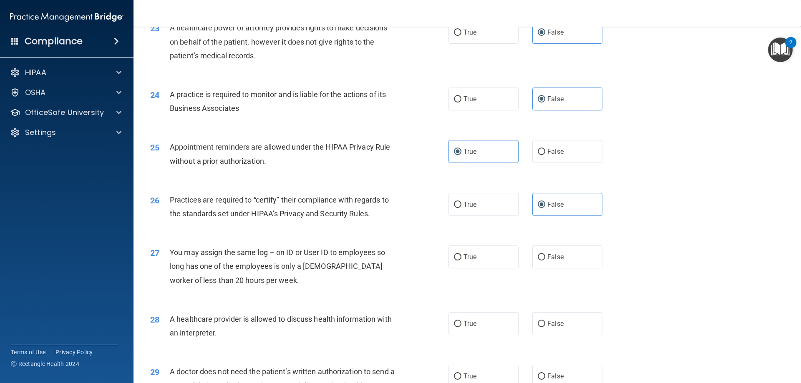
scroll to position [1419, 0]
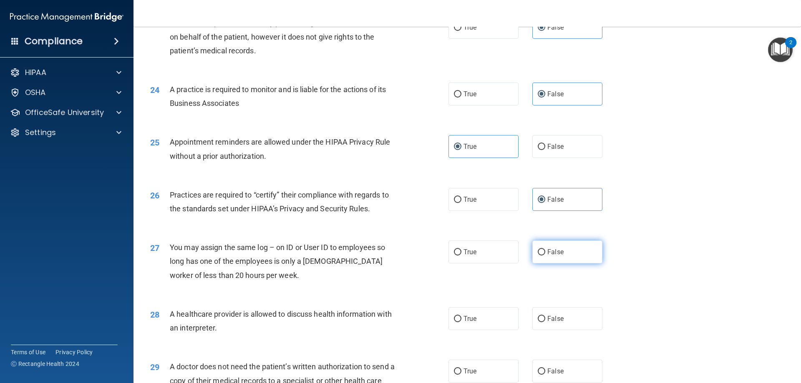
click at [577, 257] on label "False" at bounding box center [567, 252] width 70 height 23
click at [545, 256] on input "False" at bounding box center [542, 253] width 8 height 6
radio input "true"
click at [469, 312] on label "True" at bounding box center [484, 319] width 70 height 23
click at [462, 316] on input "True" at bounding box center [458, 319] width 8 height 6
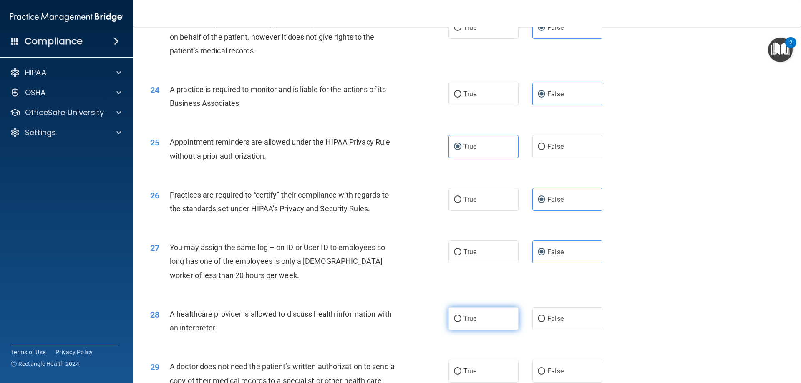
radio input "true"
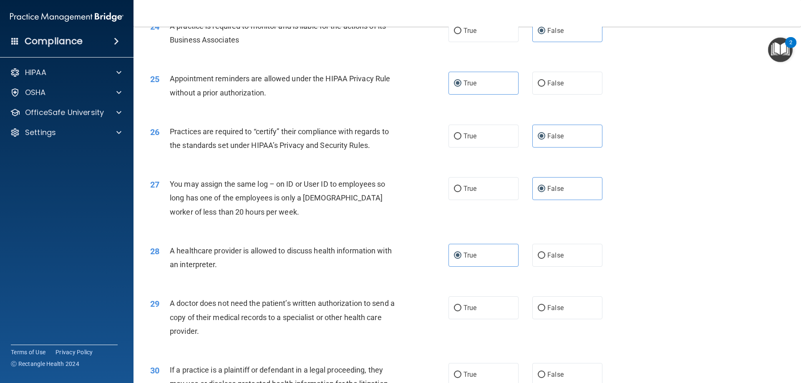
scroll to position [1559, 0]
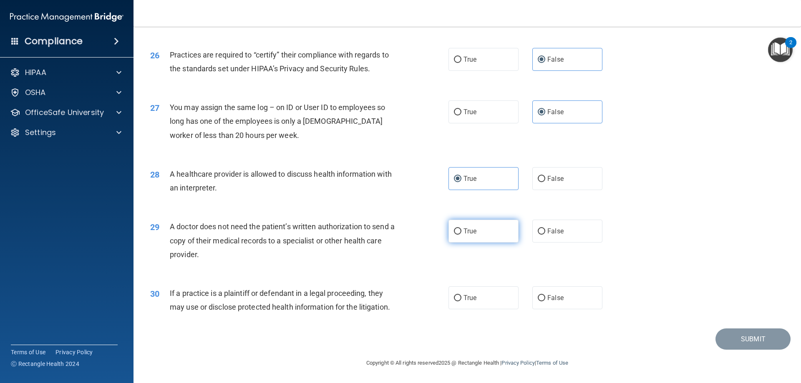
click at [470, 230] on span "True" at bounding box center [470, 231] width 13 height 8
click at [462, 230] on input "True" at bounding box center [458, 232] width 8 height 6
radio input "true"
click at [553, 303] on label "False" at bounding box center [567, 298] width 70 height 23
click at [545, 302] on input "False" at bounding box center [542, 298] width 8 height 6
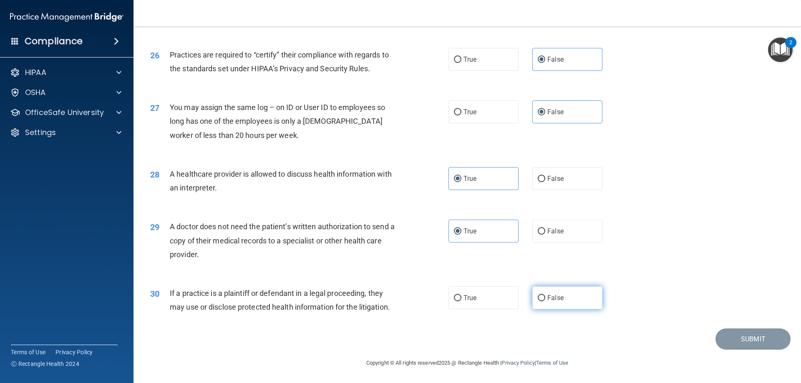
radio input "true"
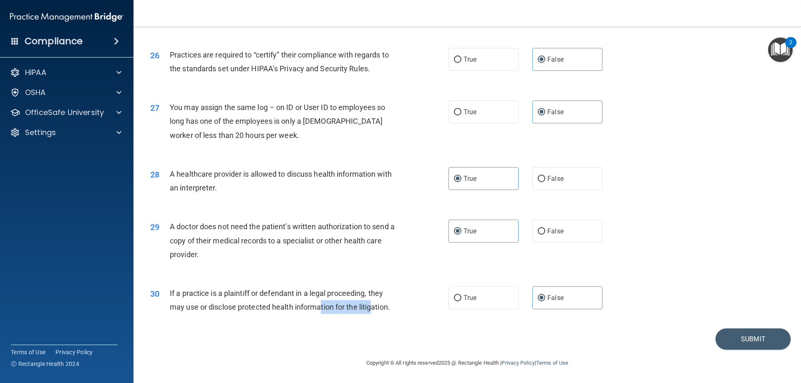
drag, startPoint x: 320, startPoint y: 307, endPoint x: 381, endPoint y: 313, distance: 61.3
click at [378, 314] on div "If a practice is a plaintiff or defendant in a legal proceeding, they may use o…" at bounding box center [286, 301] width 233 height 28
click at [396, 315] on div "30 If a practice is a plaintiff or defendant in a legal proceeding, they may us…" at bounding box center [299, 303] width 323 height 32
click at [458, 302] on input "True" at bounding box center [458, 298] width 8 height 6
radio input "true"
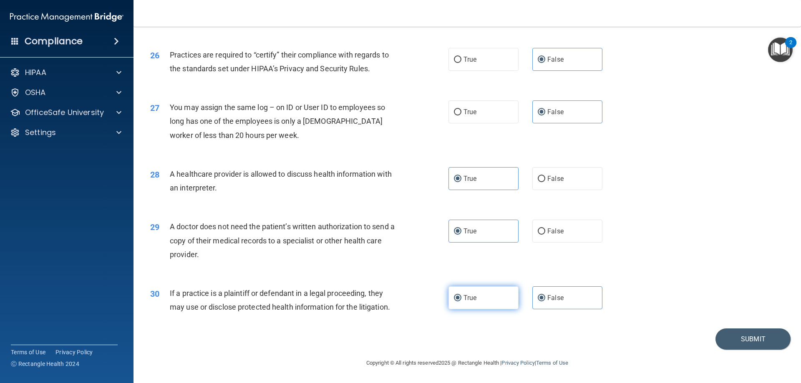
radio input "false"
click at [752, 343] on button "Submit" at bounding box center [753, 339] width 75 height 21
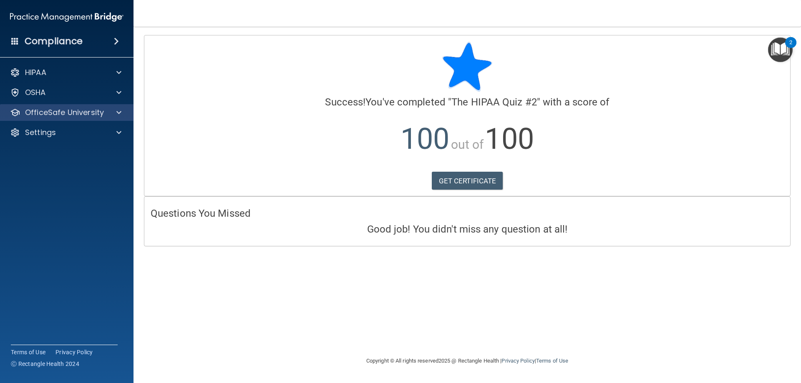
click at [98, 107] on div "OfficeSafe University" at bounding box center [67, 112] width 134 height 17
click at [85, 115] on p "OfficeSafe University" at bounding box center [64, 113] width 79 height 10
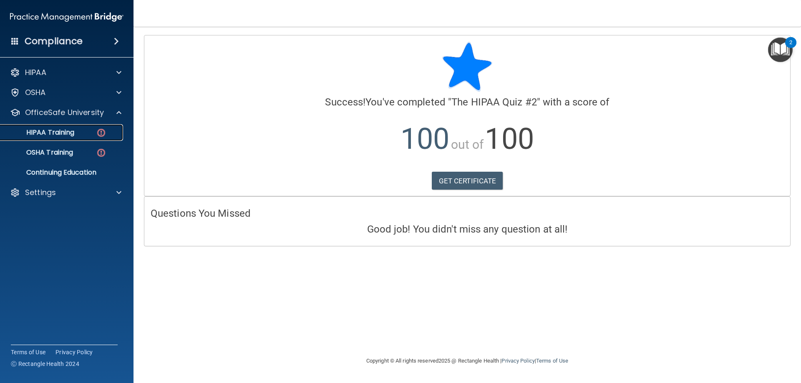
click at [95, 133] on div "HIPAA Training" at bounding box center [62, 133] width 114 height 8
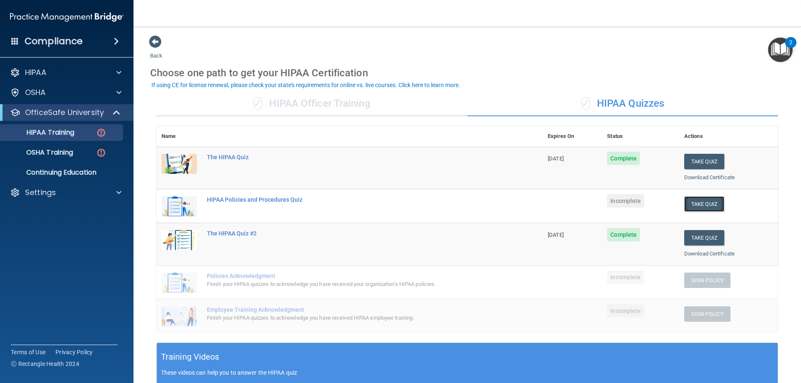
click at [691, 207] on button "Take Quiz" at bounding box center [704, 204] width 40 height 15
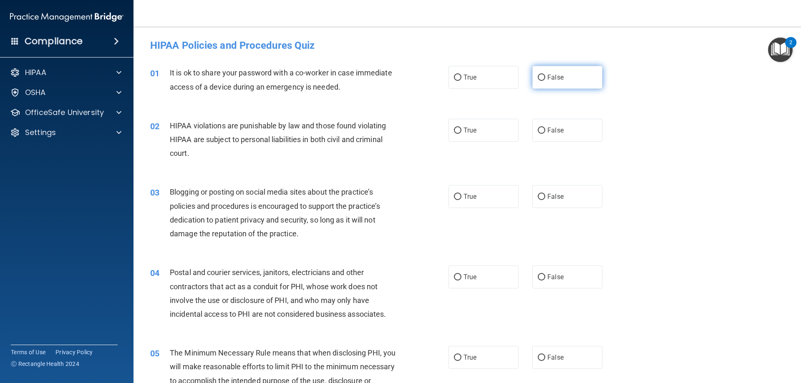
click at [555, 80] on span "False" at bounding box center [555, 77] width 16 height 8
click at [545, 80] on input "False" at bounding box center [542, 78] width 8 height 6
radio input "true"
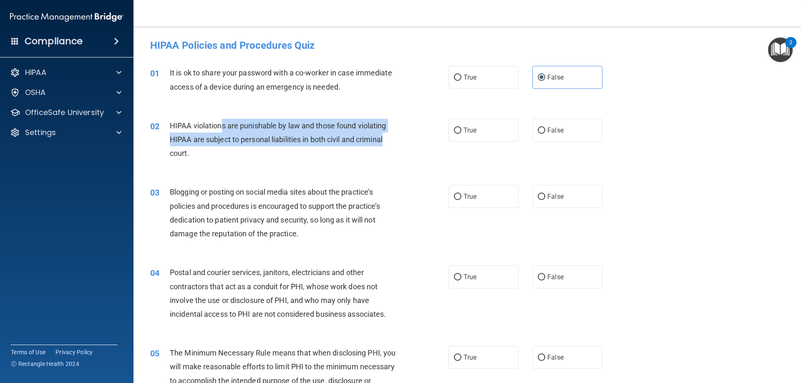
drag, startPoint x: 223, startPoint y: 129, endPoint x: 394, endPoint y: 141, distance: 172.0
click at [394, 141] on div "HIPAA violations are punishable by law and those found violating HIPAA are subj…" at bounding box center [286, 140] width 233 height 42
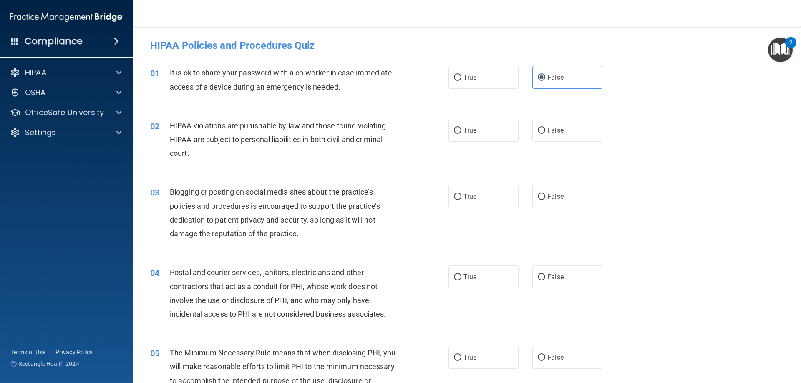
click at [205, 164] on div "02 HIPAA violations are punishable by law and those found violating HIPAA are s…" at bounding box center [299, 142] width 323 height 46
drag, startPoint x: 207, startPoint y: 153, endPoint x: 212, endPoint y: 153, distance: 4.6
click at [212, 153] on div "02 HIPAA violations are punishable by law and those found violating HIPAA are s…" at bounding box center [299, 142] width 323 height 46
click at [491, 129] on label "True" at bounding box center [484, 130] width 70 height 23
click at [462, 129] on input "True" at bounding box center [458, 131] width 8 height 6
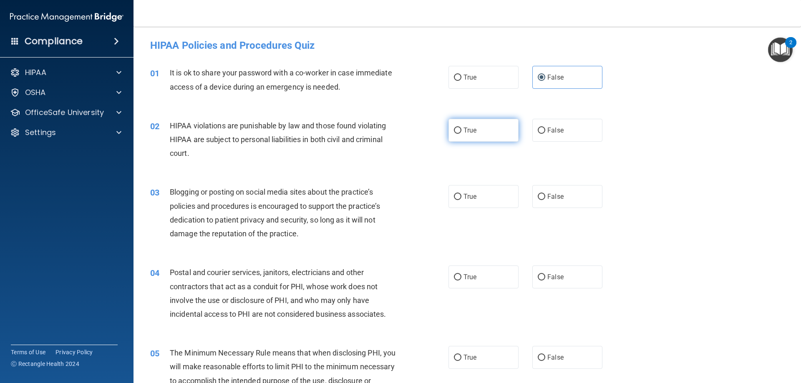
radio input "true"
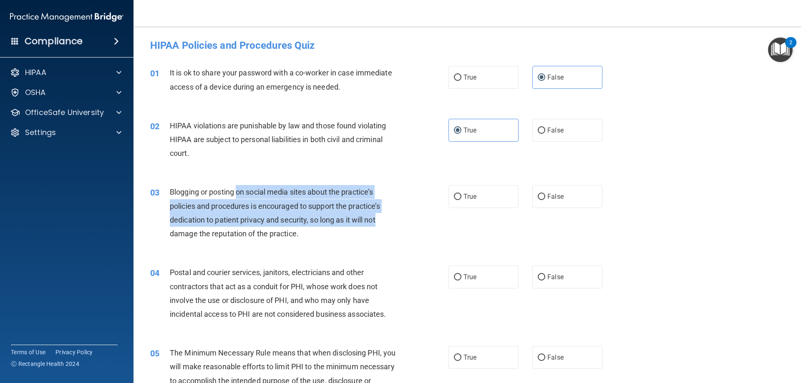
drag, startPoint x: 247, startPoint y: 192, endPoint x: 394, endPoint y: 219, distance: 150.2
click at [394, 219] on div "Blogging or posting on social media sites about the practice’s policies and pro…" at bounding box center [286, 212] width 233 height 55
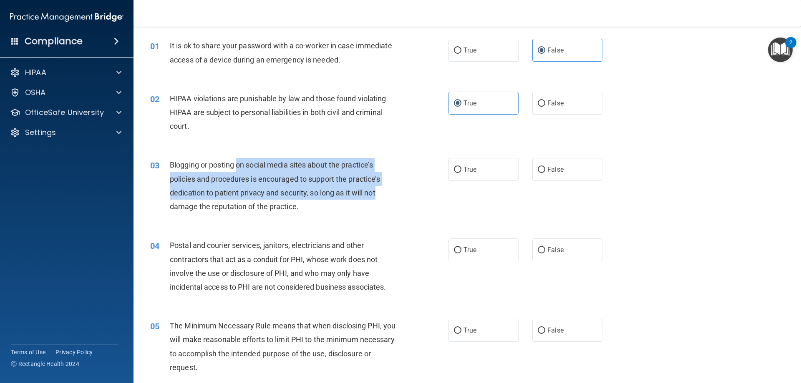
scroll to position [42, 0]
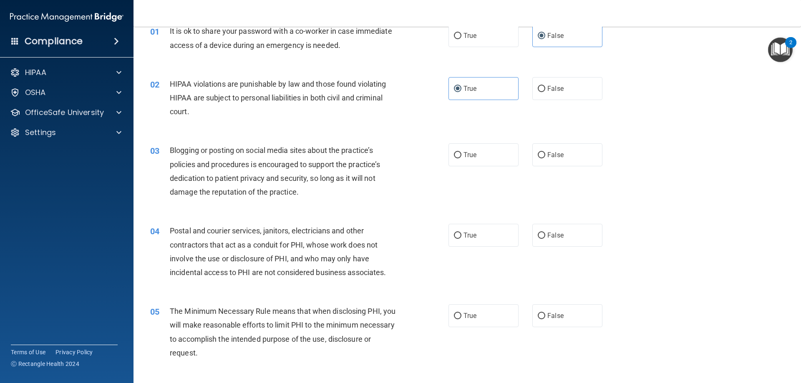
click at [277, 198] on div "Blogging or posting on social media sites about the practice’s policies and pro…" at bounding box center [286, 171] width 233 height 55
drag, startPoint x: 263, startPoint y: 189, endPoint x: 337, endPoint y: 189, distance: 73.4
click at [337, 189] on div "Blogging or posting on social media sites about the practice’s policies and pro…" at bounding box center [286, 171] width 233 height 55
click at [506, 160] on label "True" at bounding box center [484, 155] width 70 height 23
click at [462, 159] on input "True" at bounding box center [458, 155] width 8 height 6
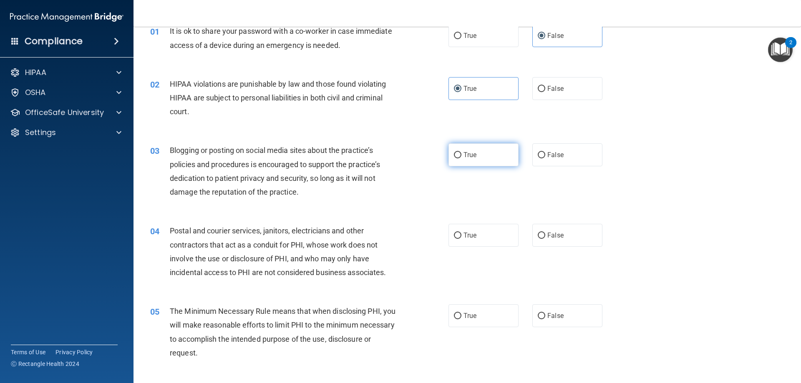
radio input "true"
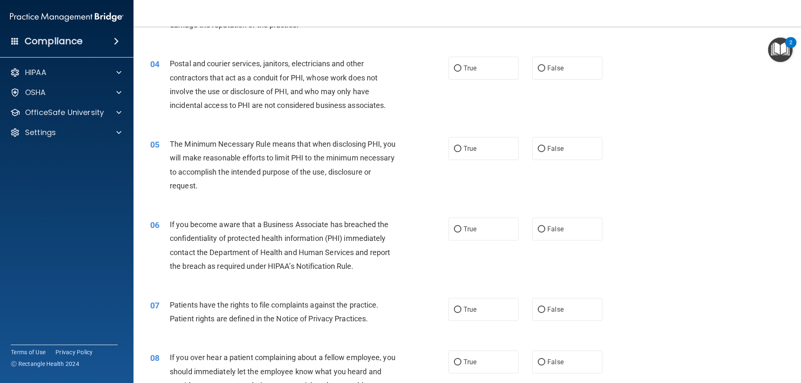
scroll to position [0, 0]
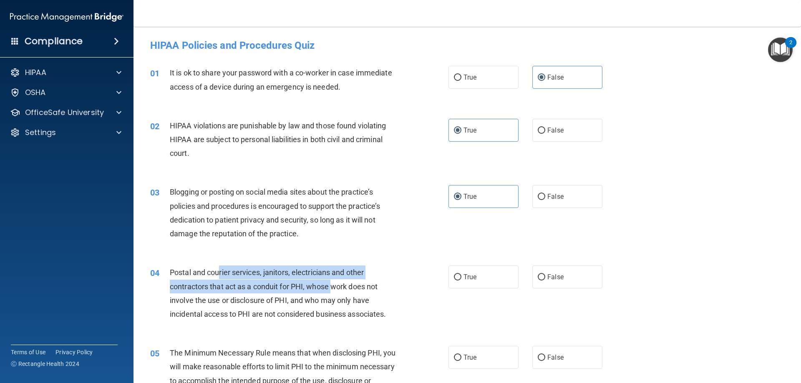
drag, startPoint x: 219, startPoint y: 274, endPoint x: 335, endPoint y: 282, distance: 115.9
click at [335, 282] on span "Postal and courier services, janitors, electricians and other contractors that …" at bounding box center [278, 293] width 216 height 50
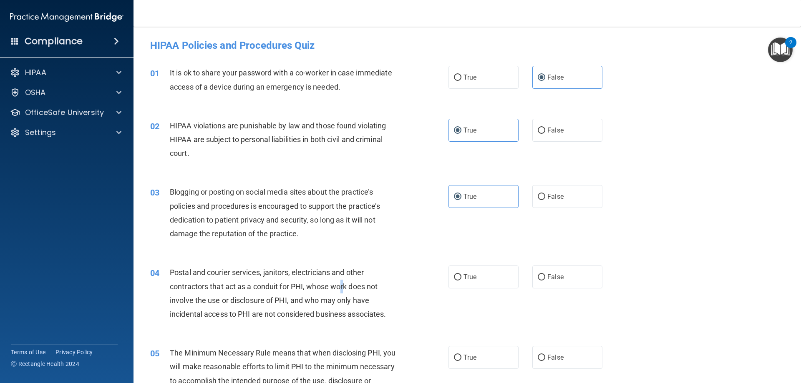
click at [344, 286] on span "Postal and courier services, janitors, electricians and other contractors that …" at bounding box center [278, 293] width 216 height 50
drag, startPoint x: 240, startPoint y: 281, endPoint x: 401, endPoint y: 288, distance: 161.6
click at [401, 288] on div "04 Postal and courier services, janitors, electricians and other contractors th…" at bounding box center [299, 296] width 323 height 60
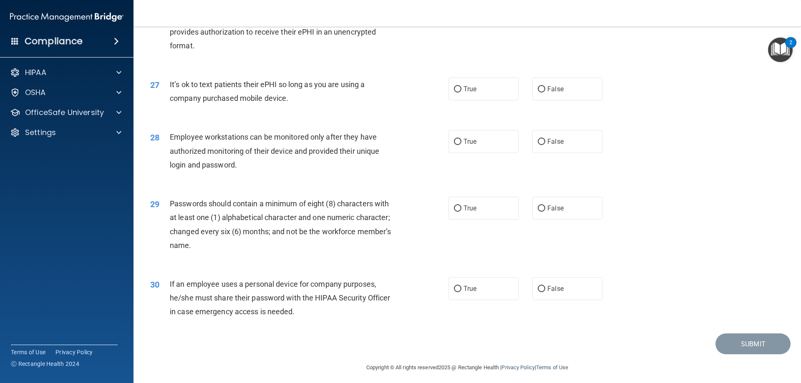
scroll to position [1711, 0]
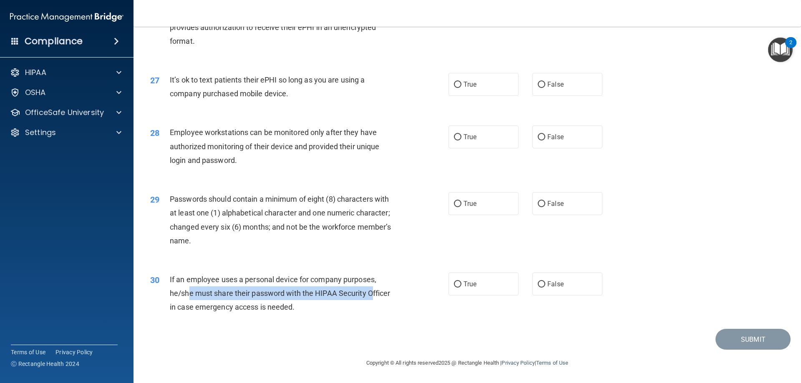
drag, startPoint x: 189, startPoint y: 288, endPoint x: 375, endPoint y: 291, distance: 185.3
click at [375, 291] on div "If an employee uses a personal device for company purposes, he/she must share t…" at bounding box center [286, 294] width 233 height 42
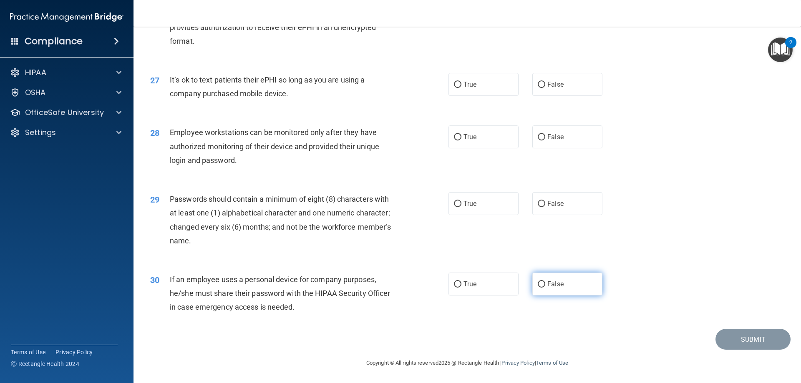
click at [573, 277] on label "False" at bounding box center [567, 284] width 70 height 23
click at [545, 282] on input "False" at bounding box center [542, 285] width 8 height 6
radio input "true"
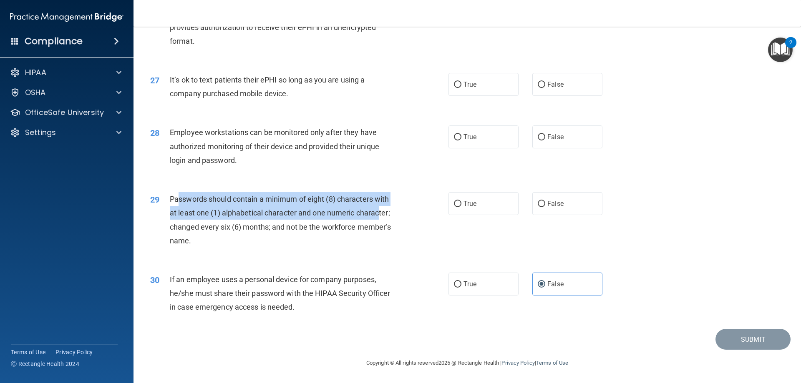
drag, startPoint x: 180, startPoint y: 195, endPoint x: 382, endPoint y: 215, distance: 202.5
click at [382, 215] on span "Passwords should contain a minimum of eight (8) characters with at least one (1…" at bounding box center [280, 220] width 221 height 50
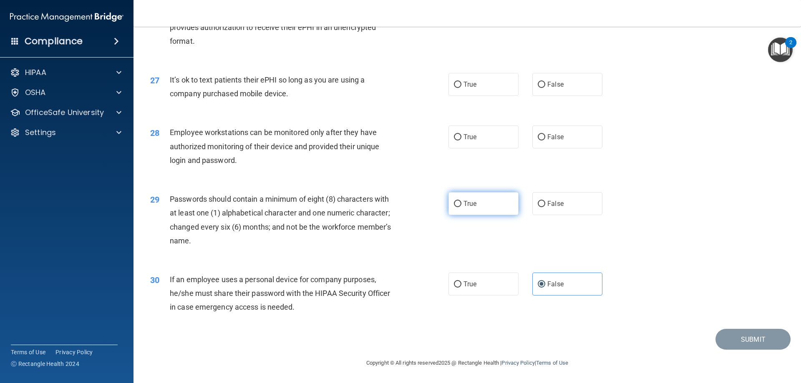
click at [473, 205] on span "True" at bounding box center [470, 204] width 13 height 8
click at [462, 205] on input "True" at bounding box center [458, 204] width 8 height 6
radio input "true"
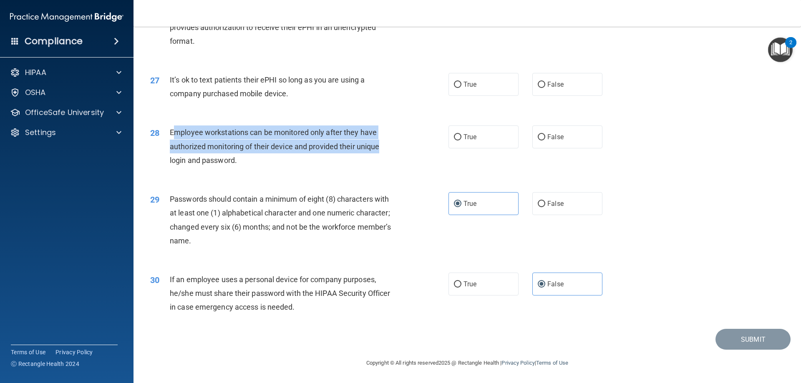
drag, startPoint x: 175, startPoint y: 132, endPoint x: 380, endPoint y: 140, distance: 205.4
click at [380, 140] on div "Employee workstations can be monitored only after they have authorized monitori…" at bounding box center [286, 147] width 233 height 42
drag, startPoint x: 260, startPoint y: 81, endPoint x: 358, endPoint y: 99, distance: 100.2
click at [358, 99] on div "It’s ok to text patients their ePHI so long as you are using a company purchase…" at bounding box center [286, 87] width 233 height 28
click at [254, 94] on span "It’s ok to text patients their ePHI so long as you are using a company purchase…" at bounding box center [267, 87] width 195 height 23
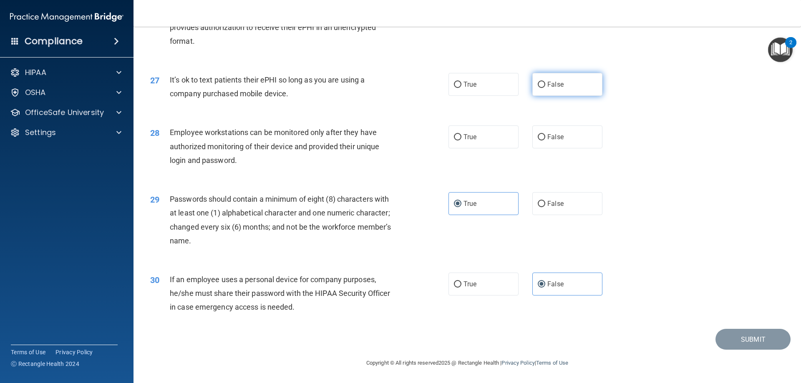
click at [563, 86] on label "False" at bounding box center [567, 84] width 70 height 23
click at [545, 86] on input "False" at bounding box center [542, 85] width 8 height 6
radio input "true"
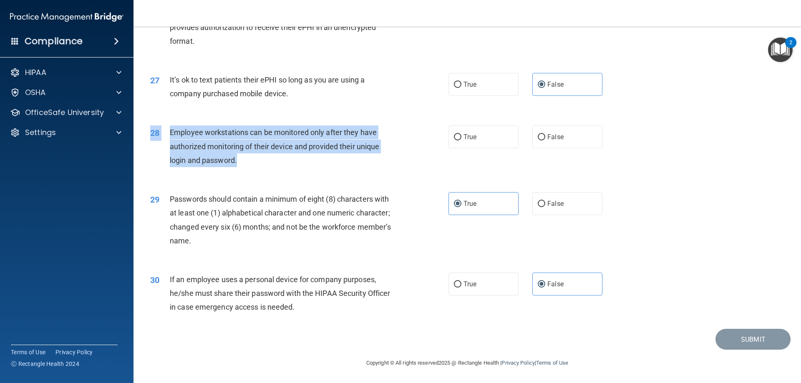
drag, startPoint x: 189, startPoint y: 124, endPoint x: 380, endPoint y: 157, distance: 193.9
click at [380, 157] on div "28 Employee workstations can be monitored only after they have authorized monit…" at bounding box center [467, 148] width 647 height 67
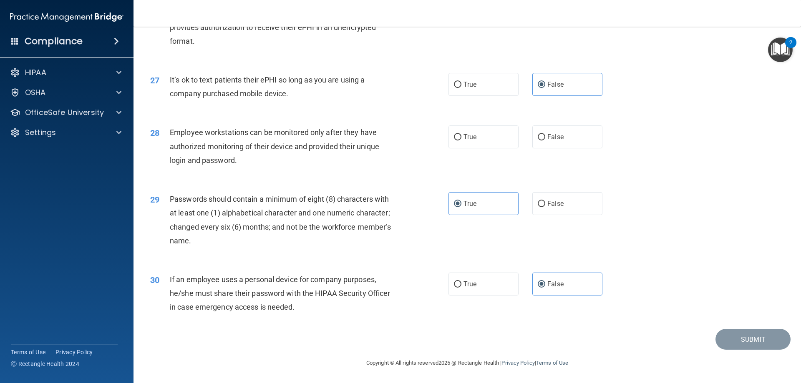
click at [163, 182] on div "29 Passwords should contain a minimum of eight (8) characters with at least one…" at bounding box center [467, 222] width 647 height 81
drag, startPoint x: 305, startPoint y: 141, endPoint x: 337, endPoint y: 144, distance: 32.3
click at [337, 144] on div "Employee workstations can be monitored only after they have authorized monitori…" at bounding box center [286, 147] width 233 height 42
click at [500, 144] on label "True" at bounding box center [484, 137] width 70 height 23
click at [462, 141] on input "True" at bounding box center [458, 137] width 8 height 6
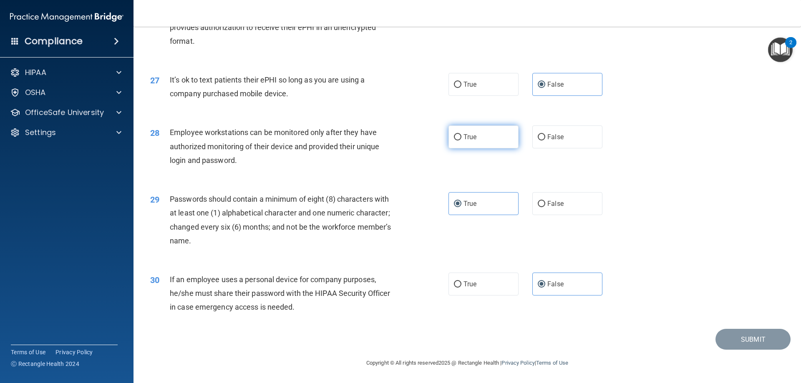
radio input "true"
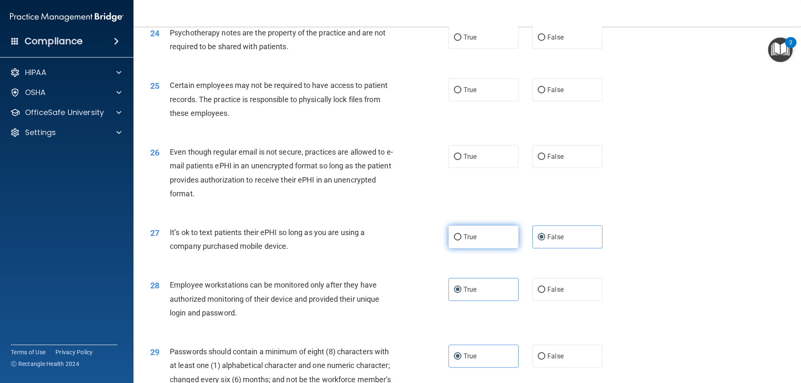
scroll to position [1544, 0]
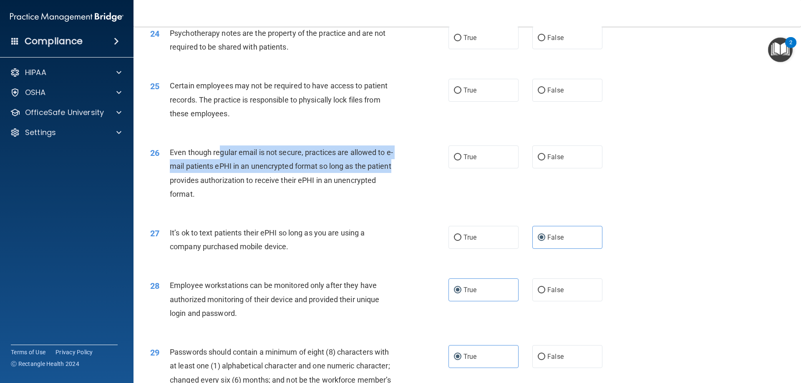
drag, startPoint x: 222, startPoint y: 165, endPoint x: 411, endPoint y: 179, distance: 190.4
click at [411, 179] on div "26 Even though regular email is not secure, practices are allowed to e-mail pat…" at bounding box center [299, 176] width 323 height 60
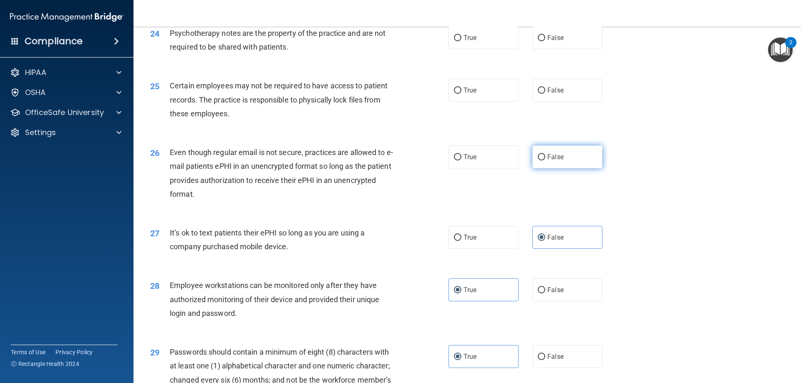
click at [550, 161] on span "False" at bounding box center [555, 157] width 16 height 8
click at [545, 161] on input "False" at bounding box center [542, 157] width 8 height 6
radio input "true"
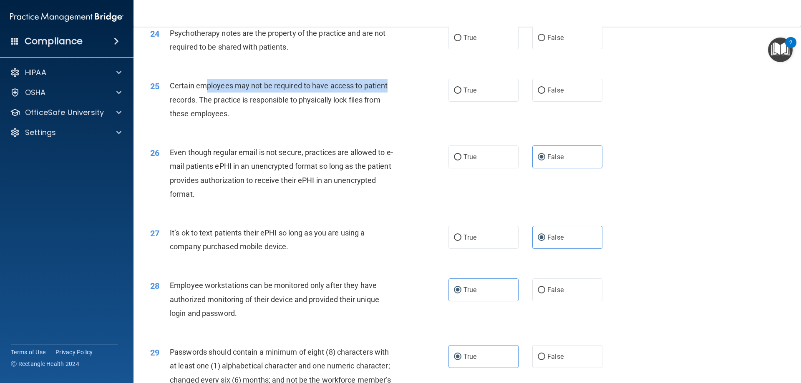
drag, startPoint x: 226, startPoint y: 99, endPoint x: 405, endPoint y: 99, distance: 179.0
click at [405, 99] on div "25 Certain employees may not be required to have access to patient records. The…" at bounding box center [299, 102] width 323 height 46
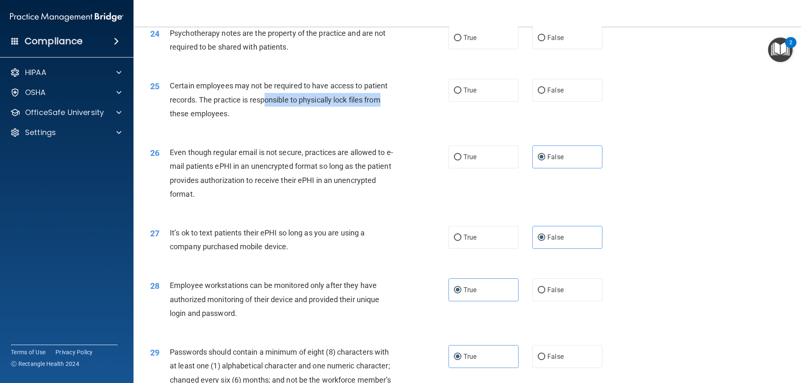
drag, startPoint x: 263, startPoint y: 111, endPoint x: 395, endPoint y: 111, distance: 131.9
click at [395, 111] on div "Certain employees may not be required to have access to patient records. The pr…" at bounding box center [286, 100] width 233 height 42
click at [285, 121] on div "Certain employees may not be required to have access to patient records. The pr…" at bounding box center [286, 100] width 233 height 42
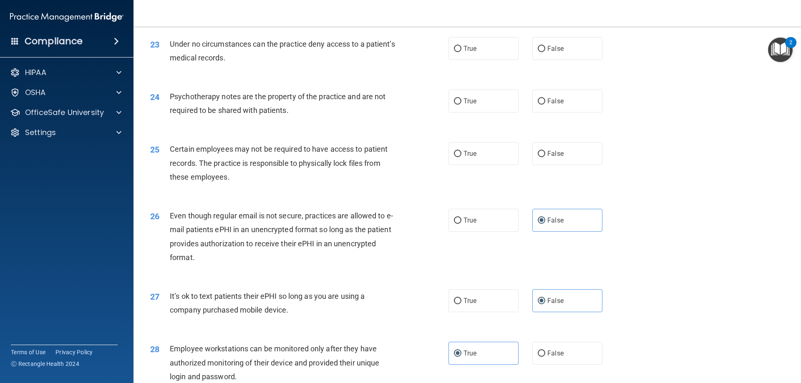
scroll to position [1461, 0]
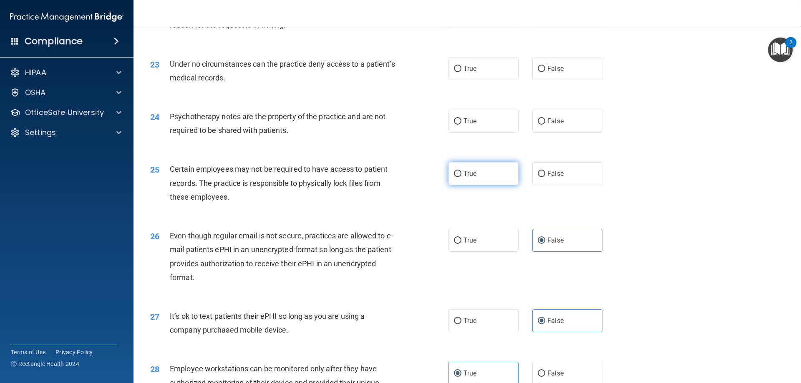
click at [474, 185] on label "True" at bounding box center [484, 173] width 70 height 23
click at [462, 177] on input "True" at bounding box center [458, 174] width 8 height 6
radio input "true"
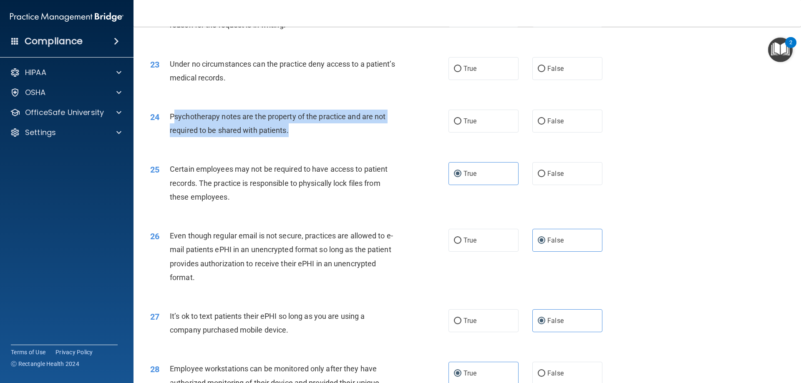
drag, startPoint x: 175, startPoint y: 134, endPoint x: 361, endPoint y: 140, distance: 186.6
click at [354, 137] on div "Psychotherapy notes are the property of the practice and are not required to be…" at bounding box center [286, 124] width 233 height 28
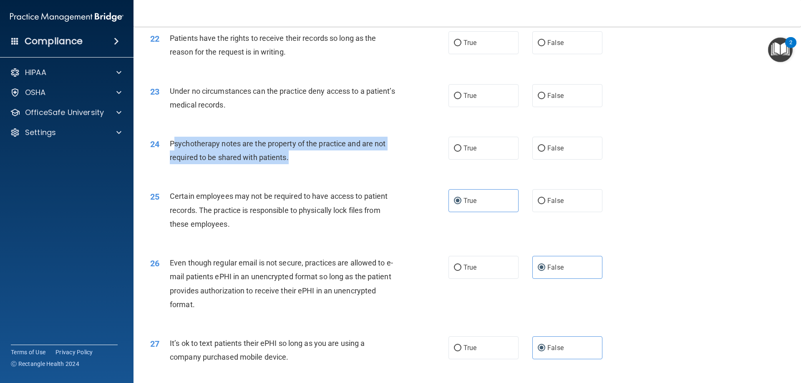
scroll to position [1419, 0]
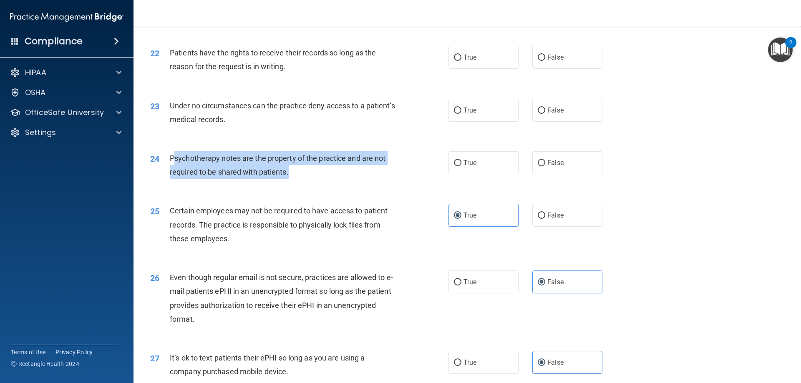
click at [289, 179] on div "Psychotherapy notes are the property of the practice and are not required to be…" at bounding box center [286, 165] width 233 height 28
click at [363, 179] on div "Psychotherapy notes are the property of the practice and are not required to be…" at bounding box center [286, 165] width 233 height 28
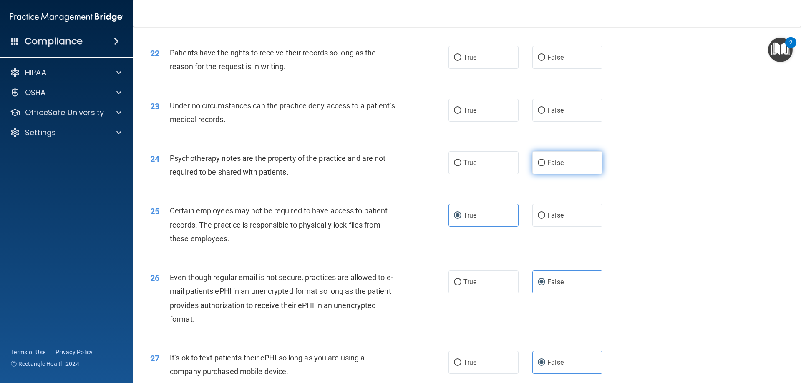
click at [573, 171] on label "False" at bounding box center [567, 162] width 70 height 23
click at [545, 166] on input "False" at bounding box center [542, 163] width 8 height 6
radio input "true"
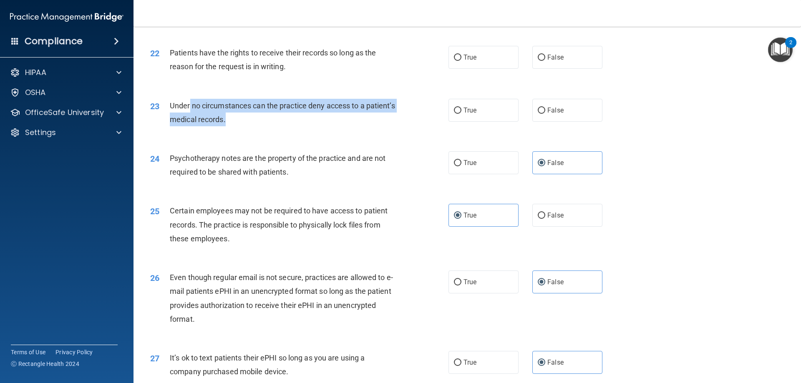
drag, startPoint x: 191, startPoint y: 116, endPoint x: 425, endPoint y: 131, distance: 234.2
click at [425, 131] on div "23 Under no circumstances can the practice deny access to a patient’s medical r…" at bounding box center [299, 115] width 323 height 32
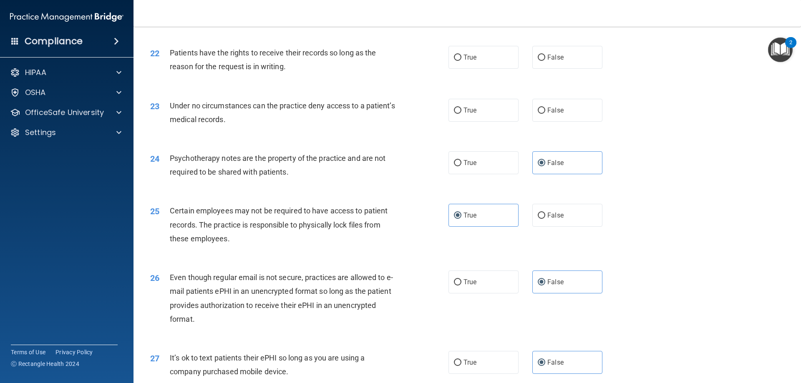
click at [340, 141] on div "23 Under no circumstances can the practice deny access to a patient’s medical r…" at bounding box center [467, 114] width 647 height 53
click at [475, 122] on label "True" at bounding box center [484, 110] width 70 height 23
click at [462, 114] on input "True" at bounding box center [458, 111] width 8 height 6
radio input "true"
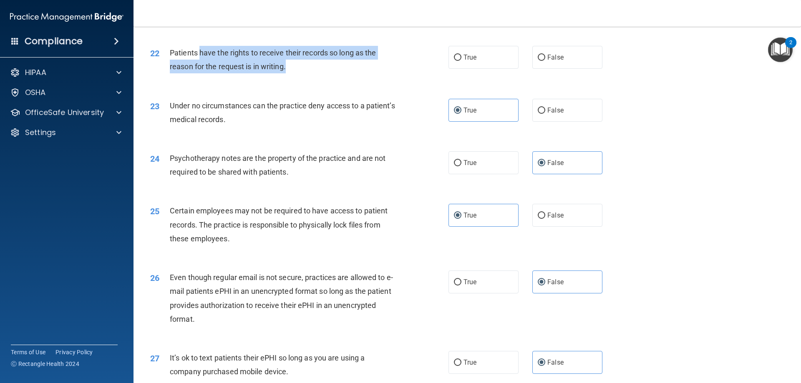
drag, startPoint x: 201, startPoint y: 61, endPoint x: 332, endPoint y: 76, distance: 131.9
click at [332, 73] on div "Patients have the rights to receive their records so long as the reason for the…" at bounding box center [286, 60] width 233 height 28
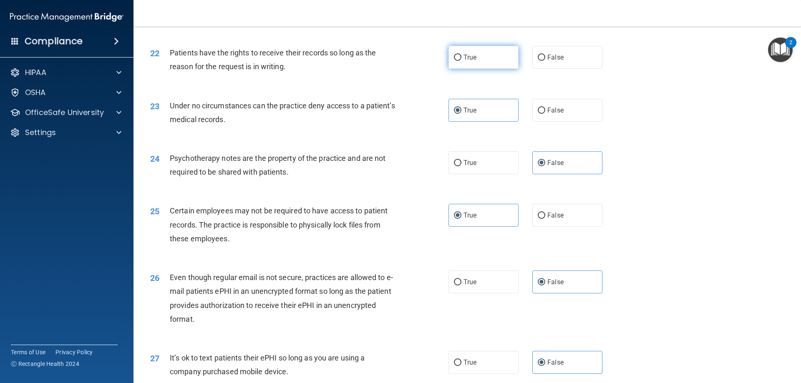
click at [478, 69] on label "True" at bounding box center [484, 57] width 70 height 23
click at [462, 61] on input "True" at bounding box center [458, 58] width 8 height 6
radio input "true"
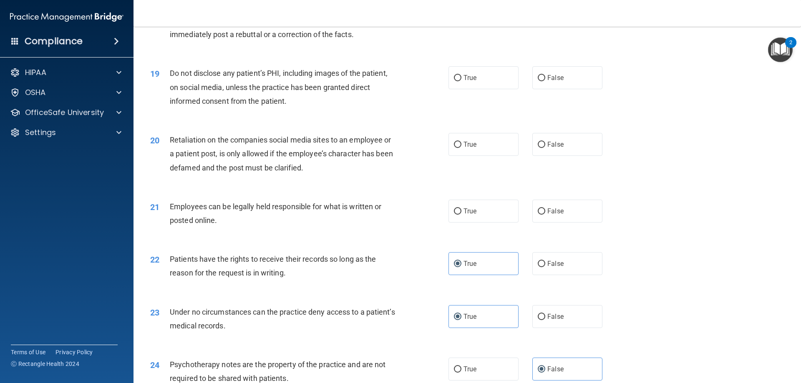
scroll to position [1211, 0]
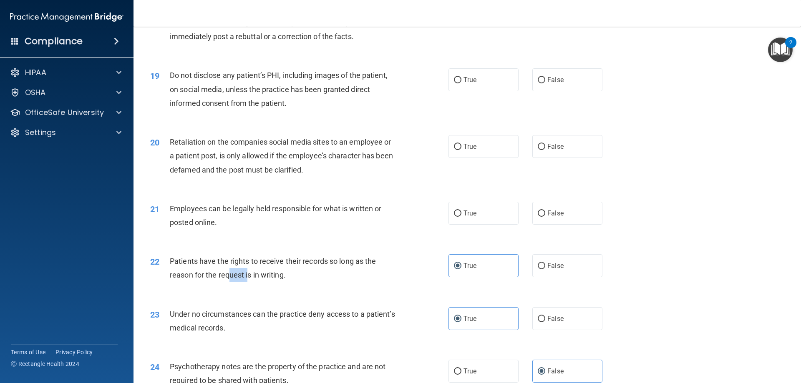
drag, startPoint x: 231, startPoint y: 292, endPoint x: 272, endPoint y: 291, distance: 40.9
click at [265, 280] on span "Patients have the rights to receive their records so long as the reason for the…" at bounding box center [273, 268] width 206 height 23
drag, startPoint x: 177, startPoint y: 221, endPoint x: 388, endPoint y: 228, distance: 211.7
click at [388, 228] on div "Employees can be legally held responsible for what is written or posted online." at bounding box center [286, 216] width 233 height 28
click at [499, 225] on label "True" at bounding box center [484, 213] width 70 height 23
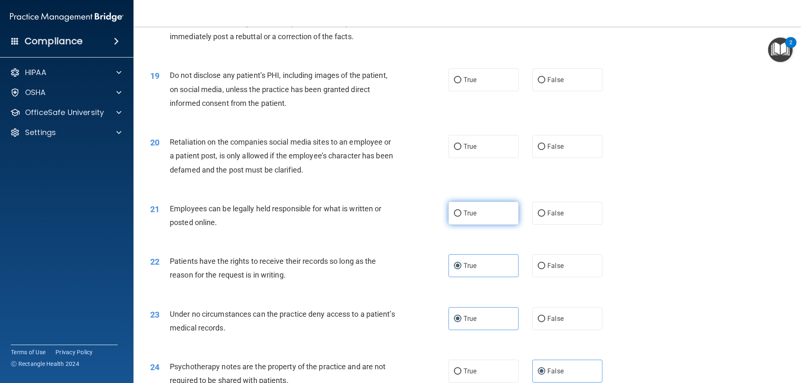
click at [462, 217] on input "True" at bounding box center [458, 214] width 8 height 6
radio input "true"
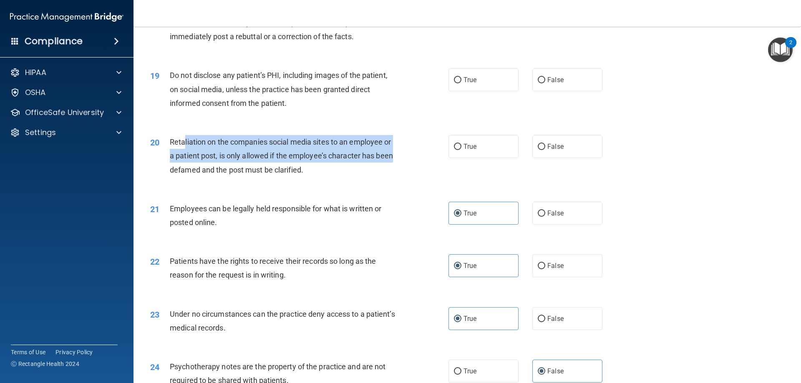
drag, startPoint x: 185, startPoint y: 153, endPoint x: 403, endPoint y: 172, distance: 218.7
click at [403, 172] on div "20 Retaliation on the companies social media sites to an employee or a patient …" at bounding box center [299, 158] width 323 height 46
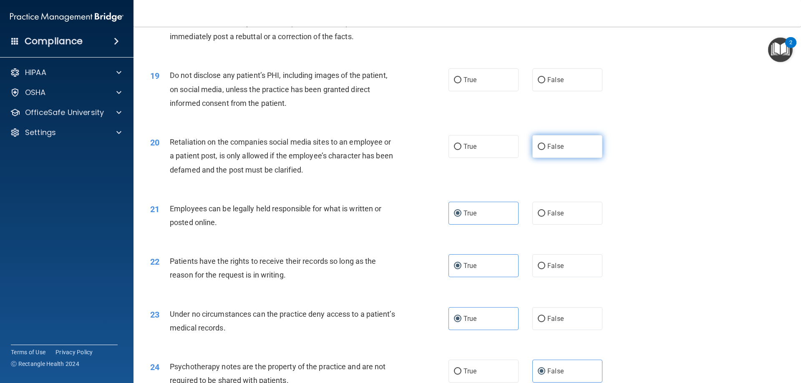
click at [565, 155] on label "False" at bounding box center [567, 146] width 70 height 23
click at [545, 150] on input "False" at bounding box center [542, 147] width 8 height 6
radio input "true"
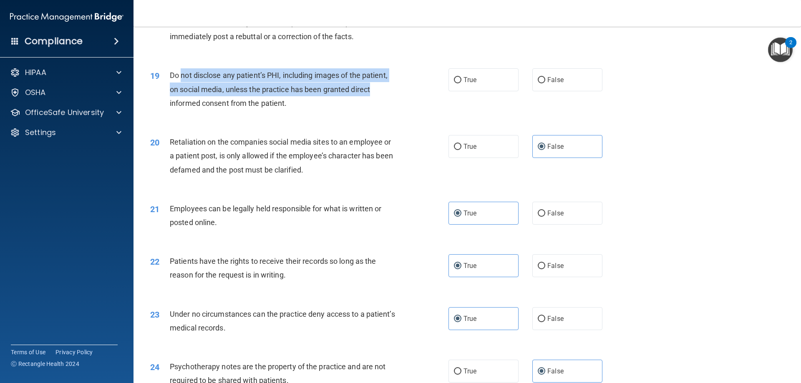
drag, startPoint x: 183, startPoint y: 89, endPoint x: 391, endPoint y: 104, distance: 208.8
click at [391, 104] on div "Do not disclose any patient’s PHI, including images of the patient, on social m…" at bounding box center [286, 89] width 233 height 42
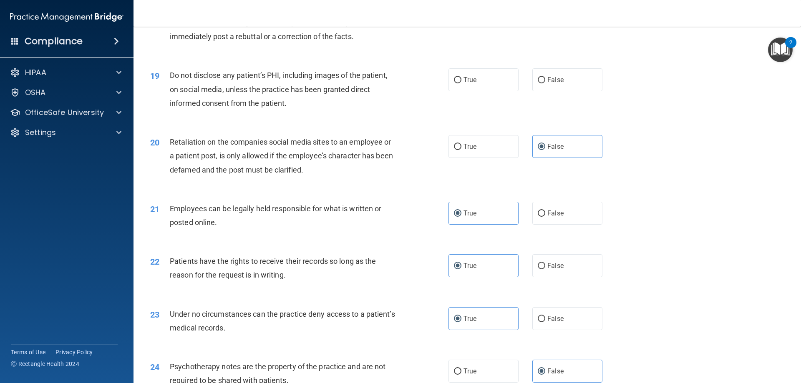
click at [515, 91] on div "True False" at bounding box center [533, 79] width 168 height 23
click at [498, 91] on label "True" at bounding box center [484, 79] width 70 height 23
click at [462, 83] on input "True" at bounding box center [458, 80] width 8 height 6
radio input "true"
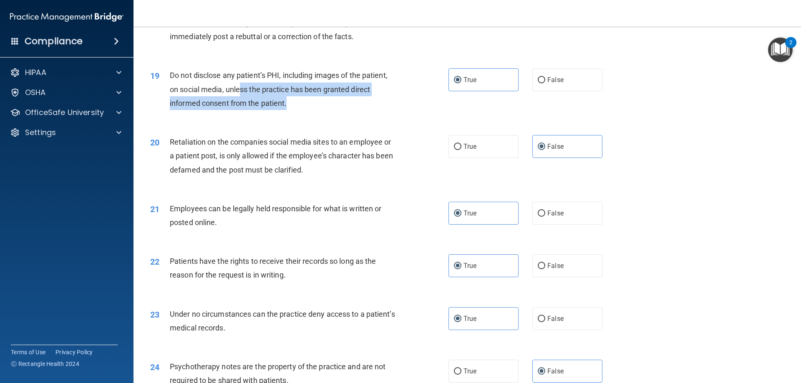
drag, startPoint x: 239, startPoint y: 106, endPoint x: 358, endPoint y: 113, distance: 119.5
click at [358, 110] on div "Do not disclose any patient’s PHI, including images of the patient, on social m…" at bounding box center [286, 89] width 233 height 42
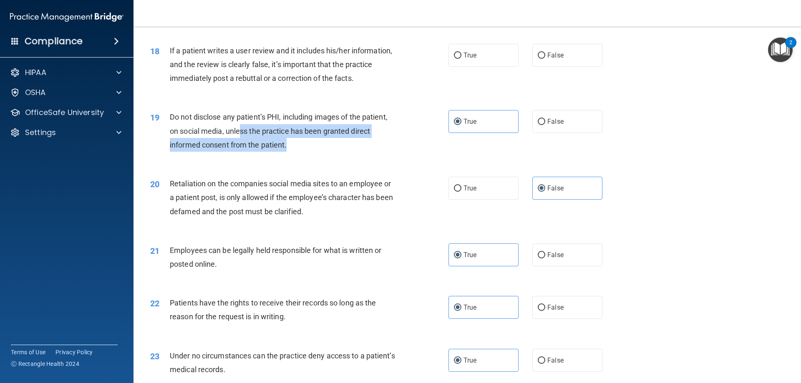
scroll to position [1085, 0]
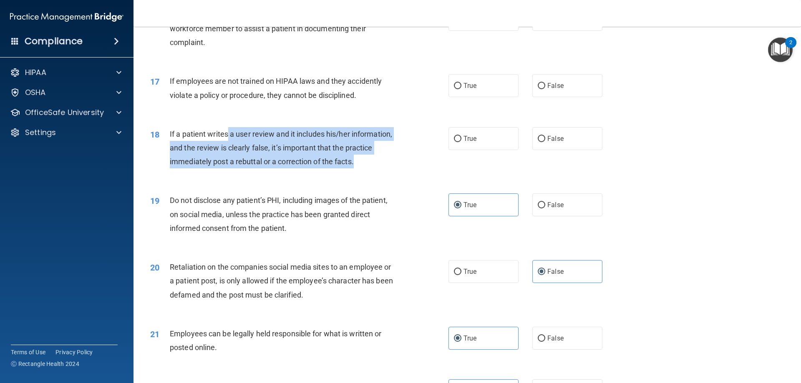
drag, startPoint x: 227, startPoint y: 146, endPoint x: 380, endPoint y: 169, distance: 154.9
click at [380, 169] on div "If a patient writes a user review and it includes his/her information, and the …" at bounding box center [286, 148] width 233 height 42
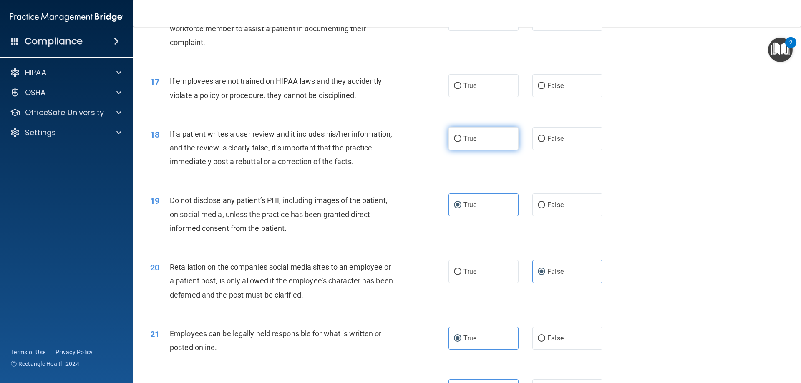
click at [478, 150] on label "True" at bounding box center [484, 138] width 70 height 23
click at [462, 142] on input "True" at bounding box center [458, 139] width 8 height 6
radio input "true"
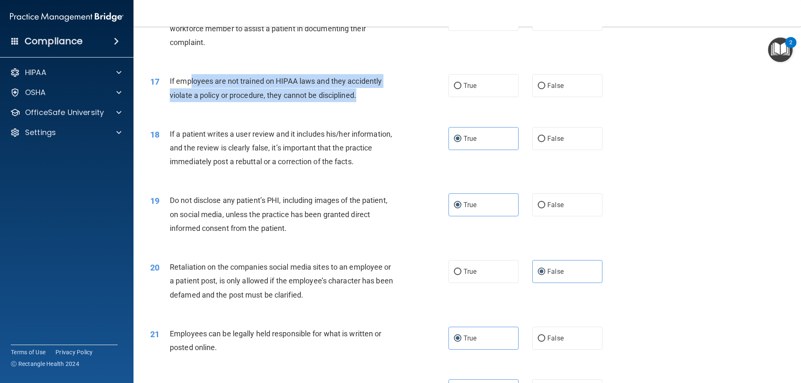
drag, startPoint x: 191, startPoint y: 101, endPoint x: 361, endPoint y: 115, distance: 171.3
click at [361, 102] on div "If employees are not trained on HIPAA laws and they accidently violate a policy…" at bounding box center [286, 88] width 233 height 28
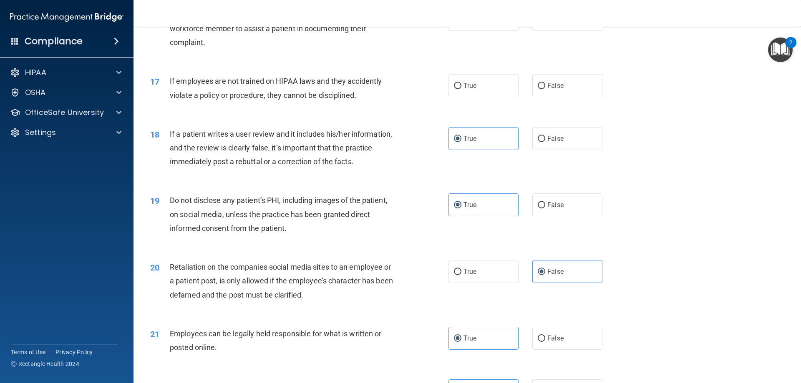
click at [340, 116] on div "17 If employees are not trained on HIPAA laws and they accidently violate a pol…" at bounding box center [467, 90] width 647 height 53
click at [370, 102] on div "If employees are not trained on HIPAA laws and they accidently violate a policy…" at bounding box center [286, 88] width 233 height 28
click at [570, 97] on label "False" at bounding box center [567, 85] width 70 height 23
click at [545, 89] on input "False" at bounding box center [542, 86] width 8 height 6
radio input "true"
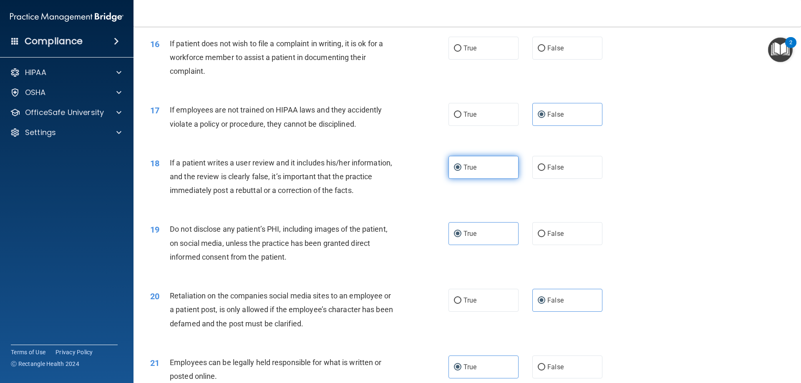
scroll to position [1002, 0]
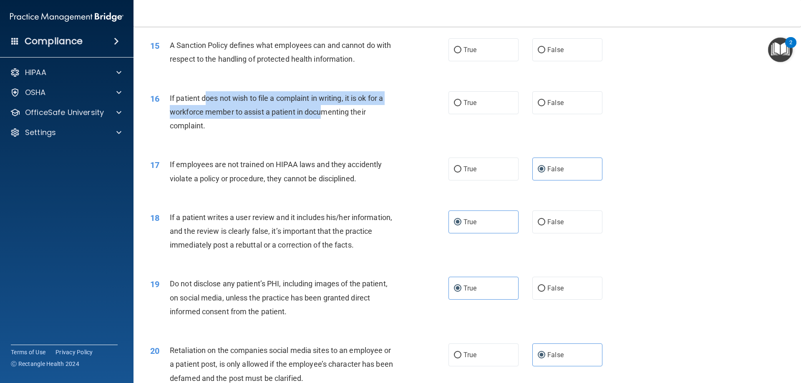
drag, startPoint x: 212, startPoint y: 106, endPoint x: 323, endPoint y: 123, distance: 111.4
click at [323, 123] on div "If patient does not wish to file a complaint in writing, it is ok for a workfor…" at bounding box center [286, 112] width 233 height 42
drag, startPoint x: 170, startPoint y: 110, endPoint x: 373, endPoint y: 136, distance: 204.9
click at [373, 133] on div "If patient does not wish to file a complaint in writing, it is ok for a workfor…" at bounding box center [286, 112] width 233 height 42
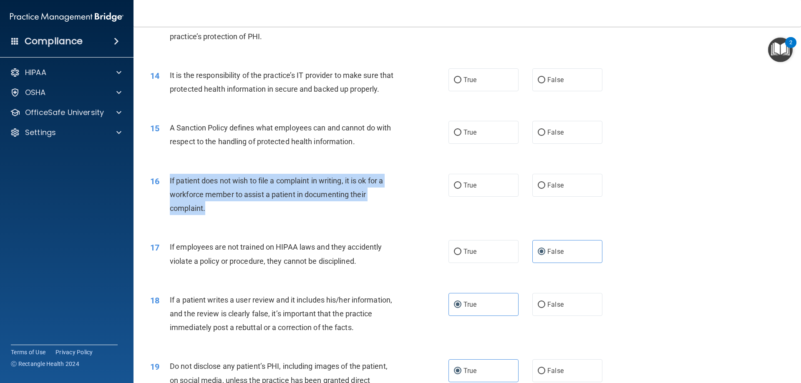
scroll to position [918, 0]
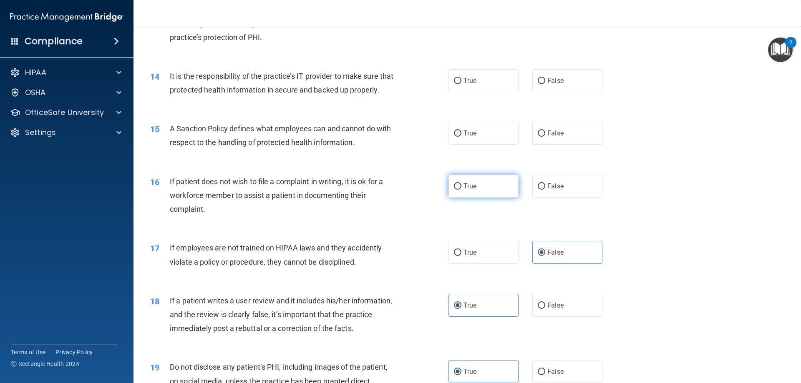
click at [505, 195] on label "True" at bounding box center [484, 186] width 70 height 23
click at [462, 190] on input "True" at bounding box center [458, 187] width 8 height 6
radio input "true"
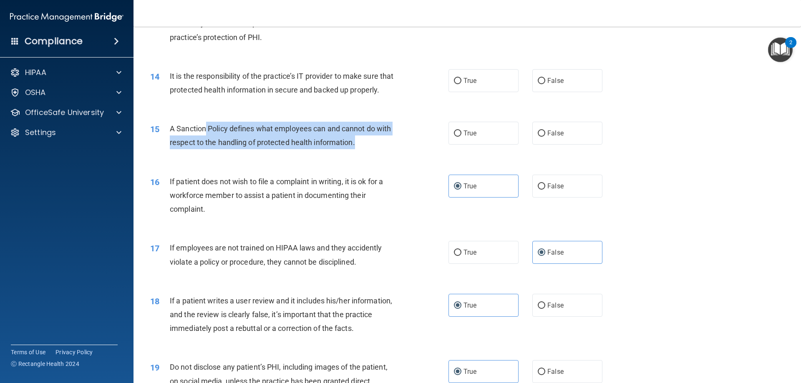
drag, startPoint x: 207, startPoint y: 141, endPoint x: 371, endPoint y: 160, distance: 165.0
click at [367, 149] on div "A Sanction Policy defines what employees can and cannot do with respect to the …" at bounding box center [286, 136] width 233 height 28
click at [372, 149] on div "A Sanction Policy defines what employees can and cannot do with respect to the …" at bounding box center [286, 136] width 233 height 28
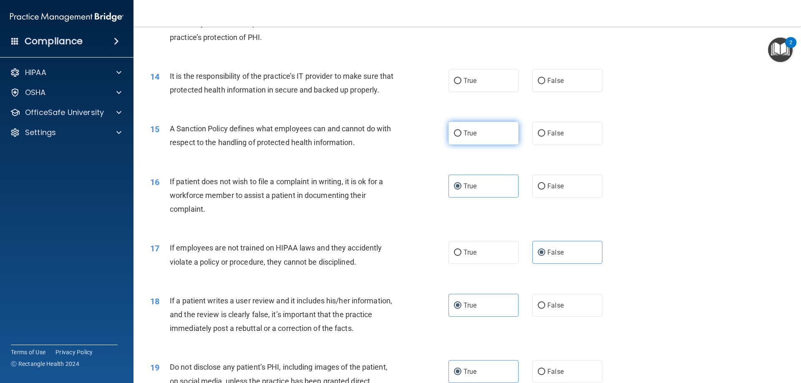
click at [457, 141] on label "True" at bounding box center [484, 133] width 70 height 23
click at [457, 137] on input "True" at bounding box center [458, 134] width 8 height 6
radio input "true"
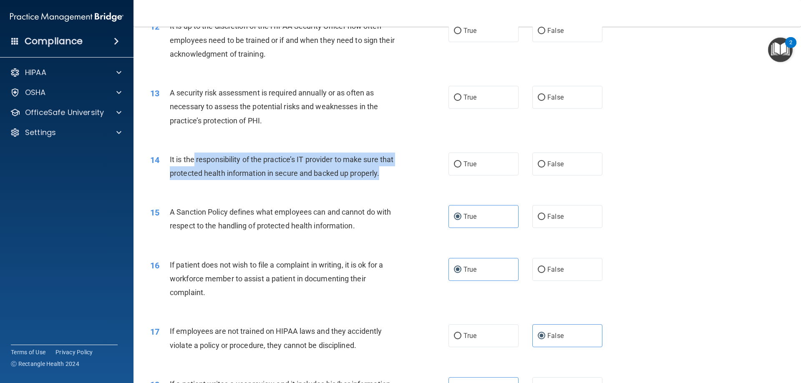
drag, startPoint x: 194, startPoint y: 160, endPoint x: 381, endPoint y: 184, distance: 188.1
click at [381, 180] on div "It is the responsibility of the practice’s IT provider to make sure that protec…" at bounding box center [286, 167] width 233 height 28
click at [444, 166] on div "14 It is the responsibility of the practice’s IT provider to make sure that pro…" at bounding box center [299, 169] width 323 height 32
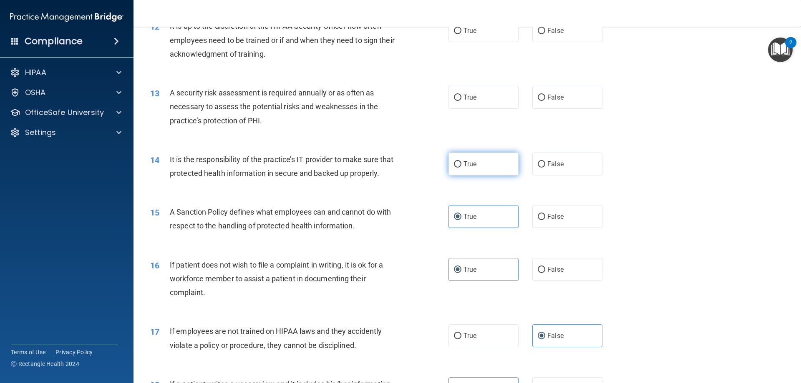
click at [456, 167] on input "True" at bounding box center [458, 164] width 8 height 6
radio input "true"
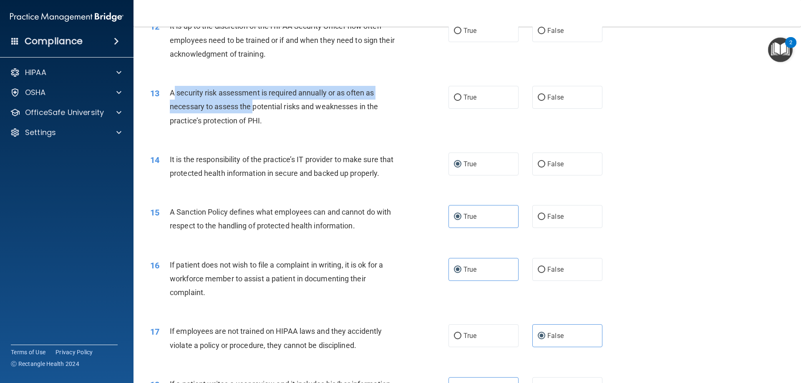
drag, startPoint x: 174, startPoint y: 91, endPoint x: 255, endPoint y: 102, distance: 81.7
click at [255, 102] on span "A security risk assessment is required annually or as often as necessary to ass…" at bounding box center [274, 106] width 208 height 36
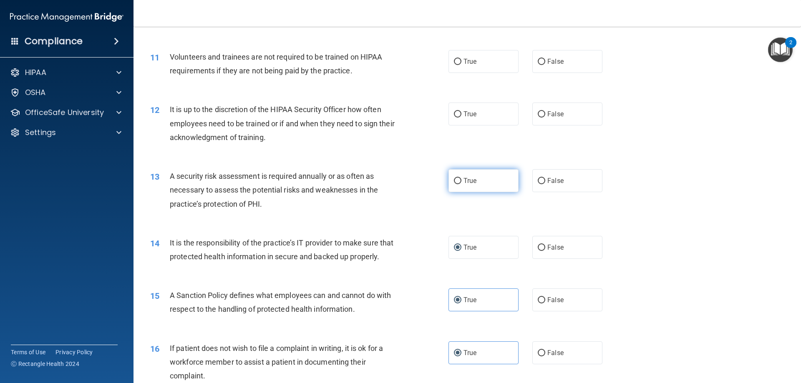
click at [477, 190] on label "True" at bounding box center [484, 180] width 70 height 23
click at [462, 184] on input "True" at bounding box center [458, 181] width 8 height 6
radio input "true"
click at [466, 186] on label "True" at bounding box center [484, 180] width 70 height 23
click at [462, 184] on input "True" at bounding box center [458, 181] width 8 height 6
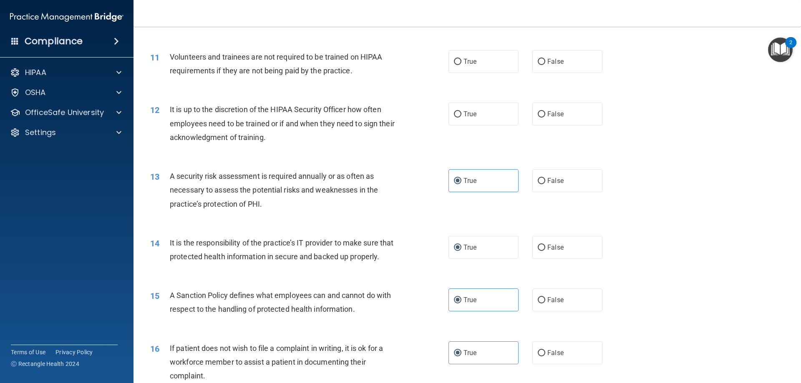
scroll to position [668, 0]
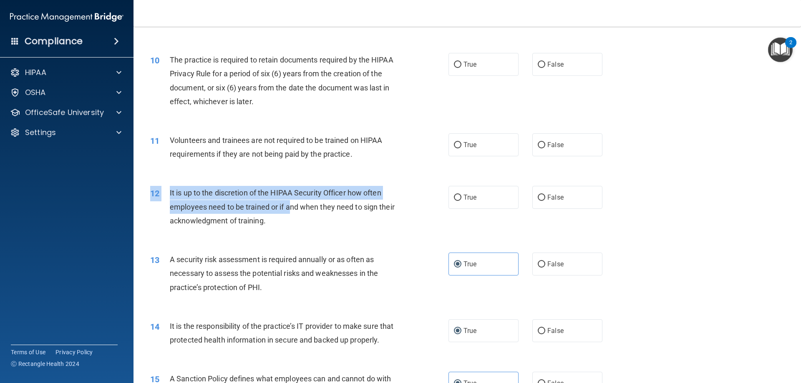
drag, startPoint x: 203, startPoint y: 184, endPoint x: 289, endPoint y: 209, distance: 89.4
click at [289, 209] on div "12 It is up to the discretion of the HIPAA Security Officer how often employees…" at bounding box center [467, 209] width 647 height 67
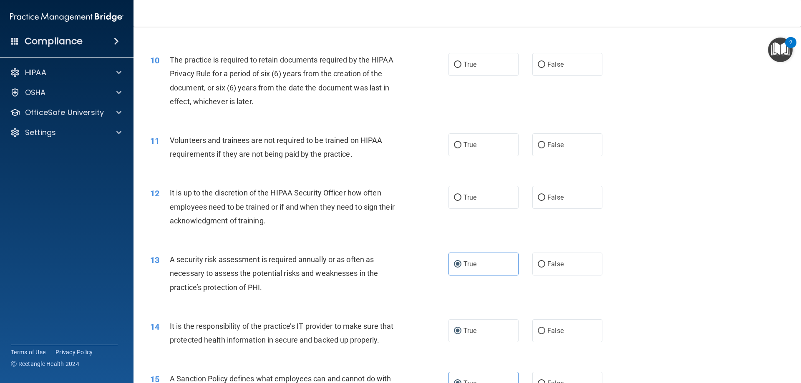
click at [316, 208] on span "It is up to the discretion of the HIPAA Security Officer how often employees ne…" at bounding box center [282, 207] width 225 height 36
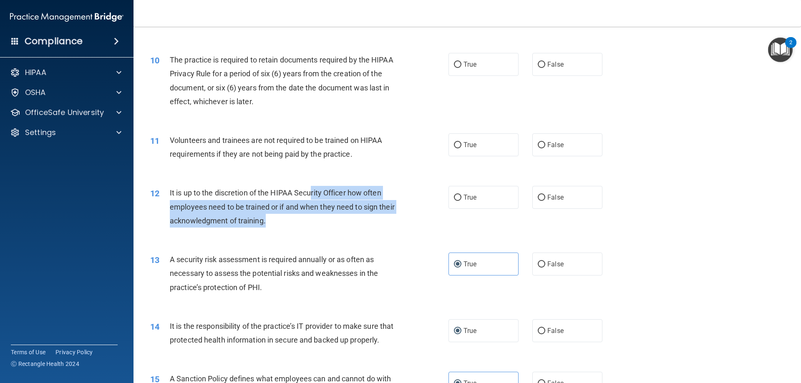
drag, startPoint x: 320, startPoint y: 192, endPoint x: 385, endPoint y: 215, distance: 68.4
click at [385, 215] on div "It is up to the discretion of the HIPAA Security Officer how often employees ne…" at bounding box center [286, 207] width 233 height 42
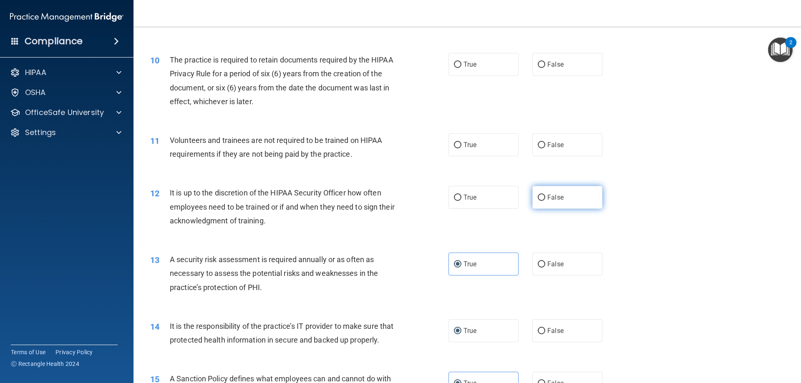
click at [543, 208] on label "False" at bounding box center [567, 197] width 70 height 23
click at [543, 201] on input "False" at bounding box center [542, 198] width 8 height 6
radio input "true"
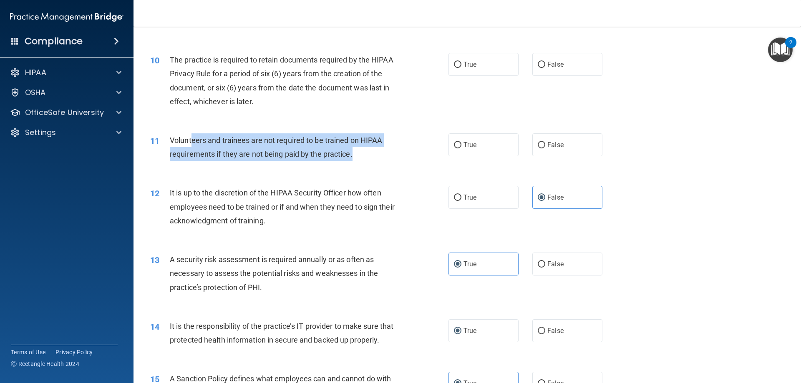
drag, startPoint x: 193, startPoint y: 142, endPoint x: 431, endPoint y: 153, distance: 238.5
click at [381, 161] on div "Volunteers and trainees are not required to be trained on HIPAA requirements if…" at bounding box center [286, 148] width 233 height 28
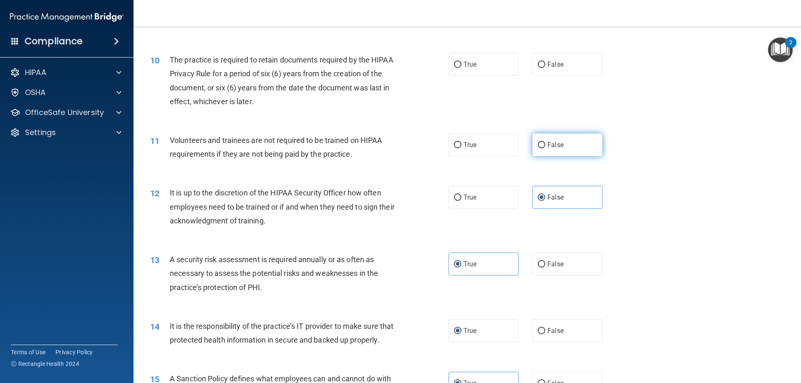
click at [547, 155] on label "False" at bounding box center [567, 145] width 70 height 23
click at [545, 149] on input "False" at bounding box center [542, 145] width 8 height 6
radio input "true"
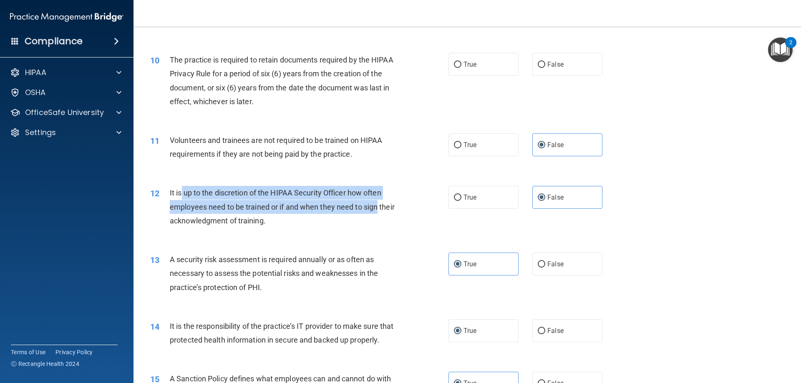
drag, startPoint x: 182, startPoint y: 197, endPoint x: 394, endPoint y: 202, distance: 211.6
click at [394, 202] on div "It is up to the discretion of the HIPAA Security Officer how often employees ne…" at bounding box center [286, 207] width 233 height 42
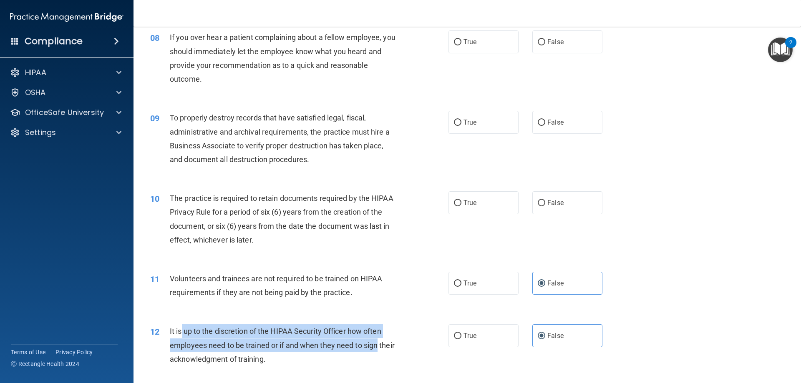
scroll to position [501, 0]
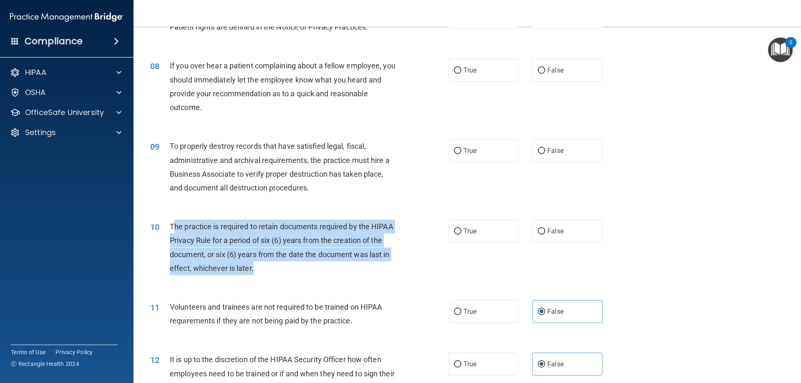
drag, startPoint x: 204, startPoint y: 235, endPoint x: 408, endPoint y: 264, distance: 206.5
click at [408, 264] on div "10 The practice is required to retain documents required by the HIPAA Privacy R…" at bounding box center [299, 250] width 323 height 60
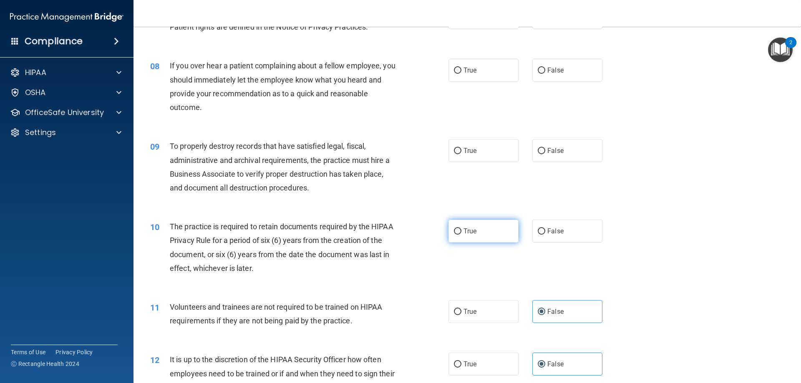
click at [465, 230] on span "True" at bounding box center [470, 231] width 13 height 8
click at [462, 230] on input "True" at bounding box center [458, 232] width 8 height 6
radio input "true"
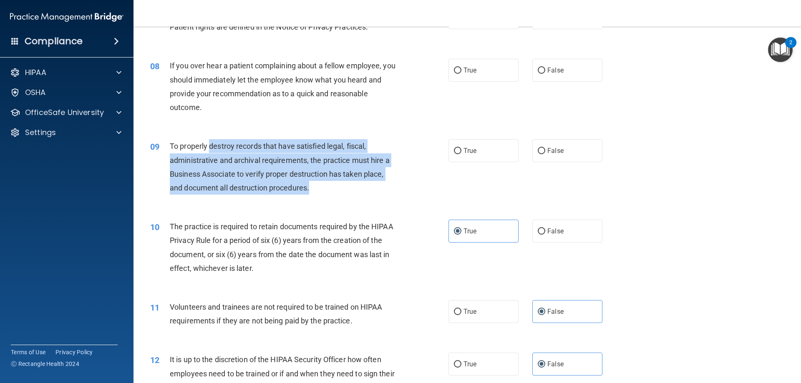
drag, startPoint x: 247, startPoint y: 155, endPoint x: 467, endPoint y: 179, distance: 221.2
click at [427, 186] on div "09 To properly destroy records that have satisfied legal, fiscal, administrativ…" at bounding box center [299, 169] width 323 height 60
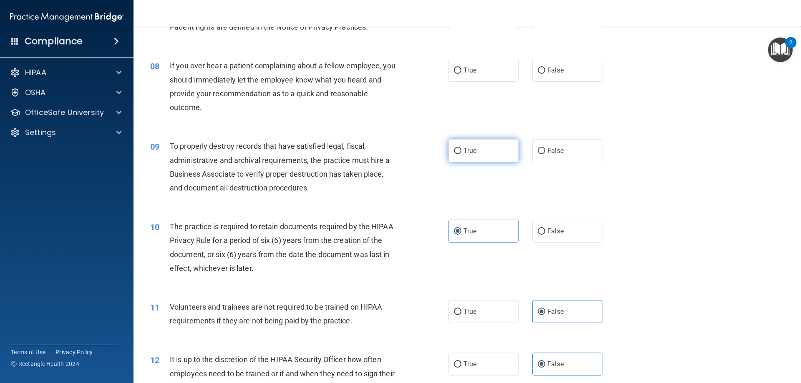
click at [482, 154] on label "True" at bounding box center [484, 150] width 70 height 23
click at [462, 154] on input "True" at bounding box center [458, 151] width 8 height 6
radio input "true"
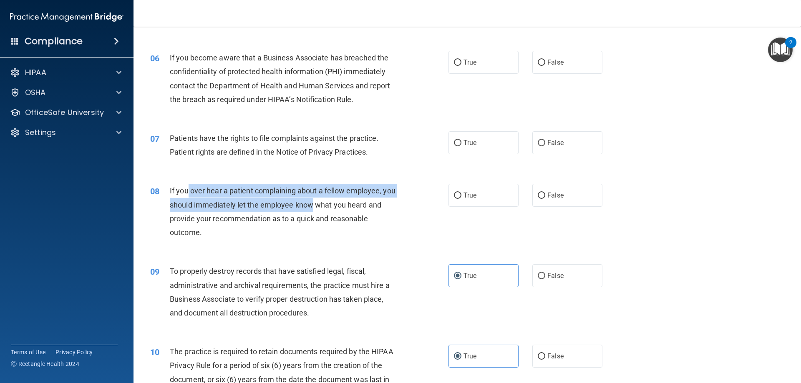
drag, startPoint x: 204, startPoint y: 195, endPoint x: 411, endPoint y: 205, distance: 206.8
click at [341, 202] on span "If you over hear a patient complaining about a fellow employee, you should imme…" at bounding box center [283, 212] width 226 height 50
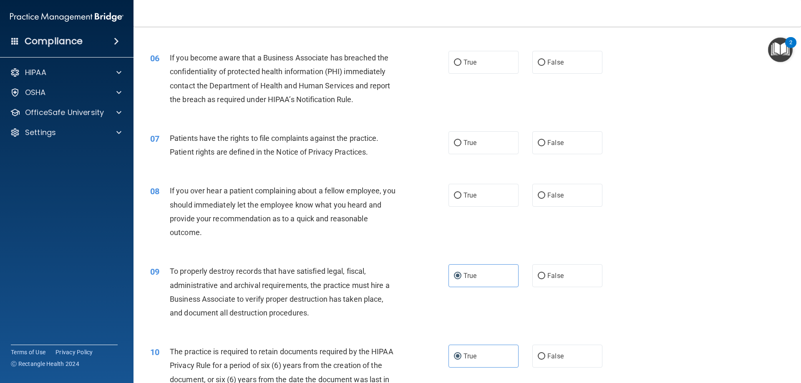
click at [318, 236] on div "If you over hear a patient complaining about a fellow employee, you should imme…" at bounding box center [286, 211] width 233 height 55
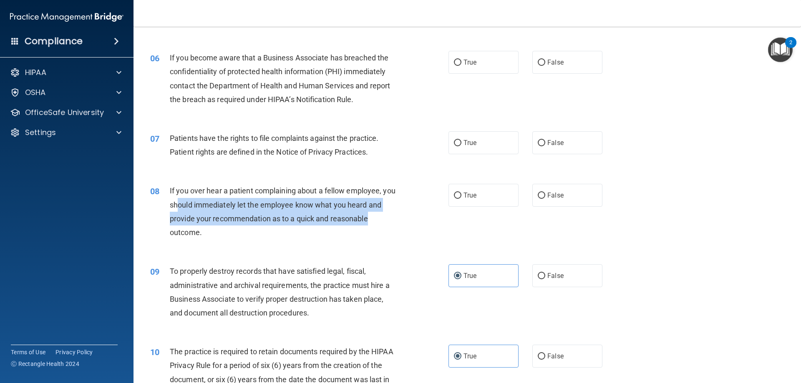
drag, startPoint x: 193, startPoint y: 199, endPoint x: 493, endPoint y: 206, distance: 300.1
click at [389, 221] on div "If you over hear a patient complaining about a fellow employee, you should imme…" at bounding box center [286, 211] width 233 height 55
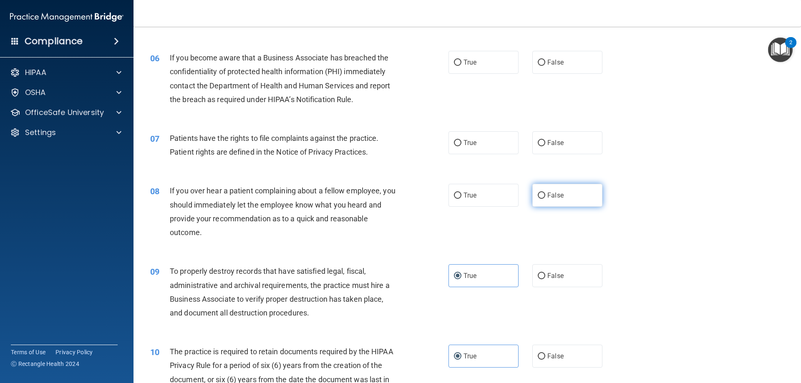
click at [556, 198] on span "False" at bounding box center [555, 196] width 16 height 8
click at [545, 198] on input "False" at bounding box center [542, 196] width 8 height 6
radio input "true"
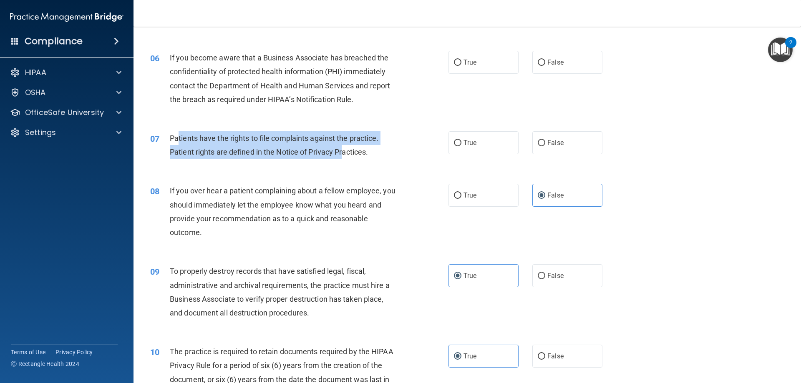
drag, startPoint x: 179, startPoint y: 140, endPoint x: 345, endPoint y: 163, distance: 166.9
click at [345, 163] on div "07 Patients have the rights to file complaints against the practice. Patient ri…" at bounding box center [299, 147] width 323 height 32
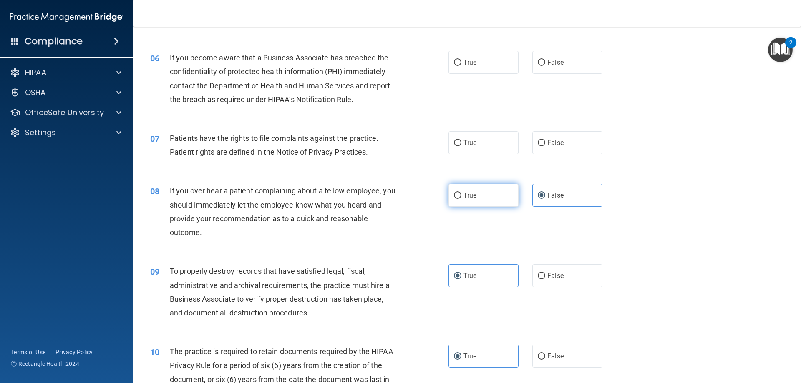
click at [481, 204] on label "True" at bounding box center [484, 195] width 70 height 23
click at [462, 199] on input "True" at bounding box center [458, 196] width 8 height 6
radio input "true"
radio input "false"
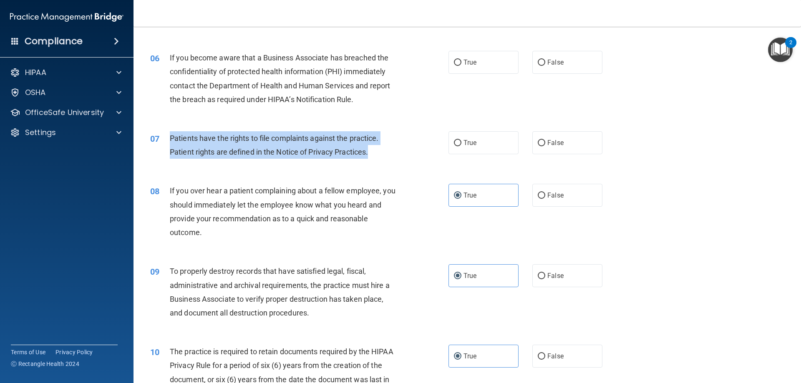
drag, startPoint x: 165, startPoint y: 133, endPoint x: 384, endPoint y: 152, distance: 219.9
click at [384, 152] on div "07 Patients have the rights to file complaints against the practice. Patient ri…" at bounding box center [299, 147] width 323 height 32
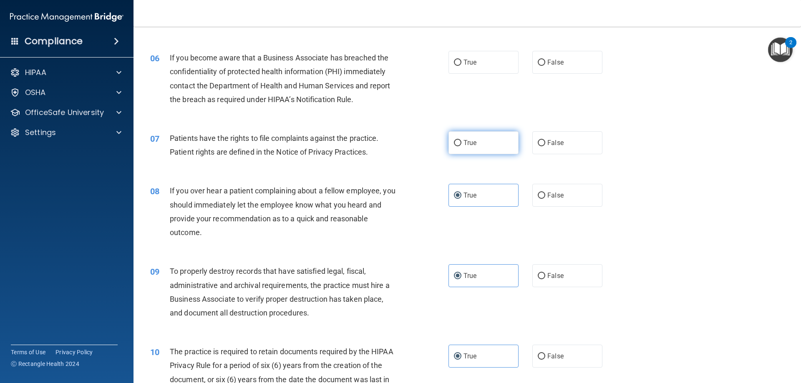
click at [468, 143] on span "True" at bounding box center [470, 143] width 13 height 8
click at [462, 143] on input "True" at bounding box center [458, 143] width 8 height 6
radio input "true"
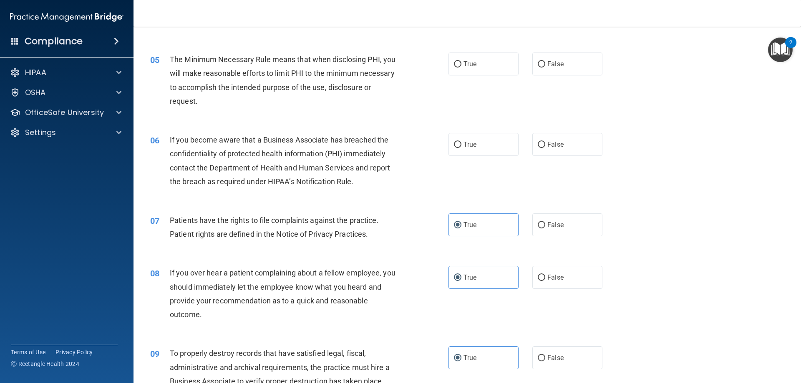
scroll to position [293, 0]
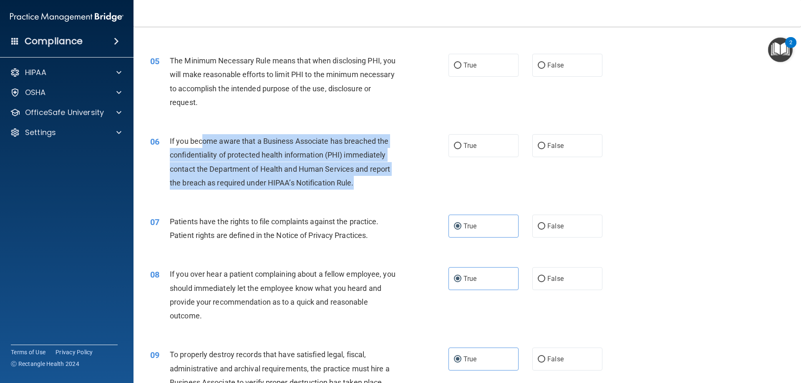
drag, startPoint x: 201, startPoint y: 136, endPoint x: 403, endPoint y: 180, distance: 206.6
click at [403, 180] on div "06 If you become aware that a Business Associate has breached the confidentiali…" at bounding box center [299, 164] width 323 height 60
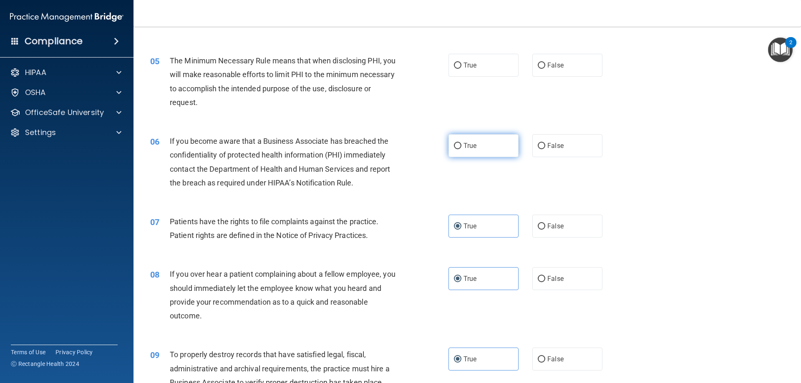
click at [474, 147] on label "True" at bounding box center [484, 145] width 70 height 23
click at [462, 147] on input "True" at bounding box center [458, 146] width 8 height 6
radio input "true"
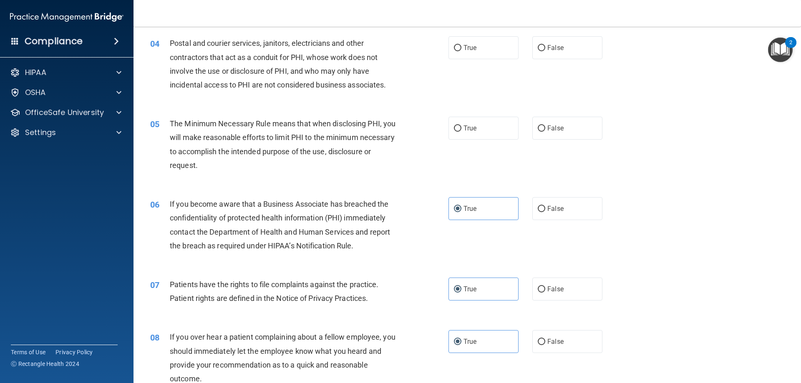
scroll to position [209, 0]
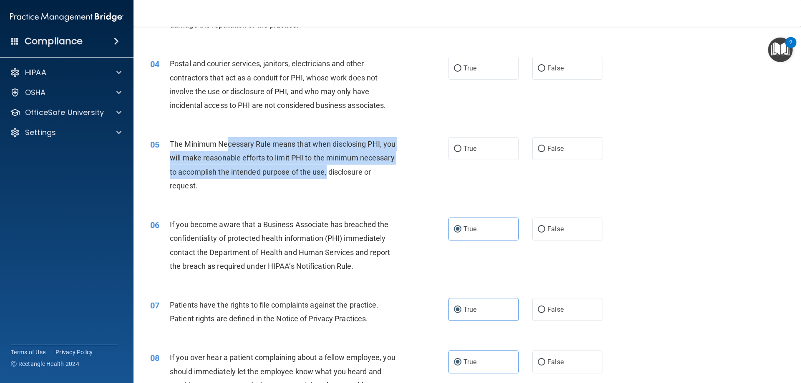
drag, startPoint x: 267, startPoint y: 152, endPoint x: 374, endPoint y: 177, distance: 109.6
click at [374, 177] on div "The Minimum Necessary Rule means that when disclosing PHI, you will make reason…" at bounding box center [286, 164] width 233 height 55
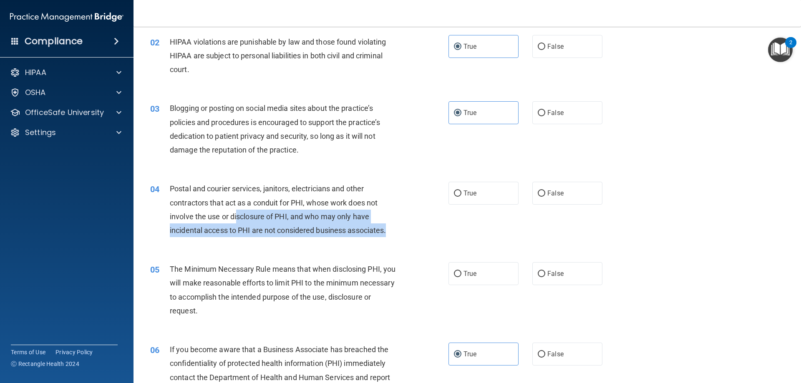
drag, startPoint x: 238, startPoint y: 217, endPoint x: 414, endPoint y: 234, distance: 177.3
click at [410, 237] on div "04 Postal and courier services, janitors, electricians and other contractors th…" at bounding box center [299, 212] width 323 height 60
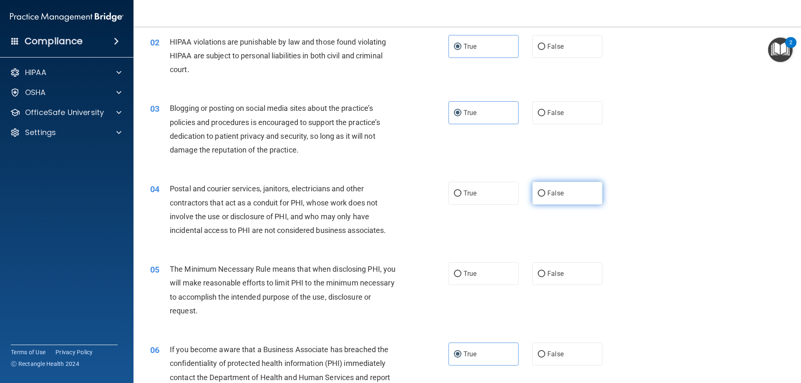
click at [581, 188] on label "False" at bounding box center [567, 193] width 70 height 23
click at [545, 191] on input "False" at bounding box center [542, 194] width 8 height 6
radio input "true"
click at [482, 277] on label "True" at bounding box center [484, 273] width 70 height 23
click at [462, 277] on input "True" at bounding box center [458, 274] width 8 height 6
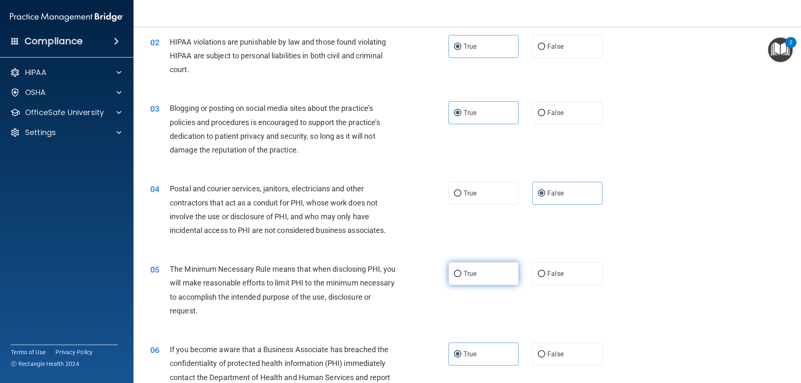
radio input "true"
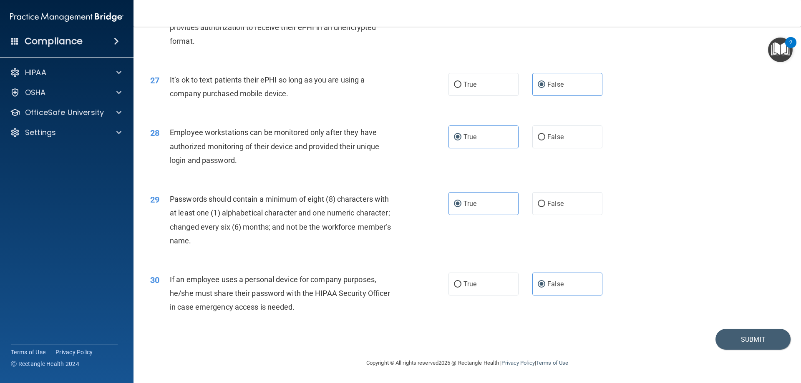
scroll to position [1711, 0]
click at [723, 335] on button "Submit" at bounding box center [753, 339] width 75 height 21
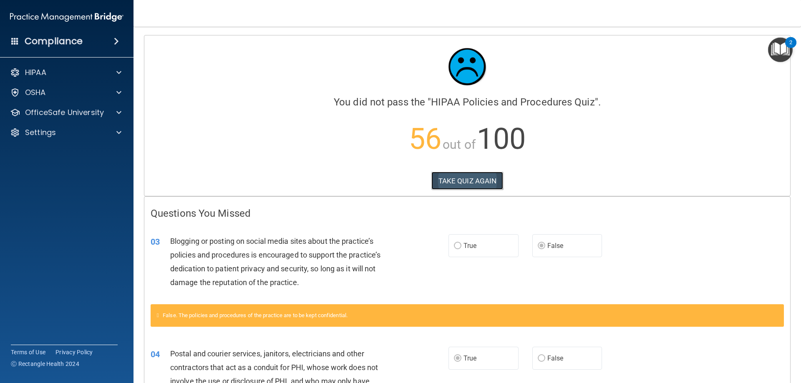
click at [465, 186] on button "TAKE QUIZ AGAIN" at bounding box center [467, 181] width 72 height 18
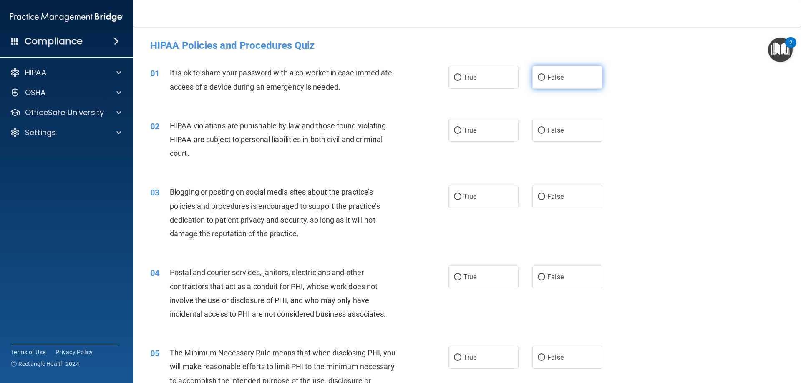
click at [538, 81] on input "False" at bounding box center [542, 78] width 8 height 6
radio input "true"
click at [492, 124] on label "True" at bounding box center [484, 130] width 70 height 23
click at [462, 128] on input "True" at bounding box center [458, 131] width 8 height 6
radio input "true"
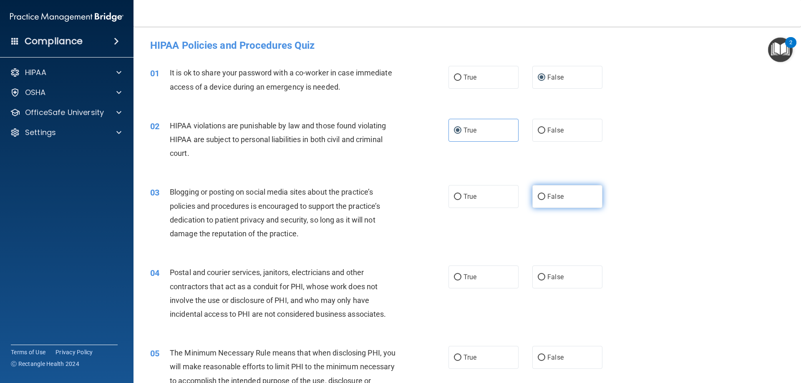
click at [540, 192] on label "False" at bounding box center [567, 196] width 70 height 23
click at [540, 194] on input "False" at bounding box center [542, 197] width 8 height 6
radio input "true"
click at [487, 271] on label "True" at bounding box center [484, 277] width 70 height 23
click at [462, 275] on input "True" at bounding box center [458, 278] width 8 height 6
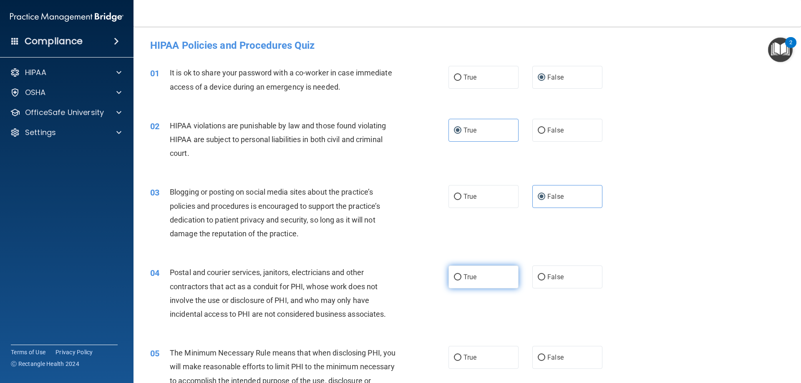
radio input "true"
click at [474, 350] on label "True" at bounding box center [484, 357] width 70 height 23
click at [462, 355] on input "True" at bounding box center [458, 358] width 8 height 6
radio input "true"
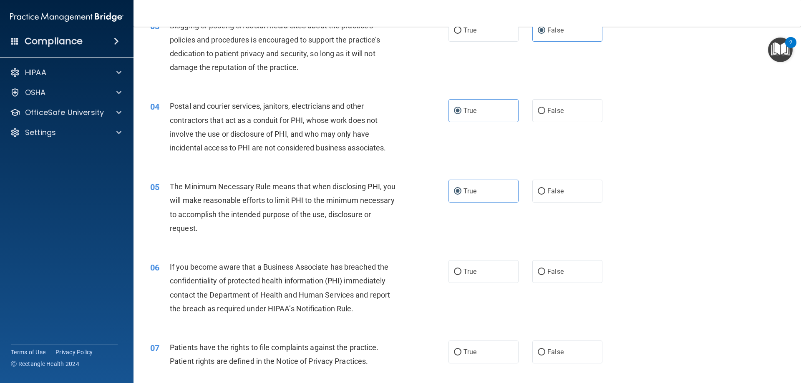
scroll to position [167, 0]
click at [561, 277] on label "False" at bounding box center [567, 271] width 70 height 23
click at [545, 275] on input "False" at bounding box center [542, 272] width 8 height 6
radio input "true"
drag, startPoint x: 488, startPoint y: 346, endPoint x: 523, endPoint y: 323, distance: 42.0
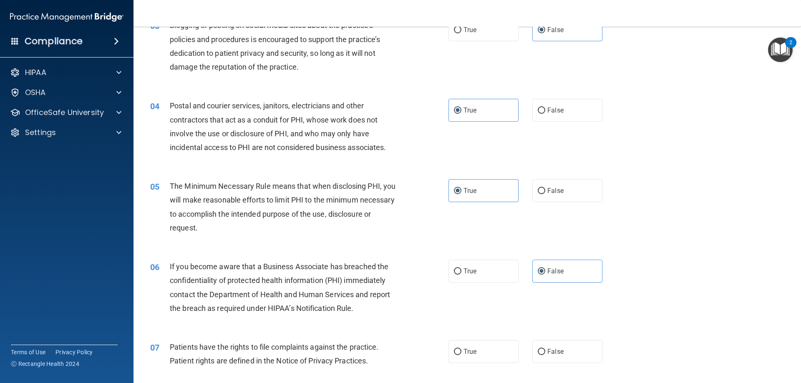
click at [488, 346] on label "True" at bounding box center [484, 352] width 70 height 23
click at [462, 349] on input "True" at bounding box center [458, 352] width 8 height 6
radio input "true"
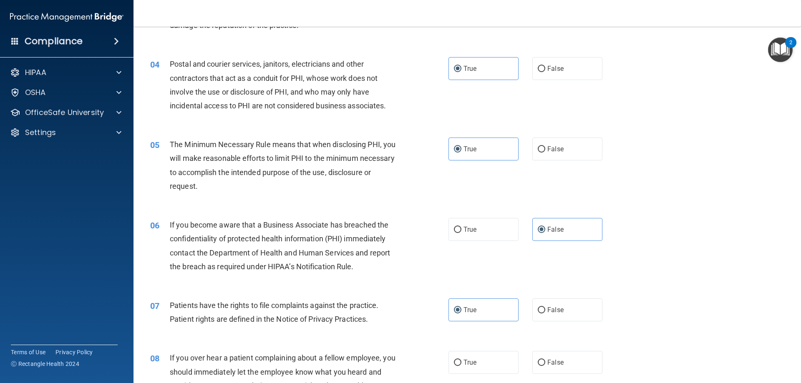
scroll to position [376, 0]
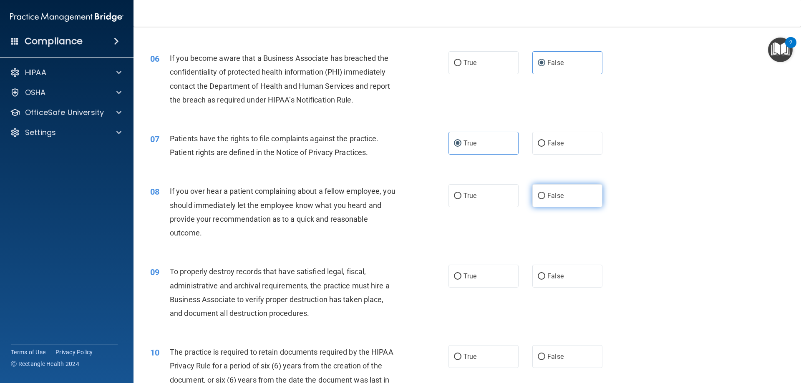
click at [573, 193] on label "False" at bounding box center [567, 195] width 70 height 23
click at [545, 193] on input "False" at bounding box center [542, 196] width 8 height 6
radio input "true"
drag, startPoint x: 547, startPoint y: 288, endPoint x: 548, endPoint y: 282, distance: 6.3
click at [547, 284] on label "False" at bounding box center [567, 276] width 70 height 23
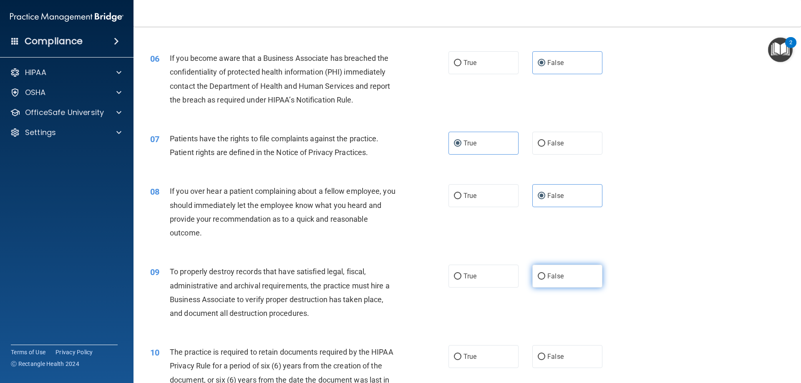
click at [545, 280] on input "False" at bounding box center [542, 277] width 8 height 6
radio input "true"
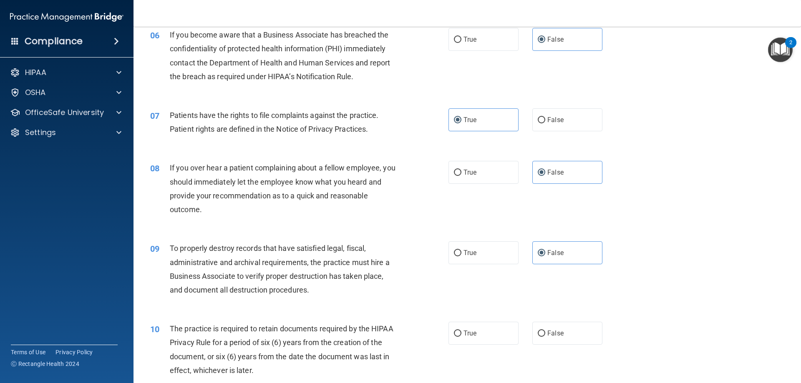
scroll to position [417, 0]
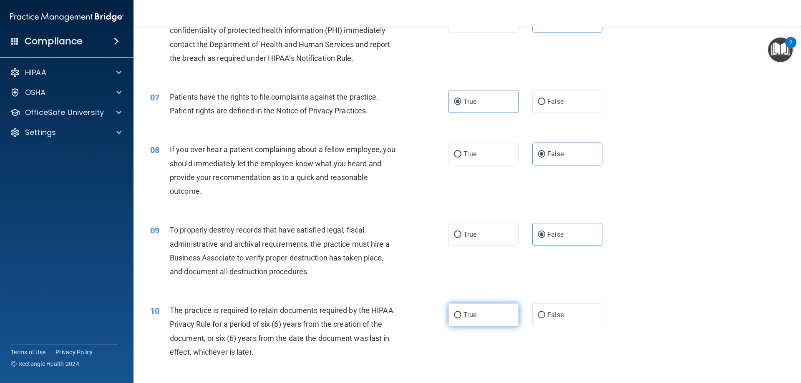
click at [488, 311] on label "True" at bounding box center [484, 315] width 70 height 23
click at [462, 313] on input "True" at bounding box center [458, 316] width 8 height 6
radio input "true"
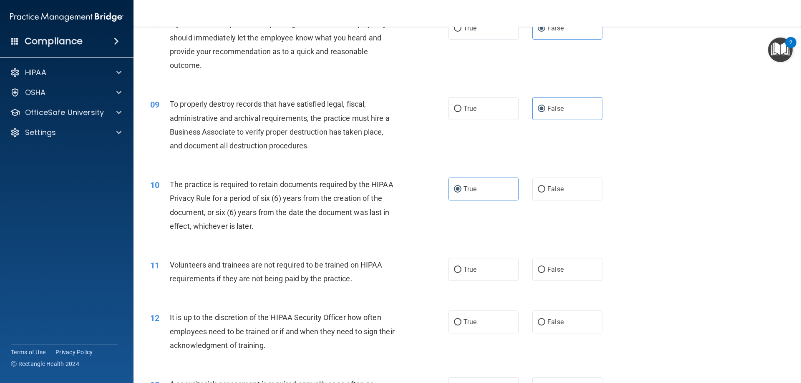
scroll to position [626, 0]
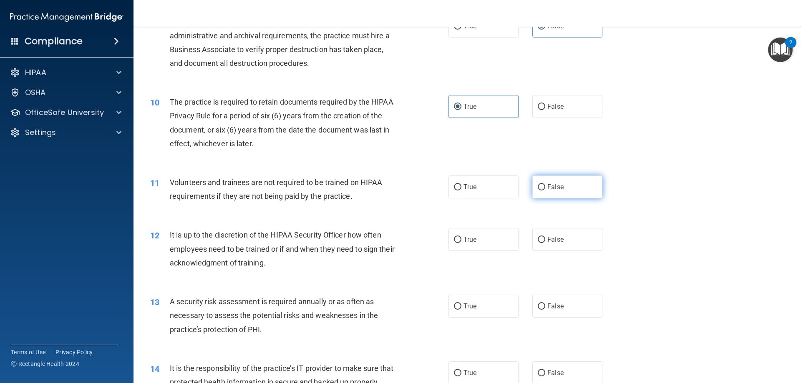
click at [566, 192] on label "False" at bounding box center [567, 187] width 70 height 23
click at [545, 191] on input "False" at bounding box center [542, 187] width 8 height 6
radio input "true"
drag, startPoint x: 553, startPoint y: 258, endPoint x: 557, endPoint y: 253, distance: 6.3
click at [554, 257] on div "12 It is up to the discretion of the HIPAA Security Officer how often employees…" at bounding box center [467, 251] width 647 height 67
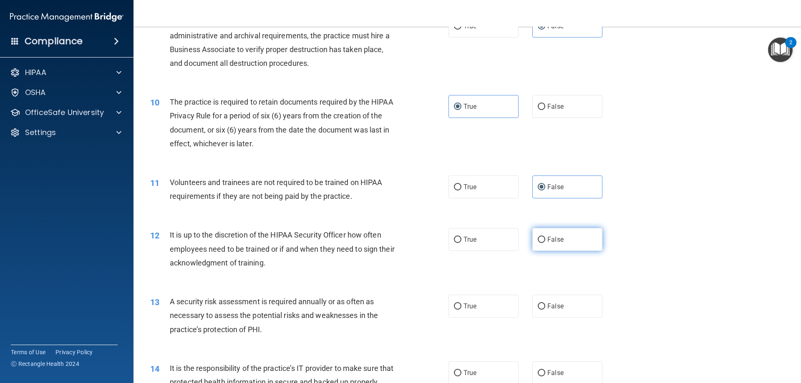
click at [563, 242] on label "False" at bounding box center [567, 239] width 70 height 23
click at [545, 242] on input "False" at bounding box center [542, 240] width 8 height 6
radio input "true"
click at [484, 303] on label "True" at bounding box center [484, 306] width 70 height 23
click at [462, 304] on input "True" at bounding box center [458, 307] width 8 height 6
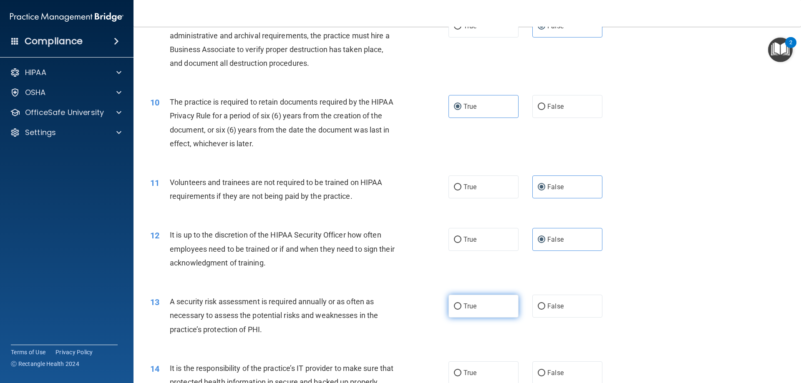
radio input "true"
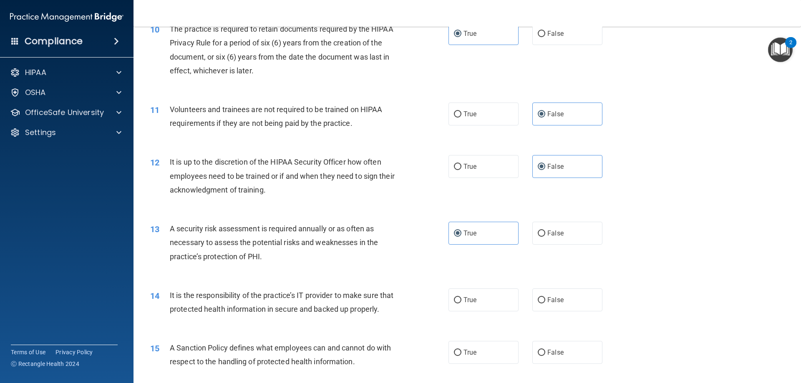
scroll to position [751, 0]
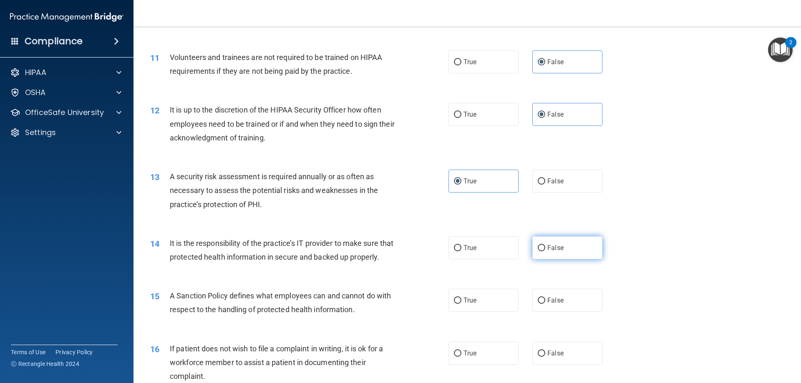
click at [571, 255] on label "False" at bounding box center [567, 248] width 70 height 23
click at [545, 252] on input "False" at bounding box center [542, 248] width 8 height 6
radio input "true"
click at [547, 305] on span "False" at bounding box center [555, 301] width 16 height 8
click at [545, 304] on input "False" at bounding box center [542, 301] width 8 height 6
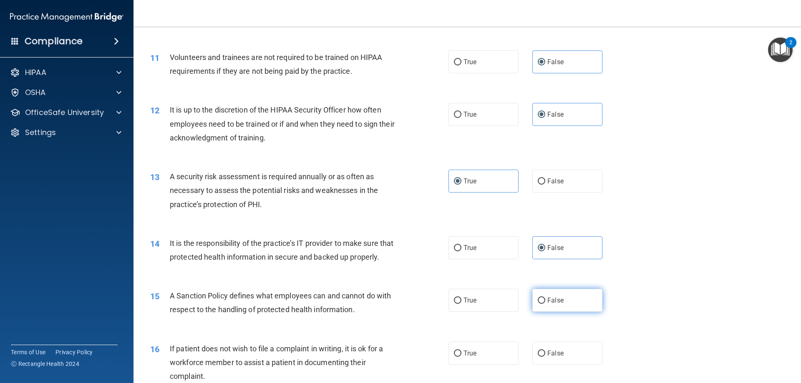
radio input "true"
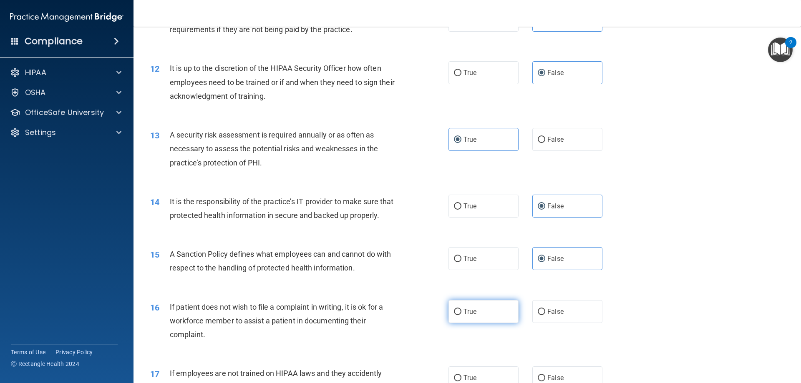
click at [474, 323] on label "True" at bounding box center [484, 311] width 70 height 23
click at [462, 315] on input "True" at bounding box center [458, 312] width 8 height 6
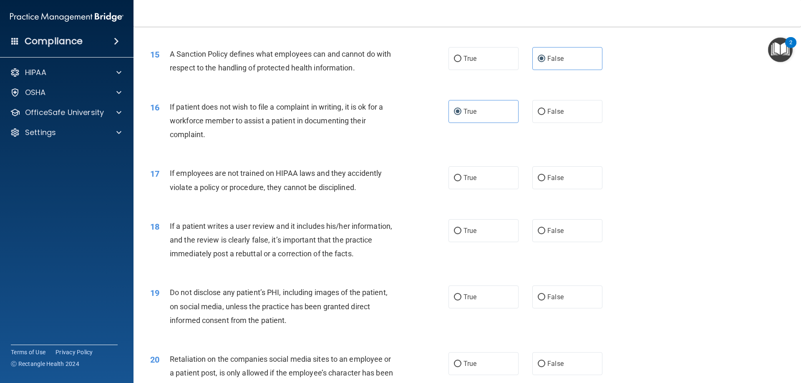
scroll to position [1001, 0]
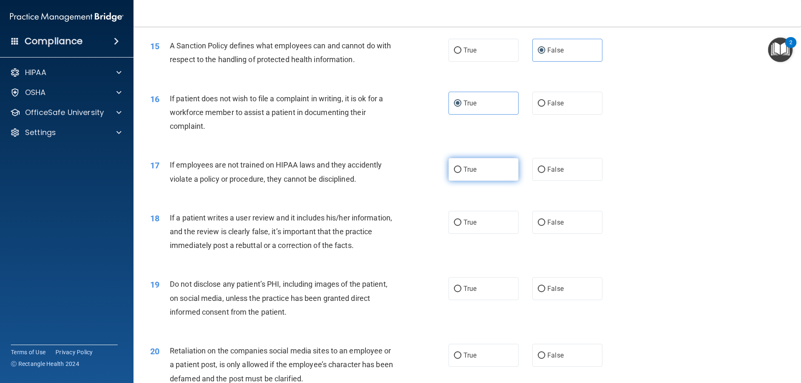
click at [469, 176] on label "True" at bounding box center [484, 169] width 70 height 23
click at [462, 173] on input "True" at bounding box center [458, 170] width 8 height 6
click at [579, 234] on label "False" at bounding box center [567, 222] width 70 height 23
click at [545, 226] on input "False" at bounding box center [542, 223] width 8 height 6
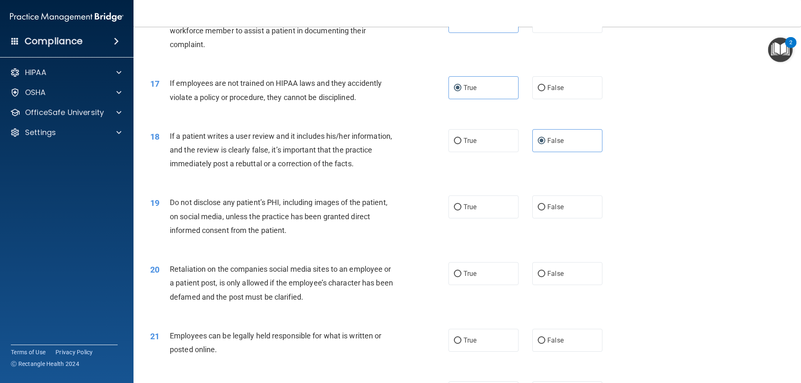
scroll to position [1168, 0]
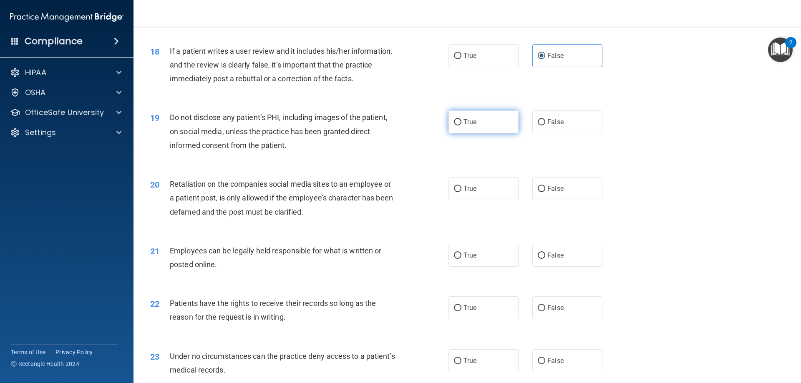
click at [491, 134] on label "True" at bounding box center [484, 122] width 70 height 23
click at [462, 126] on input "True" at bounding box center [458, 122] width 8 height 6
click at [558, 200] on label "False" at bounding box center [567, 188] width 70 height 23
click at [545, 192] on input "False" at bounding box center [542, 189] width 8 height 6
click at [486, 267] on label "True" at bounding box center [484, 255] width 70 height 23
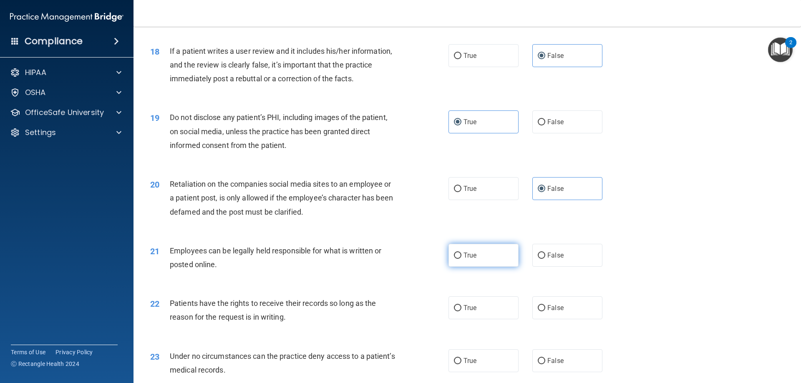
click at [462, 259] on input "True" at bounding box center [458, 256] width 8 height 6
click at [550, 312] on span "False" at bounding box center [555, 308] width 16 height 8
click at [545, 312] on input "False" at bounding box center [542, 308] width 8 height 6
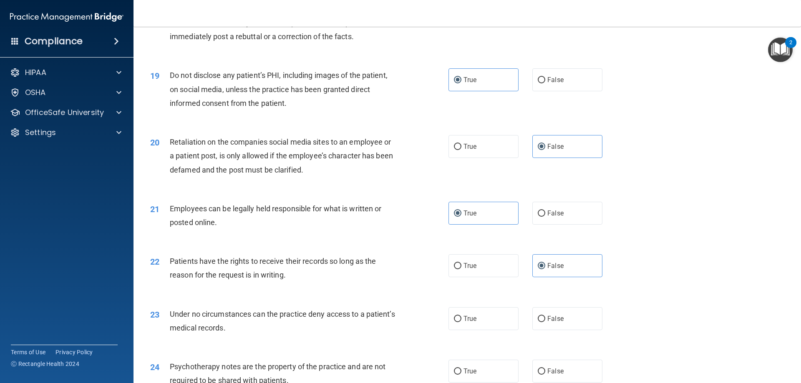
scroll to position [1294, 0]
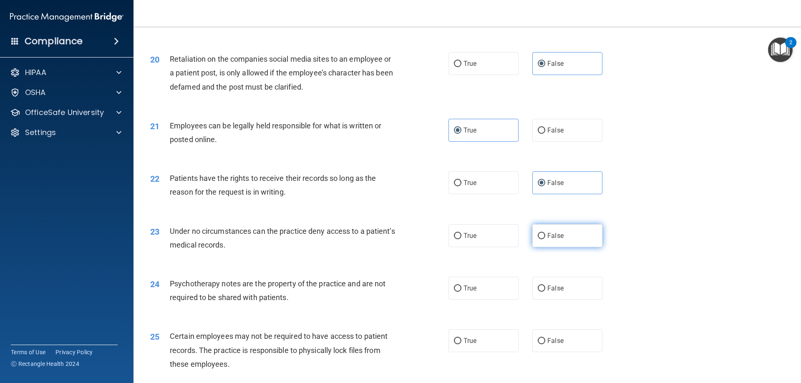
click at [582, 247] on label "False" at bounding box center [567, 236] width 70 height 23
click at [545, 240] on input "False" at bounding box center [542, 236] width 8 height 6
click at [477, 300] on label "True" at bounding box center [484, 288] width 70 height 23
click at [462, 292] on input "True" at bounding box center [458, 289] width 8 height 6
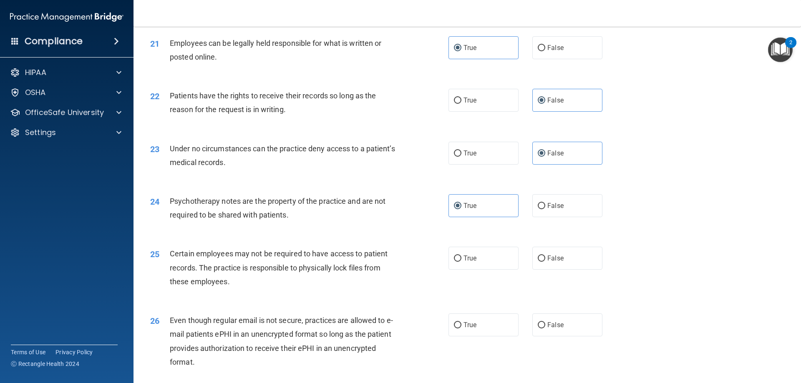
scroll to position [1461, 0]
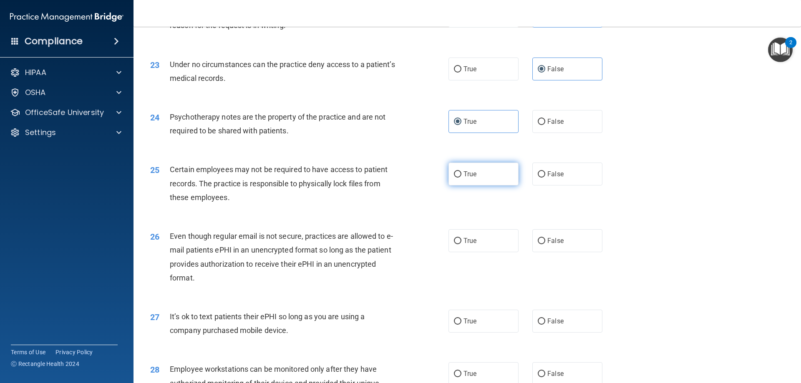
click at [474, 186] on label "True" at bounding box center [484, 174] width 70 height 23
click at [462, 178] on input "True" at bounding box center [458, 175] width 8 height 6
click at [546, 252] on label "False" at bounding box center [567, 241] width 70 height 23
click at [545, 245] on input "False" at bounding box center [542, 241] width 8 height 6
click at [543, 328] on label "False" at bounding box center [567, 321] width 70 height 23
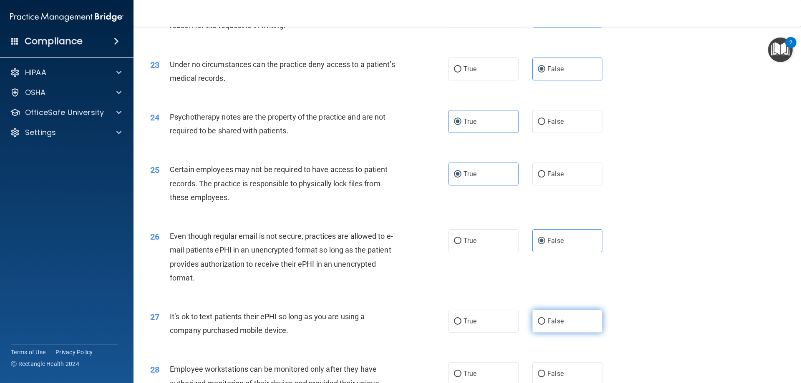
click at [543, 325] on input "False" at bounding box center [542, 322] width 8 height 6
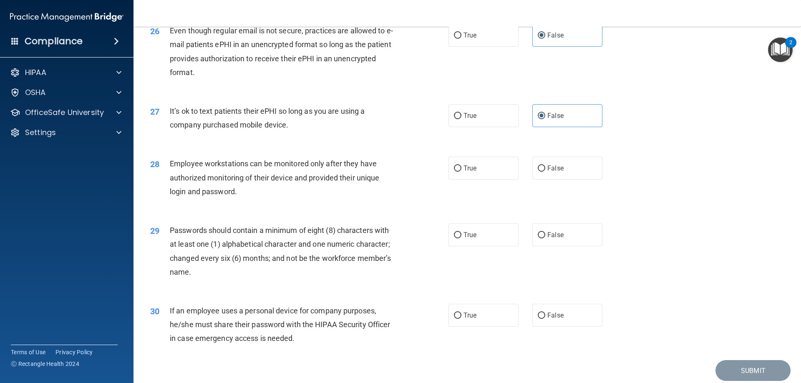
scroll to position [1669, 0]
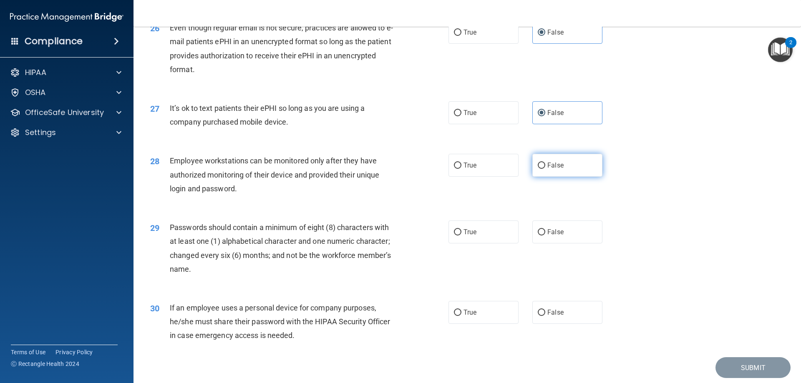
click at [566, 177] on label "False" at bounding box center [567, 165] width 70 height 23
click at [545, 169] on input "False" at bounding box center [542, 166] width 8 height 6
click at [470, 244] on label "True" at bounding box center [484, 232] width 70 height 23
click at [462, 236] on input "True" at bounding box center [458, 233] width 8 height 6
click at [575, 324] on label "False" at bounding box center [567, 312] width 70 height 23
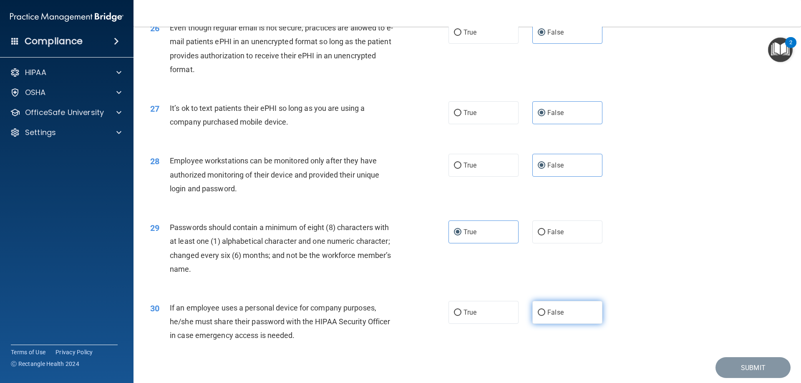
click at [545, 316] on input "False" at bounding box center [542, 313] width 8 height 6
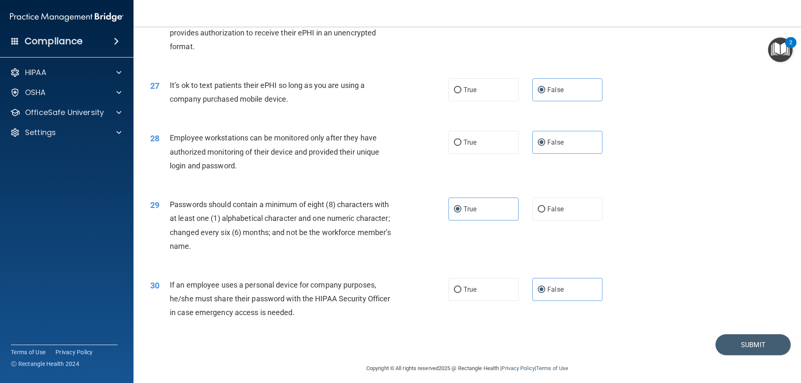
scroll to position [1711, 0]
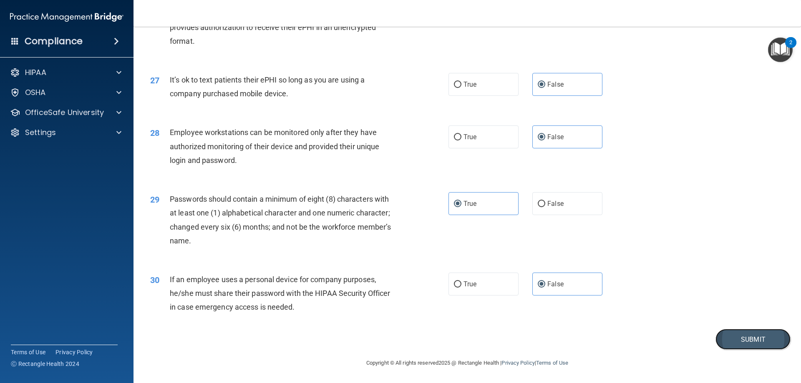
click at [739, 343] on button "Submit" at bounding box center [753, 339] width 75 height 21
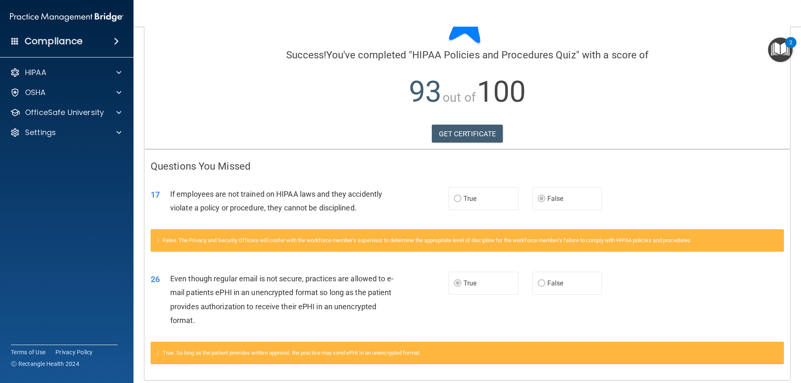
scroll to position [78, 0]
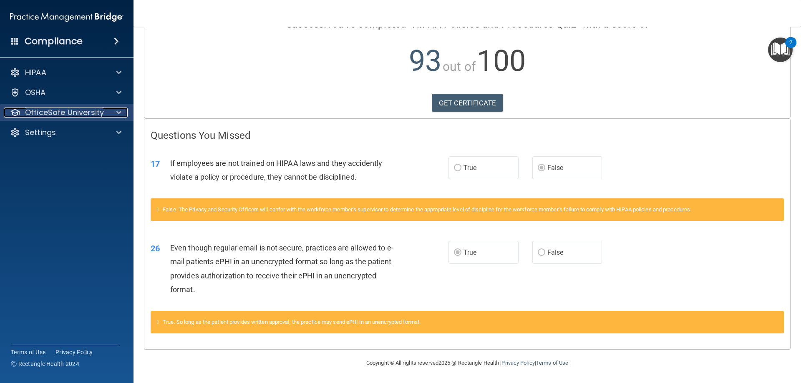
click at [86, 115] on p "OfficeSafe University" at bounding box center [64, 113] width 79 height 10
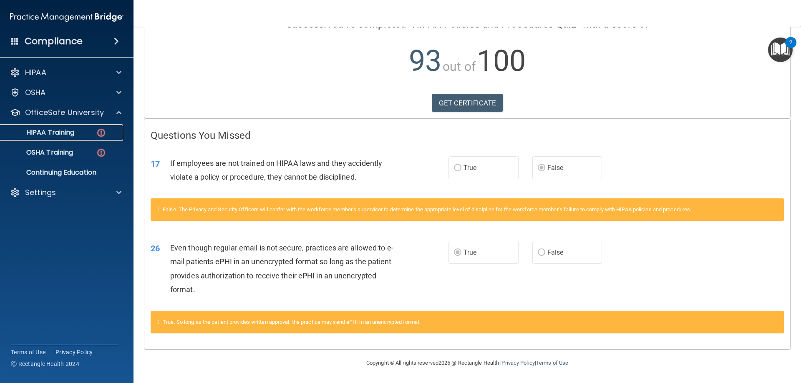
click at [83, 141] on ul "HIPAA Training OSHA Training Continuing Education" at bounding box center [67, 151] width 151 height 60
click at [59, 137] on p "HIPAA Training" at bounding box center [39, 133] width 69 height 8
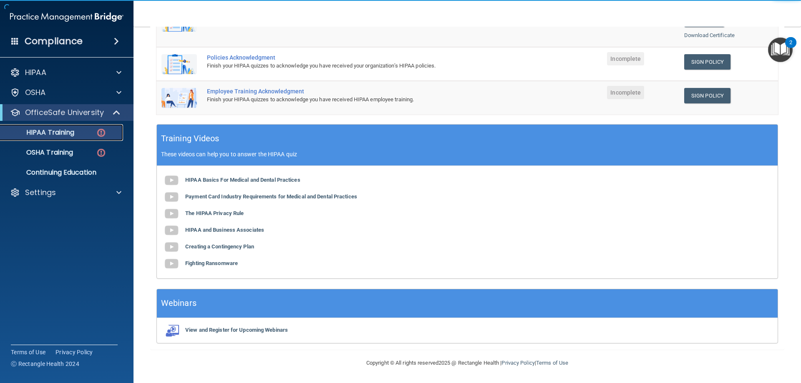
scroll to position [19, 0]
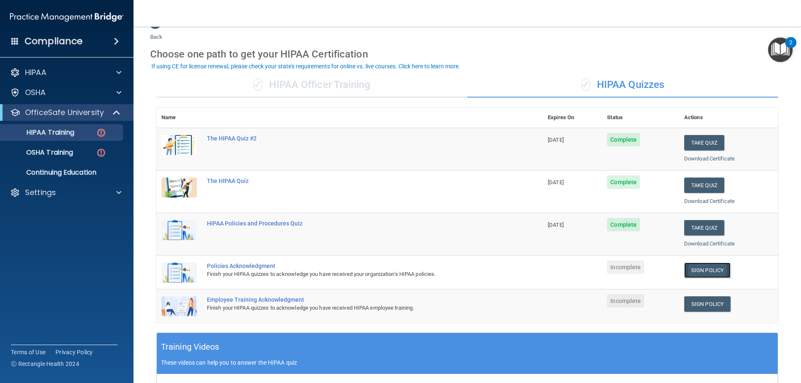
click at [689, 274] on link "Sign Policy" at bounding box center [707, 270] width 46 height 15
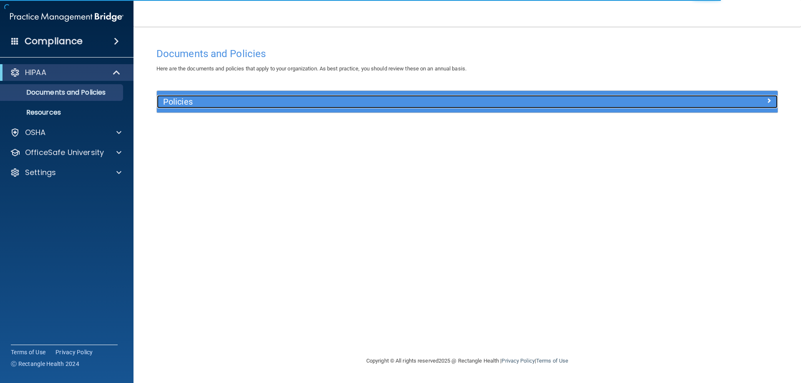
click at [186, 101] on h5 "Policies" at bounding box center [389, 101] width 453 height 9
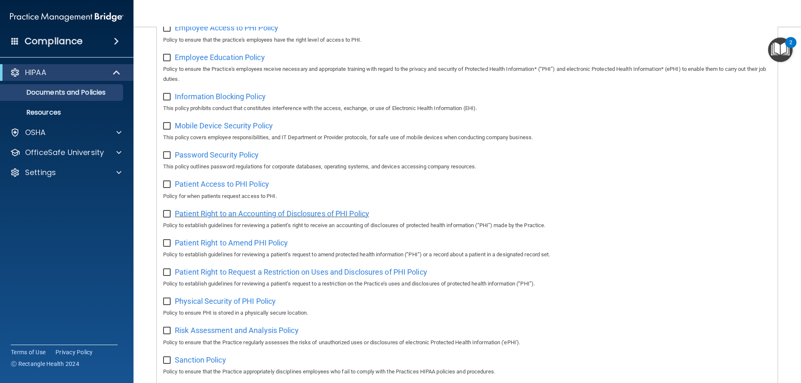
scroll to position [209, 0]
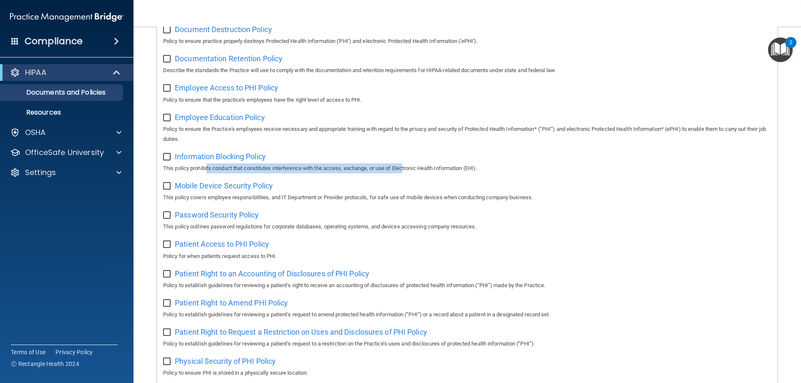
drag, startPoint x: 208, startPoint y: 173, endPoint x: 405, endPoint y: 175, distance: 197.0
click at [405, 174] on p "This policy prohibits conduct that constitutes interference with the access, ex…" at bounding box center [467, 169] width 608 height 10
drag, startPoint x: 405, startPoint y: 175, endPoint x: 397, endPoint y: 176, distance: 8.4
drag, startPoint x: 397, startPoint y: 176, endPoint x: 222, endPoint y: 162, distance: 175.8
click at [222, 161] on span "Information Blocking Policy" at bounding box center [220, 156] width 91 height 9
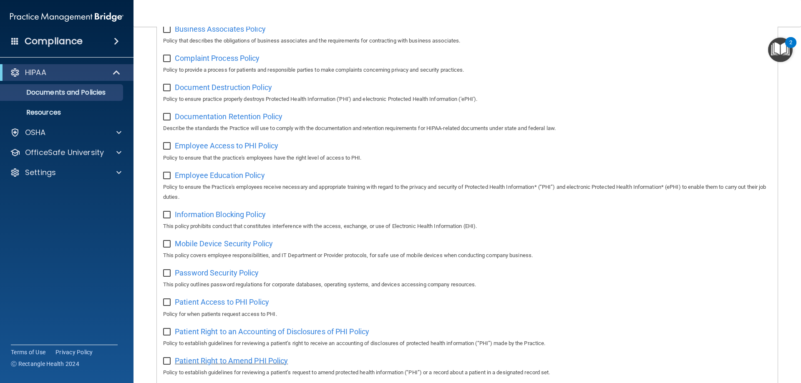
scroll to position [203, 0]
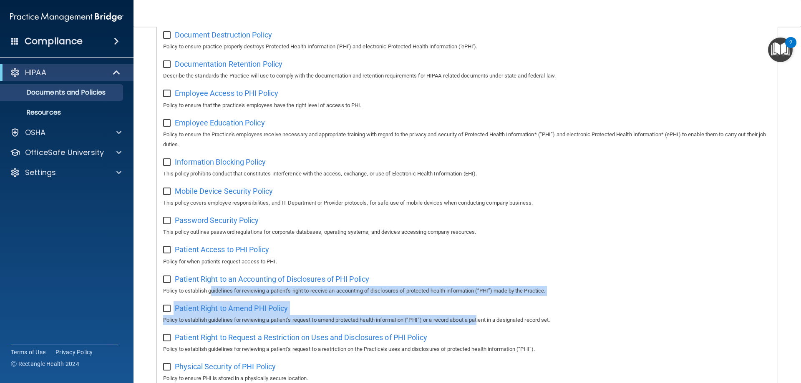
drag, startPoint x: 212, startPoint y: 293, endPoint x: 484, endPoint y: 323, distance: 272.9
click at [484, 323] on div "Select All (Unselect 0) Unselect All Print Selected (0) Acceptable Use Policy P…" at bounding box center [467, 245] width 621 height 672
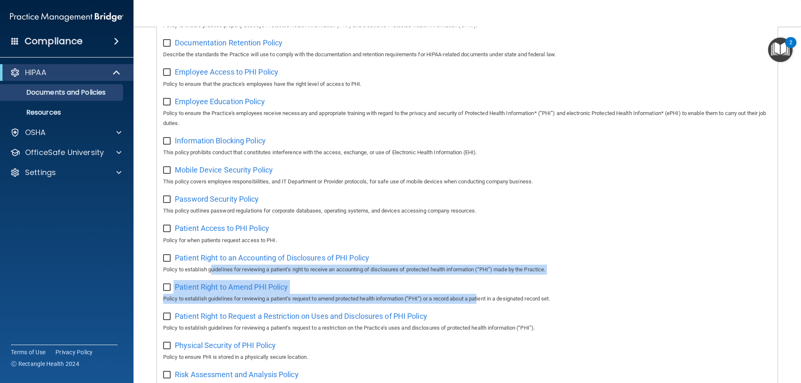
scroll to position [245, 0]
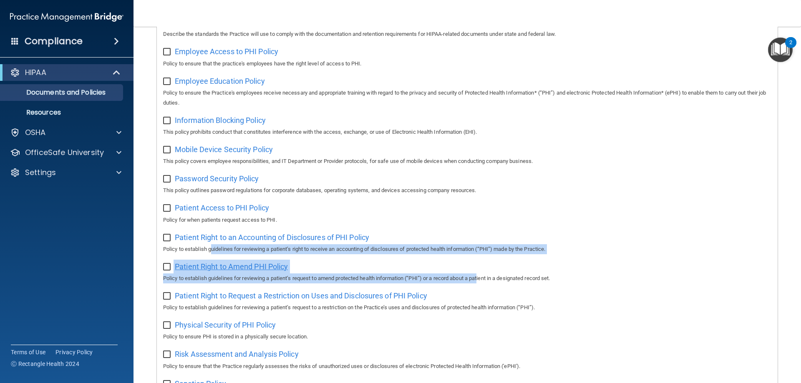
click at [285, 271] on span "Patient Right to Amend PHI Policy" at bounding box center [231, 266] width 113 height 9
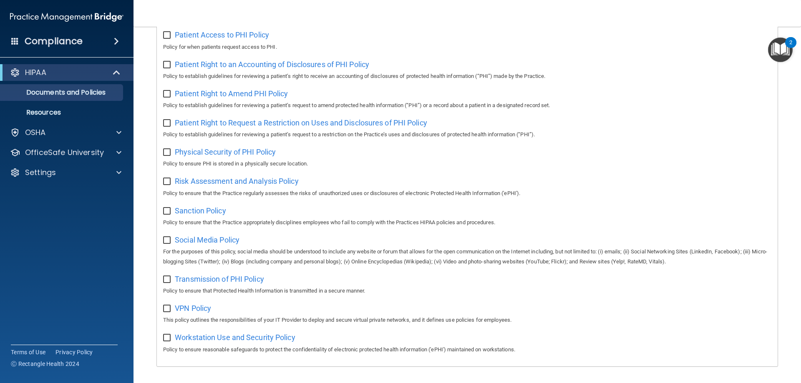
scroll to position [370, 0]
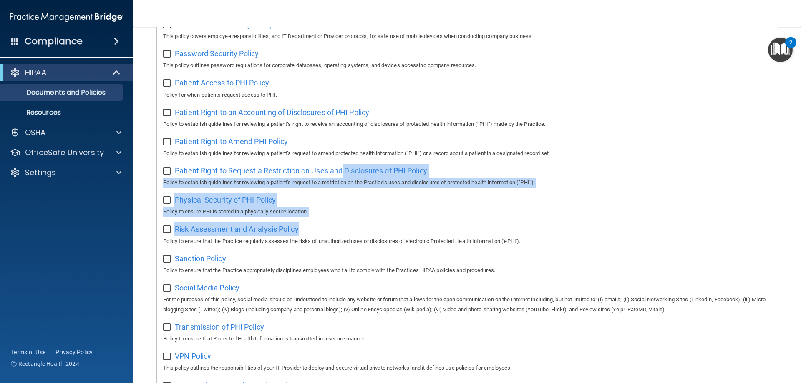
drag, startPoint x: 343, startPoint y: 176, endPoint x: 373, endPoint y: 229, distance: 61.3
click at [373, 229] on div "Select All (Unselect 0) Unselect All Print Selected (0) Acceptable Use Policy P…" at bounding box center [467, 79] width 621 height 672
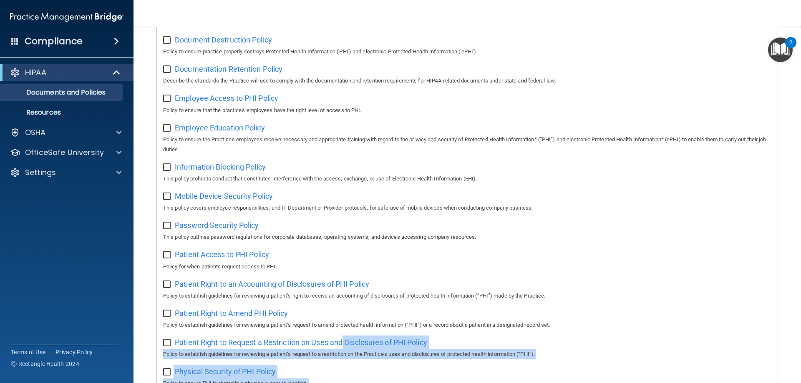
scroll to position [292, 0]
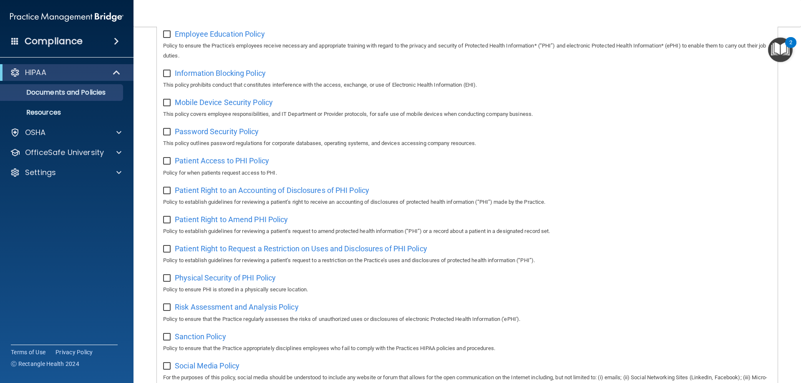
click at [620, 149] on p "This policy outlines password regulations for corporate databases, operating sy…" at bounding box center [467, 144] width 608 height 10
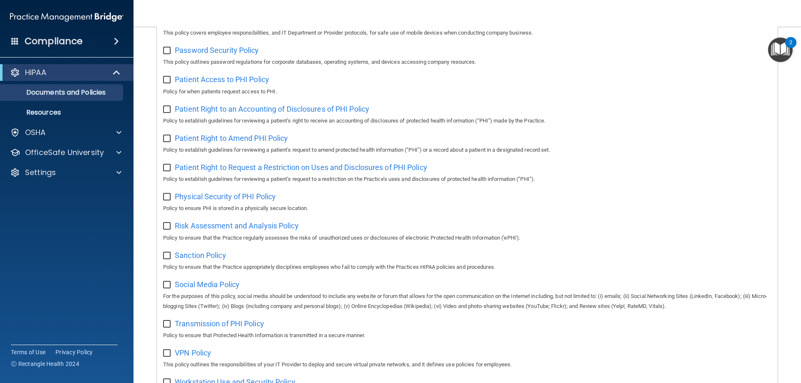
scroll to position [417, 0]
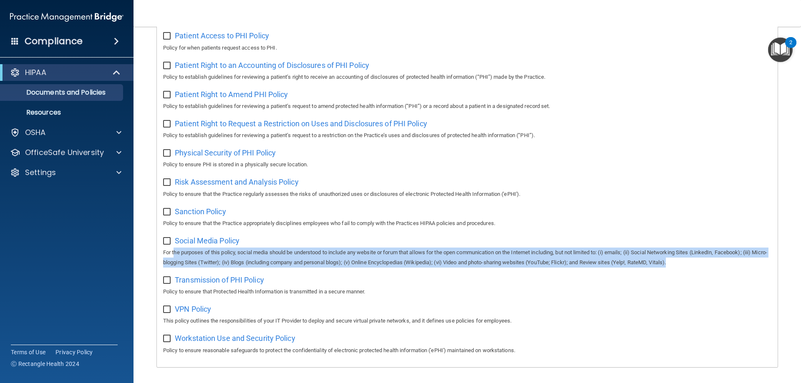
drag, startPoint x: 175, startPoint y: 260, endPoint x: 697, endPoint y: 275, distance: 521.8
click at [697, 268] on p "For the purposes of this policy, social media should be understood to include a…" at bounding box center [467, 258] width 608 height 20
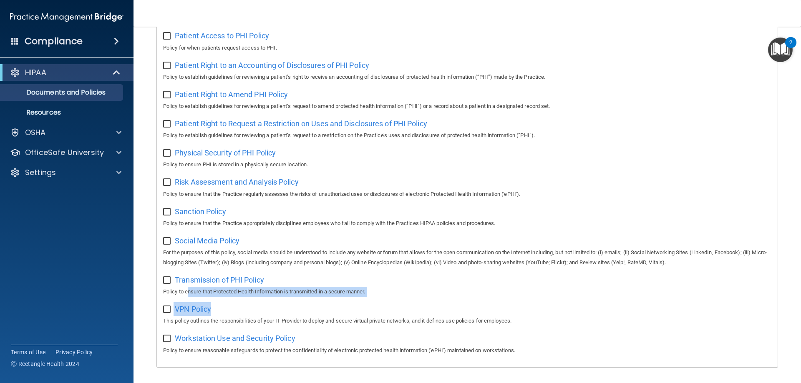
drag, startPoint x: 189, startPoint y: 300, endPoint x: 381, endPoint y: 308, distance: 192.9
click at [381, 308] on div "Select All (Unselect 0) Unselect All Print Selected (0) Acceptable Use Policy P…" at bounding box center [467, 31] width 621 height 672
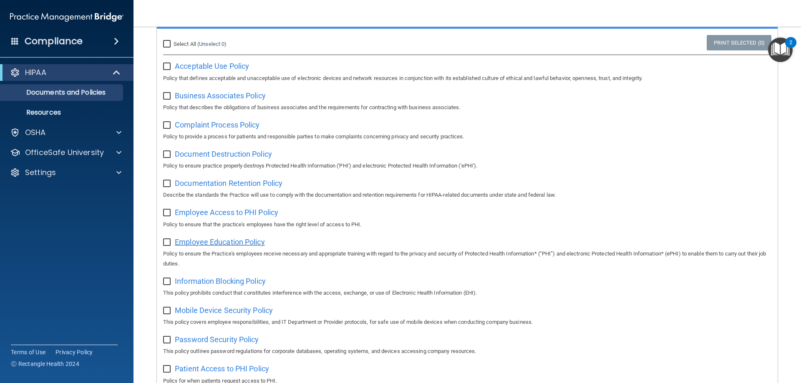
scroll to position [83, 0]
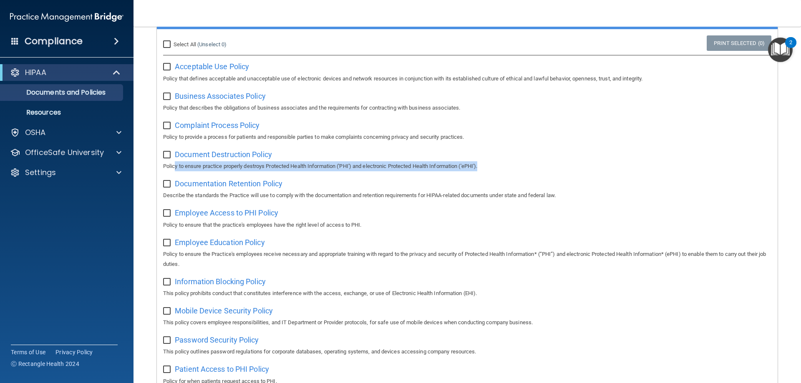
drag, startPoint x: 176, startPoint y: 170, endPoint x: 533, endPoint y: 167, distance: 357.2
click at [533, 167] on p "Policy to ensure practice properly destroys Protected Health Information ('PHI'…" at bounding box center [467, 166] width 608 height 10
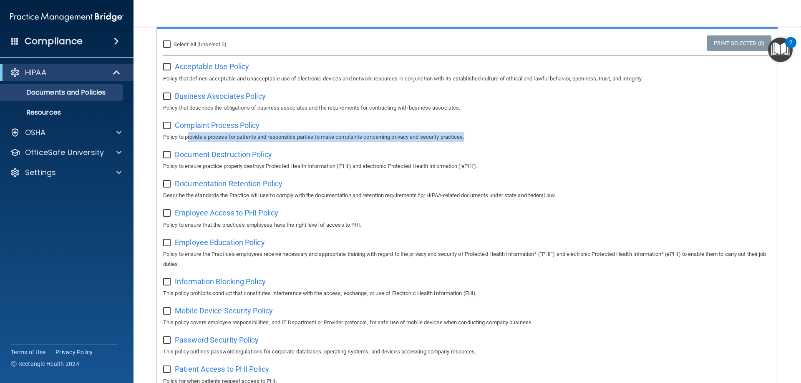
drag, startPoint x: 187, startPoint y: 138, endPoint x: 452, endPoint y: 138, distance: 264.6
click at [487, 138] on p "Policy to provide a process for patients and responsible parties to make compla…" at bounding box center [467, 137] width 608 height 10
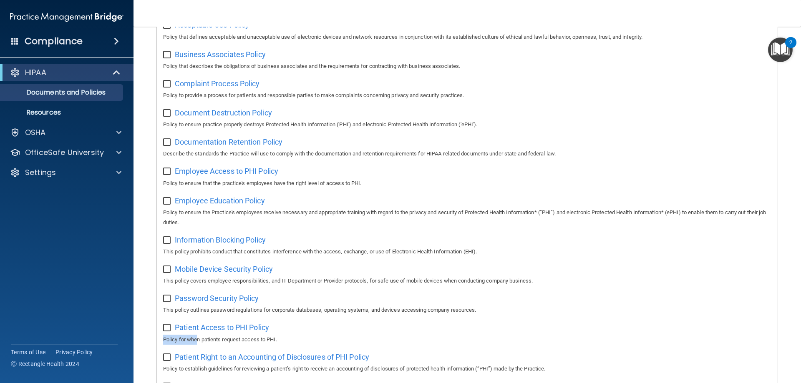
drag, startPoint x: 197, startPoint y: 341, endPoint x: 320, endPoint y: 338, distance: 123.1
click at [320, 338] on div "Patient Access to PHI Policy Policy for when patients request access to PHI." at bounding box center [467, 333] width 608 height 24
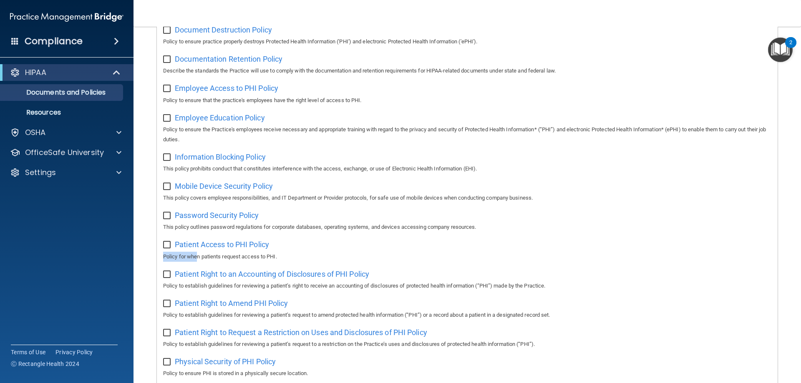
scroll to position [209, 0]
click at [202, 247] on span "Patient Access to PHI Policy" at bounding box center [222, 244] width 94 height 9
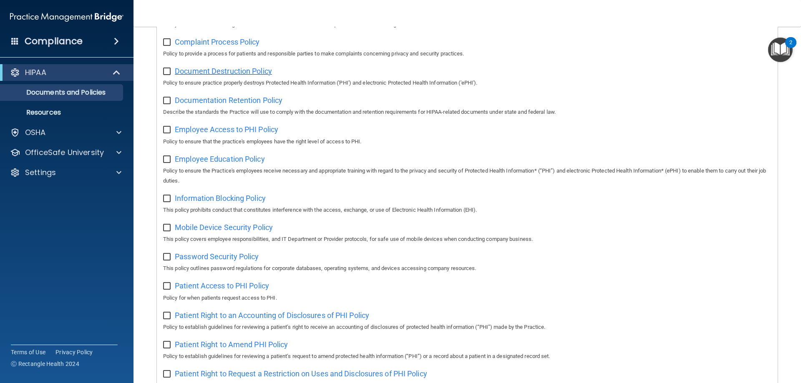
click at [251, 73] on span "Document Destruction Policy" at bounding box center [223, 71] width 97 height 9
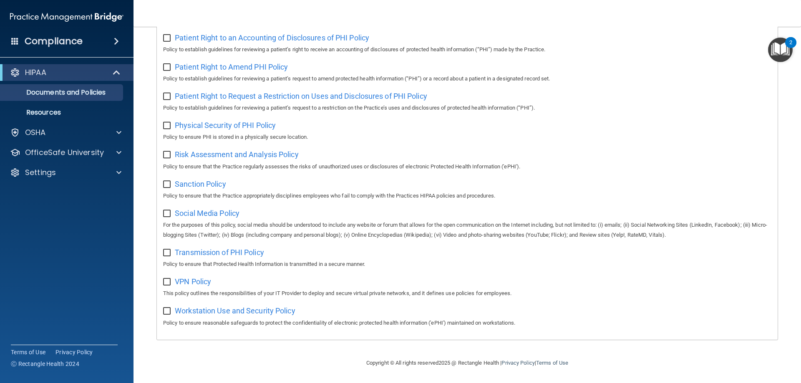
scroll to position [287, 0]
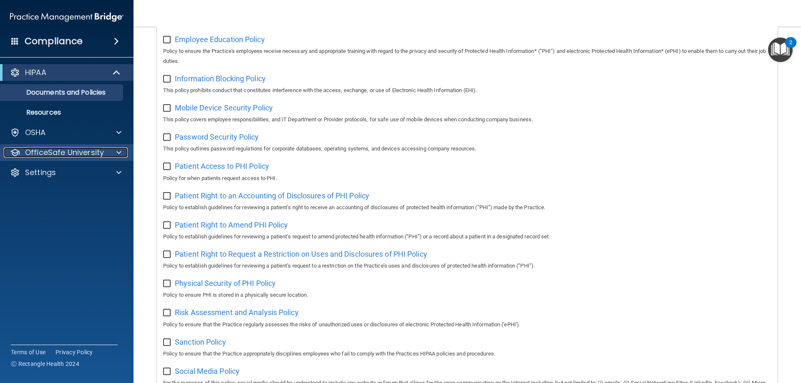
click at [77, 154] on p "OfficeSafe University" at bounding box center [64, 153] width 79 height 10
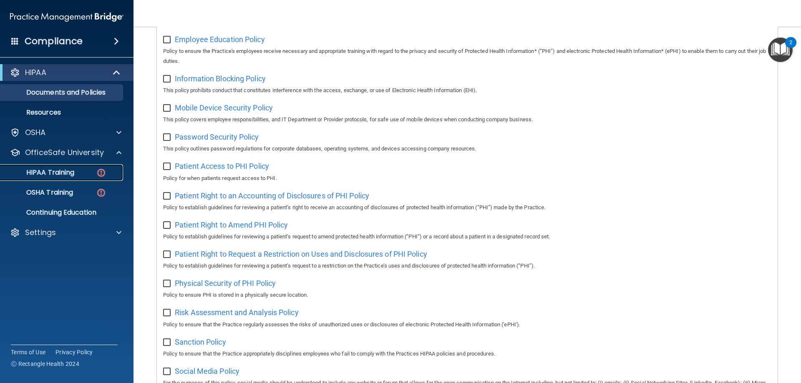
click at [83, 174] on div "HIPAA Training" at bounding box center [62, 173] width 114 height 8
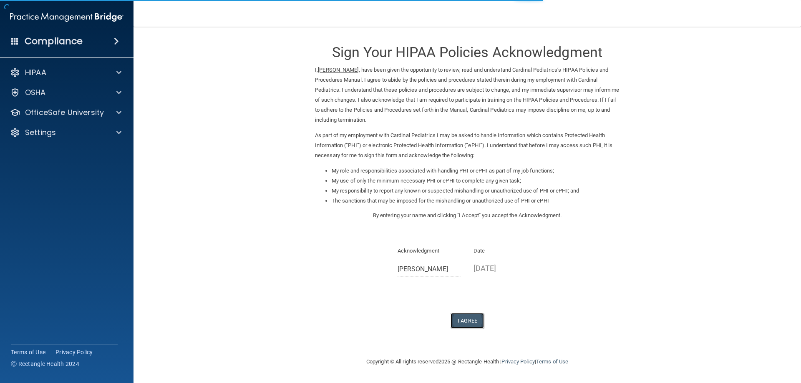
click at [467, 324] on button "I Agree" at bounding box center [467, 320] width 33 height 15
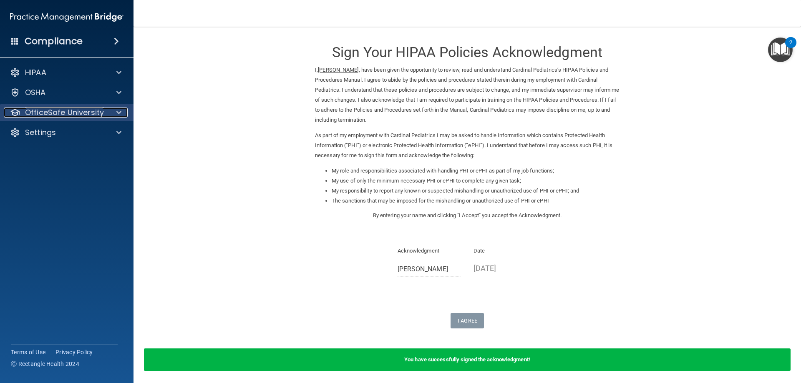
click at [83, 113] on p "OfficeSafe University" at bounding box center [64, 113] width 79 height 10
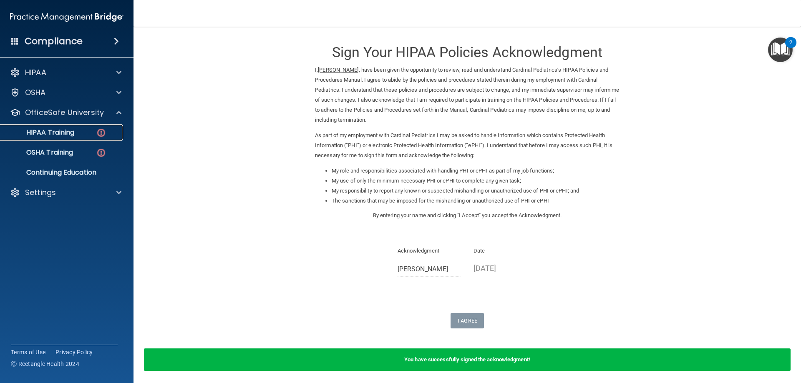
click at [83, 135] on div "HIPAA Training" at bounding box center [62, 133] width 114 height 8
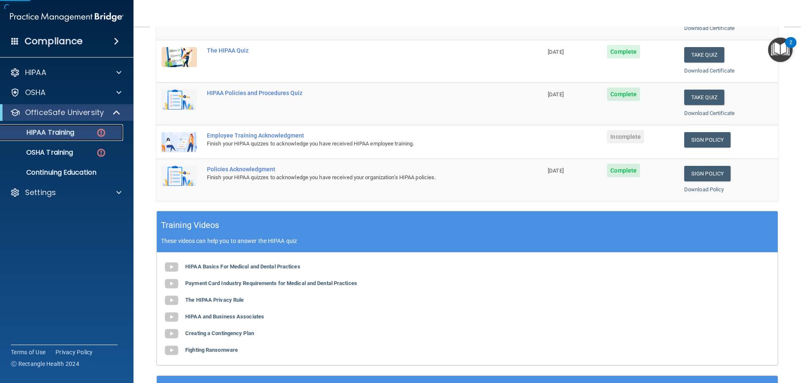
scroll to position [209, 0]
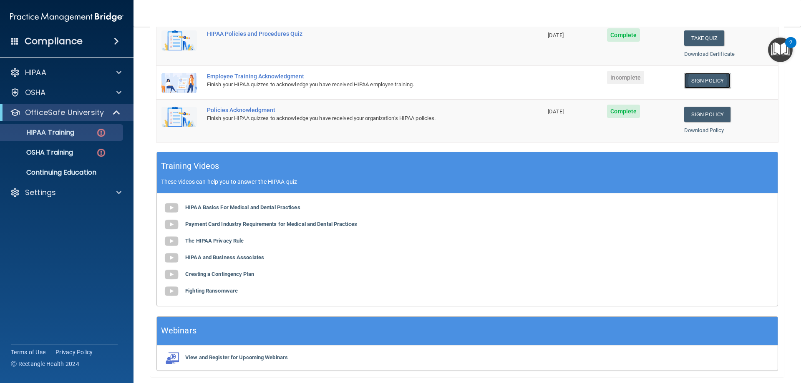
click at [711, 83] on link "Sign Policy" at bounding box center [707, 80] width 46 height 15
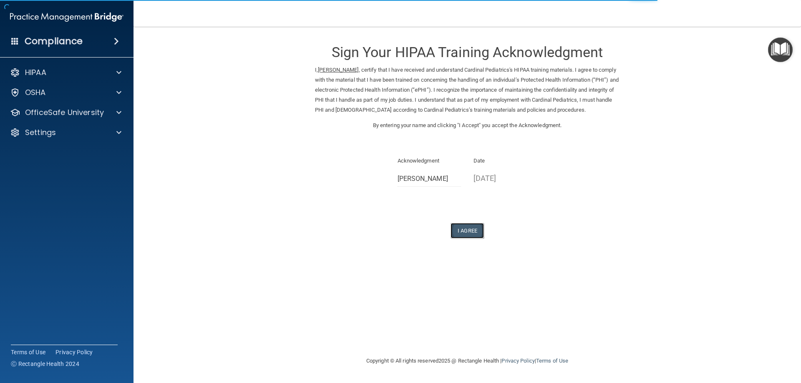
click at [458, 229] on button "I Agree" at bounding box center [467, 230] width 33 height 15
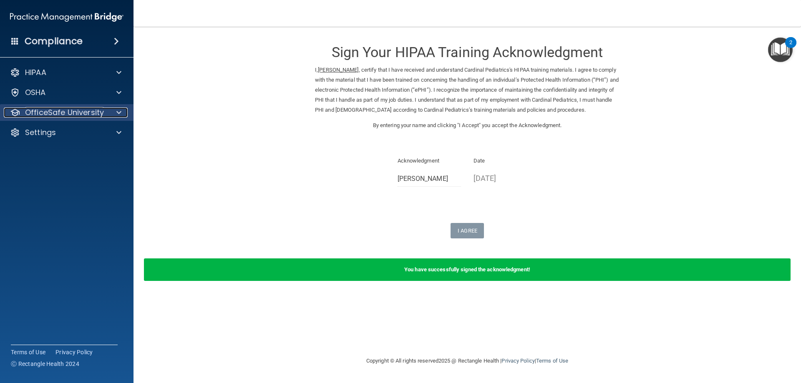
click at [65, 109] on p "OfficeSafe University" at bounding box center [64, 113] width 79 height 10
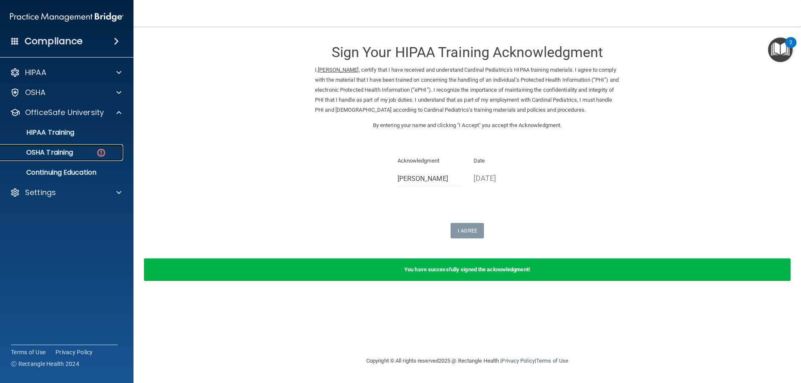
click at [98, 151] on img at bounding box center [101, 153] width 10 height 10
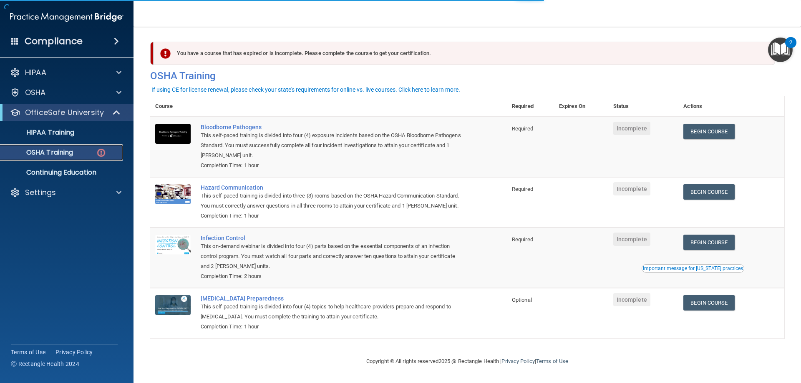
scroll to position [10, 0]
